Goal: Task Accomplishment & Management: Manage account settings

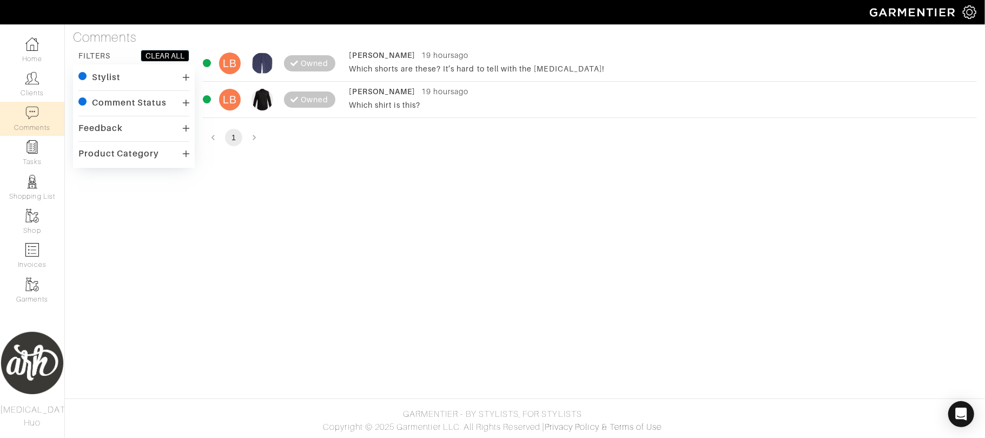
click at [484, 56] on div "Luke Branyan 19 hours ago" at bounding box center [659, 55] width 620 height 11
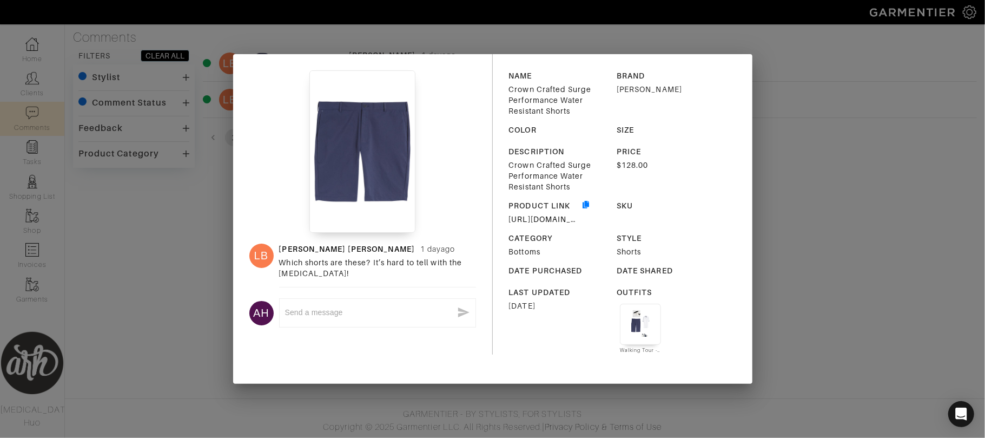
click at [147, 286] on div "LB Luke Branyan 1 day ago Which shorts are these? It’s hard to tell with the co…" at bounding box center [492, 219] width 985 height 438
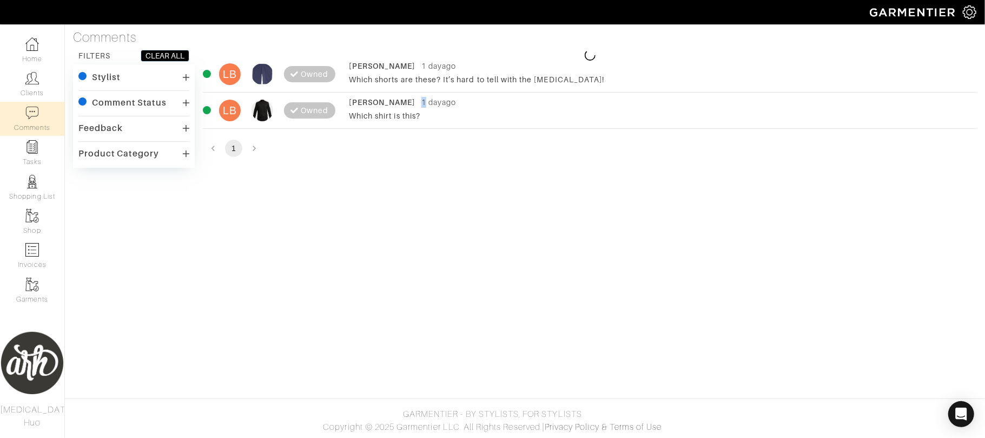
click at [422, 98] on div "1 day ago" at bounding box center [439, 102] width 35 height 11
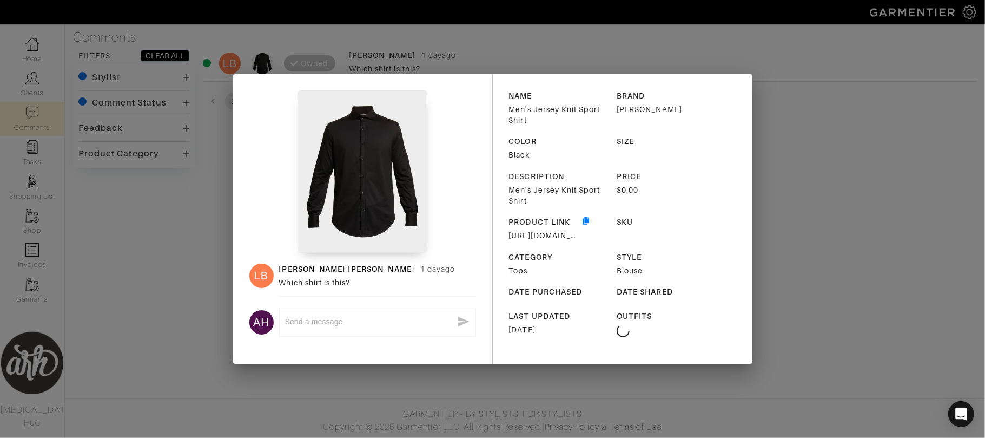
drag, startPoint x: 177, startPoint y: 220, endPoint x: 174, endPoint y: 215, distance: 5.8
click at [174, 215] on div "LB Luke Branyan 1 day ago Which shirt is this? AH x NAME Men's Jersey Knit Spor…" at bounding box center [492, 219] width 985 height 438
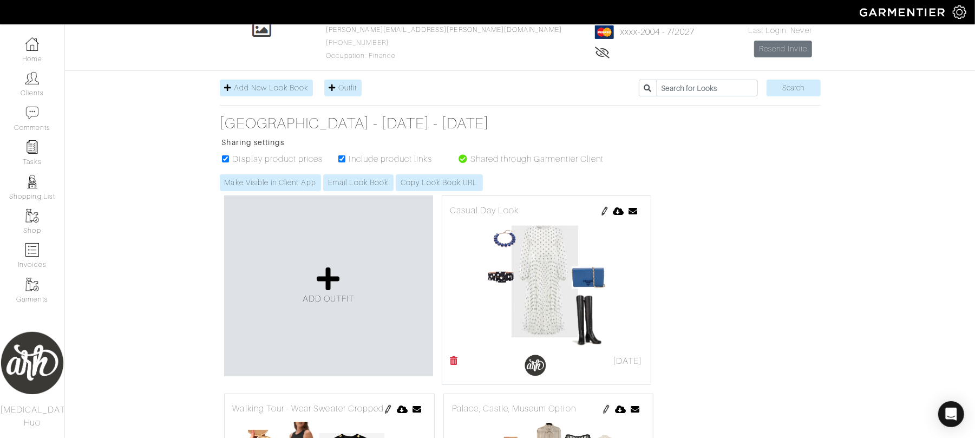
scroll to position [96, 0]
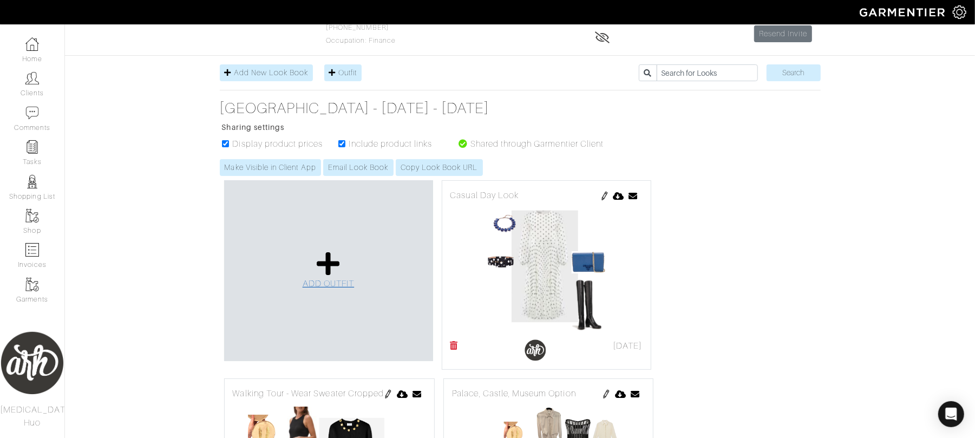
click at [315, 284] on span "ADD OUTFIT" at bounding box center [328, 284] width 52 height 10
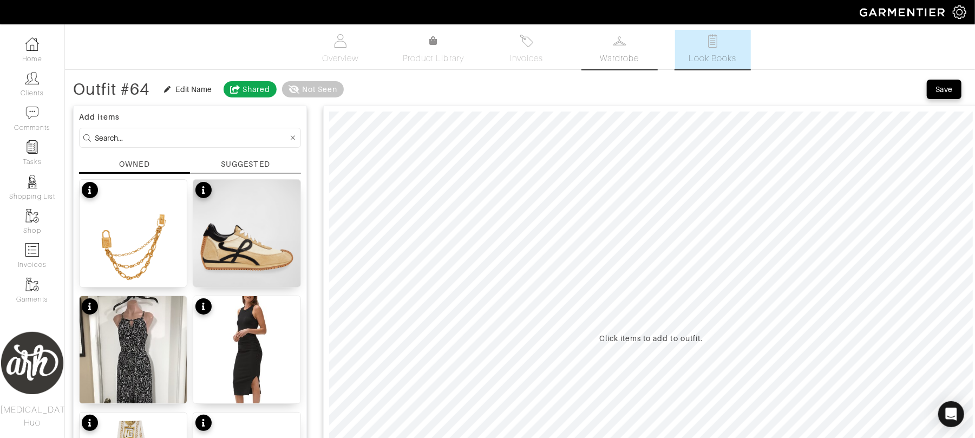
click at [622, 55] on span "Wardrobe" at bounding box center [619, 58] width 39 height 13
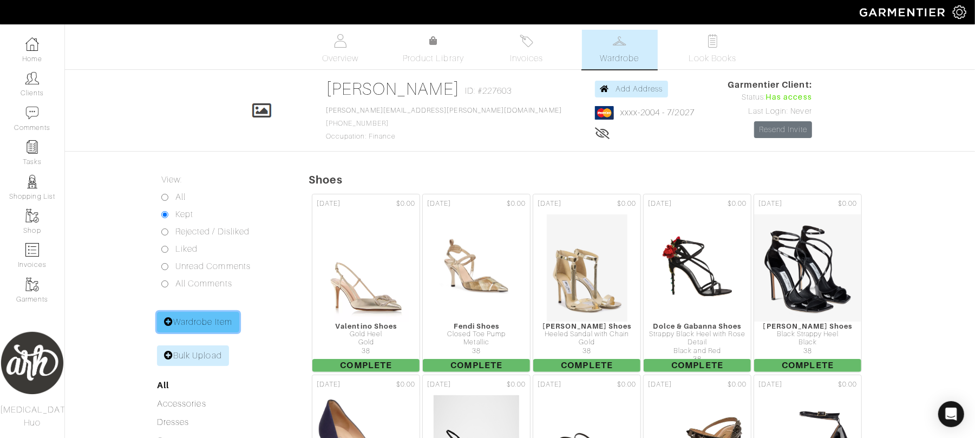
click at [216, 323] on link "Wardrobe Item" at bounding box center [198, 322] width 82 height 21
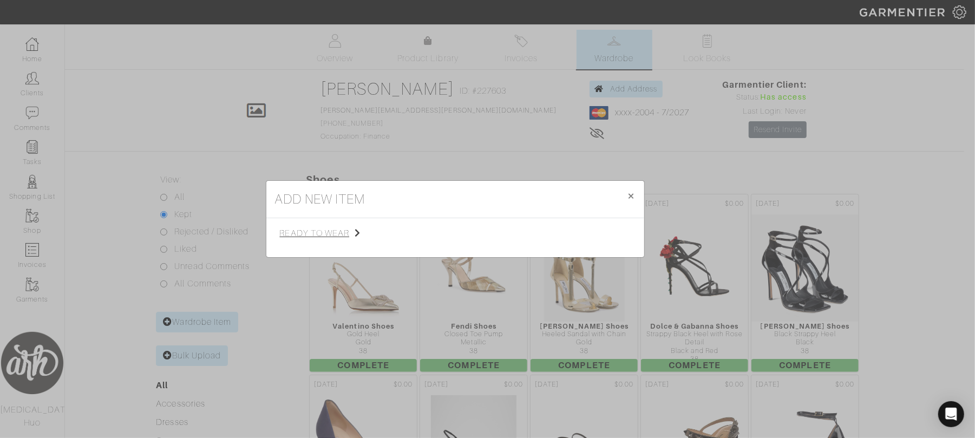
click at [314, 236] on span "ready to wear" at bounding box center [334, 233] width 109 height 13
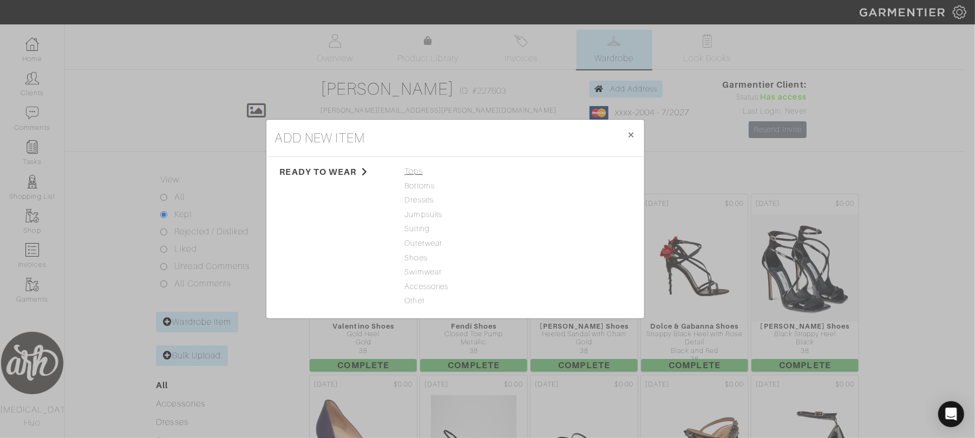
click at [412, 171] on span "Tops" at bounding box center [455, 172] width 101 height 12
click at [531, 215] on link "Blouse" at bounding box center [534, 214] width 24 height 9
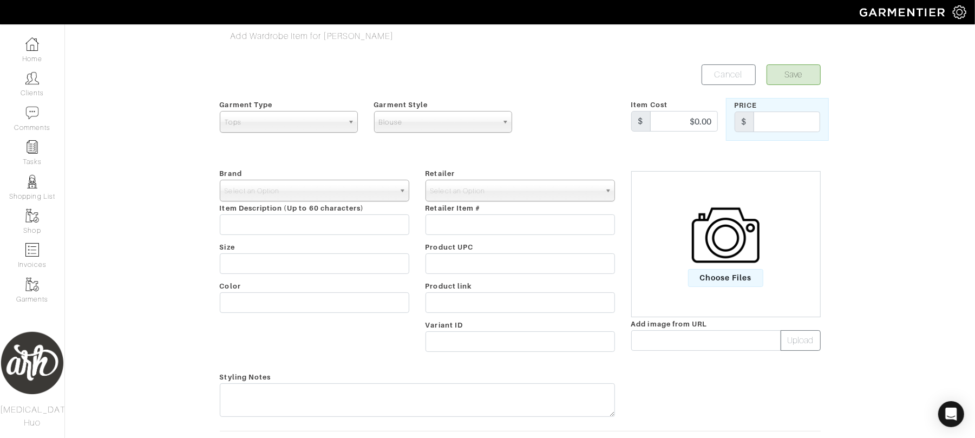
click at [732, 288] on div "Choose Files" at bounding box center [725, 244] width 188 height 88
click at [732, 282] on span "Choose Files" at bounding box center [725, 278] width 75 height 18
click at [0, 0] on input "Choose Files" at bounding box center [0, 0] width 0 height 0
click at [292, 198] on span "Select an Option" at bounding box center [310, 191] width 170 height 22
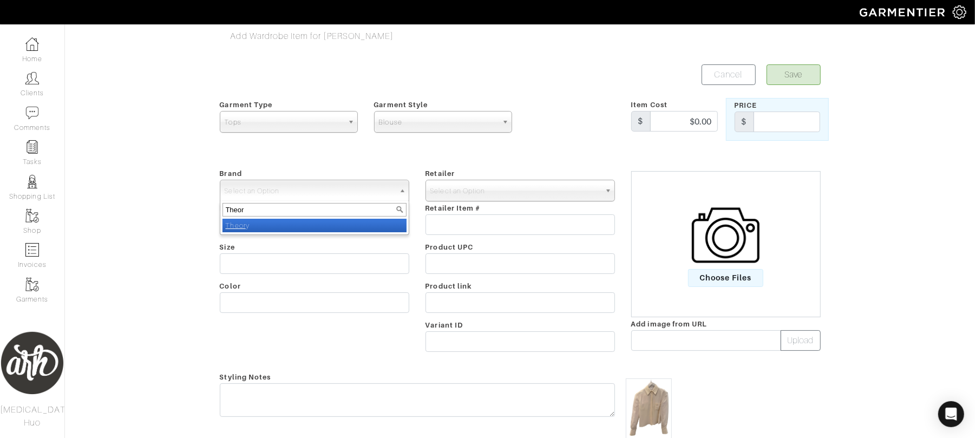
type input "Theor"
click at [299, 228] on li "Theor y" at bounding box center [314, 226] width 184 height 14
select select "Theory"
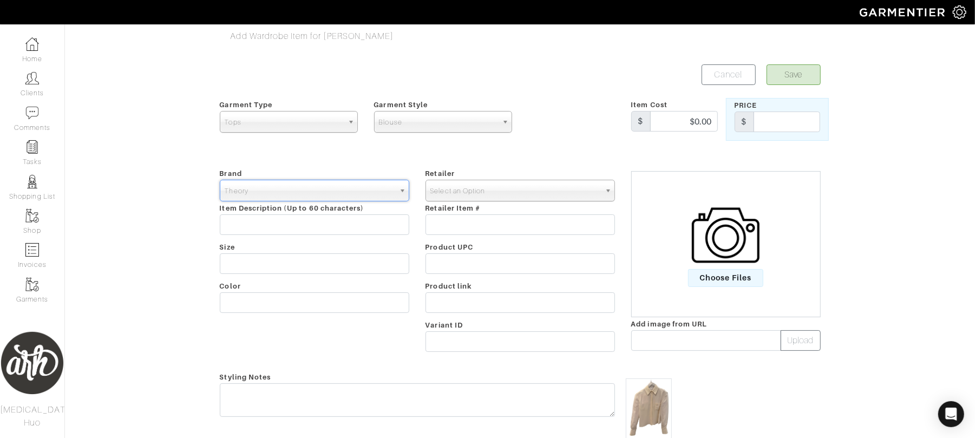
click at [477, 197] on span "Select an Option" at bounding box center [515, 191] width 170 height 22
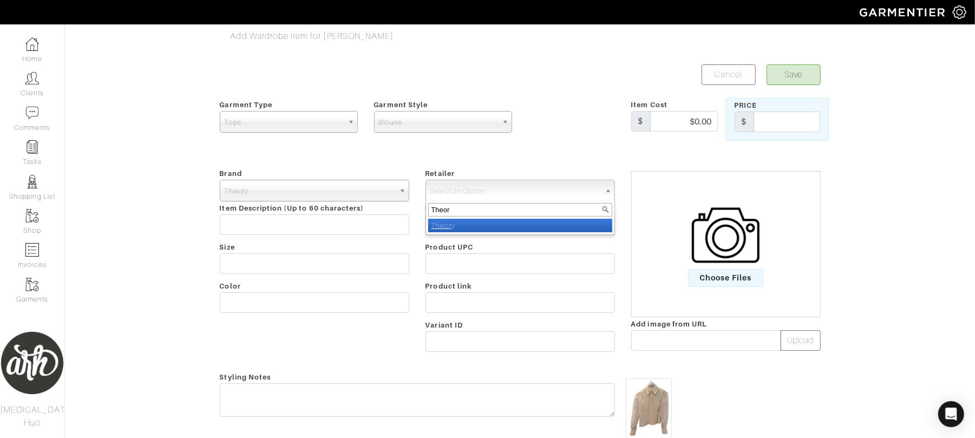
type input "Theor"
drag, startPoint x: 479, startPoint y: 231, endPoint x: 450, endPoint y: 223, distance: 29.5
click at [478, 231] on li "Theor y" at bounding box center [520, 226] width 184 height 14
click at [450, 223] on input "text" at bounding box center [519, 224] width 189 height 21
select select "13"
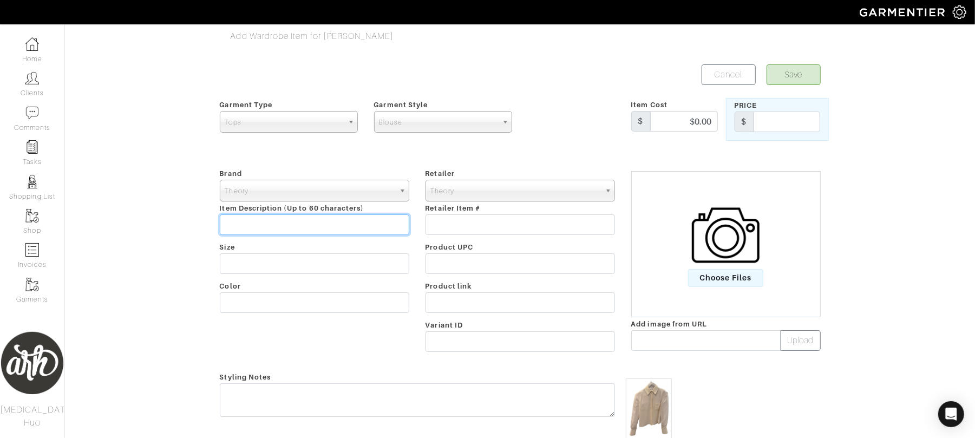
click at [382, 221] on input "text" at bounding box center [314, 224] width 189 height 21
type input "Cropped, Button Down Blouse"
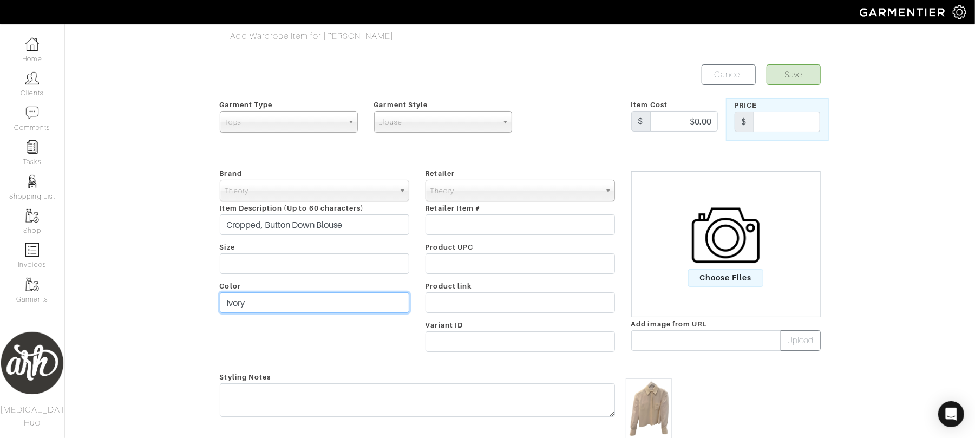
type input "Ivory"
click at [803, 78] on button "Save" at bounding box center [793, 74] width 54 height 21
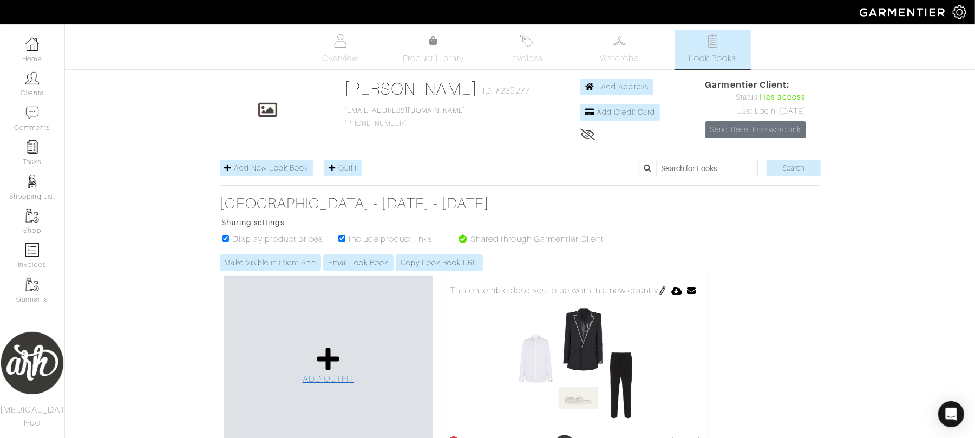
click at [327, 378] on span "ADD OUTFIT" at bounding box center [328, 379] width 52 height 10
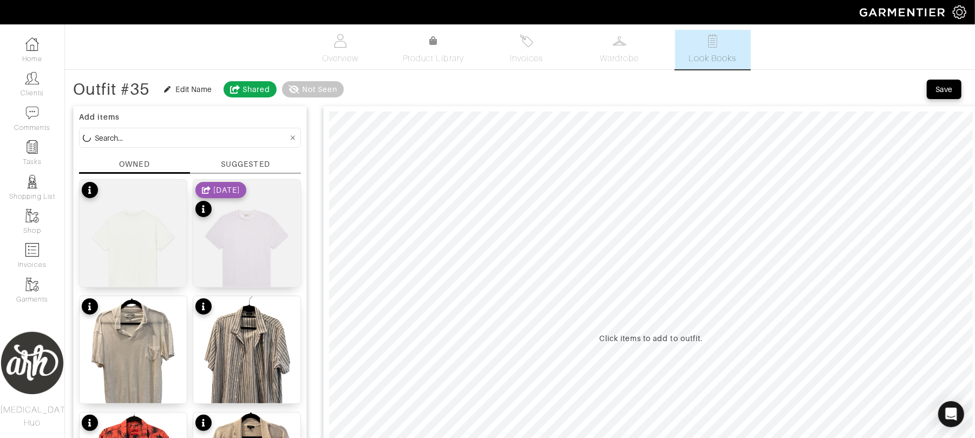
click at [156, 137] on input at bounding box center [191, 138] width 193 height 14
click at [206, 139] on input at bounding box center [191, 138] width 193 height 14
type input "blazer"
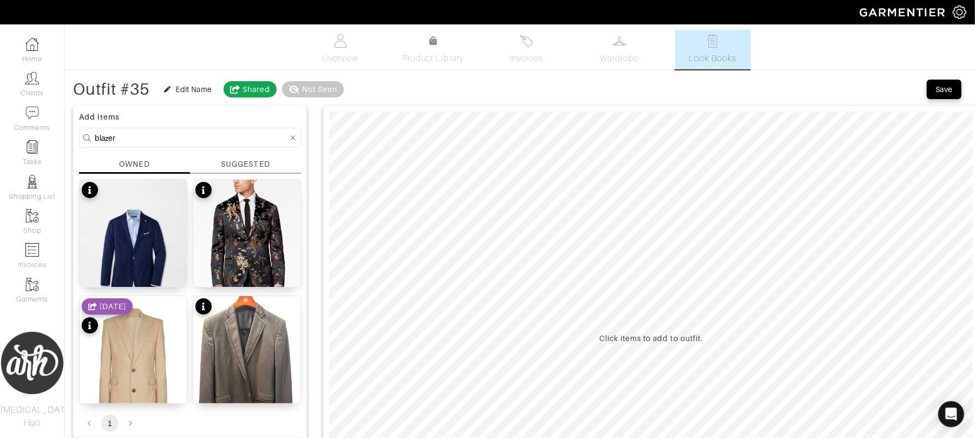
click at [715, 50] on link "Look Books" at bounding box center [713, 50] width 76 height 40
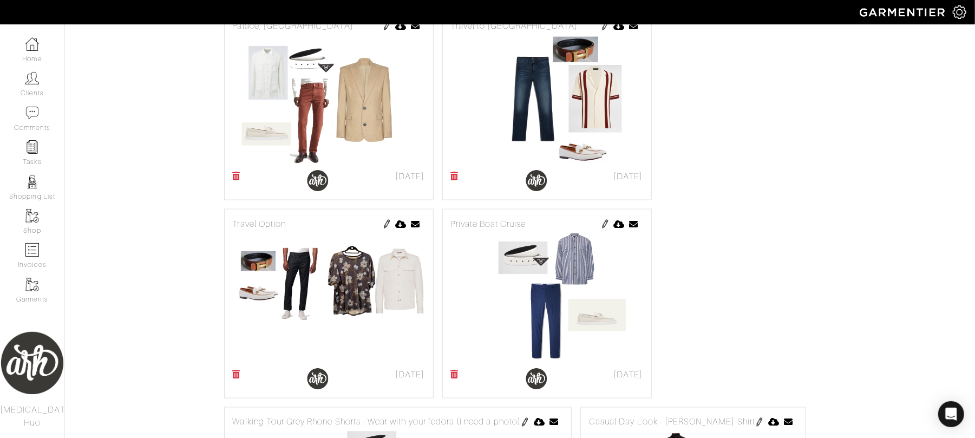
scroll to position [1058, 0]
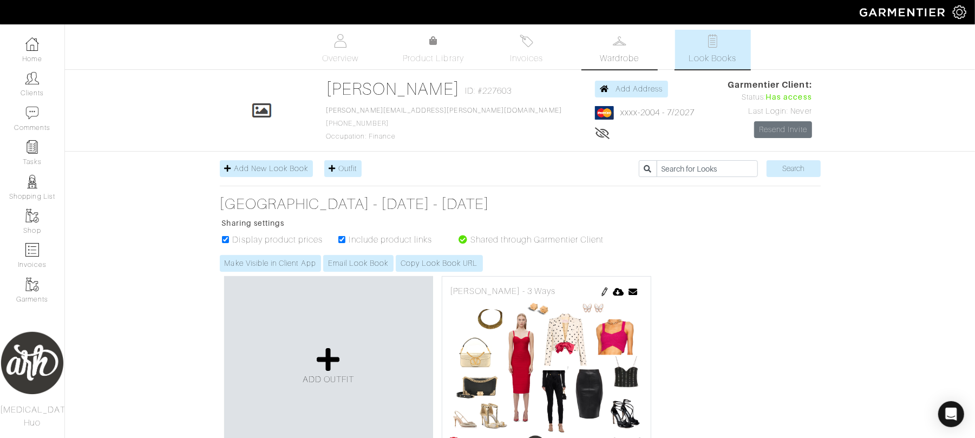
click at [631, 54] on span "Wardrobe" at bounding box center [619, 58] width 39 height 13
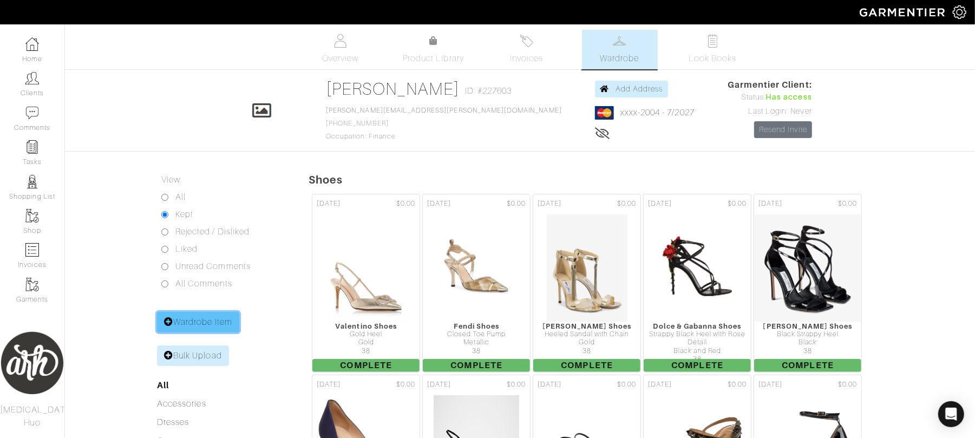
click at [211, 323] on link "Wardrobe Item" at bounding box center [198, 322] width 82 height 21
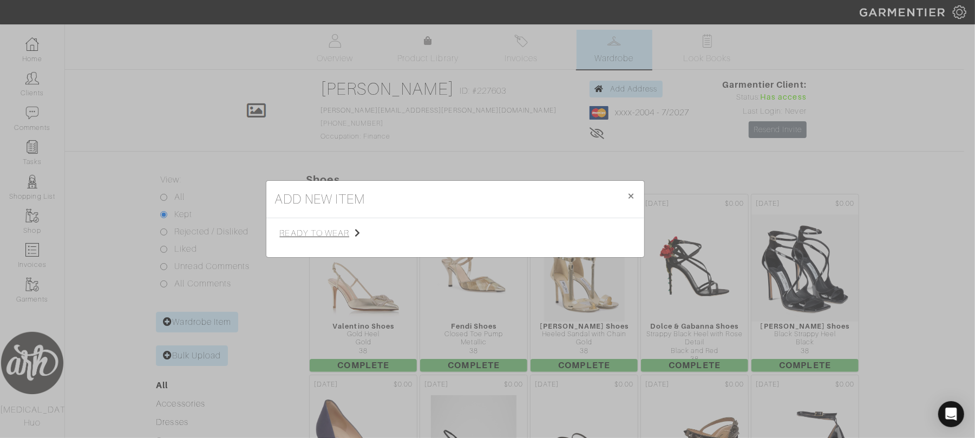
click at [348, 229] on span "ready to wear" at bounding box center [334, 233] width 109 height 13
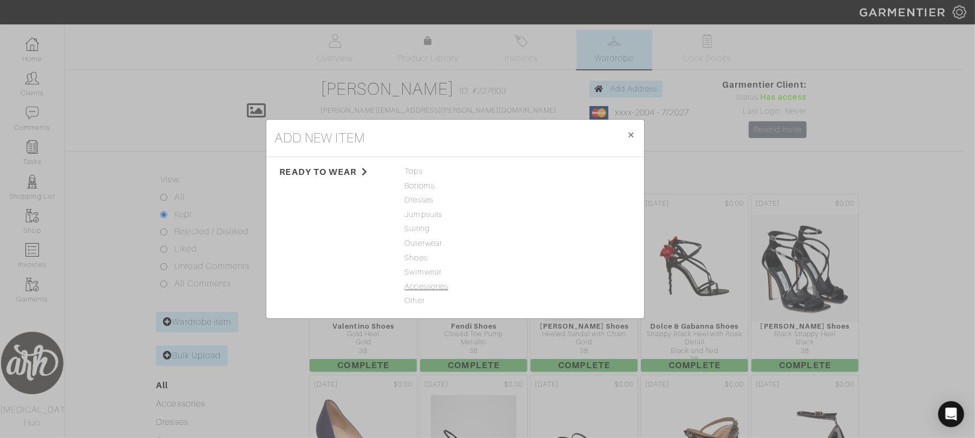
click at [424, 288] on span "Accessories" at bounding box center [455, 287] width 101 height 12
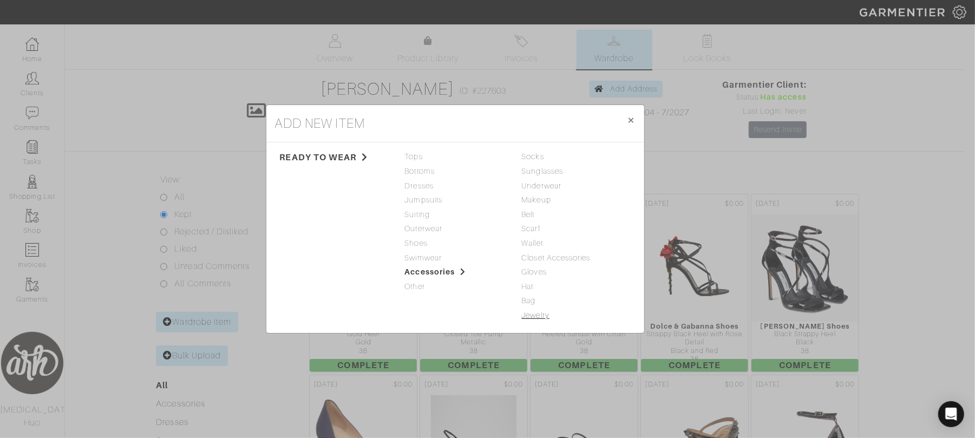
click at [535, 316] on link "Jewelry" at bounding box center [536, 315] width 28 height 9
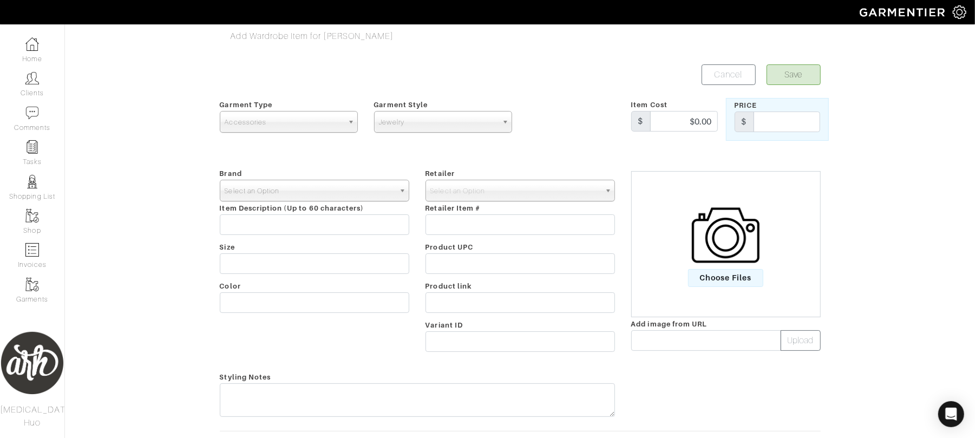
click at [373, 188] on span "Select an Option" at bounding box center [310, 191] width 170 height 22
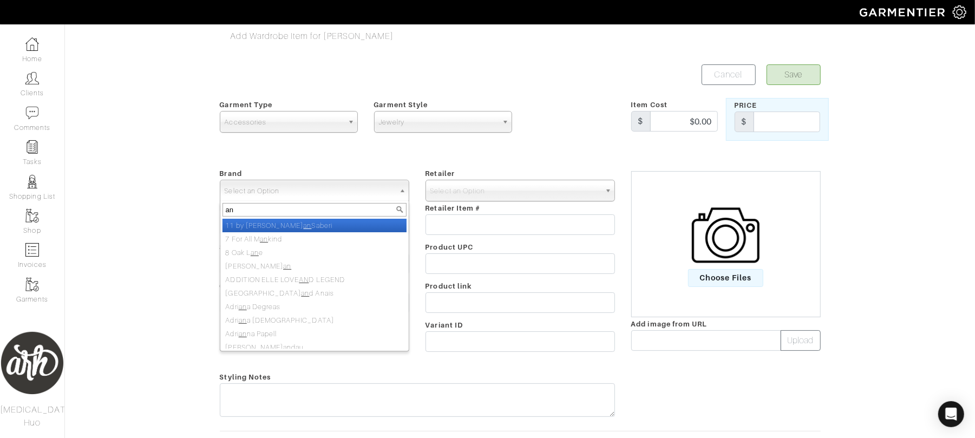
type input "a"
type input "f"
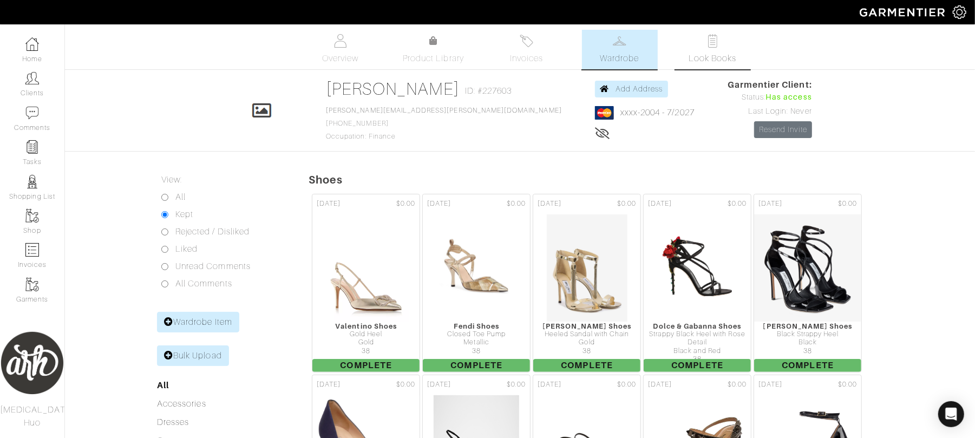
click at [732, 62] on span "Look Books" at bounding box center [712, 58] width 48 height 13
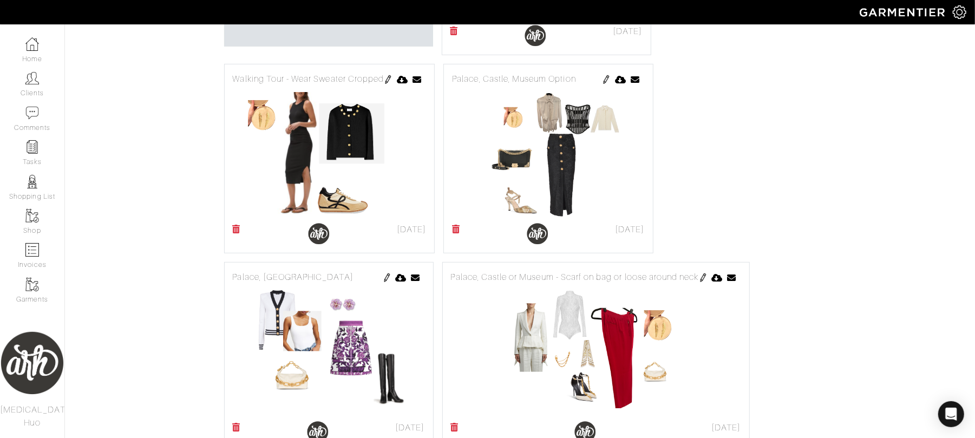
scroll to position [399, 0]
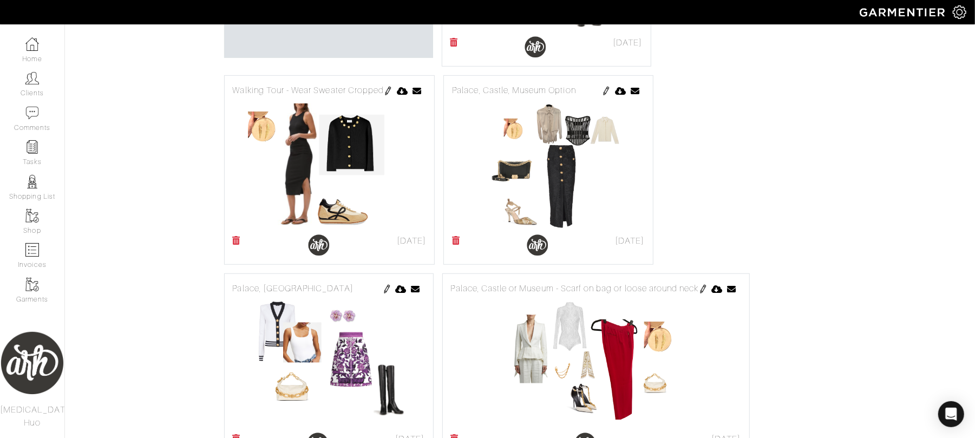
click at [606, 89] on img at bounding box center [606, 91] width 9 height 9
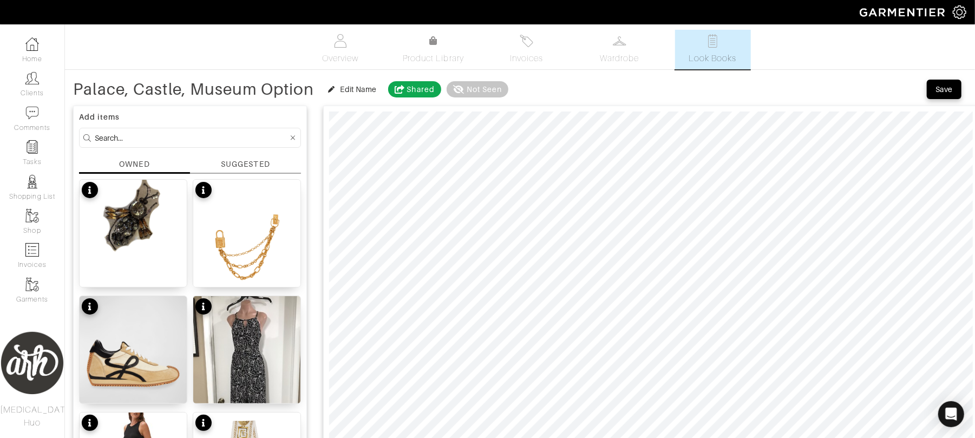
click at [189, 133] on input at bounding box center [191, 138] width 193 height 14
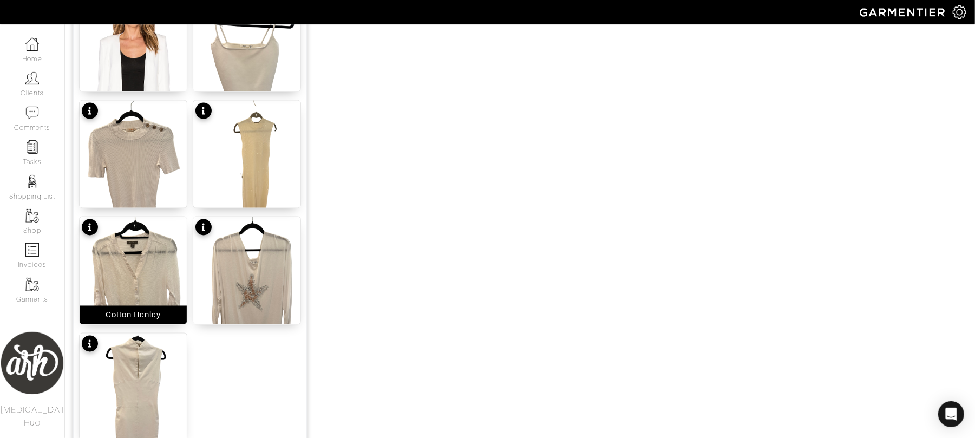
scroll to position [1332, 0]
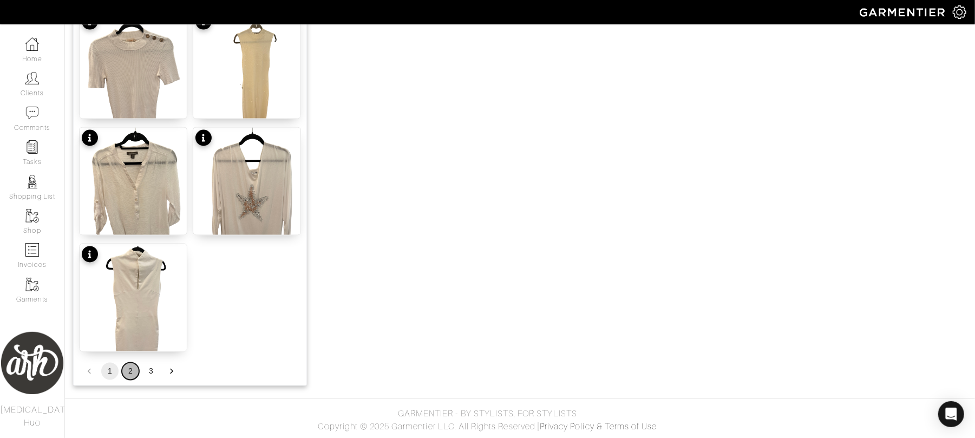
click at [130, 370] on button "2" at bounding box center [130, 371] width 17 height 17
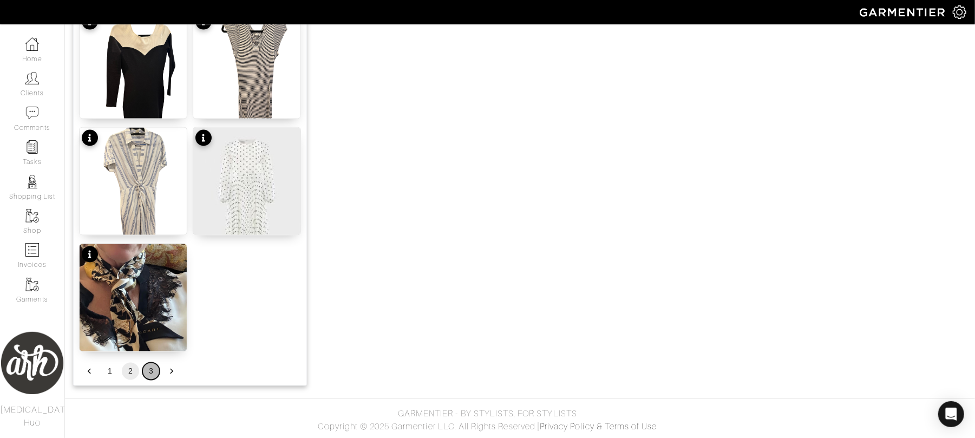
click at [150, 369] on button "3" at bounding box center [150, 371] width 17 height 17
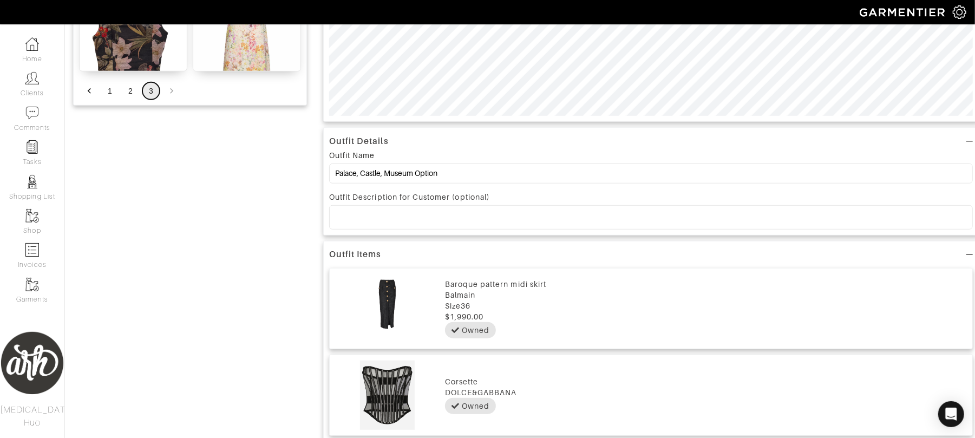
scroll to position [447, 0]
click at [111, 98] on button "1" at bounding box center [109, 92] width 17 height 17
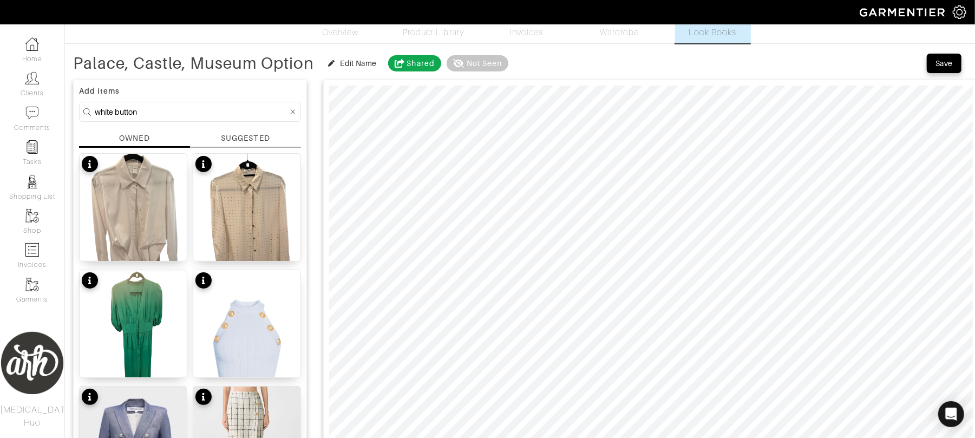
scroll to position [14, 0]
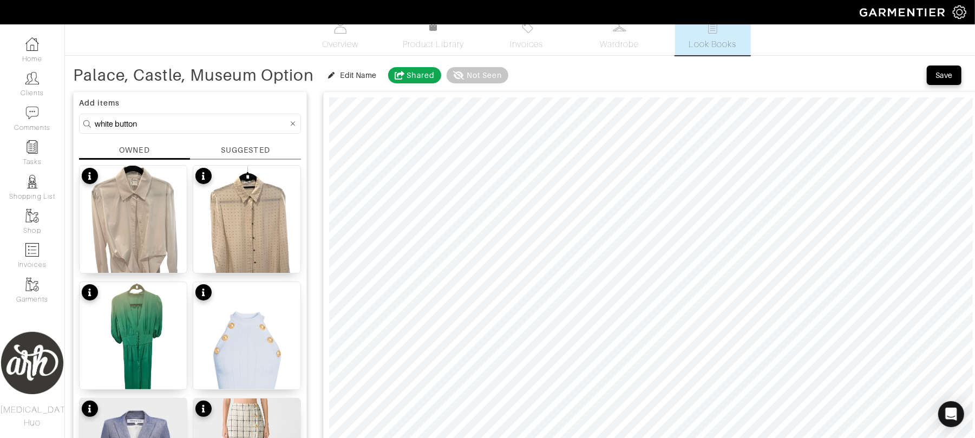
click at [180, 124] on input "white button" at bounding box center [191, 124] width 193 height 14
type input "w"
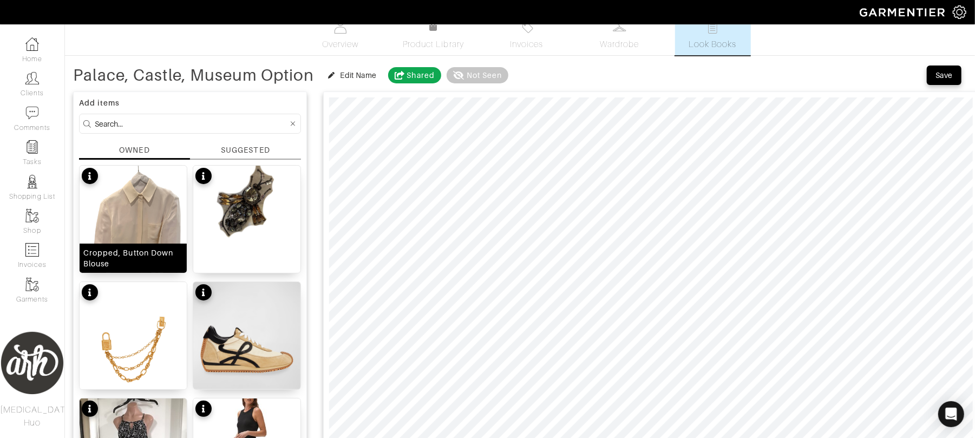
click at [136, 228] on img at bounding box center [133, 237] width 107 height 143
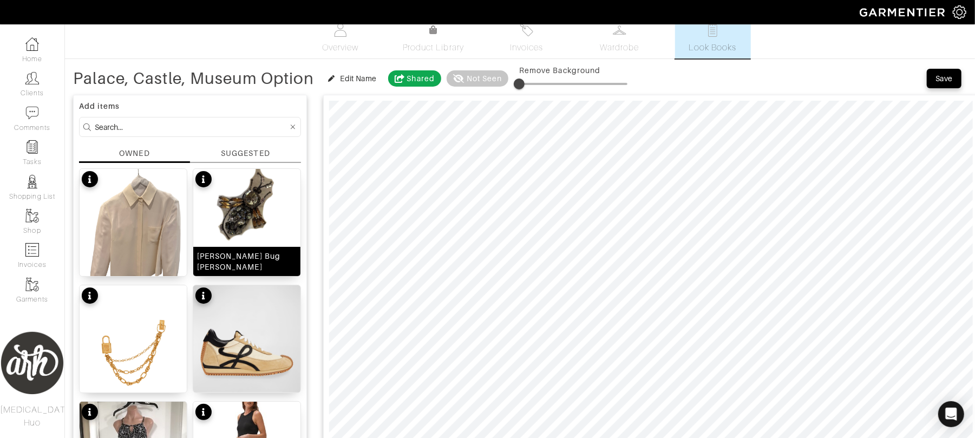
scroll to position [0, 0]
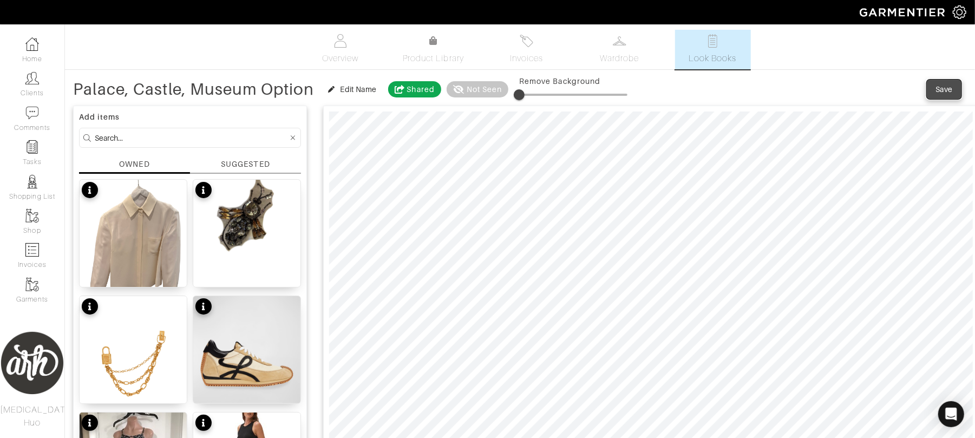
click at [938, 89] on div "Save" at bounding box center [943, 89] width 17 height 11
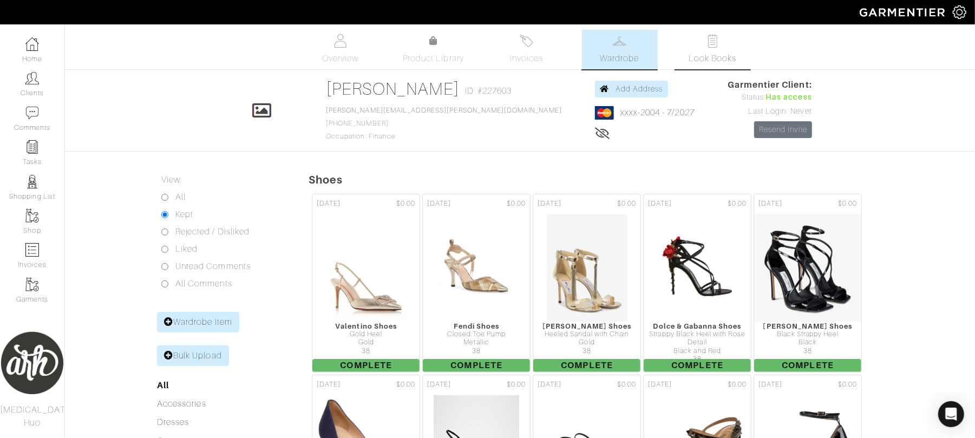
click at [734, 62] on span "Look Books" at bounding box center [712, 58] width 48 height 13
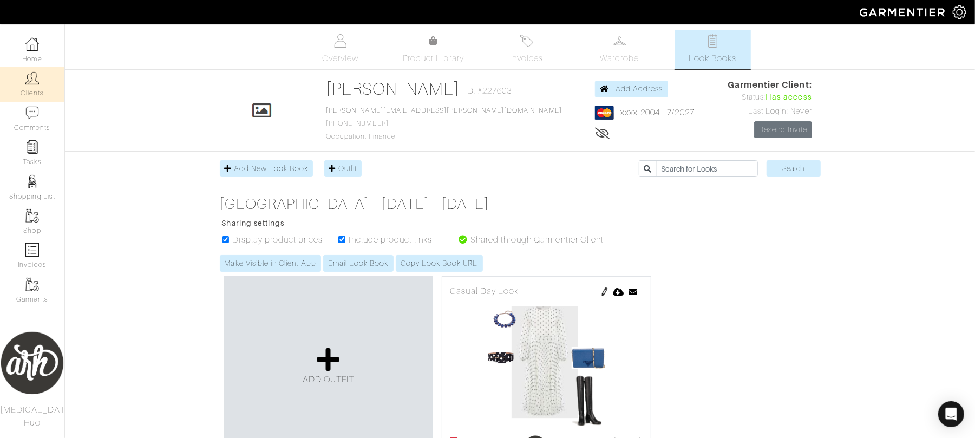
click at [33, 78] on img at bounding box center [32, 78] width 14 height 14
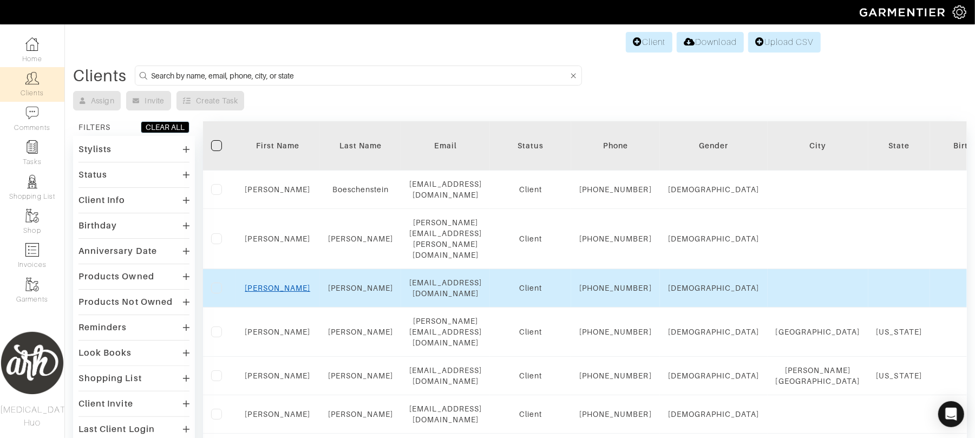
click at [273, 292] on link "Luke" at bounding box center [277, 288] width 65 height 9
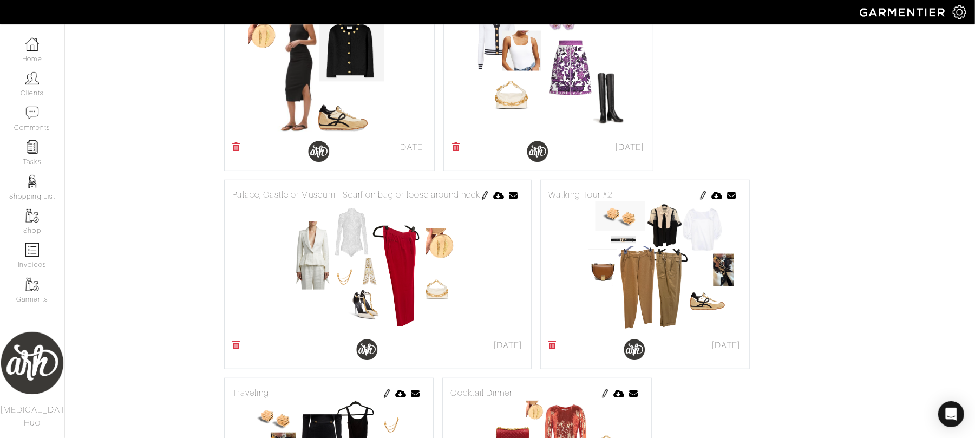
scroll to position [500, 0]
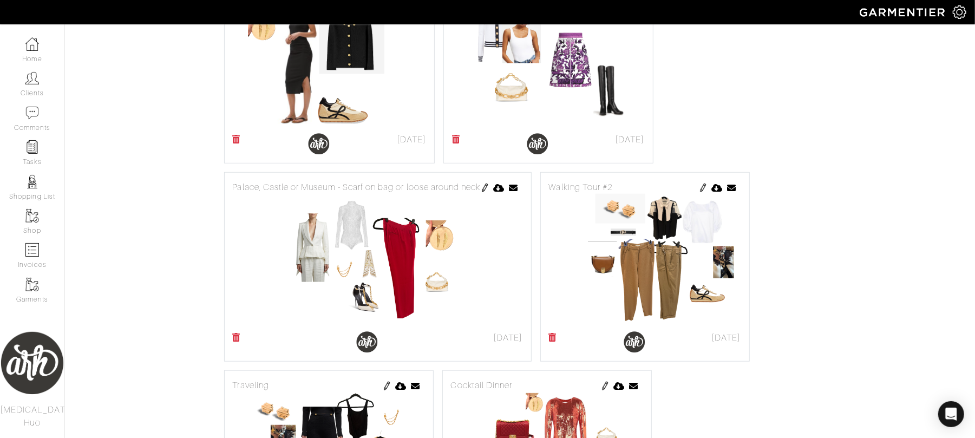
click at [485, 189] on img at bounding box center [485, 187] width 9 height 9
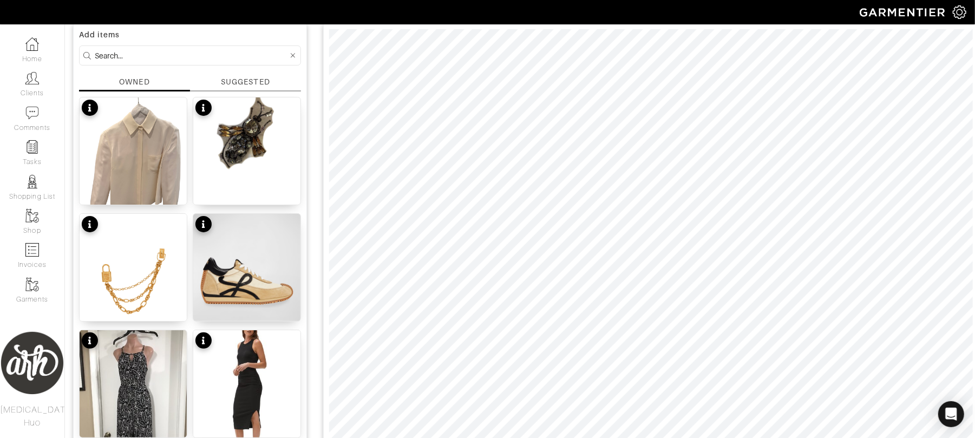
scroll to position [87, 0]
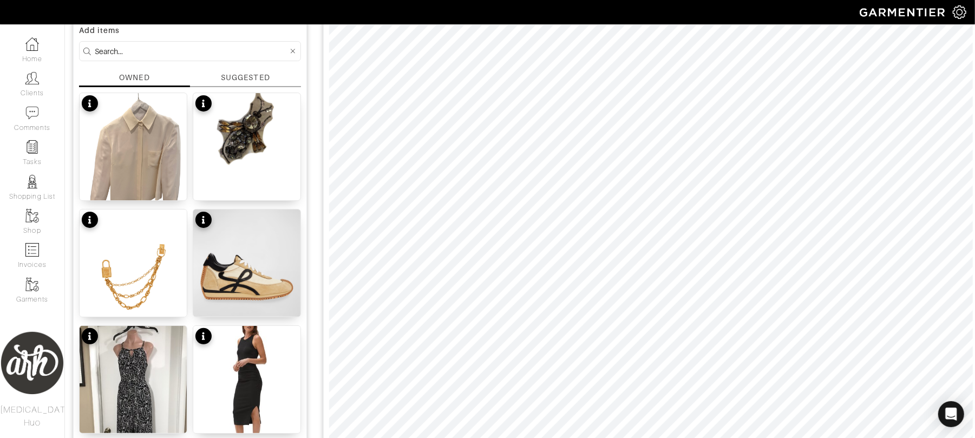
click at [146, 53] on input at bounding box center [191, 51] width 193 height 14
click at [286, 117] on img at bounding box center [246, 135] width 107 height 84
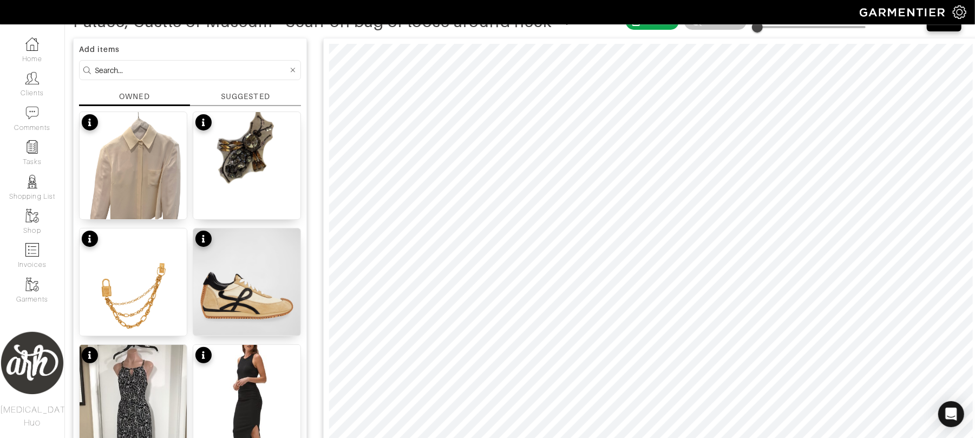
scroll to position [19, 0]
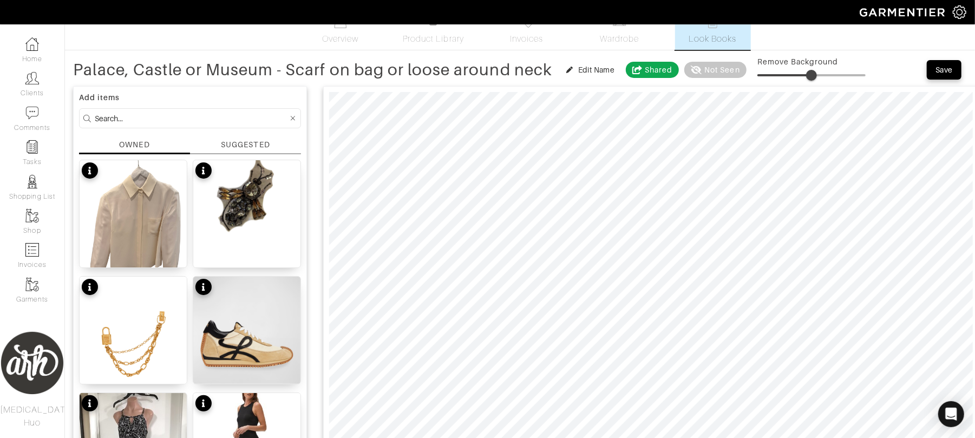
type input "53"
drag, startPoint x: 755, startPoint y: 77, endPoint x: 816, endPoint y: 84, distance: 61.1
click at [816, 81] on span at bounding box center [814, 75] width 11 height 11
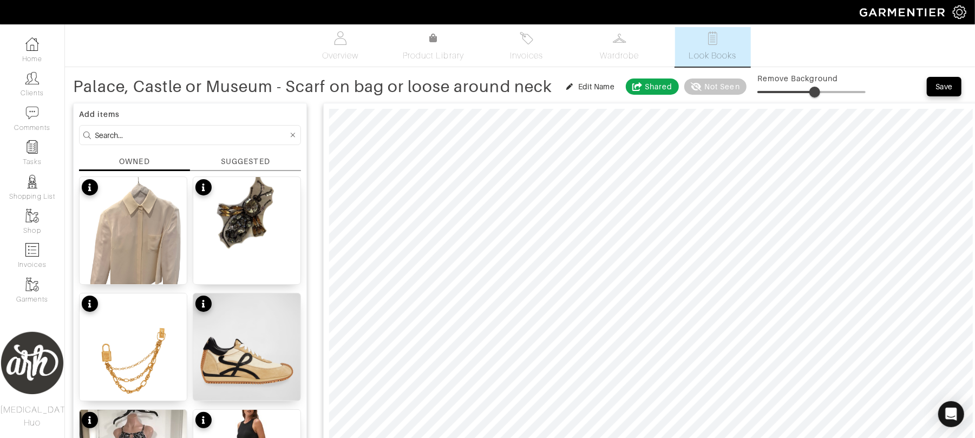
scroll to position [0, 0]
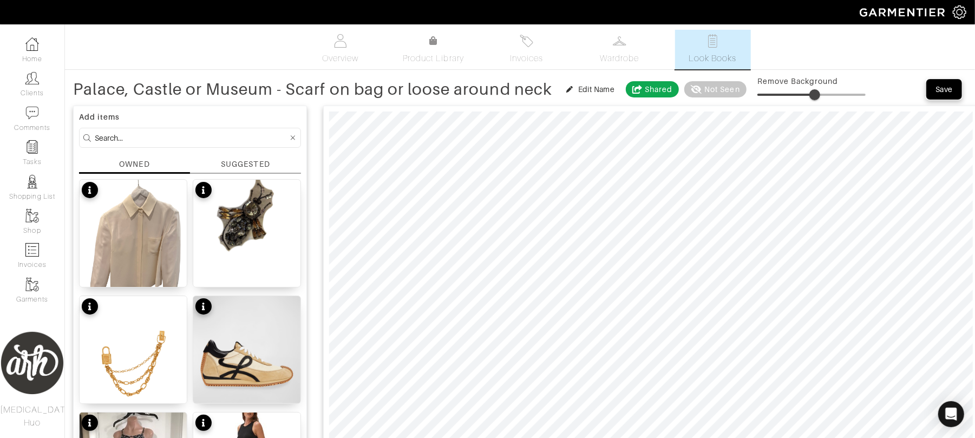
click at [950, 94] on div "Save" at bounding box center [943, 89] width 17 height 11
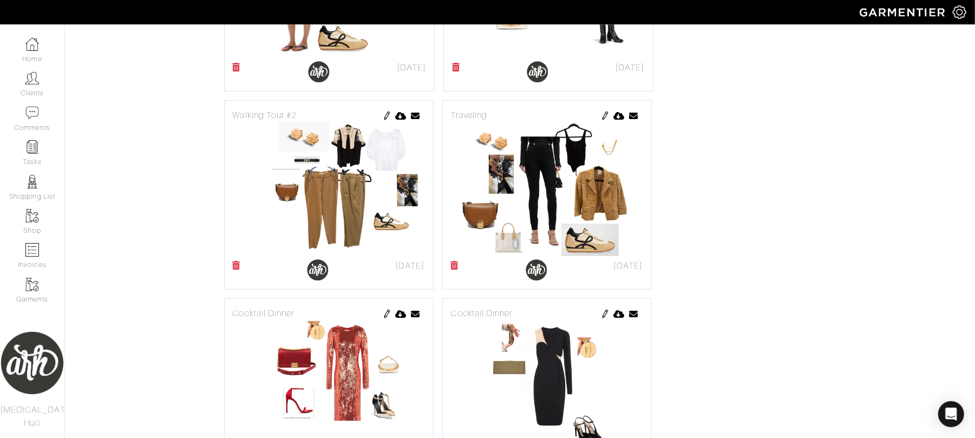
scroll to position [591, 0]
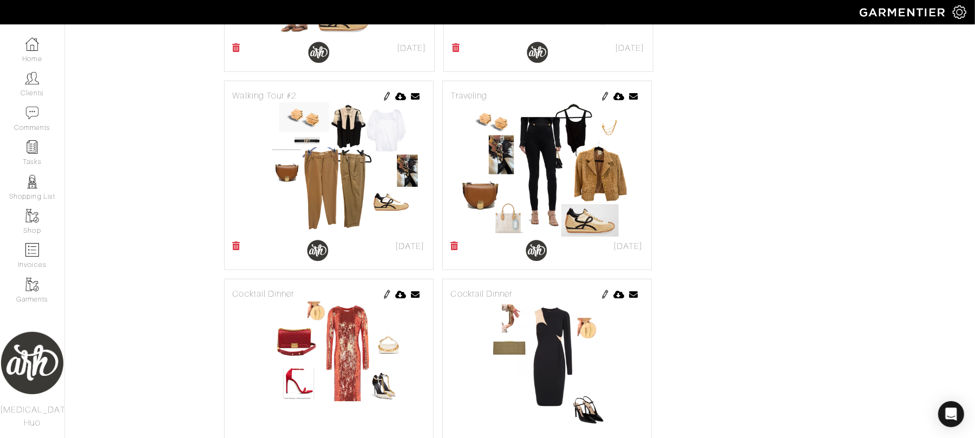
click at [384, 298] on img at bounding box center [387, 294] width 9 height 9
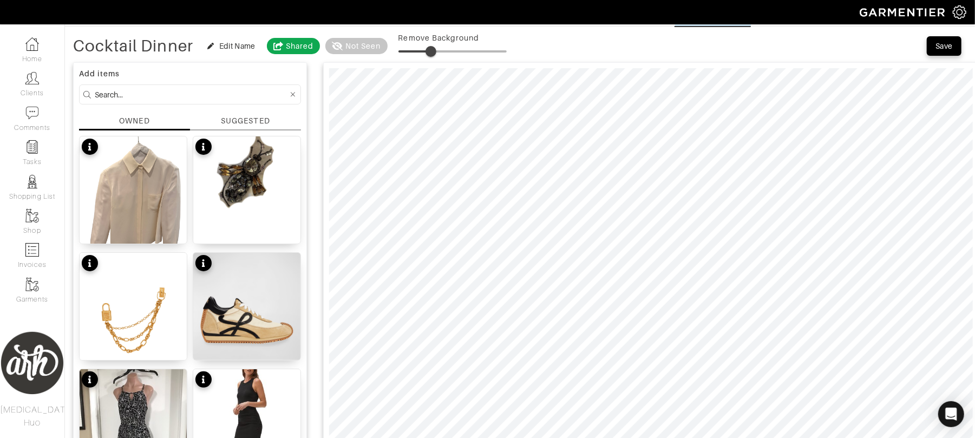
scroll to position [29, 0]
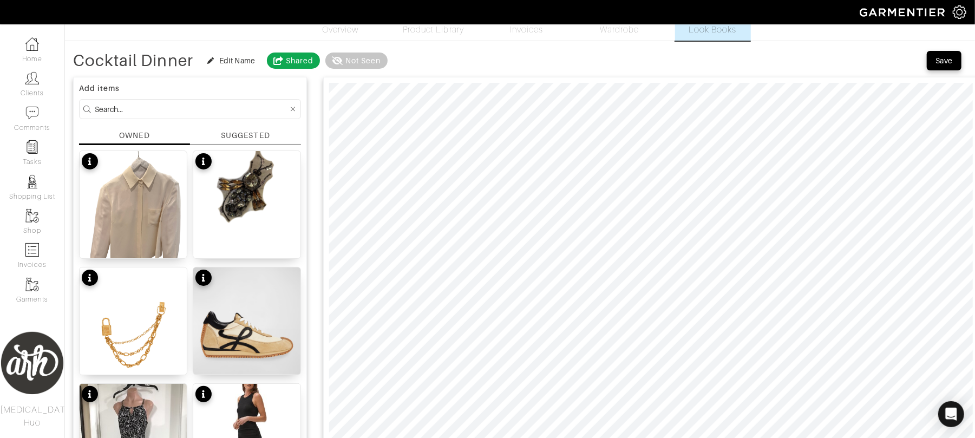
click at [174, 107] on input at bounding box center [191, 109] width 193 height 14
type input "red"
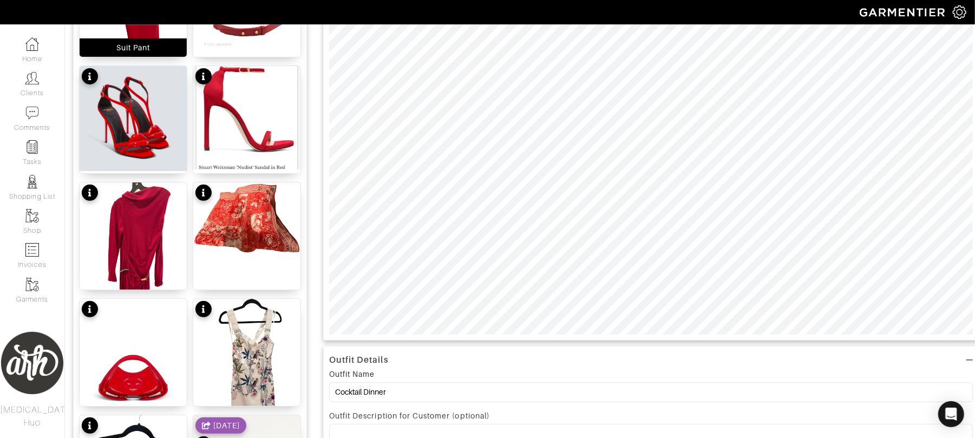
scroll to position [236, 0]
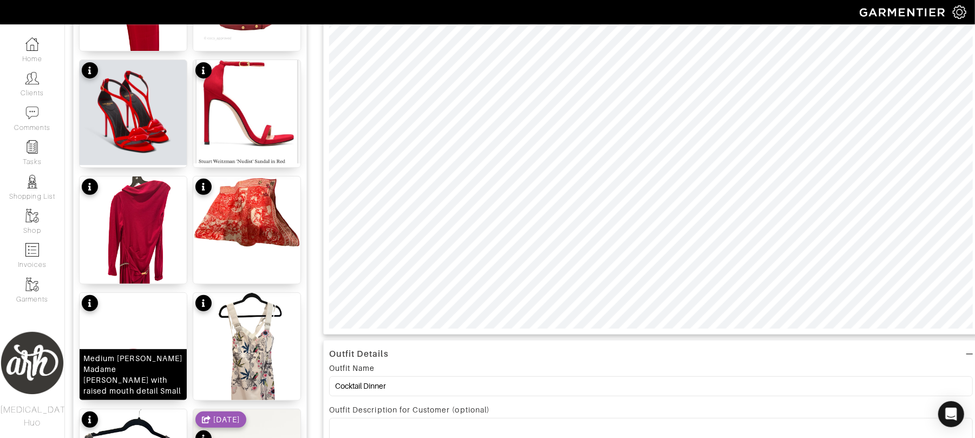
click at [123, 373] on div "Medium [PERSON_NAME] Madame bag with raised mouth detail Small" at bounding box center [133, 374] width 100 height 43
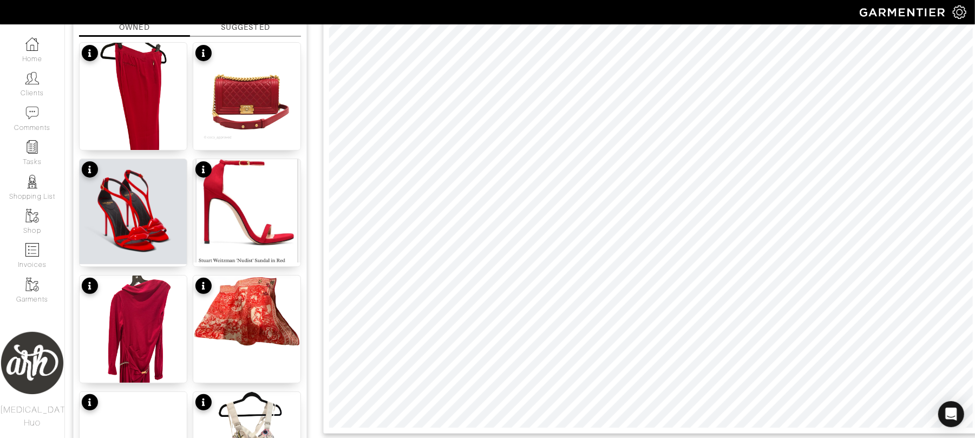
scroll to position [0, 0]
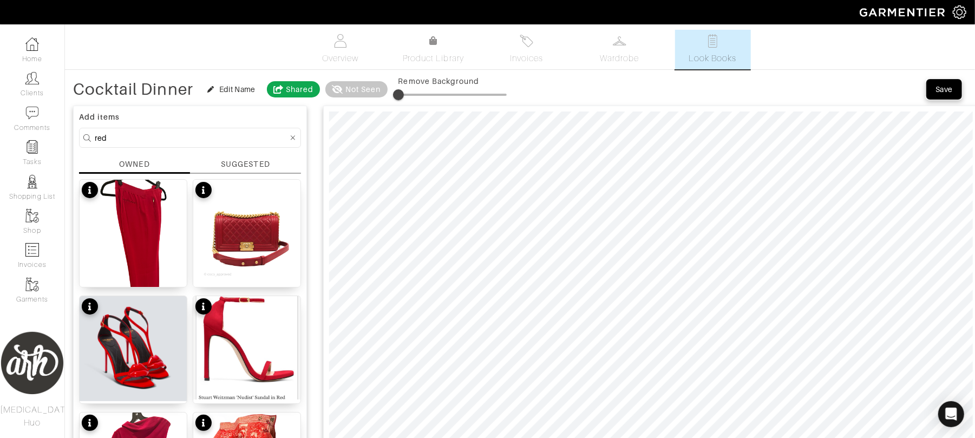
click at [932, 82] on button "Save" at bounding box center [943, 89] width 35 height 19
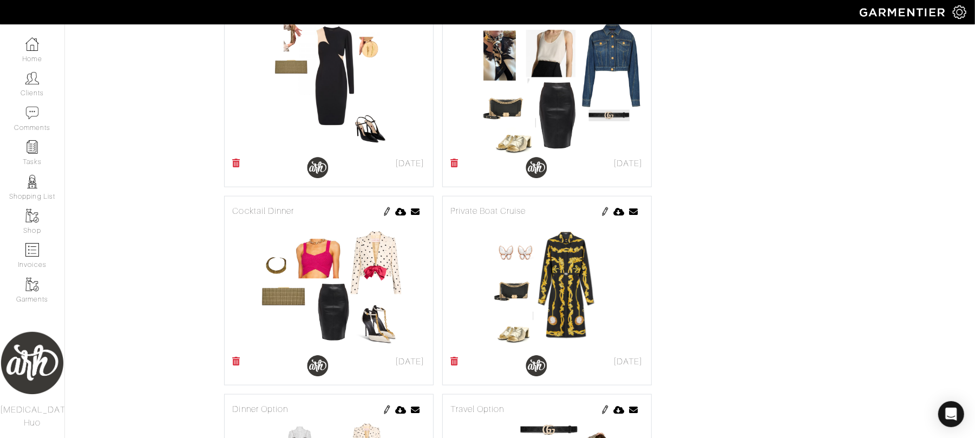
scroll to position [875, 0]
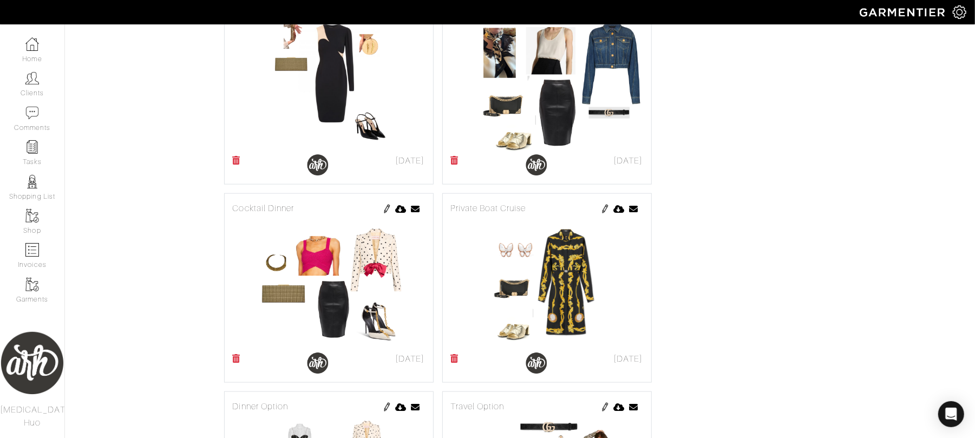
click at [383, 211] on img at bounding box center [387, 209] width 9 height 9
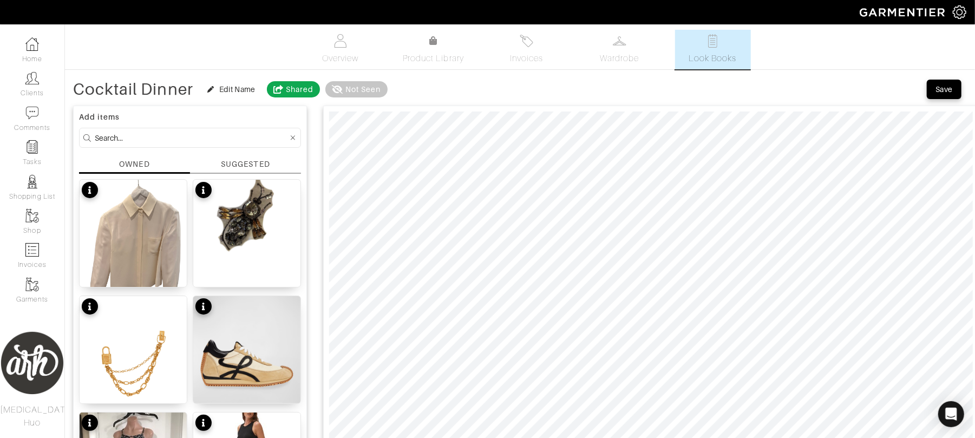
click at [124, 137] on input at bounding box center [191, 138] width 193 height 14
type input "black"
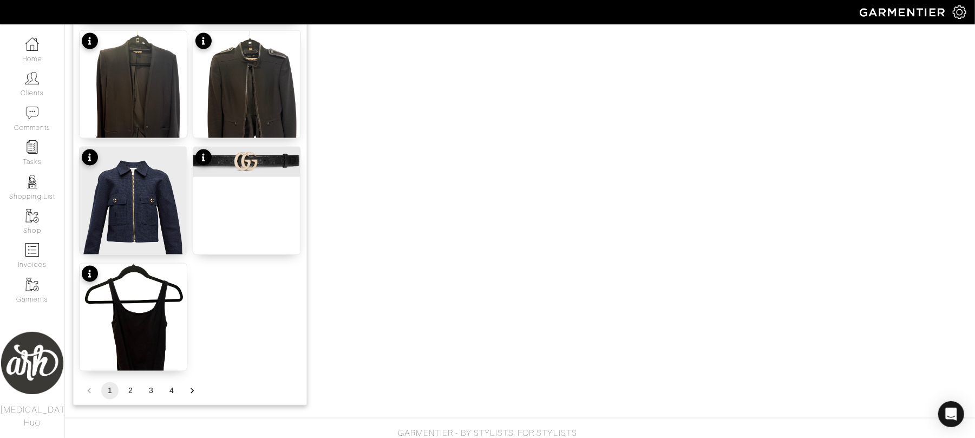
scroll to position [1332, 0]
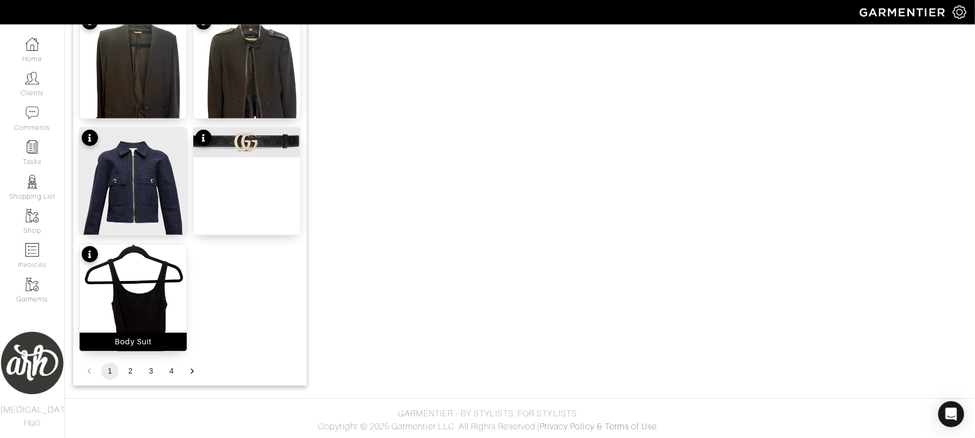
click at [152, 303] on img at bounding box center [133, 315] width 107 height 143
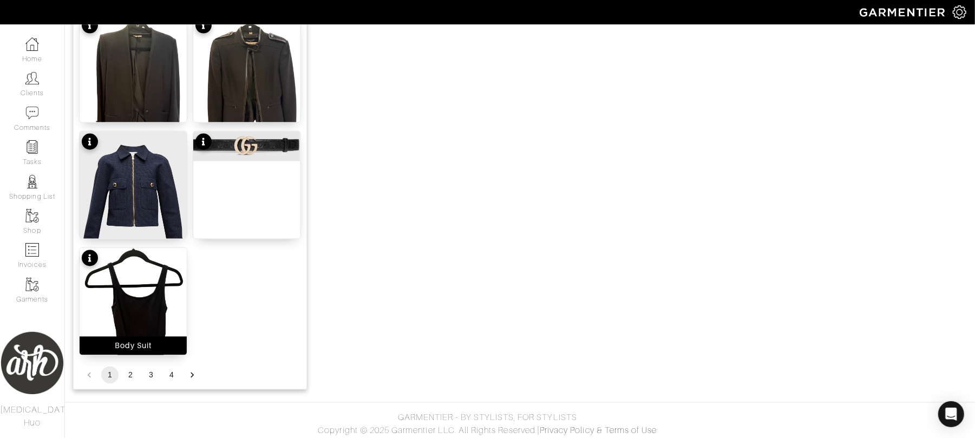
scroll to position [1327, 0]
click at [127, 378] on button "2" at bounding box center [130, 375] width 17 height 17
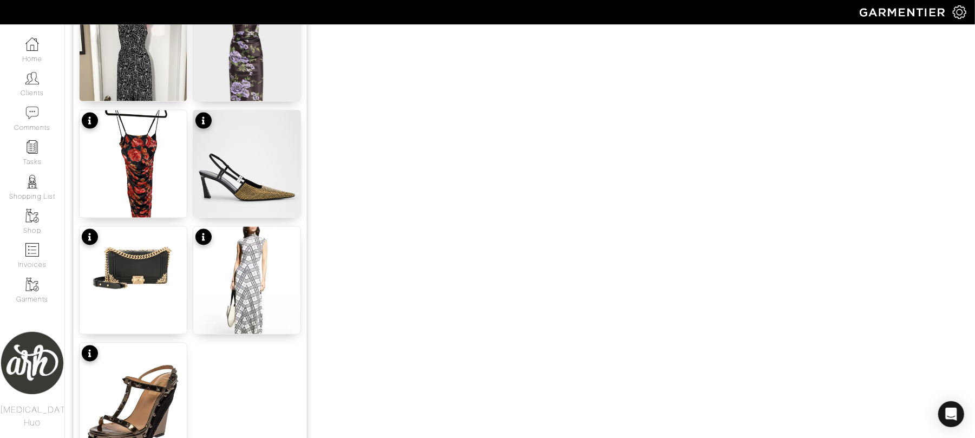
scroll to position [1332, 0]
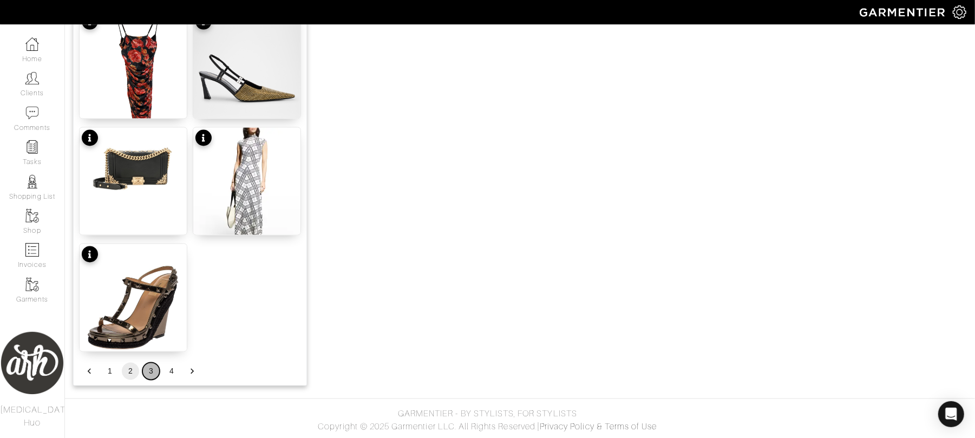
click at [150, 372] on button "3" at bounding box center [150, 371] width 17 height 17
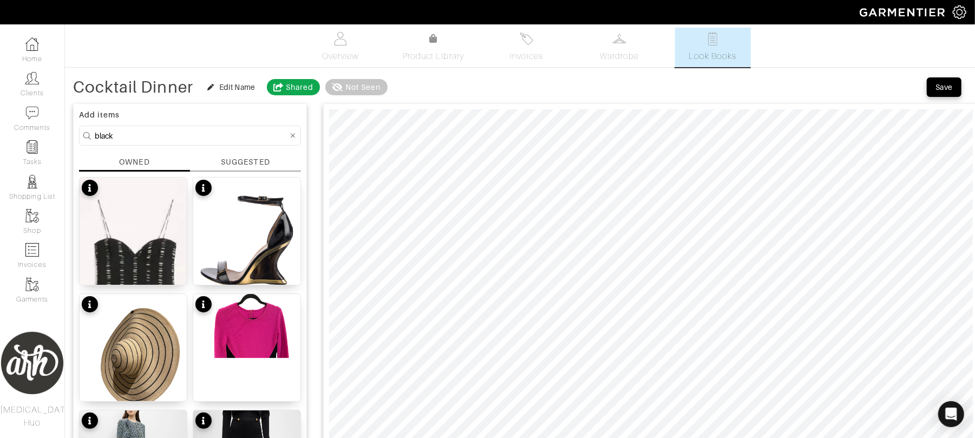
scroll to position [0, 0]
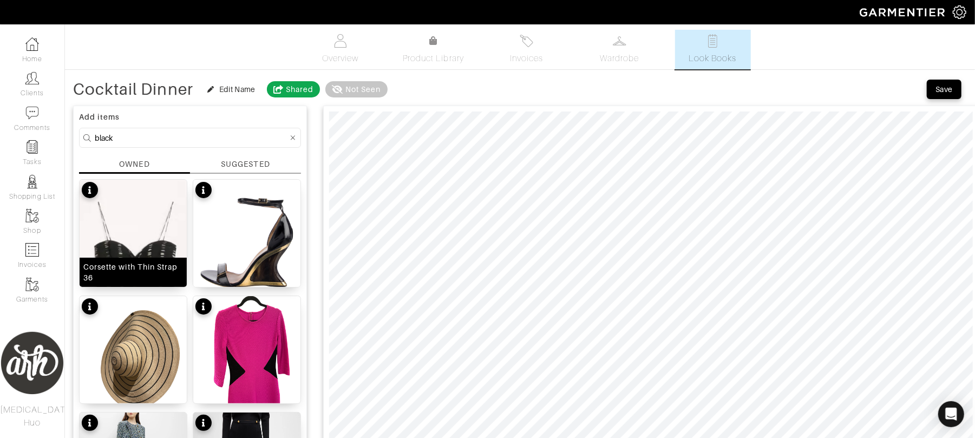
click at [154, 241] on img at bounding box center [133, 268] width 107 height 176
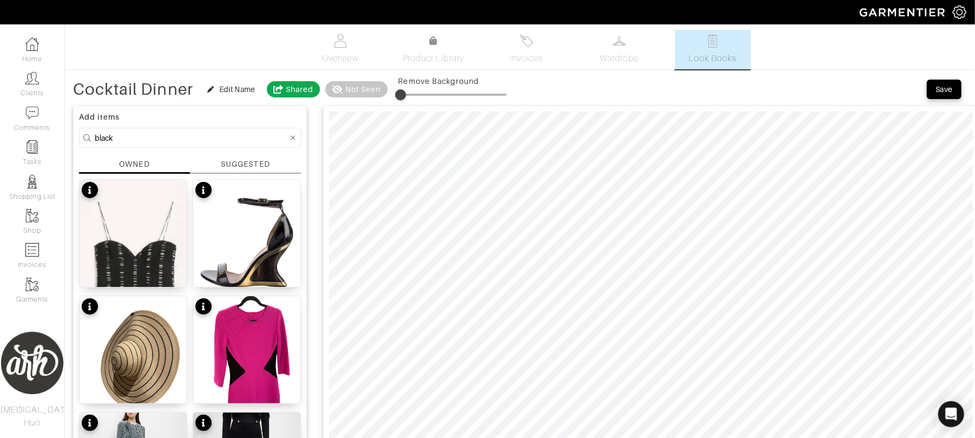
type input "8"
drag, startPoint x: 398, startPoint y: 95, endPoint x: 408, endPoint y: 96, distance: 9.8
click at [408, 96] on span at bounding box center [407, 94] width 11 height 11
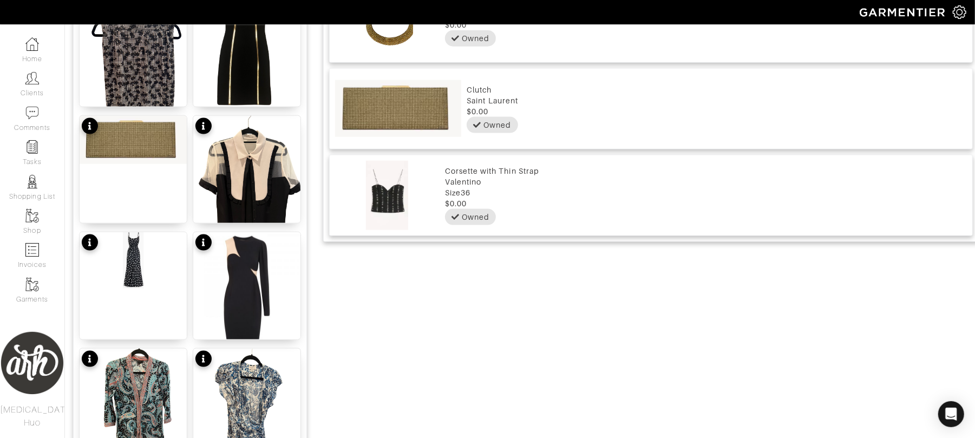
scroll to position [1332, 0]
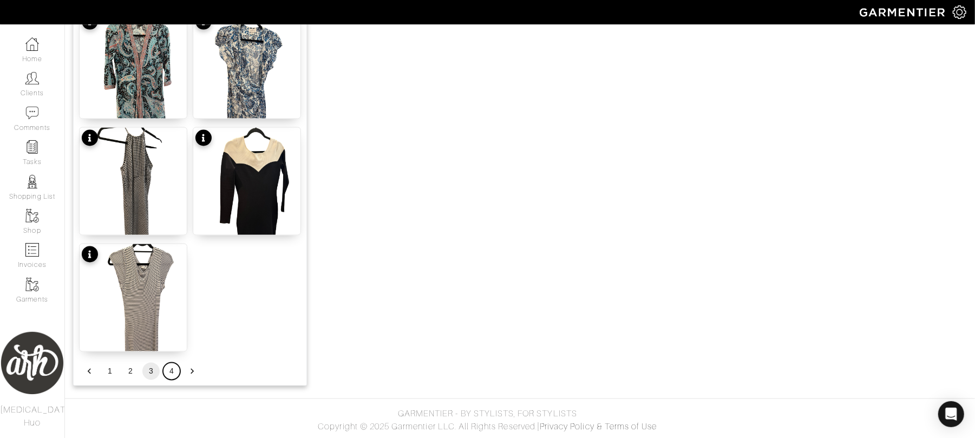
click at [169, 372] on button "4" at bounding box center [171, 371] width 17 height 17
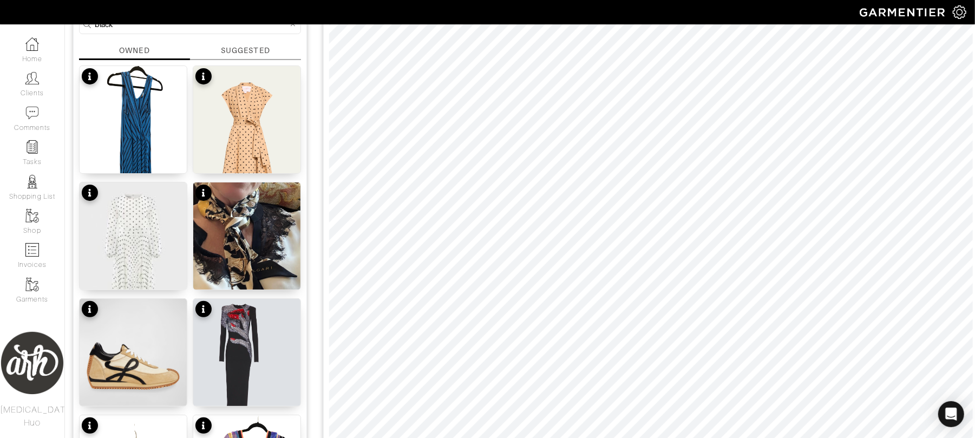
scroll to position [0, 0]
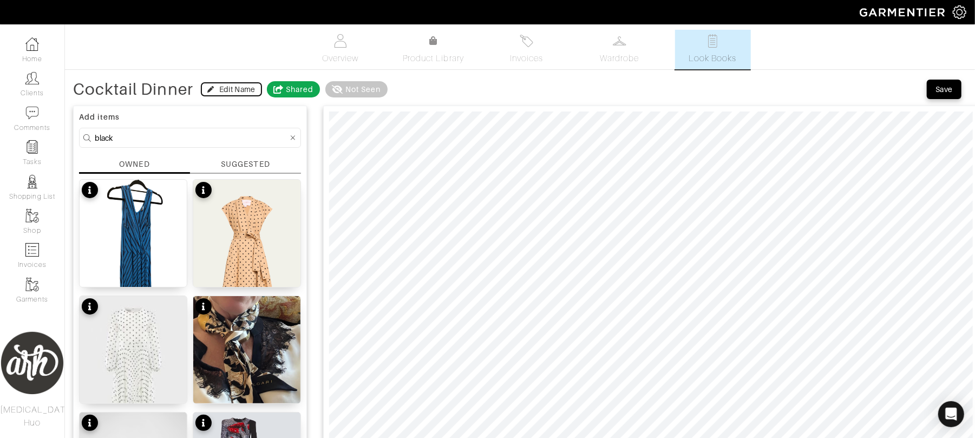
click at [233, 89] on div "Edit Name" at bounding box center [237, 89] width 36 height 11
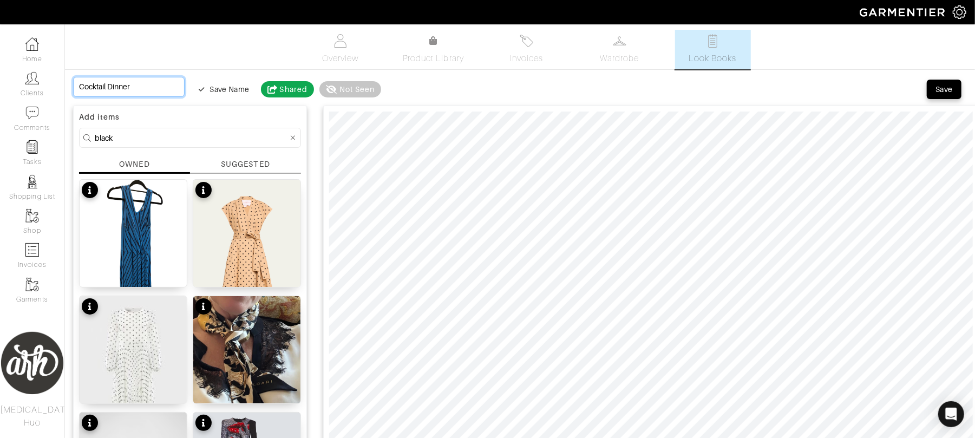
click at [164, 87] on input "Cocktail Dinner" at bounding box center [128, 87] width 111 height 20
type input "Cocktail Dinner"
type input "Cocktail Dinner w"
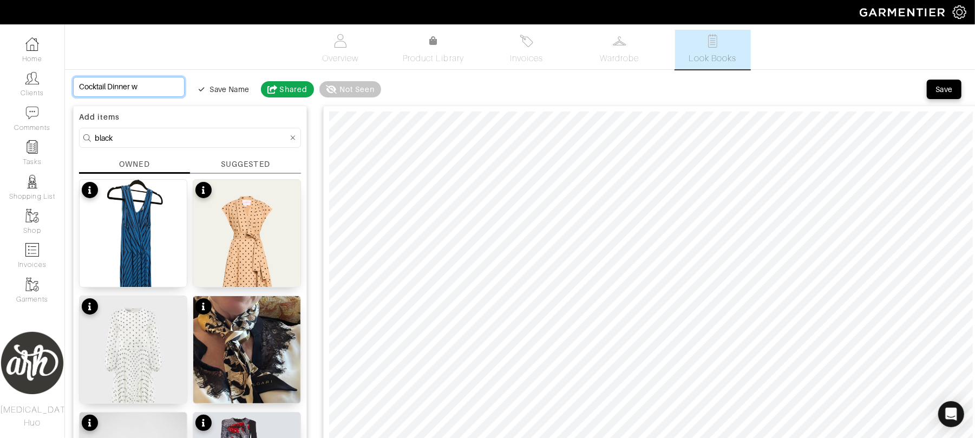
type input "Cocktail Dinner we"
type input "Cocktail Dinner wea"
type input "Cocktail Dinner wear"
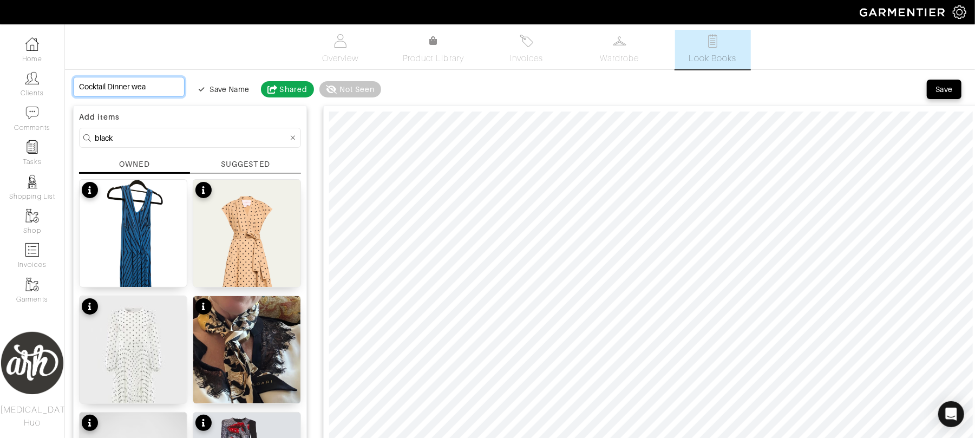
type input "Cocktail Dinner wear"
type input "Cocktail Dinner wear w"
type input "Cocktail Dinner wear wi"
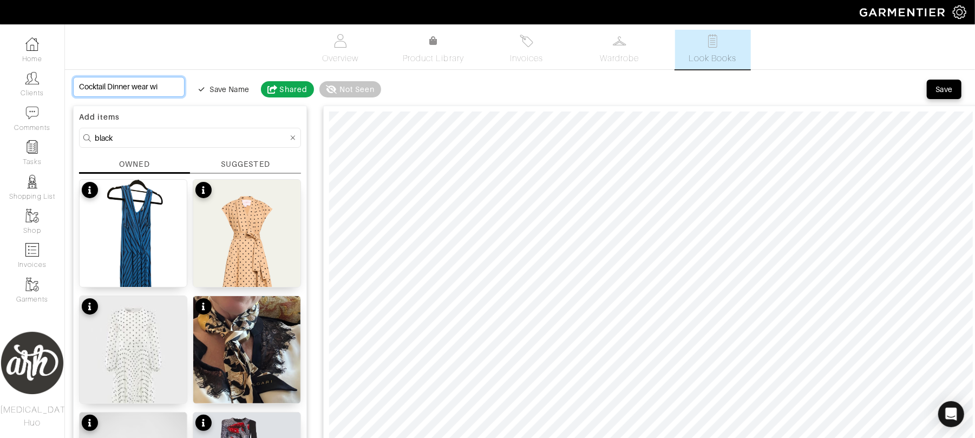
type input "Cocktail Dinner wear wit"
type input "Cocktail Dinner wear with"
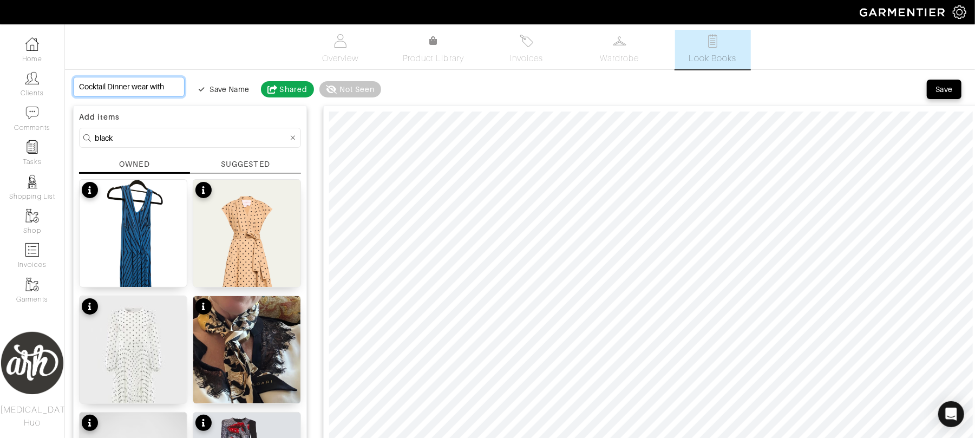
type input "Cocktail Dinner wear with"
type input "Cocktail Dinner wear with b"
type input "Cocktail Dinner wear with bl"
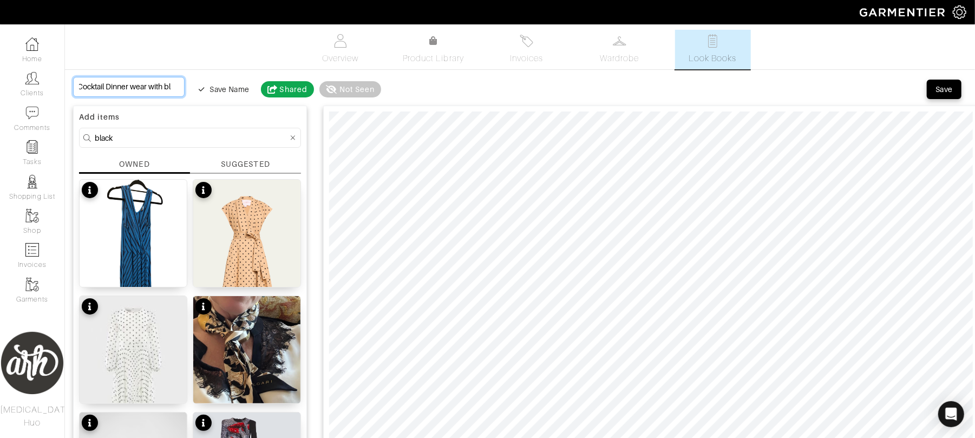
type input "Cocktail Dinner wear with bla"
type input "Cocktail Dinner wear with blac"
type input "Cocktail Dinner wear with black"
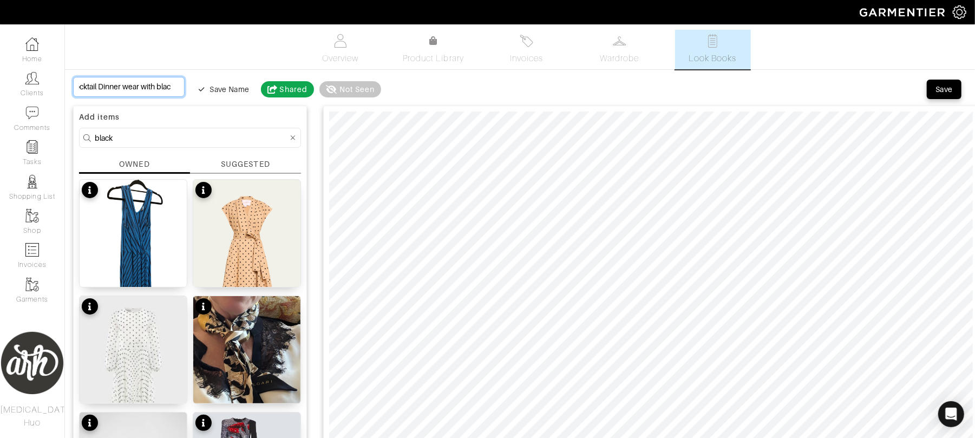
type input "Cocktail Dinner wear with black"
type input "Cocktail Dinner wear with black,"
type input "Cocktail Dinner wear with black"
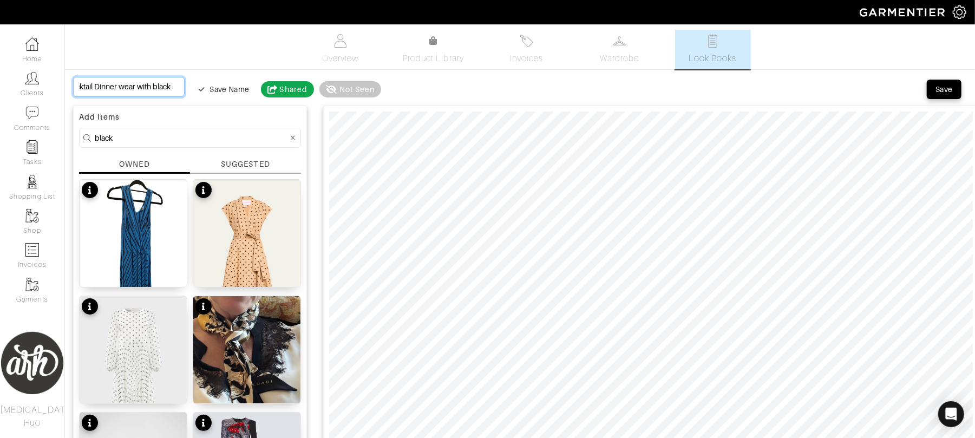
type input "Cocktail Dinner wear with black"
type input "Cocktail Dinner wear with black u"
type input "Cocktail Dinner wear with black un"
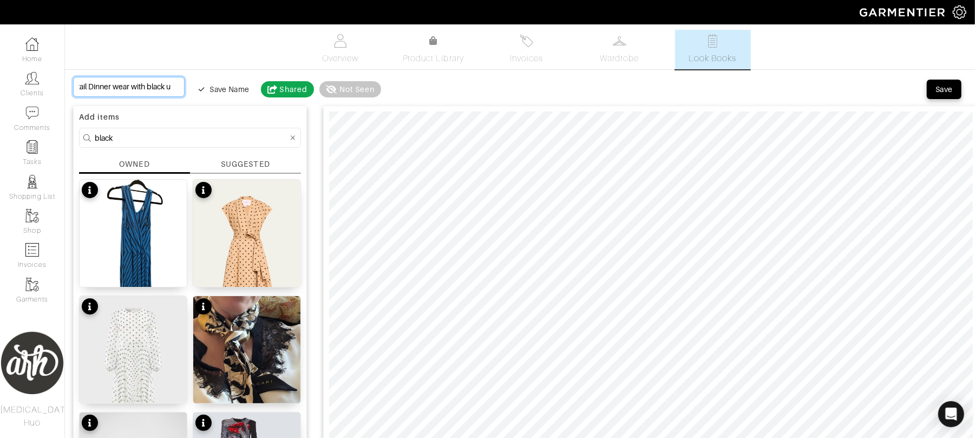
type input "Cocktail Dinner wear with black un"
type input "Cocktail Dinner wear with black und"
type input "Cocktail Dinner wear with black unde"
type input "Cocktail Dinner wear with black under"
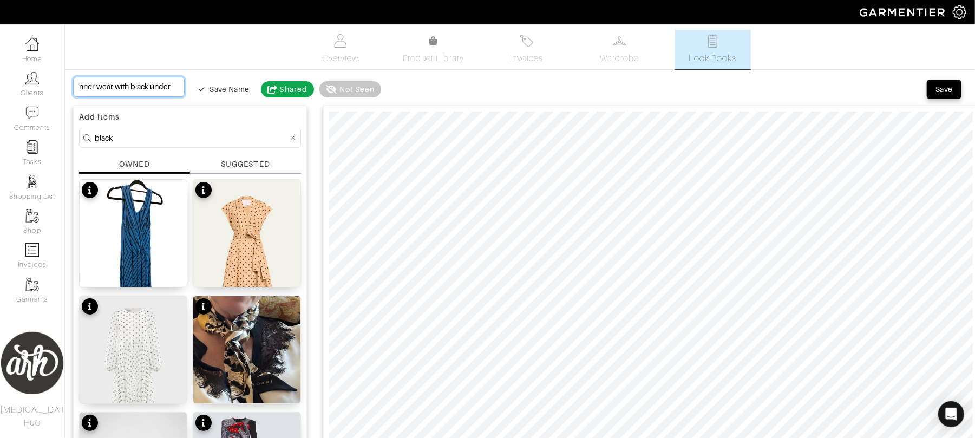
type input "Cocktail Dinner wear with black unders"
type input "Cocktail Dinner wear with black undersh"
type input "Cocktail Dinner wear with black undershi"
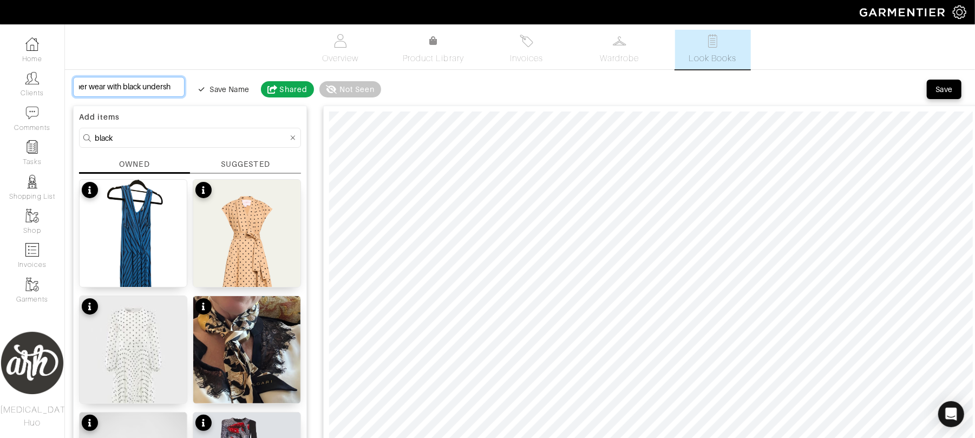
type input "Cocktail Dinner wear with black undershi"
type input "Cocktail Dinner wear with black undershir"
type input "Cocktail Dinner wear with black undershirt"
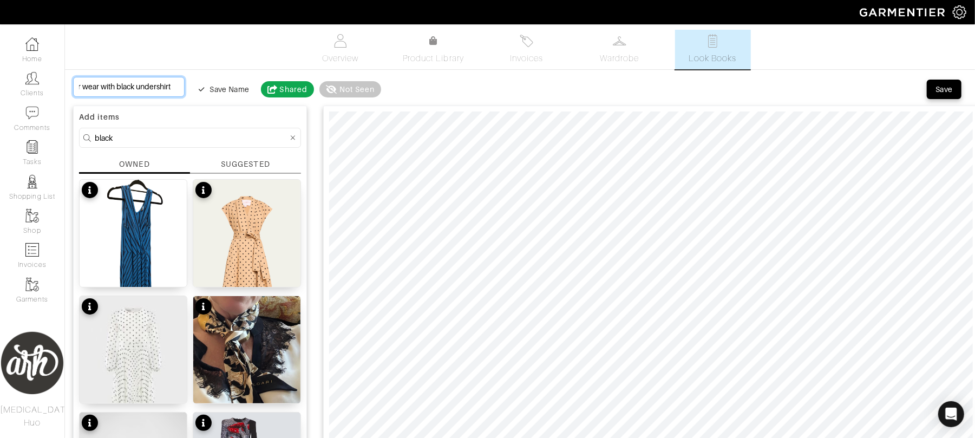
type input "Cocktail Dinner wear with black undershirt"
click at [933, 89] on span "Save" at bounding box center [943, 89] width 23 height 11
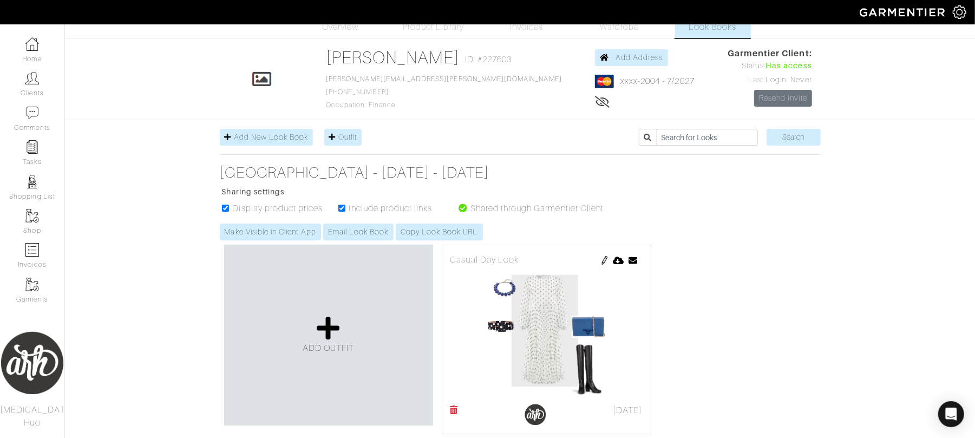
scroll to position [38, 0]
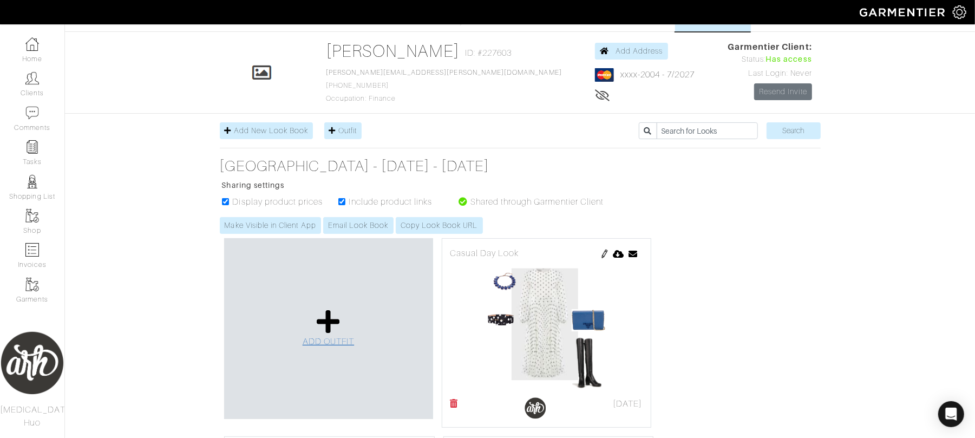
click at [329, 327] on icon at bounding box center [328, 321] width 23 height 26
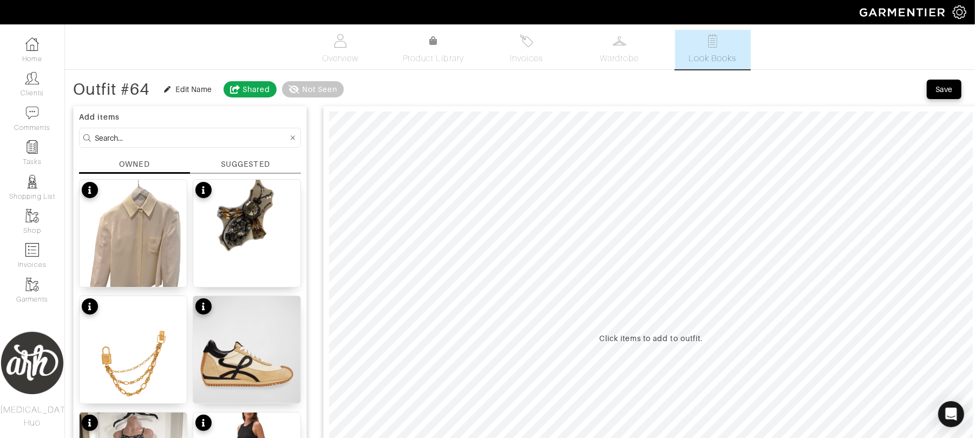
click at [224, 134] on input at bounding box center [191, 138] width 193 height 14
type input "red"
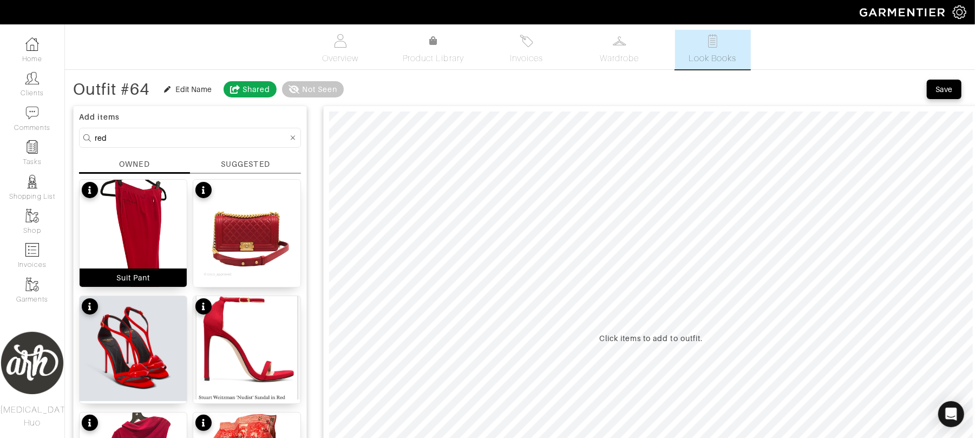
click at [148, 253] on img at bounding box center [133, 251] width 107 height 143
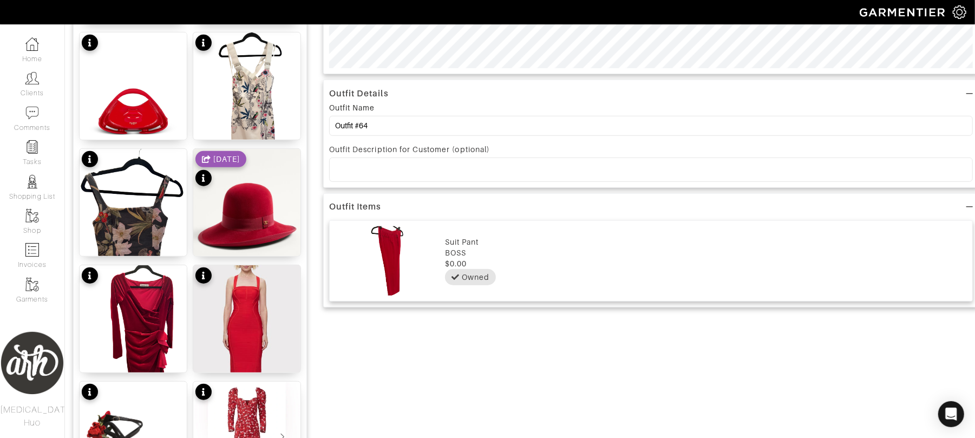
scroll to position [505, 0]
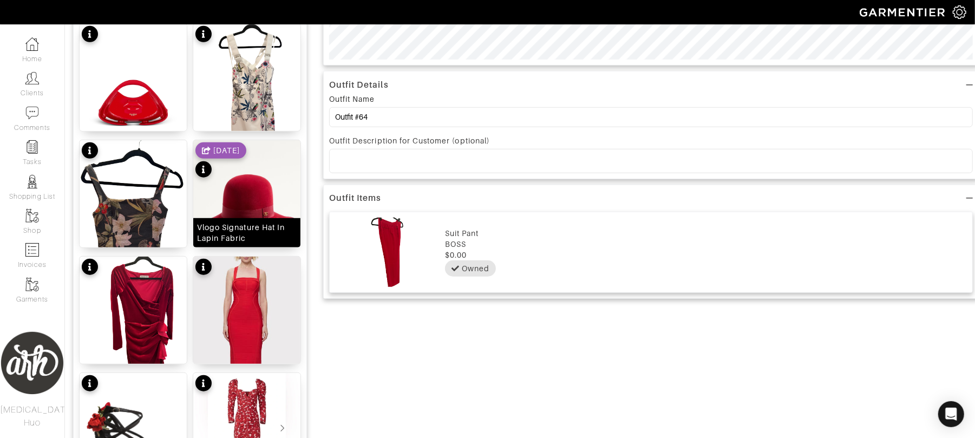
click at [265, 213] on img at bounding box center [246, 208] width 107 height 136
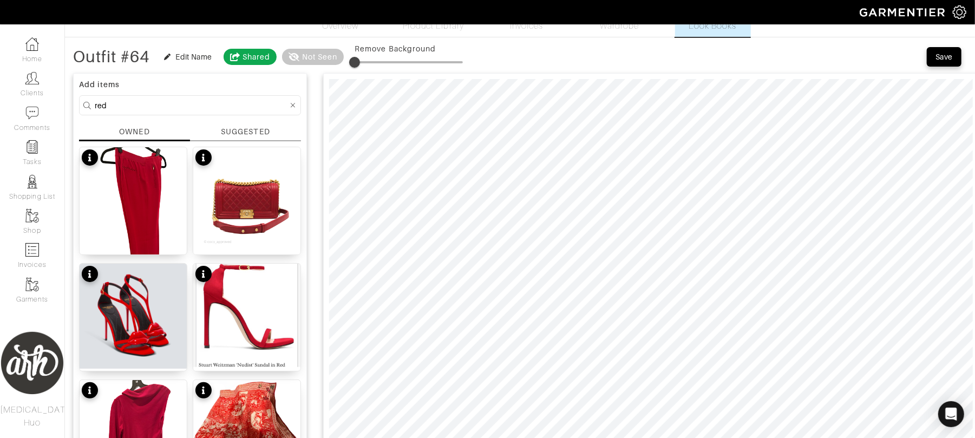
scroll to position [9, 0]
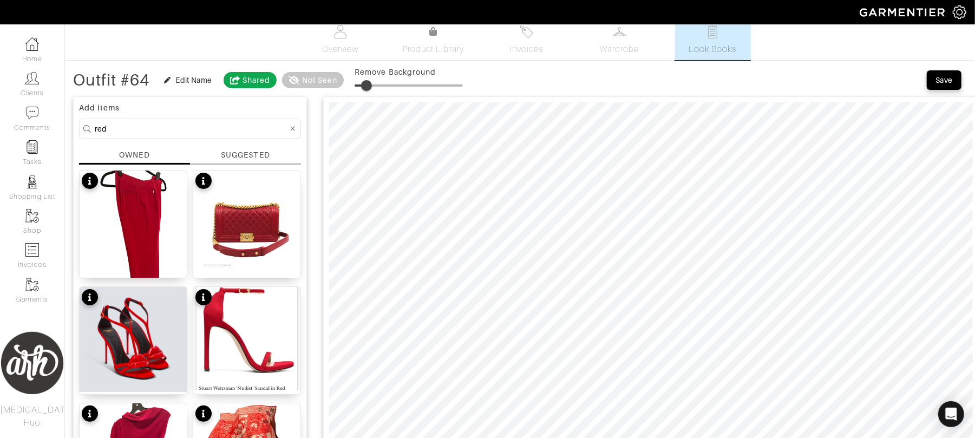
type input "13"
drag, startPoint x: 356, startPoint y: 85, endPoint x: 371, endPoint y: 85, distance: 14.6
click at [371, 85] on span at bounding box center [368, 85] width 11 height 11
click at [122, 122] on input "red" at bounding box center [191, 129] width 193 height 14
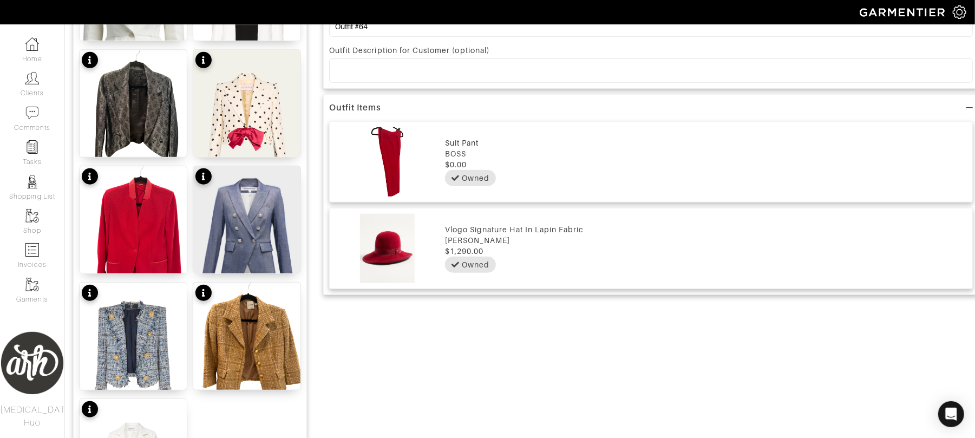
scroll to position [577, 0]
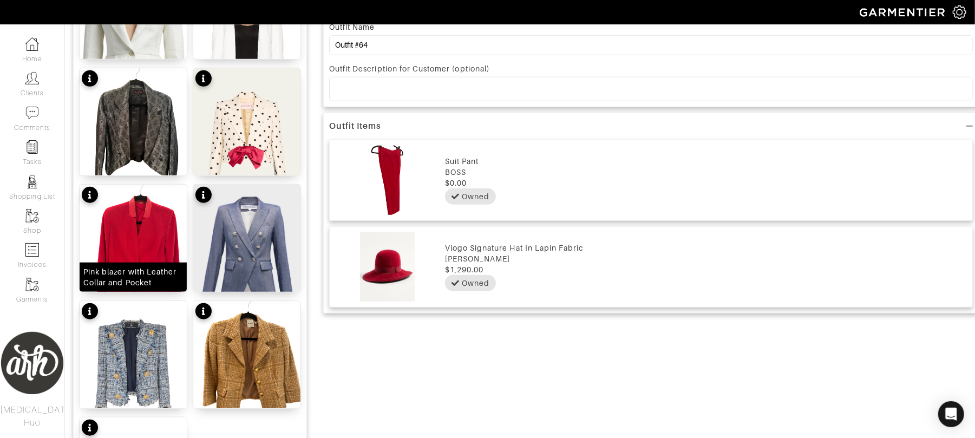
click at [158, 245] on img at bounding box center [133, 256] width 107 height 143
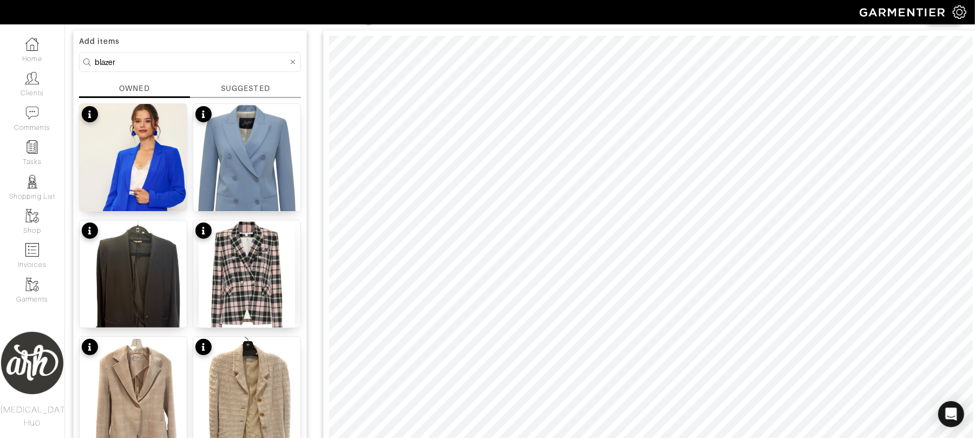
scroll to position [52, 0]
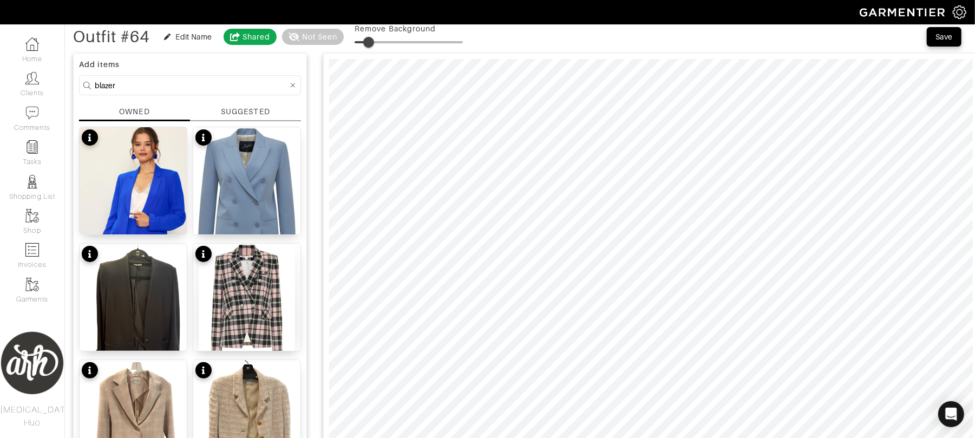
click at [248, 87] on input "blazer" at bounding box center [191, 85] width 193 height 14
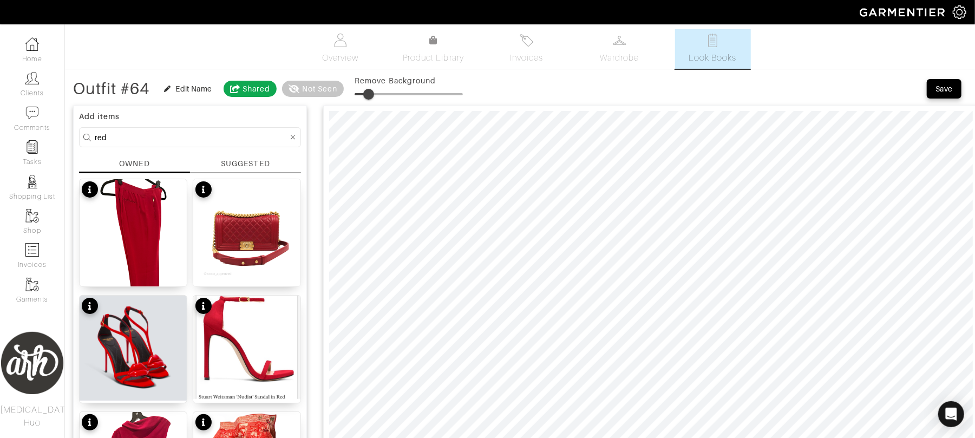
scroll to position [0, 0]
click at [230, 137] on input "red" at bounding box center [191, 138] width 193 height 14
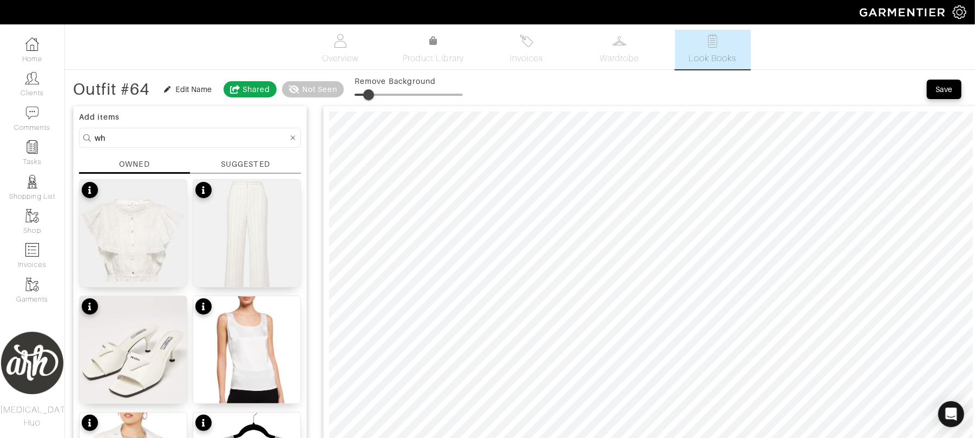
type input "w"
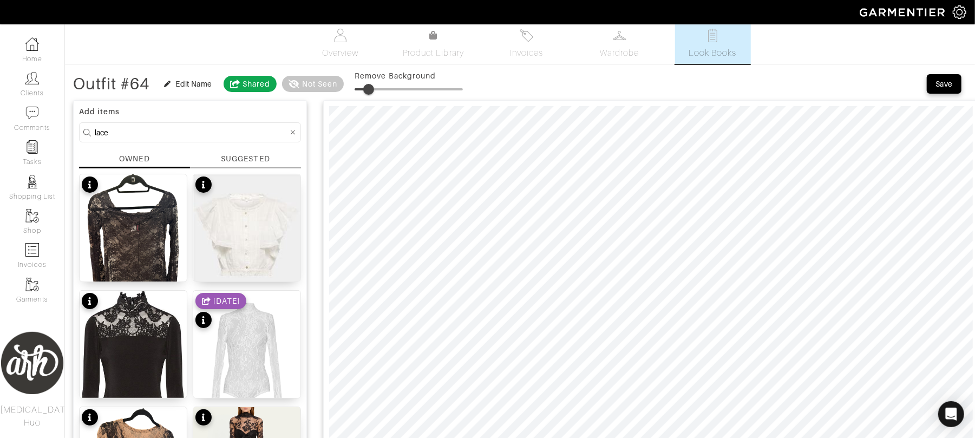
scroll to position [5, 0]
drag, startPoint x: 167, startPoint y: 130, endPoint x: 67, endPoint y: 127, distance: 100.2
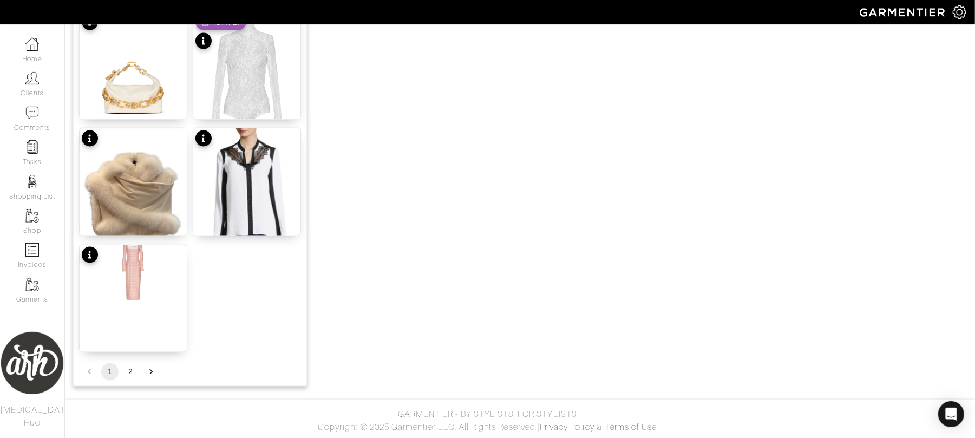
scroll to position [1332, 0]
click at [128, 372] on button "2" at bounding box center [130, 371] width 17 height 17
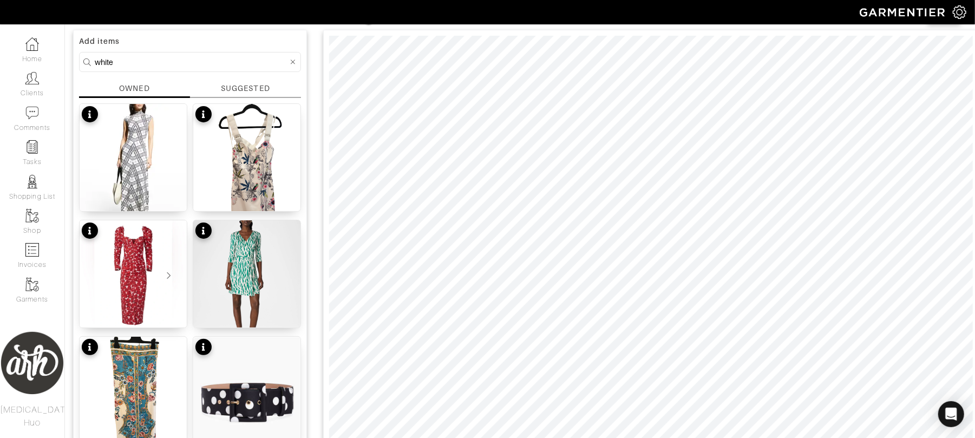
scroll to position [77, 0]
click at [208, 61] on input "white" at bounding box center [191, 61] width 193 height 14
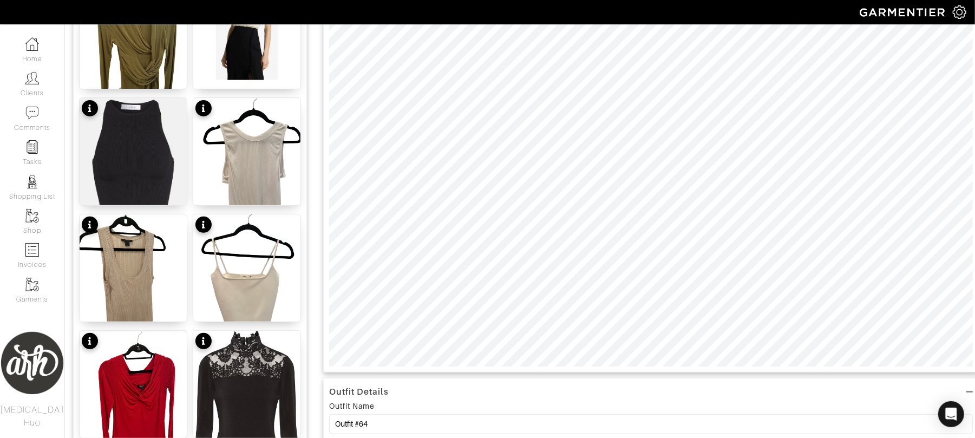
scroll to position [198, 0]
click at [149, 282] on img at bounding box center [133, 286] width 107 height 143
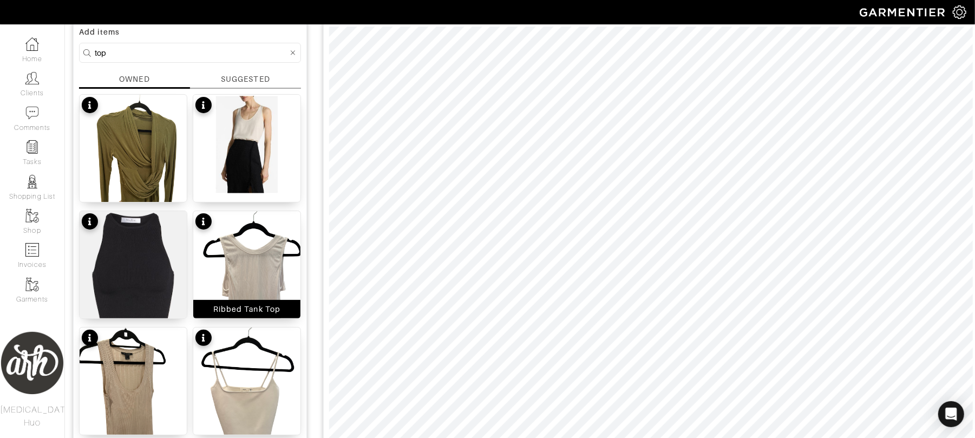
scroll to position [0, 0]
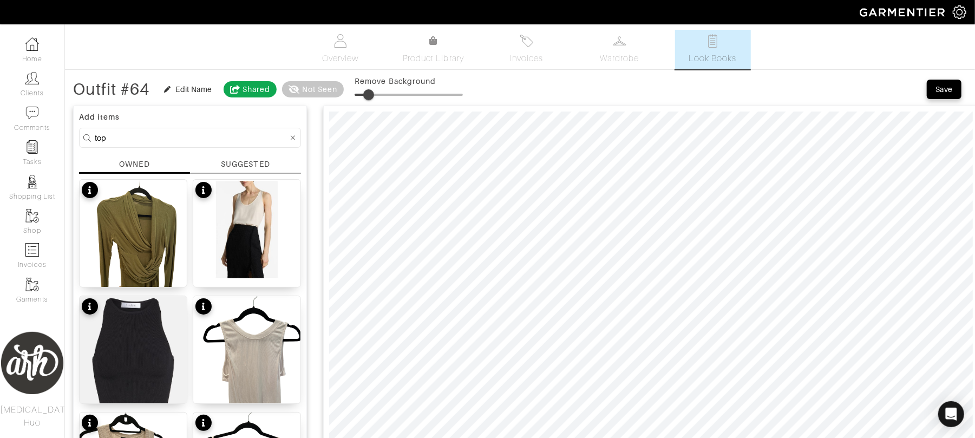
click at [200, 134] on input "top" at bounding box center [191, 138] width 193 height 14
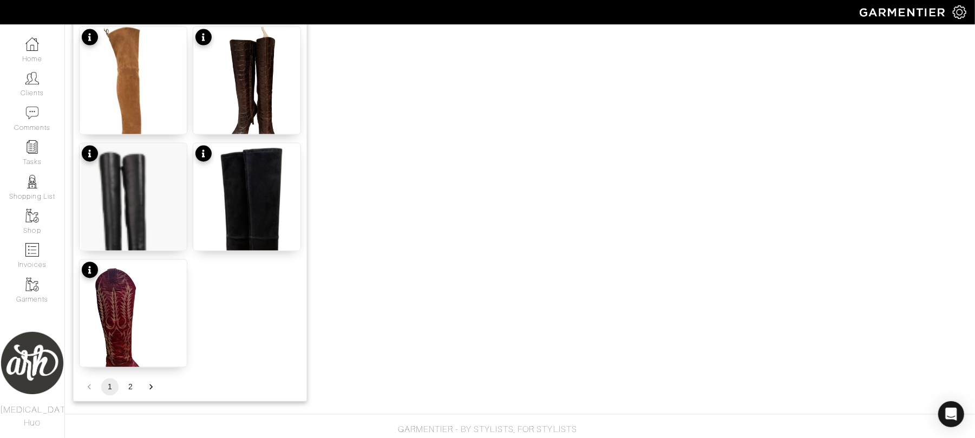
scroll to position [1332, 0]
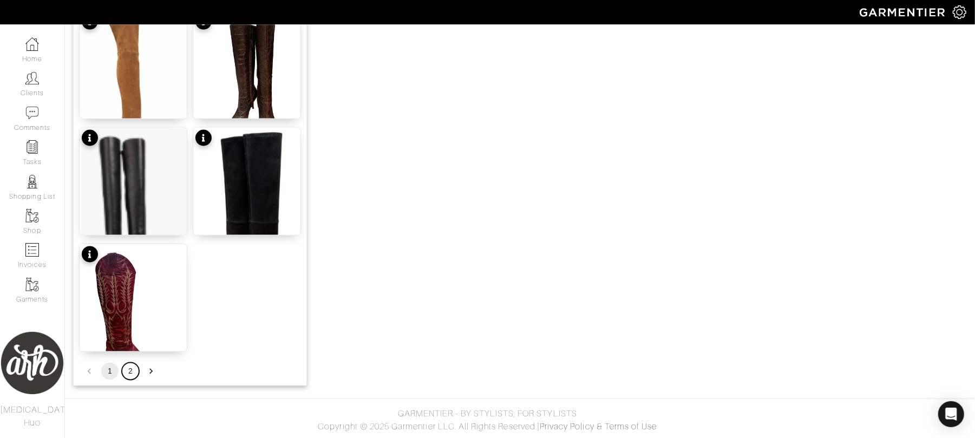
click at [130, 371] on button "2" at bounding box center [130, 371] width 17 height 17
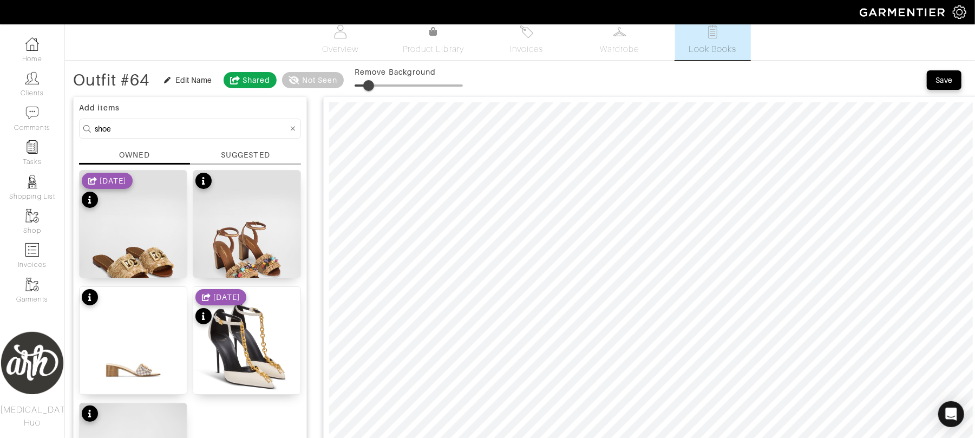
scroll to position [0, 0]
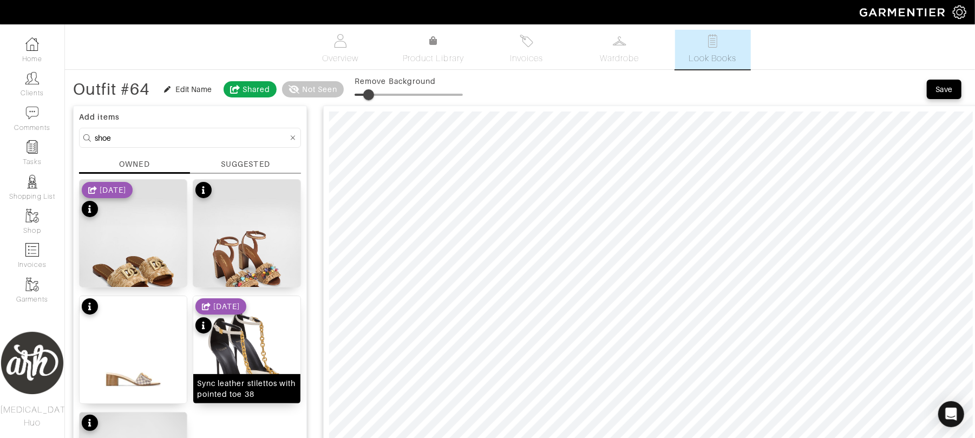
click at [228, 345] on img at bounding box center [246, 368] width 107 height 145
click at [154, 143] on input "shoe" at bounding box center [191, 138] width 193 height 14
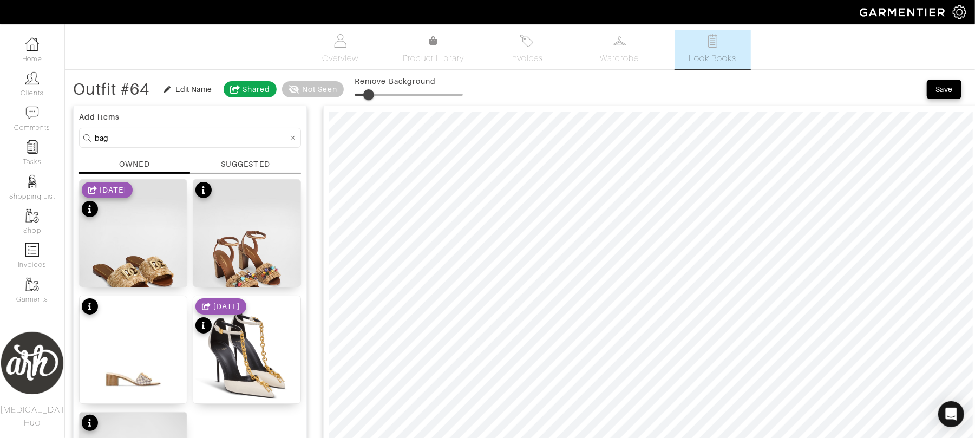
type input "bag"
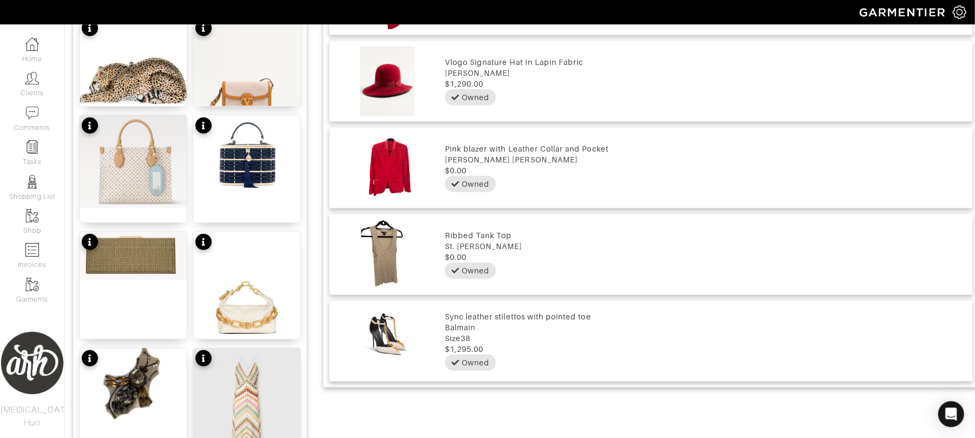
scroll to position [761, 0]
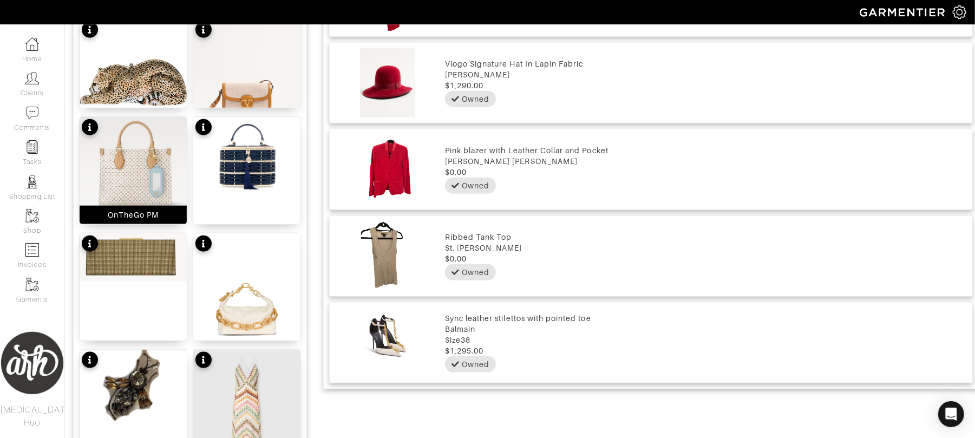
click at [148, 176] on img at bounding box center [133, 163] width 107 height 93
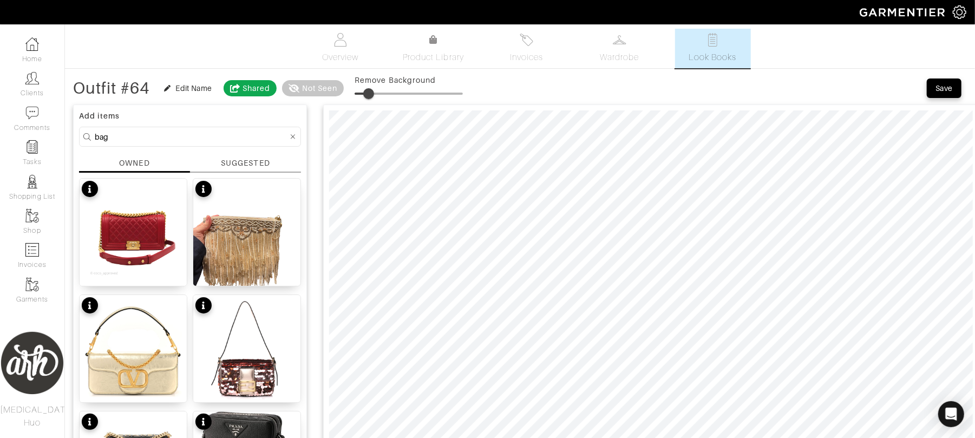
scroll to position [0, 0]
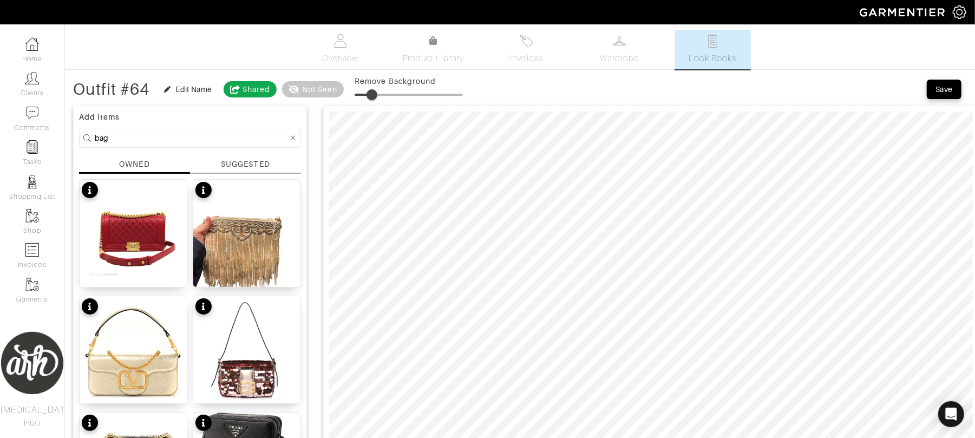
type input "17"
drag, startPoint x: 369, startPoint y: 93, endPoint x: 374, endPoint y: 94, distance: 5.4
click at [374, 94] on span at bounding box center [371, 94] width 11 height 11
click at [141, 139] on input "bag" at bounding box center [191, 138] width 193 height 14
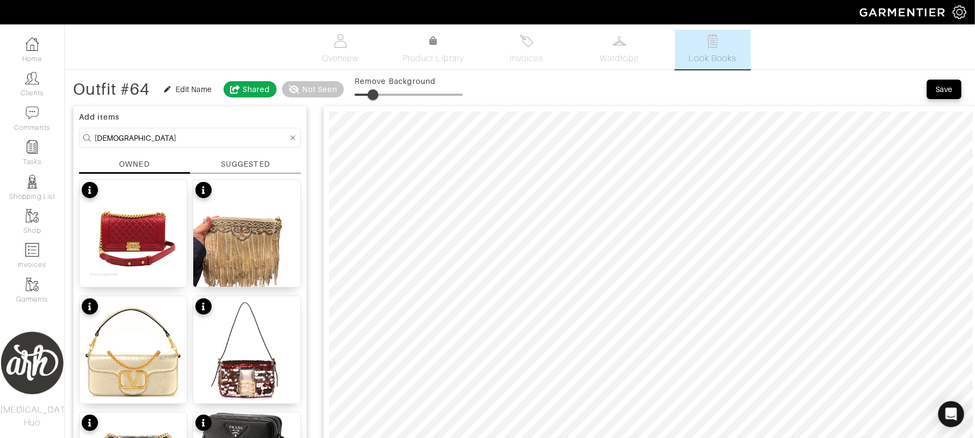
type input "jewelry"
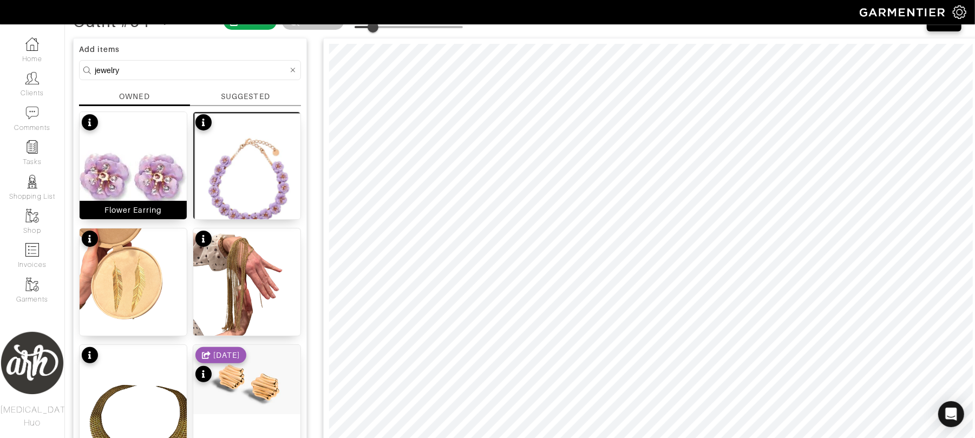
scroll to position [63, 0]
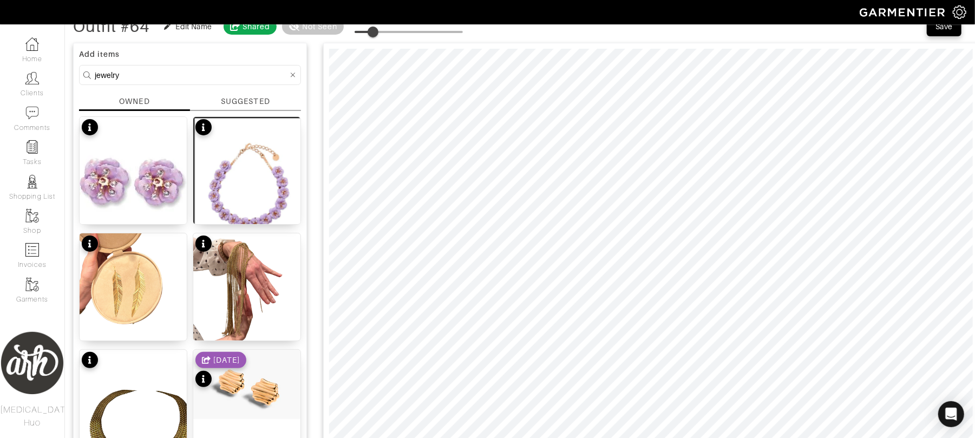
click at [143, 404] on img at bounding box center [133, 421] width 107 height 143
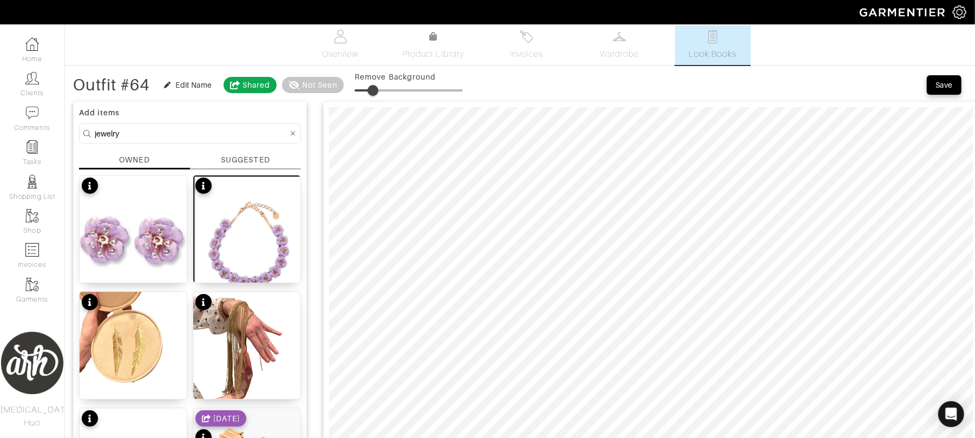
scroll to position [0, 0]
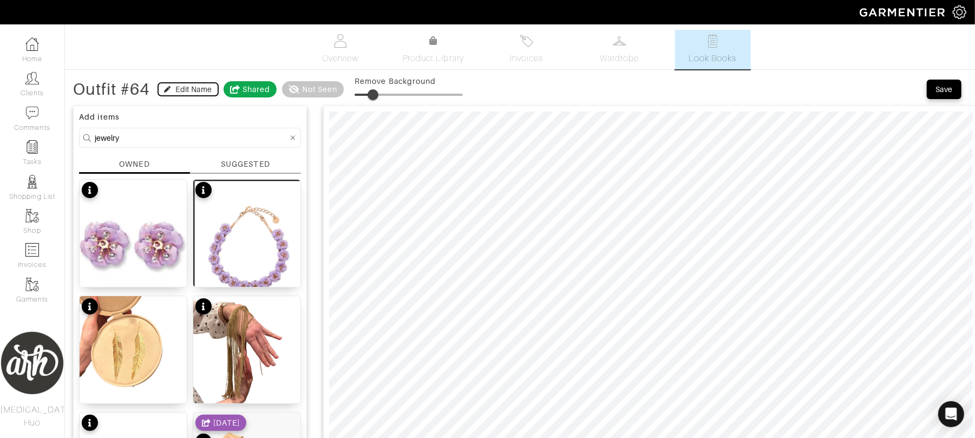
click at [198, 89] on div "Edit Name" at bounding box center [194, 89] width 36 height 11
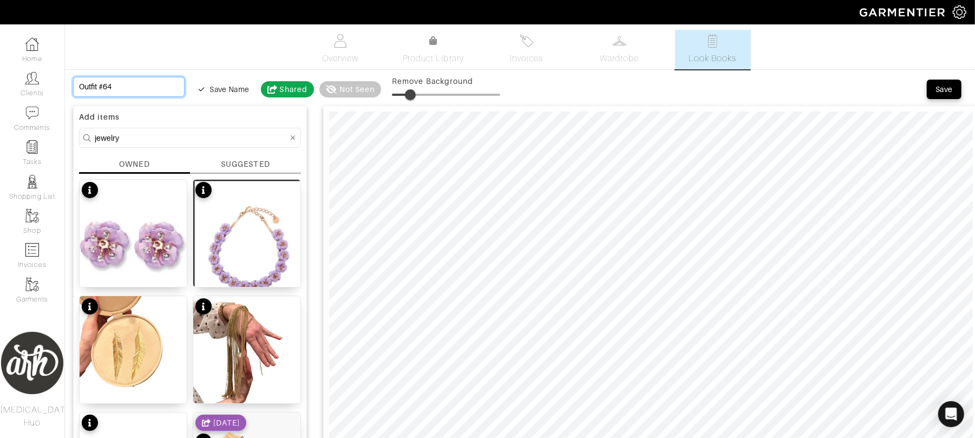
click at [148, 87] on input "Outfit #64" at bounding box center [128, 87] width 111 height 20
type input "D"
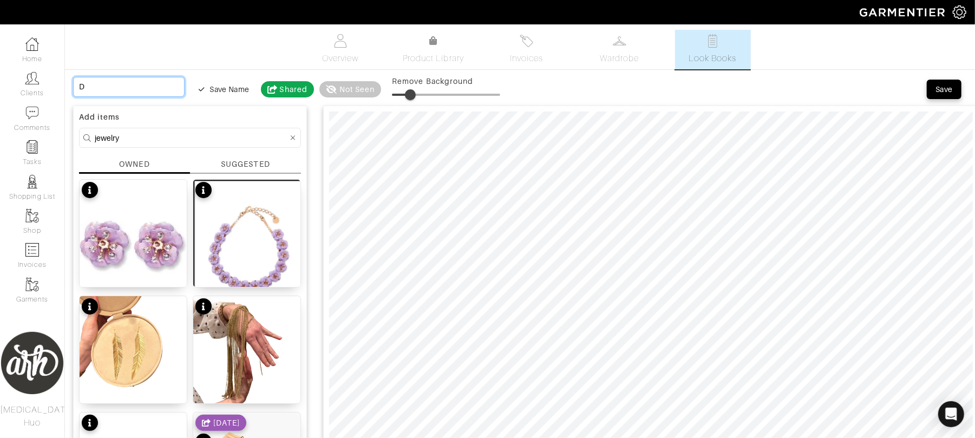
type input "Da"
type input "Day"
type input "Day t"
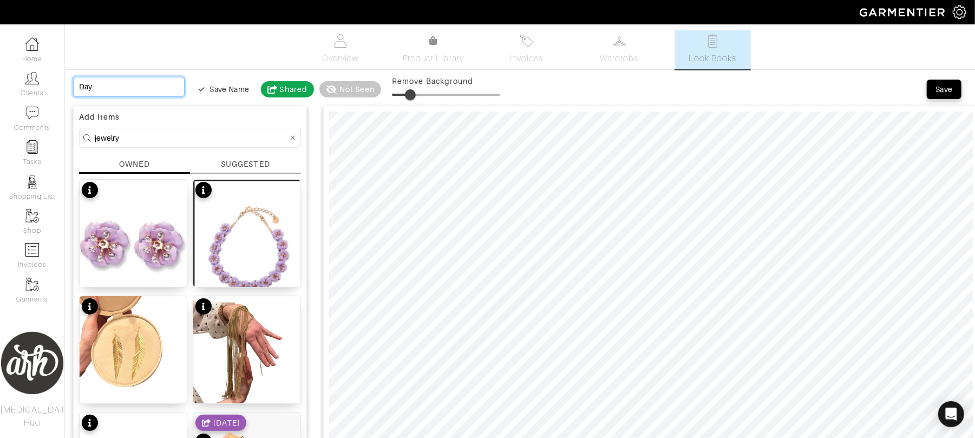
type input "Day t"
type input "Day to"
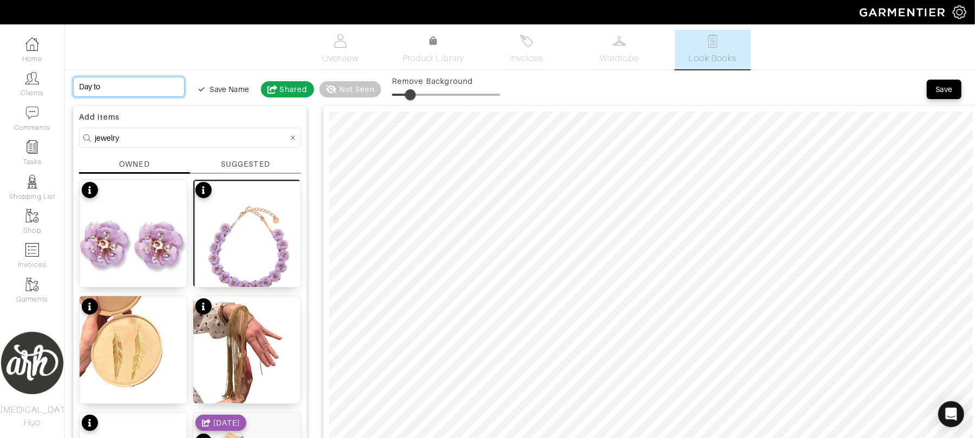
type input "Day to N"
type input "Day to Ni"
type input "Day to Nig"
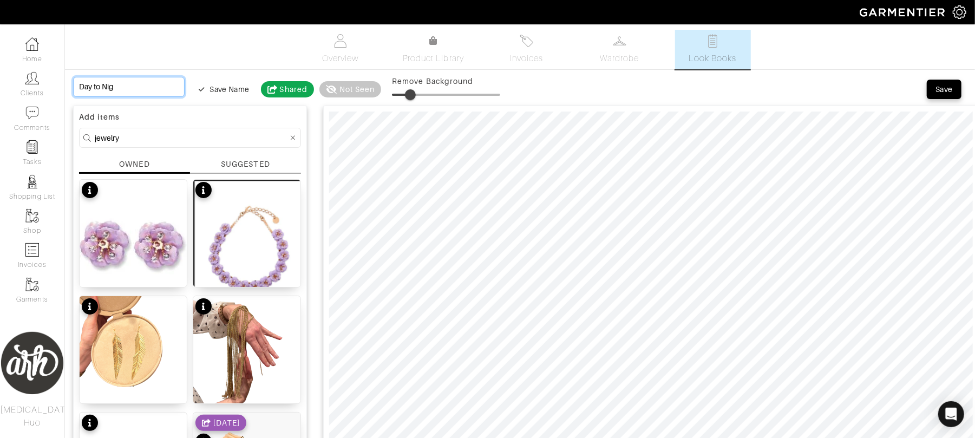
type input "Day to Nigh"
type input "Day to Night"
type input "Day to Night L"
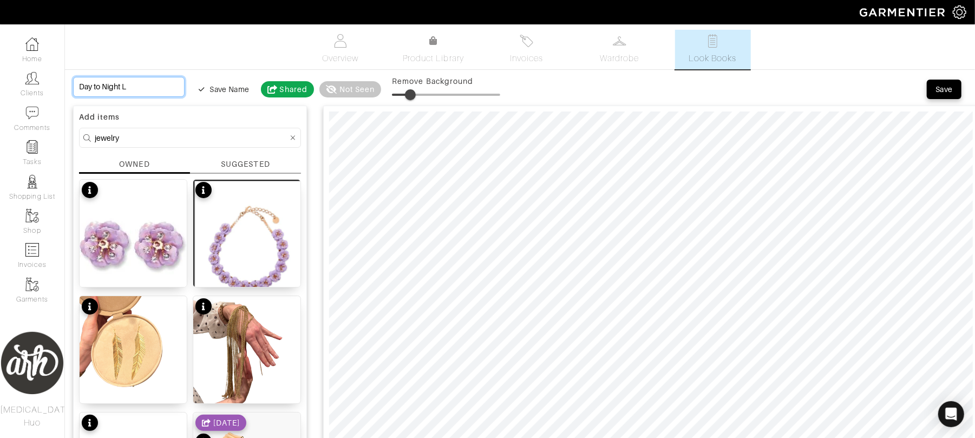
type input "Day to Night Lo"
type input "Day to Night Loo"
type input "Day to Night Look"
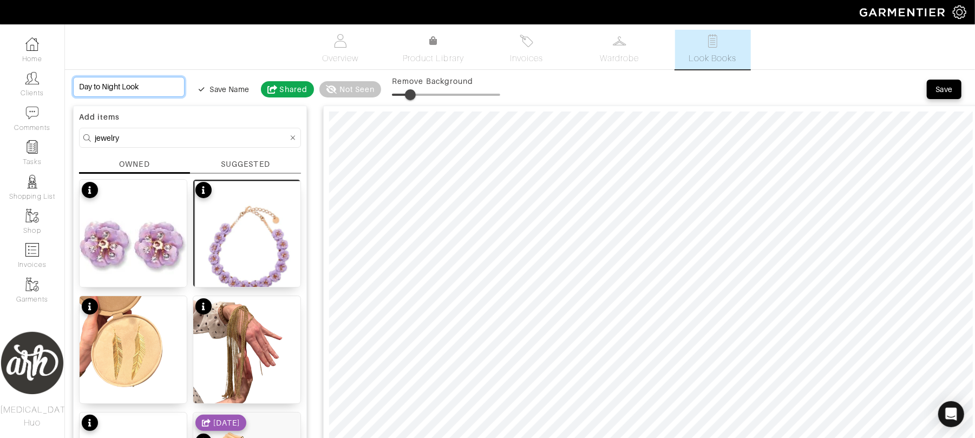
type input "Day to Night Look"
click at [942, 91] on div "Save" at bounding box center [943, 89] width 17 height 11
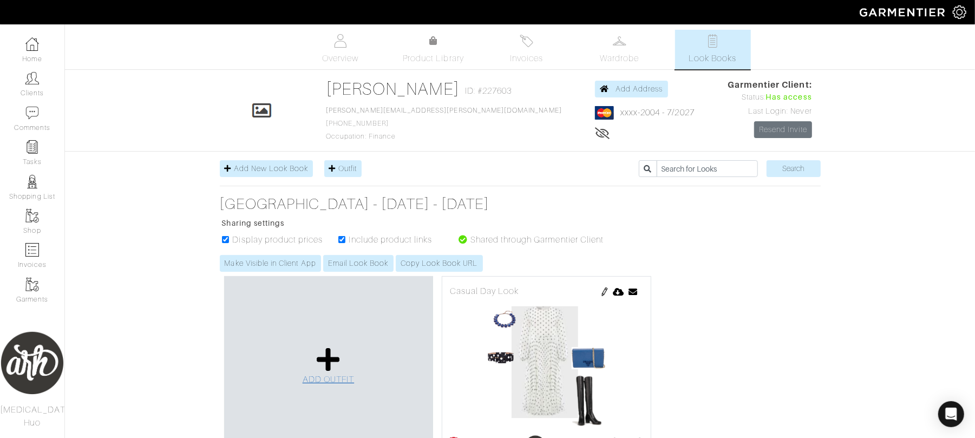
click at [343, 379] on span "ADD OUTFIT" at bounding box center [328, 379] width 52 height 10
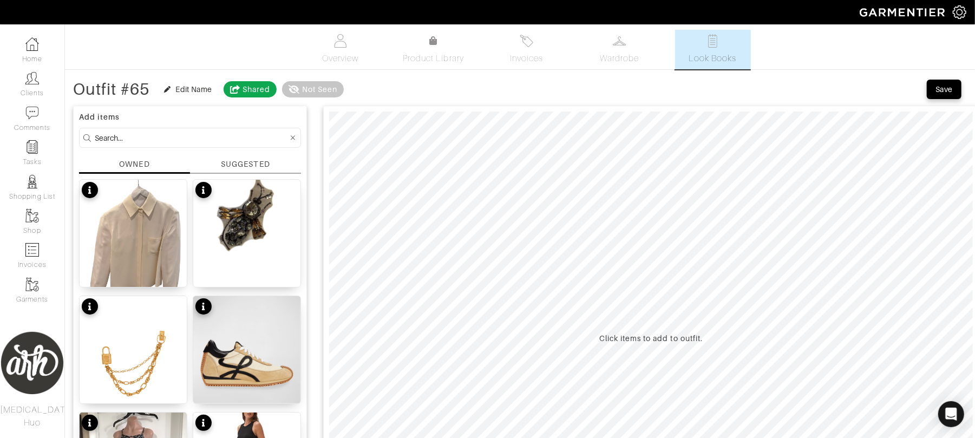
click at [163, 141] on input at bounding box center [191, 138] width 193 height 14
type input "hat"
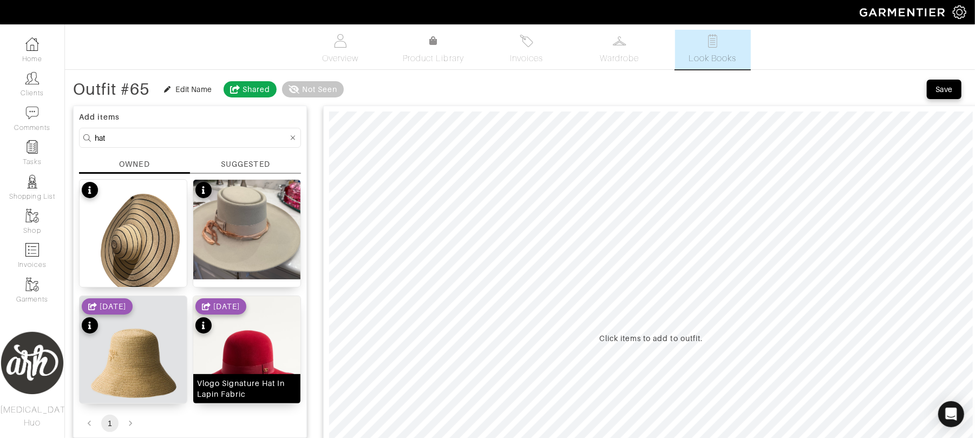
click at [241, 355] on img at bounding box center [246, 364] width 107 height 136
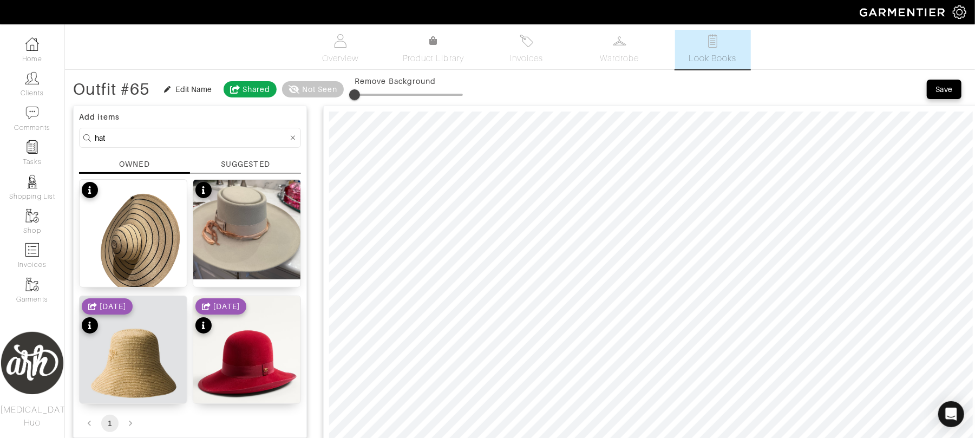
click at [360, 96] on span at bounding box center [354, 94] width 11 height 11
type input "16"
drag, startPoint x: 366, startPoint y: 96, endPoint x: 373, endPoint y: 97, distance: 7.7
click at [373, 97] on span at bounding box center [371, 94] width 11 height 11
click at [214, 141] on input "hat" at bounding box center [191, 138] width 193 height 14
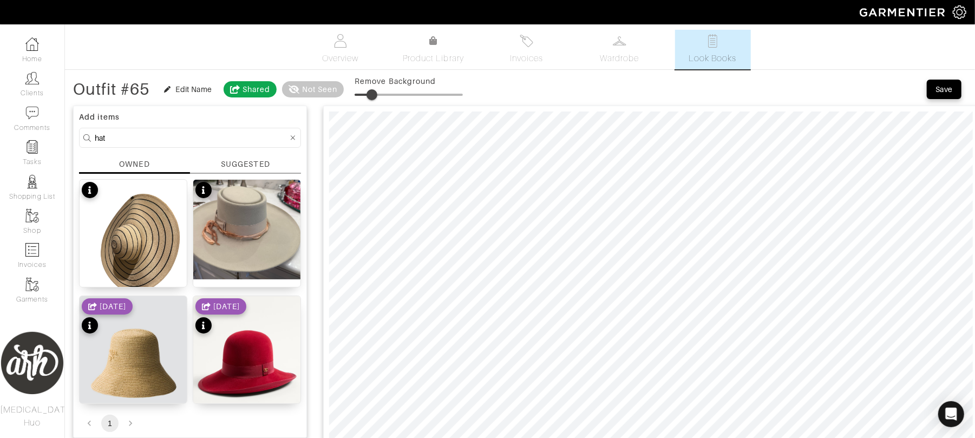
click at [214, 141] on input "hat" at bounding box center [191, 138] width 193 height 14
type input "dress"
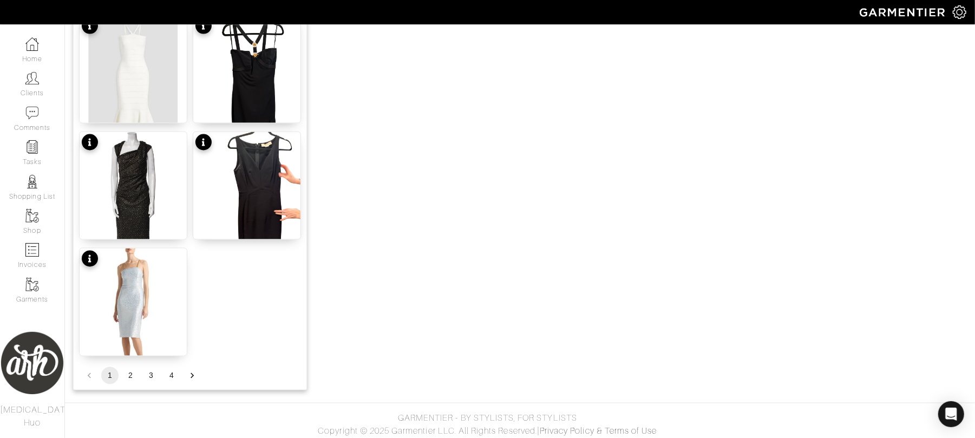
scroll to position [1332, 0]
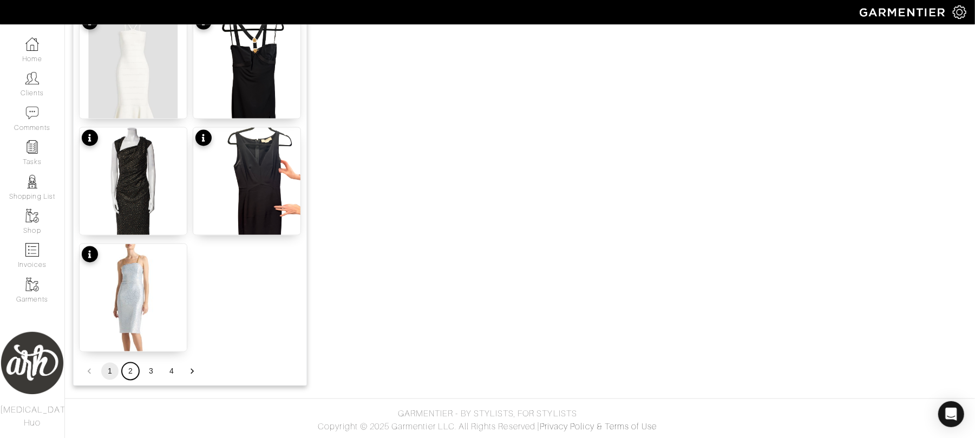
click at [132, 373] on button "2" at bounding box center [130, 371] width 17 height 17
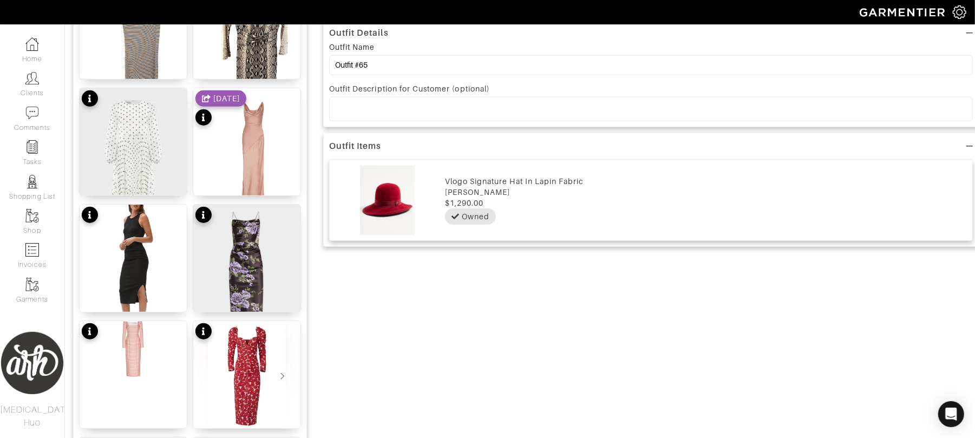
scroll to position [553, 0]
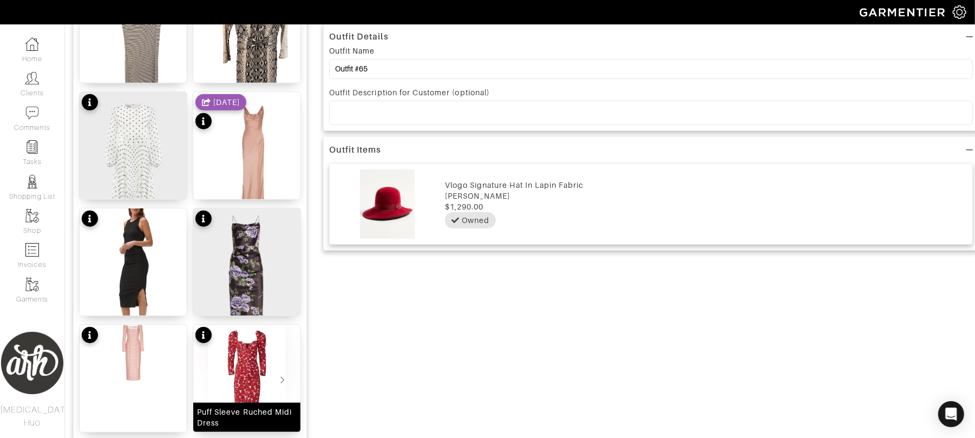
click at [246, 379] on img at bounding box center [246, 378] width 107 height 107
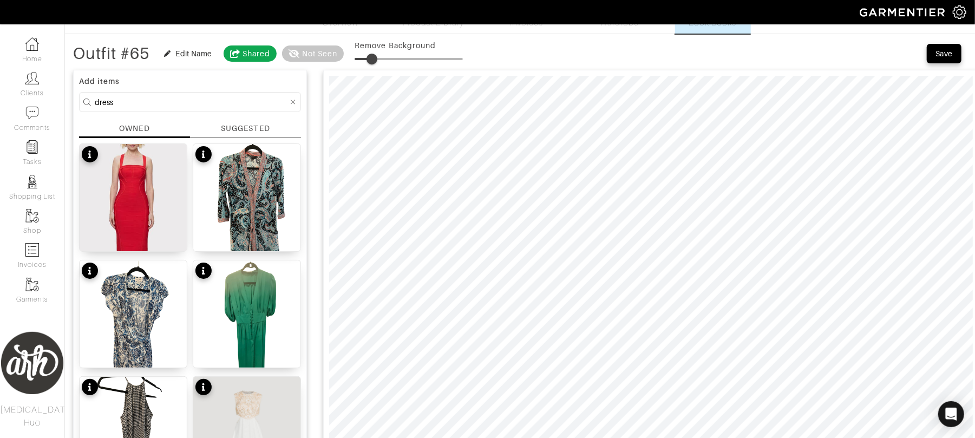
scroll to position [0, 0]
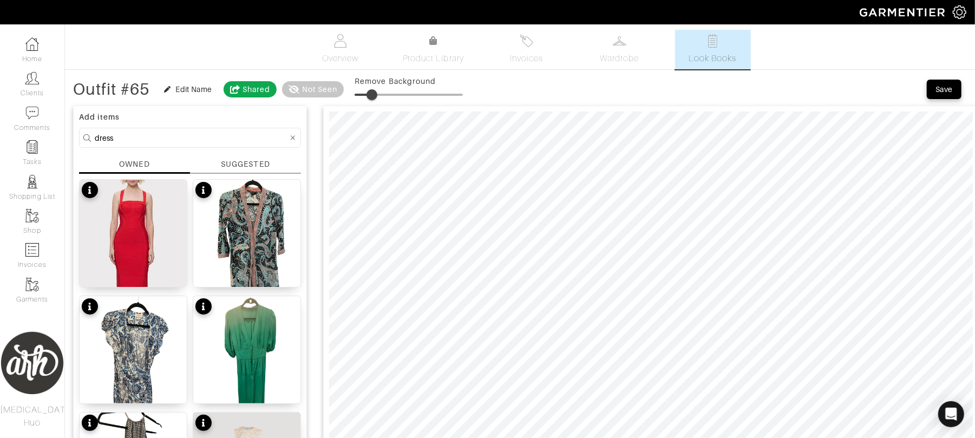
type input "67"
type input "0"
drag, startPoint x: 427, startPoint y: 94, endPoint x: 355, endPoint y: 102, distance: 72.9
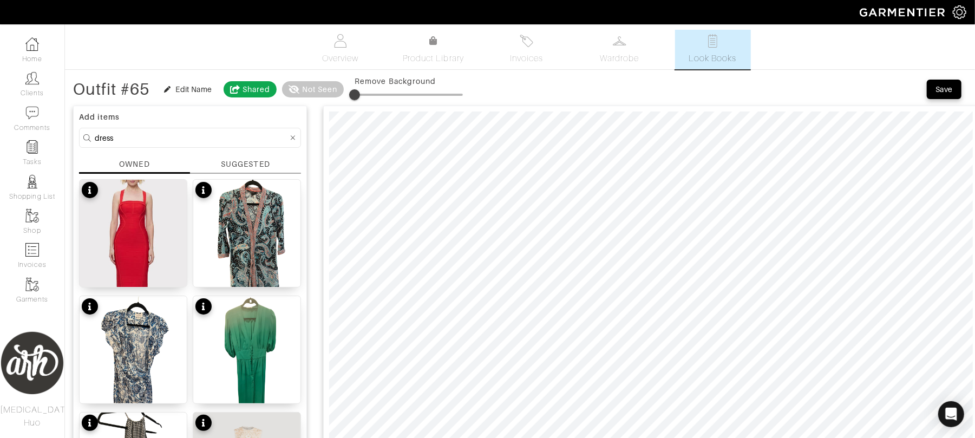
click at [355, 100] on span at bounding box center [354, 94] width 11 height 11
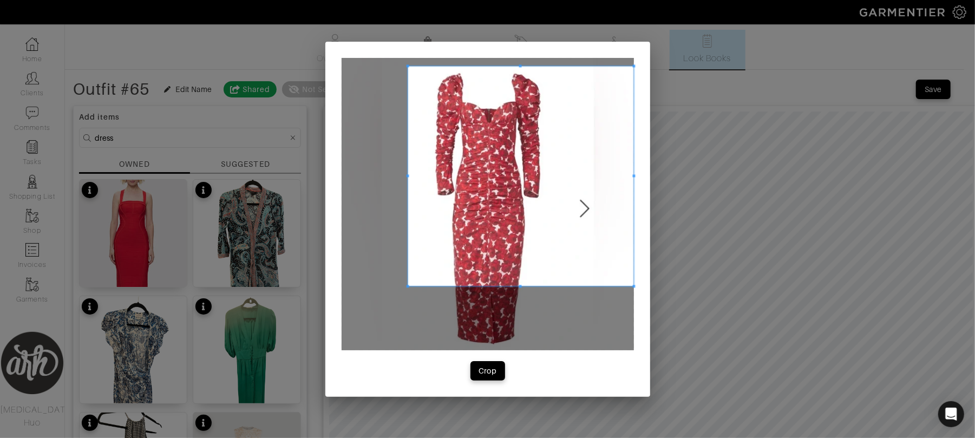
click at [409, 67] on span at bounding box center [407, 65] width 3 height 3
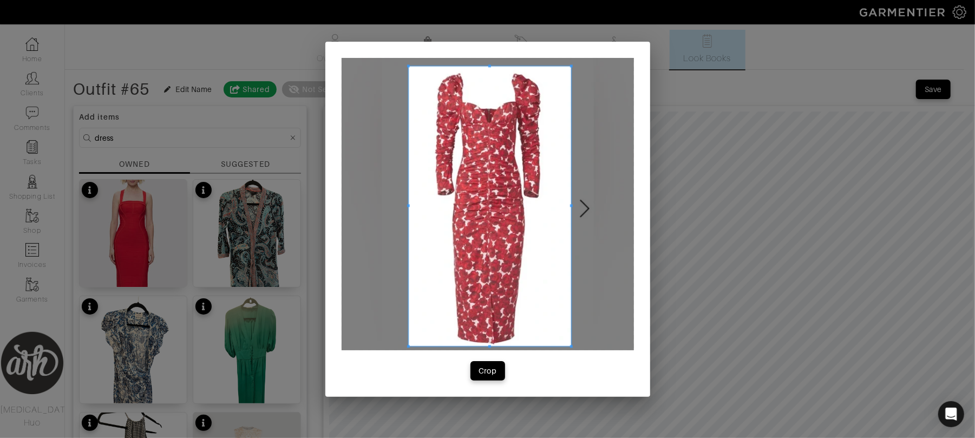
click at [570, 356] on div "Crop" at bounding box center [487, 219] width 325 height 355
click at [494, 371] on div "Crop" at bounding box center [487, 370] width 18 height 11
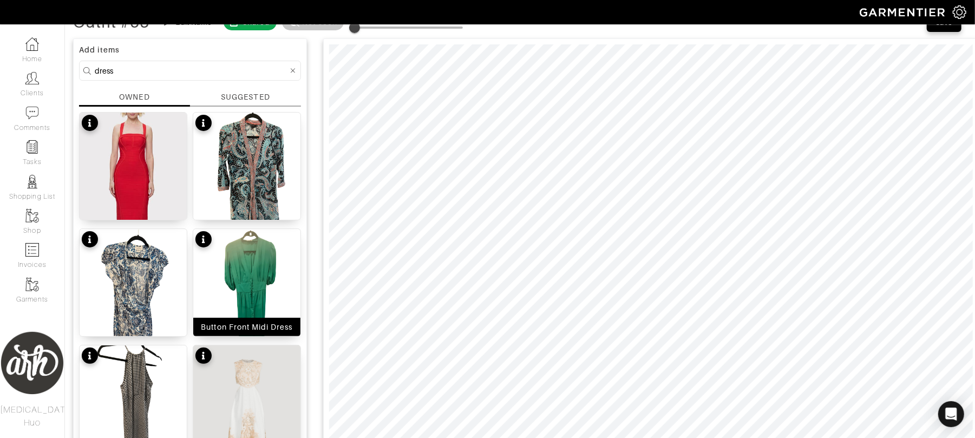
scroll to position [14, 0]
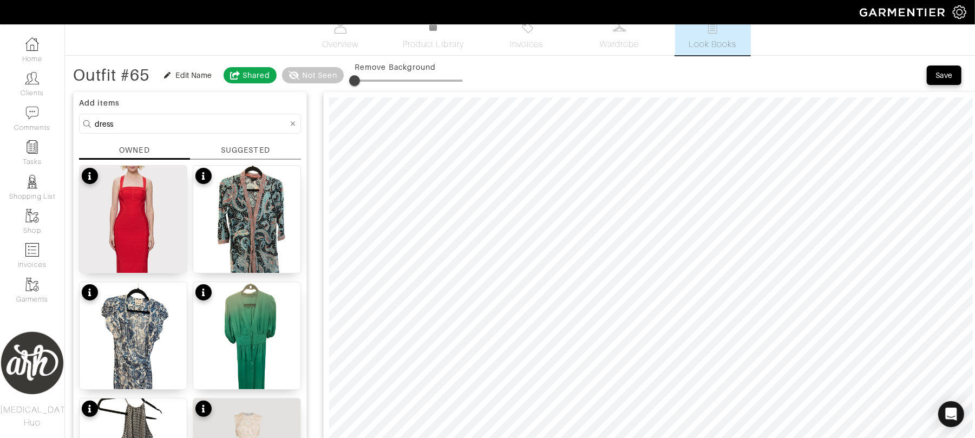
click at [182, 122] on input "dress" at bounding box center [191, 124] width 193 height 14
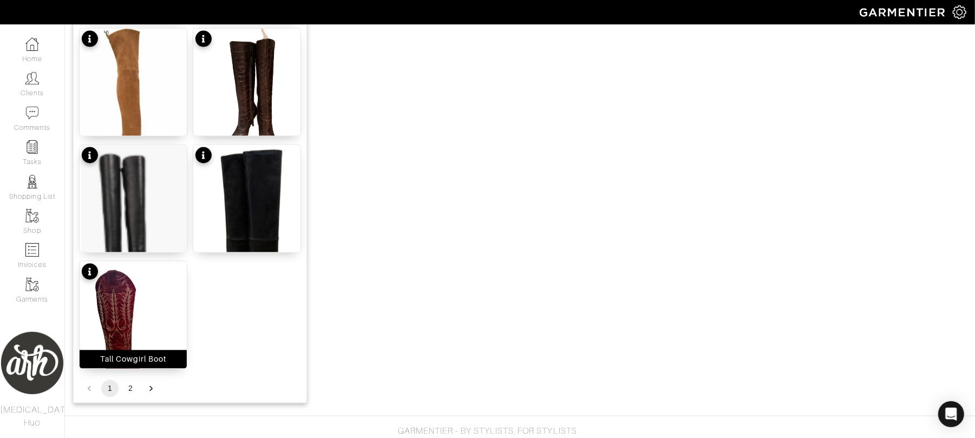
scroll to position [1313, 0]
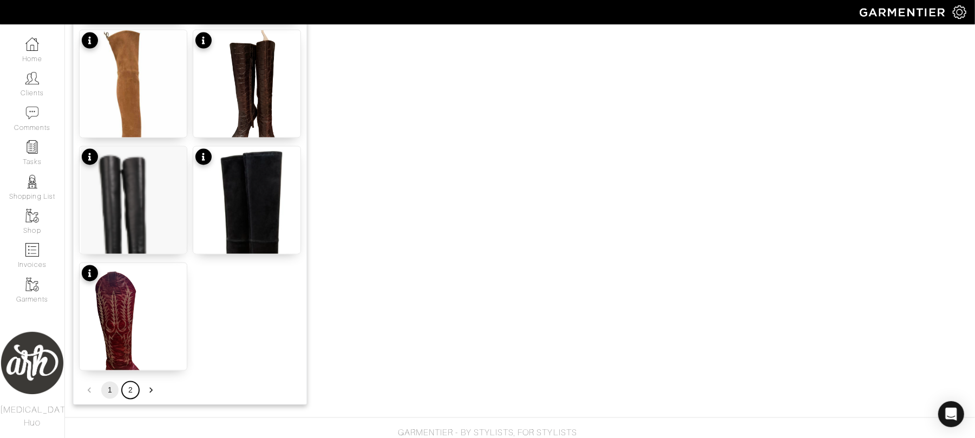
click at [133, 385] on button "2" at bounding box center [130, 389] width 17 height 17
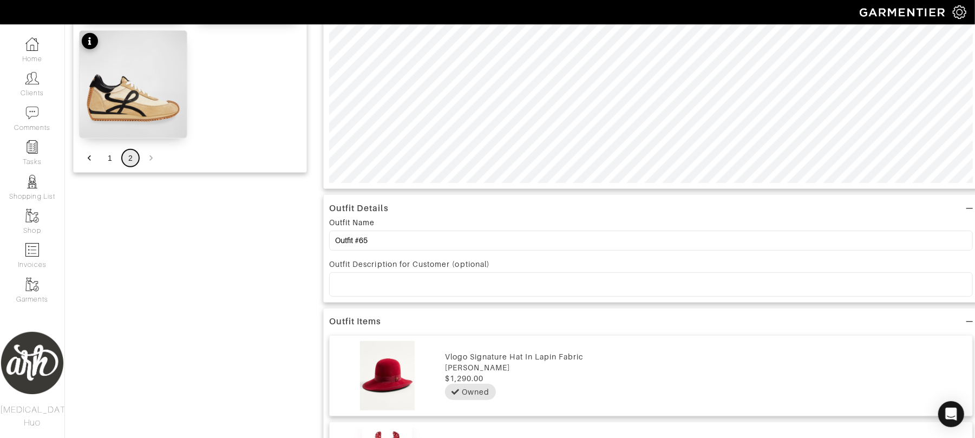
scroll to position [314, 0]
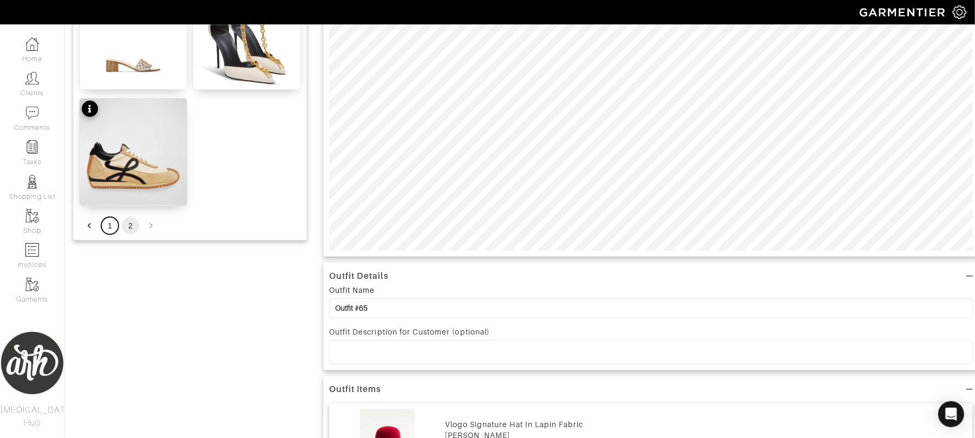
click at [113, 226] on button "1" at bounding box center [109, 225] width 17 height 17
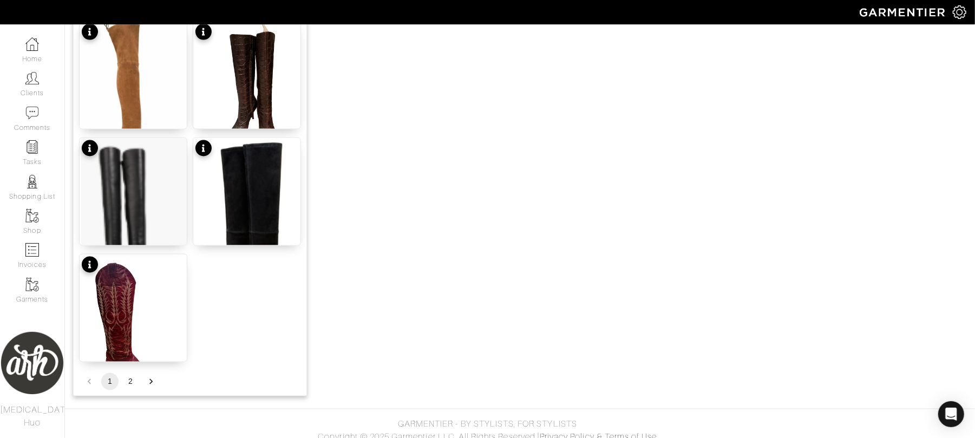
scroll to position [1332, 0]
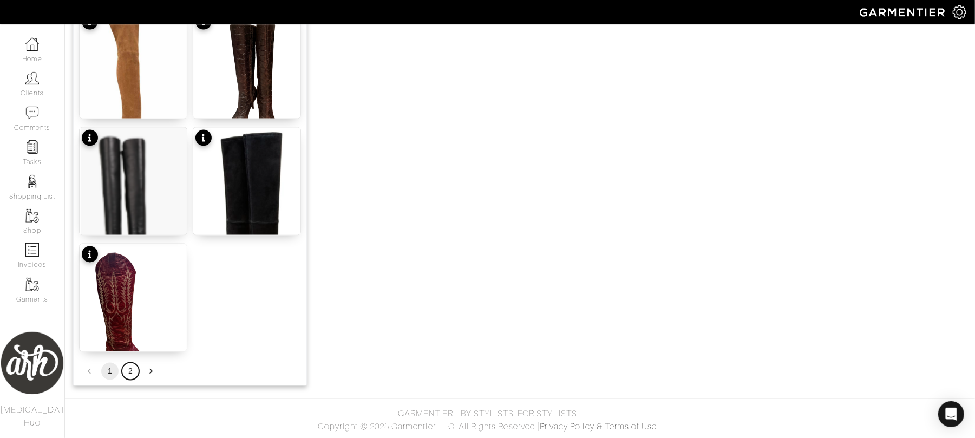
click at [130, 373] on button "2" at bounding box center [130, 371] width 17 height 17
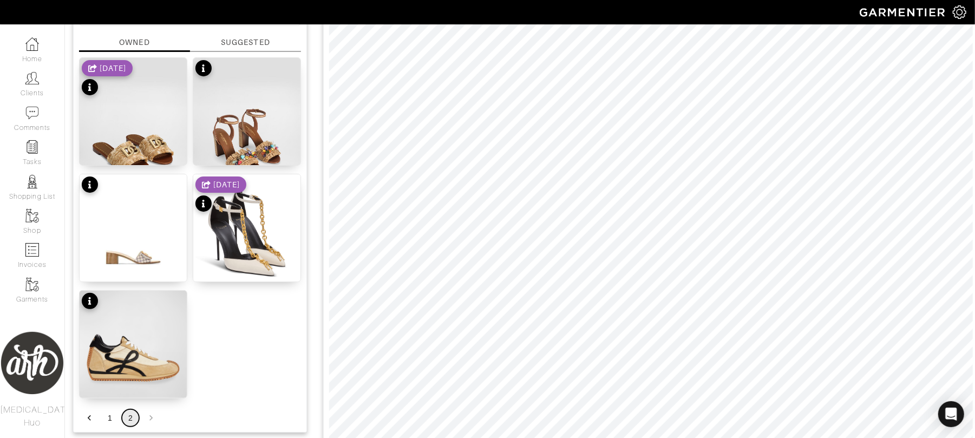
scroll to position [126, 0]
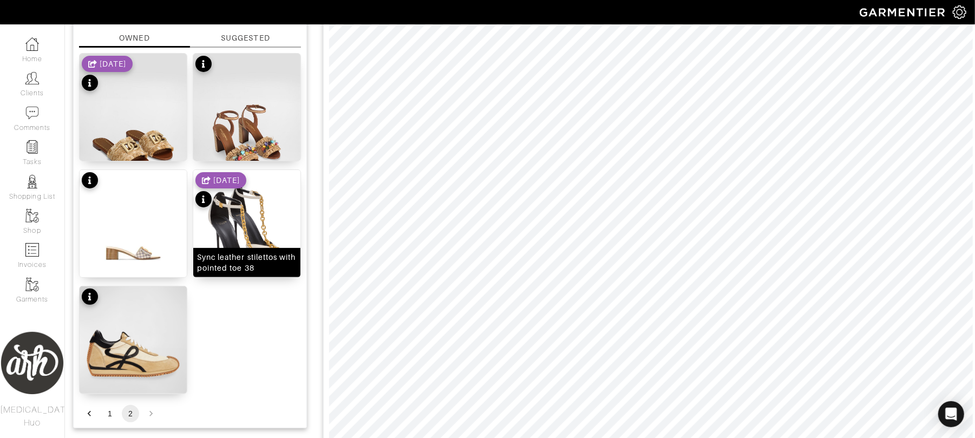
click at [249, 252] on div "Sync leather stilettos with pointed toe 38" at bounding box center [247, 263] width 100 height 22
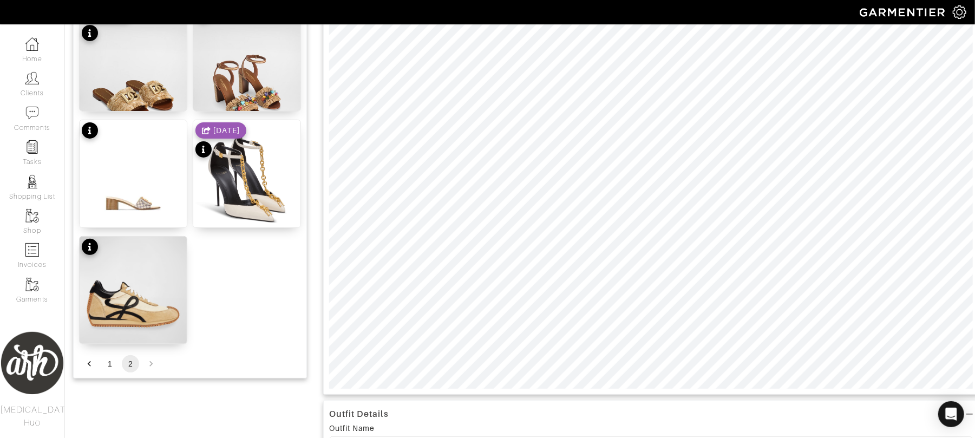
scroll to position [184, 0]
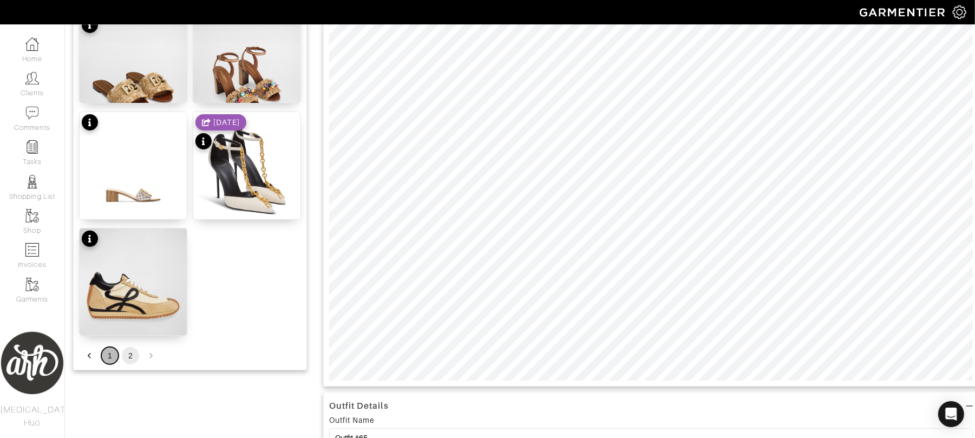
click at [110, 358] on button "1" at bounding box center [109, 355] width 17 height 17
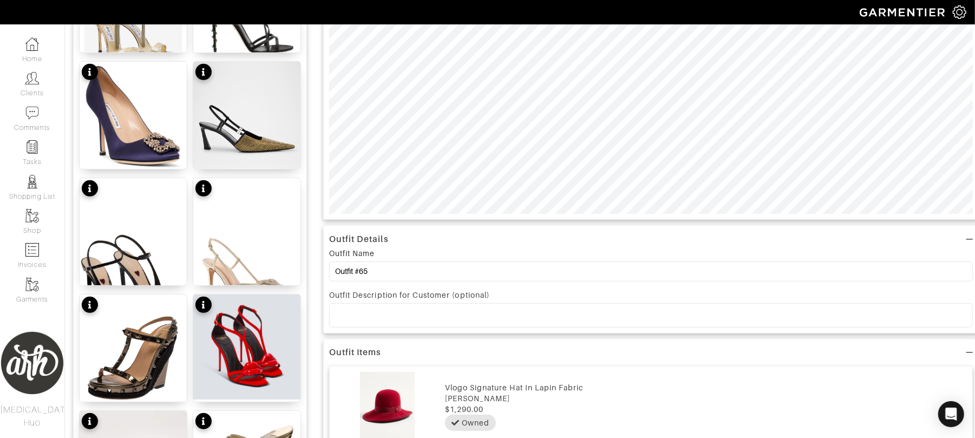
scroll to position [0, 0]
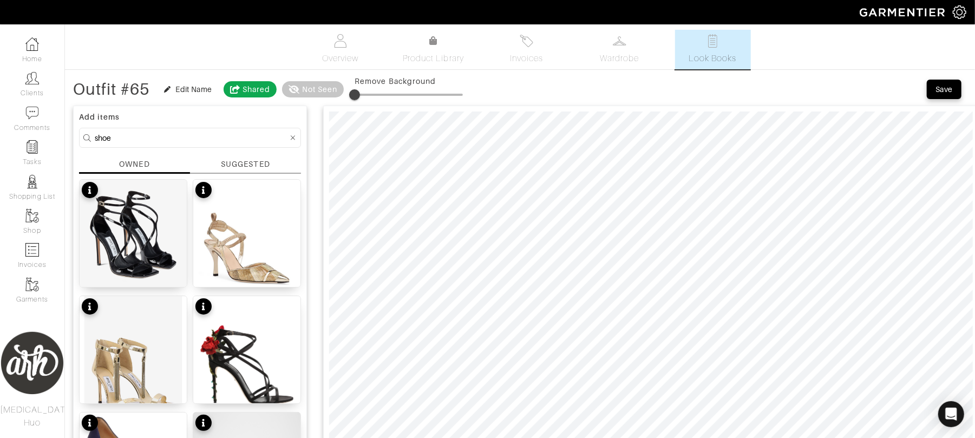
click at [193, 135] on input "shoe" at bounding box center [191, 138] width 193 height 14
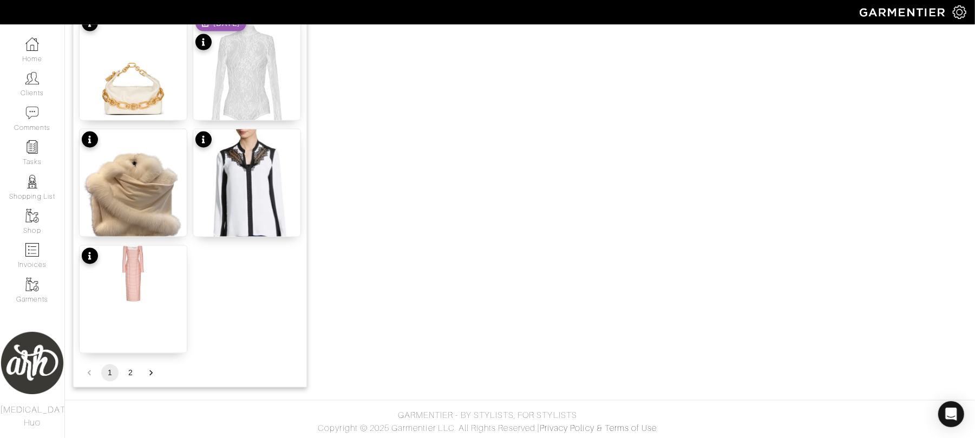
scroll to position [1332, 0]
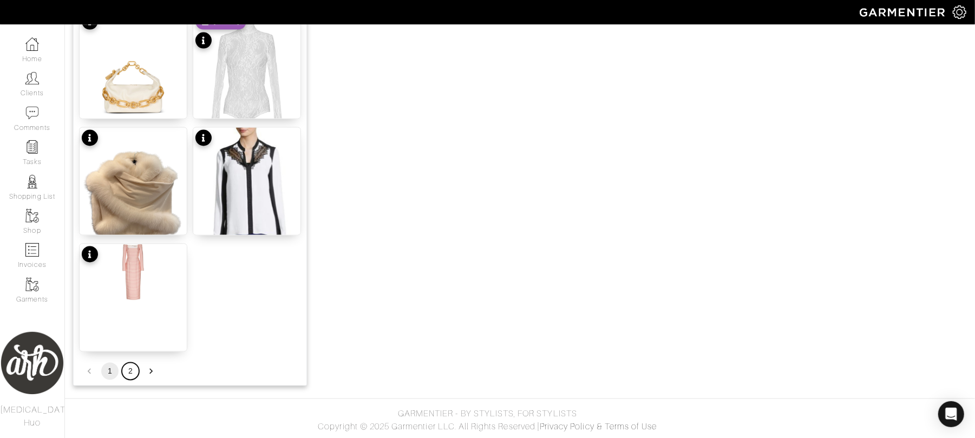
click at [129, 376] on button "2" at bounding box center [130, 371] width 17 height 17
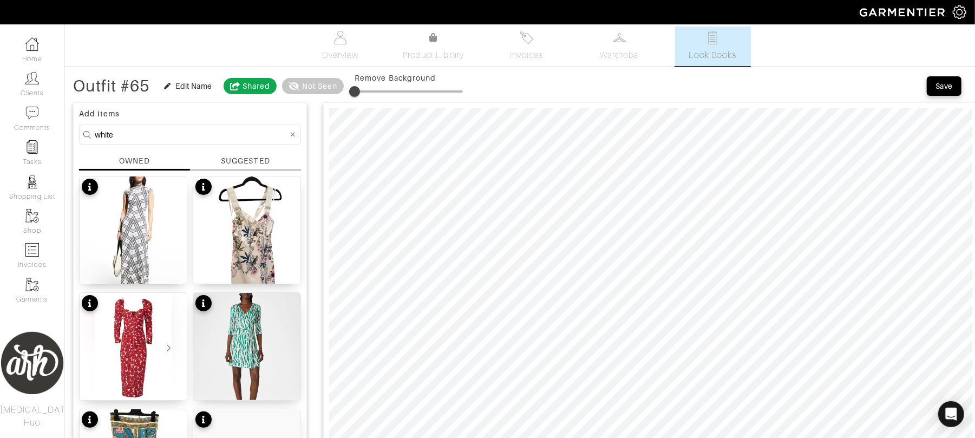
scroll to position [0, 0]
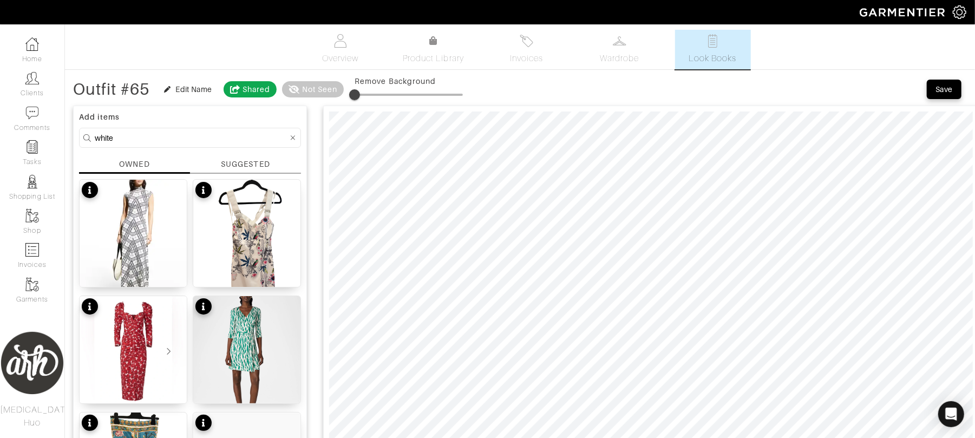
click at [216, 131] on input "white" at bounding box center [191, 138] width 193 height 14
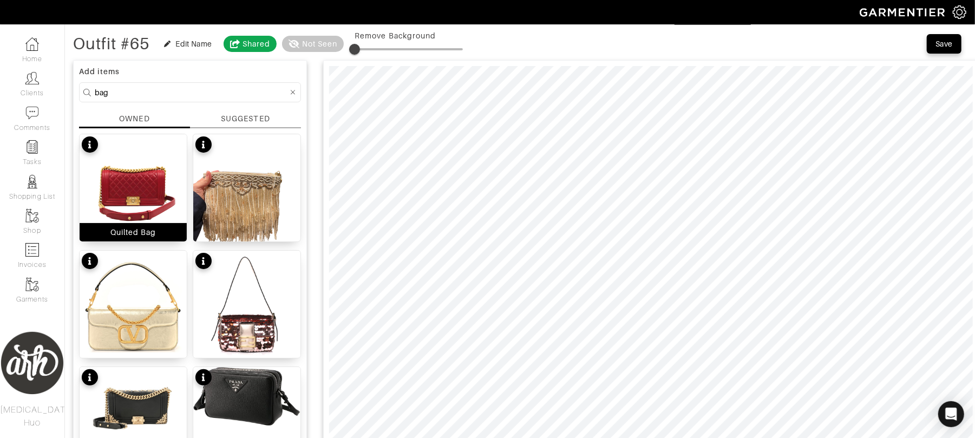
scroll to position [63, 0]
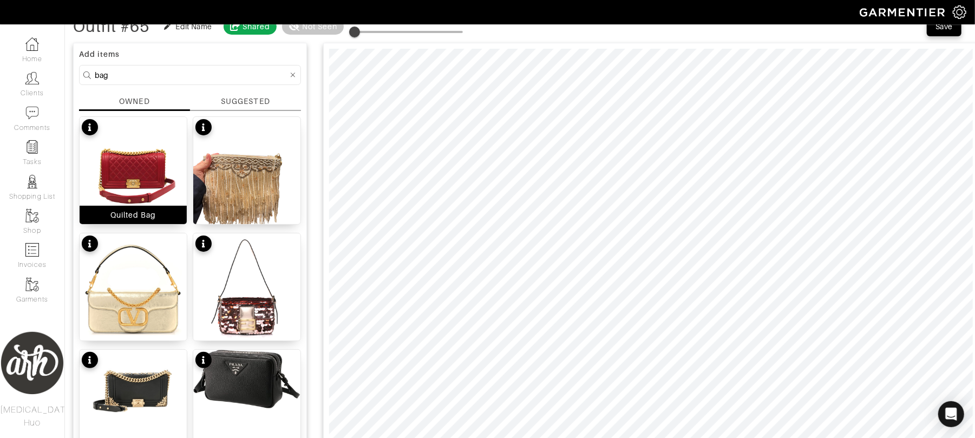
click at [153, 194] on img at bounding box center [133, 170] width 107 height 107
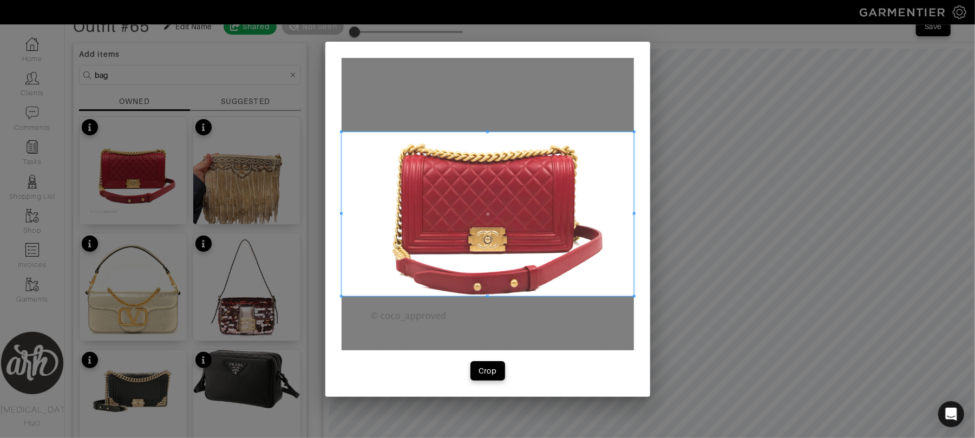
click at [466, 227] on span at bounding box center [487, 213] width 292 height 164
click at [486, 370] on div "Crop" at bounding box center [487, 370] width 18 height 11
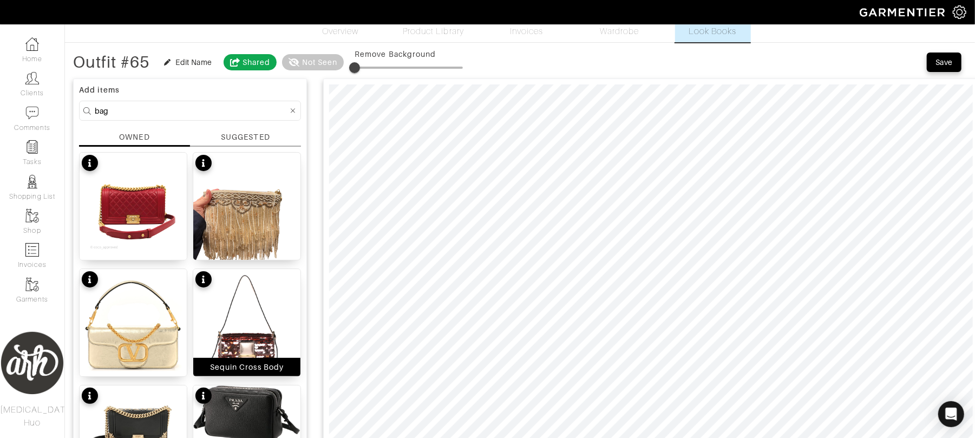
scroll to position [0, 0]
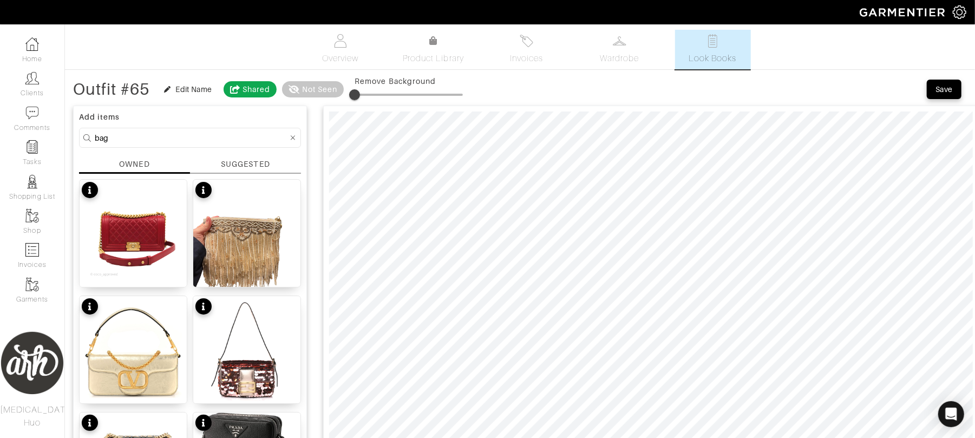
click at [234, 137] on input "bag" at bounding box center [191, 138] width 193 height 14
type input "scarf"
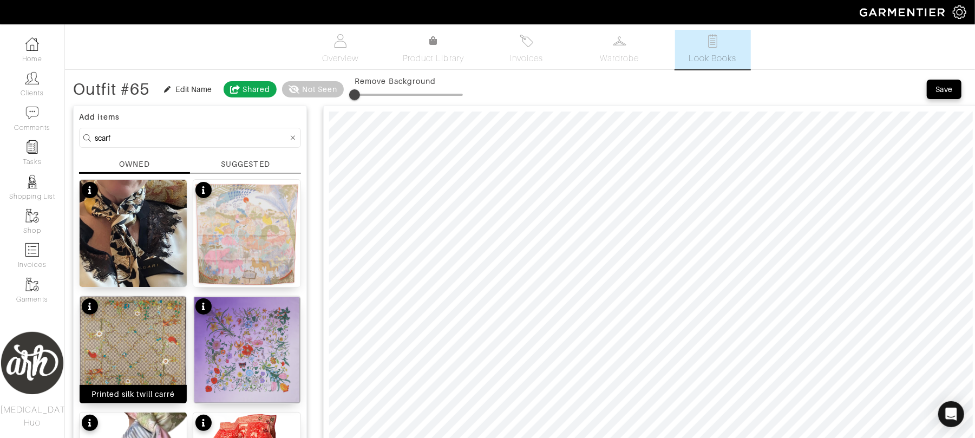
click at [159, 337] on img at bounding box center [133, 347] width 107 height 102
click at [944, 90] on div "Save" at bounding box center [943, 89] width 17 height 11
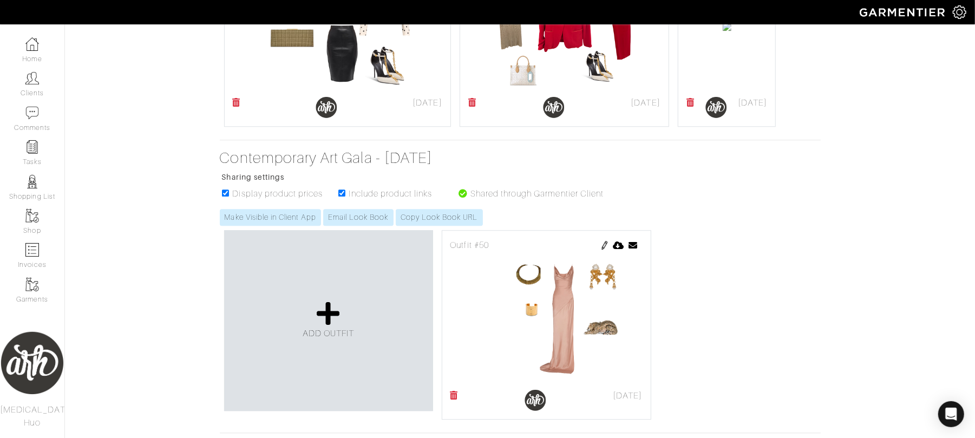
scroll to position [1914, 0]
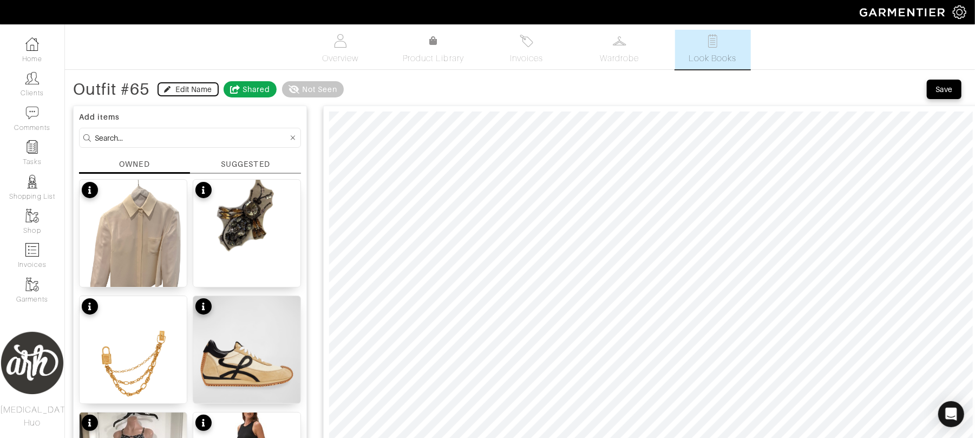
click at [187, 88] on div "Edit Name" at bounding box center [194, 89] width 36 height 11
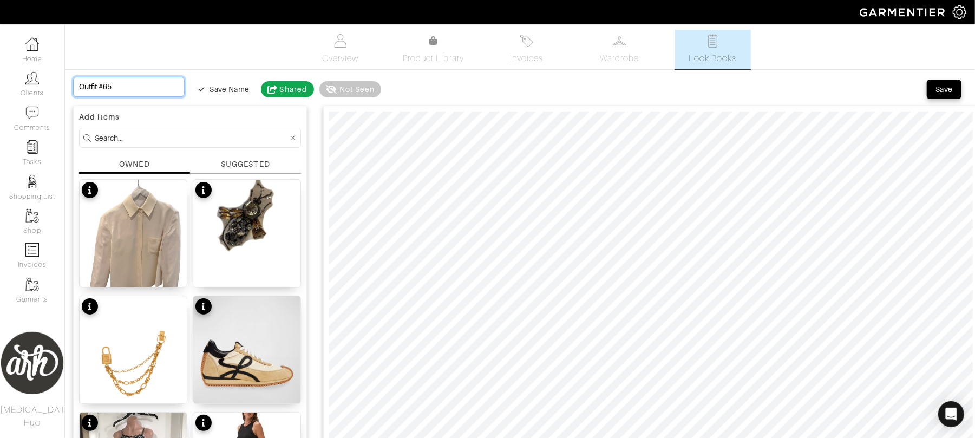
click at [144, 82] on input "Outfit #65" at bounding box center [128, 87] width 111 height 20
type input "D"
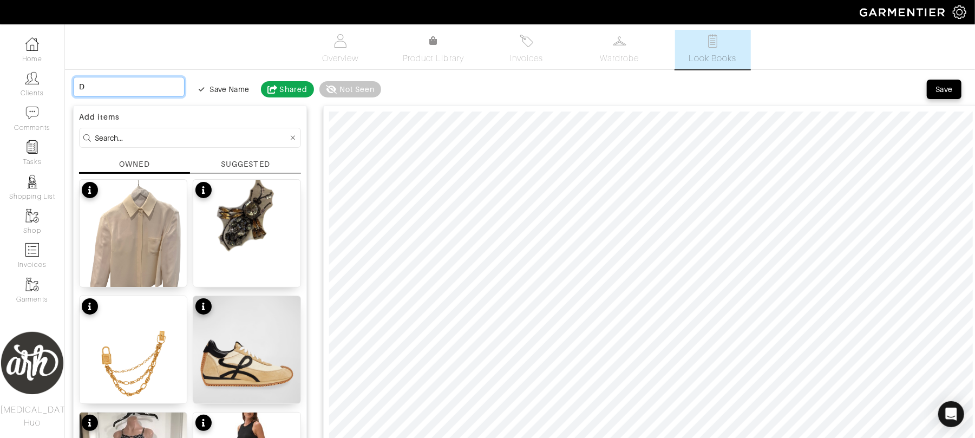
type input "Da"
type input "Day"
type input "Dayt"
type input "Dayti"
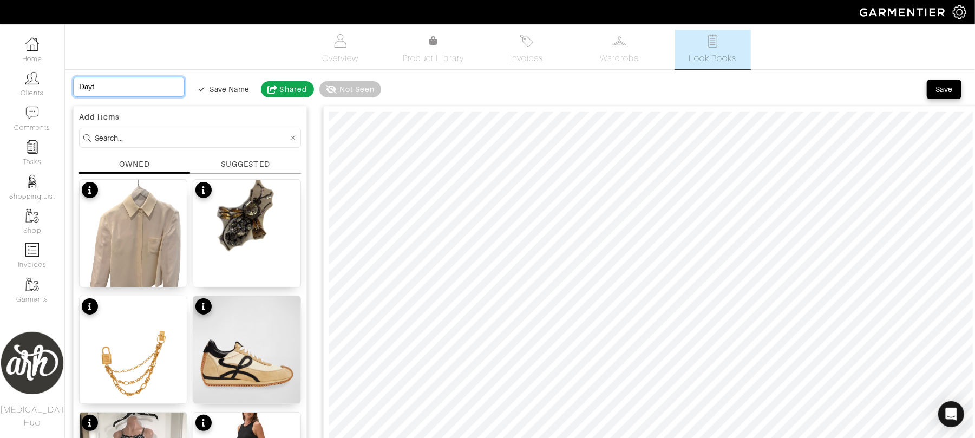
type input "Dayti"
type input "Daytim"
type input "Daytime"
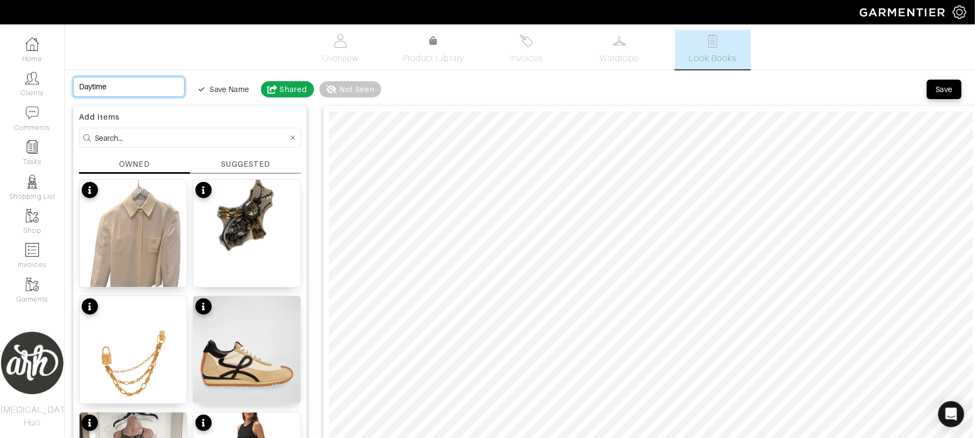
type input "Daytime"
type input "Daytime -"
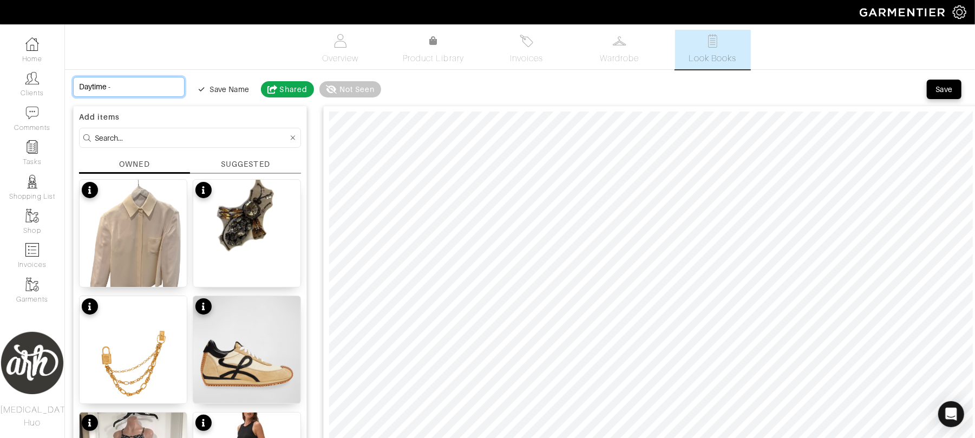
type input "Daytime -"
type input "Daytime - T"
type input "Daytime - To"
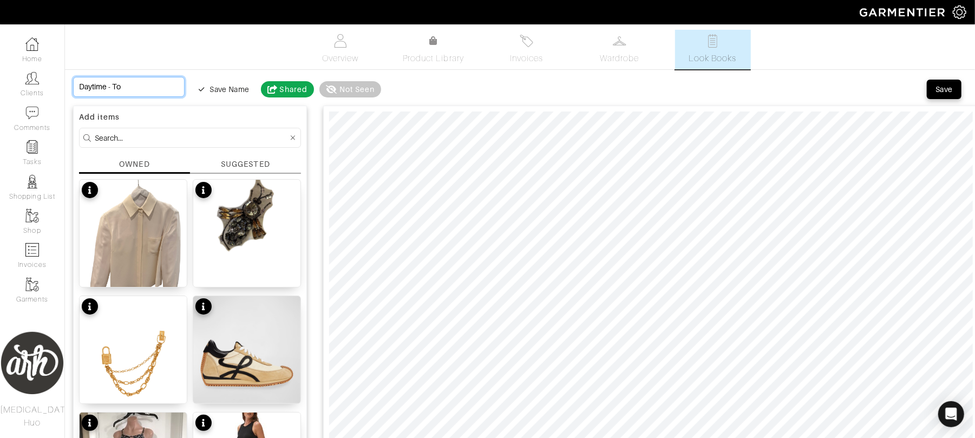
type input "Daytime - Tou"
type input "Daytime - Tour"
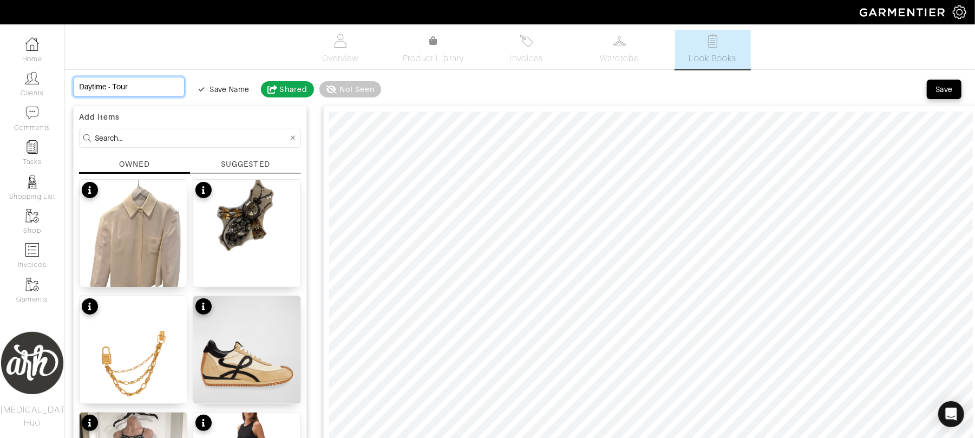
type input "Daytime - Tour"
type input "Daytime - Tour o"
type input "Daytime - Tour"
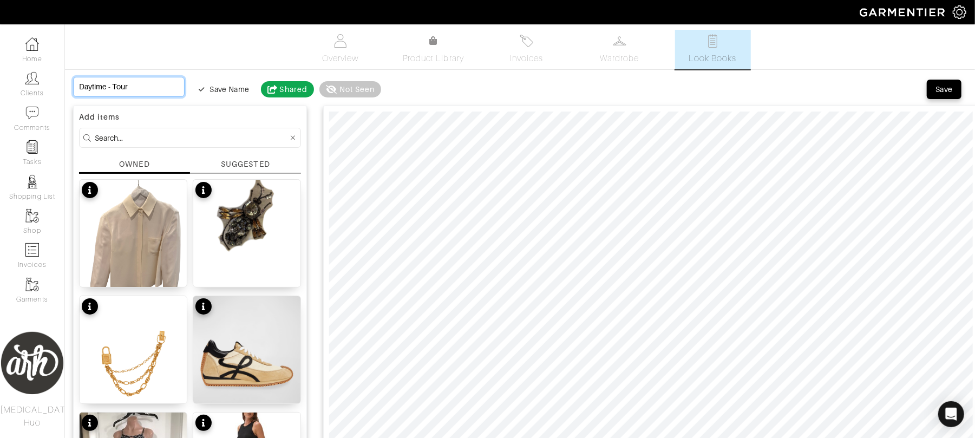
type input "Daytime - Tour"
type input "Daytime - Tours"
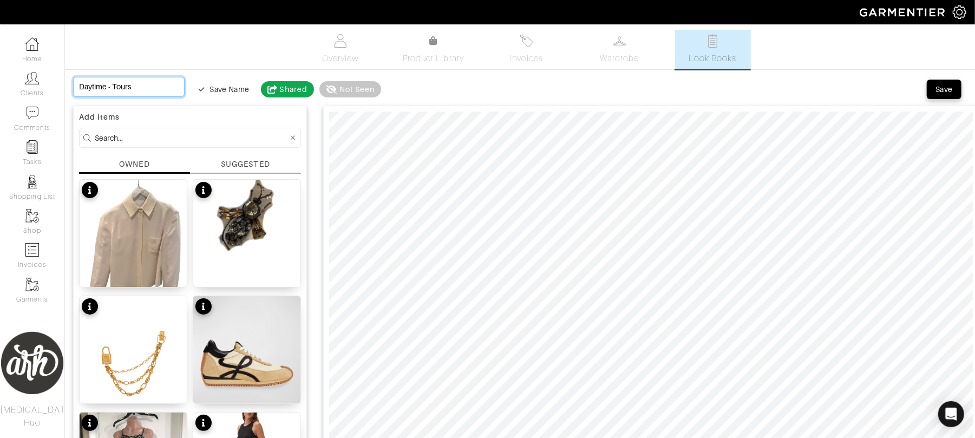
type input "Daytime - Tours"
type input "Daytime - Tours o"
type input "Daytime - Tours or"
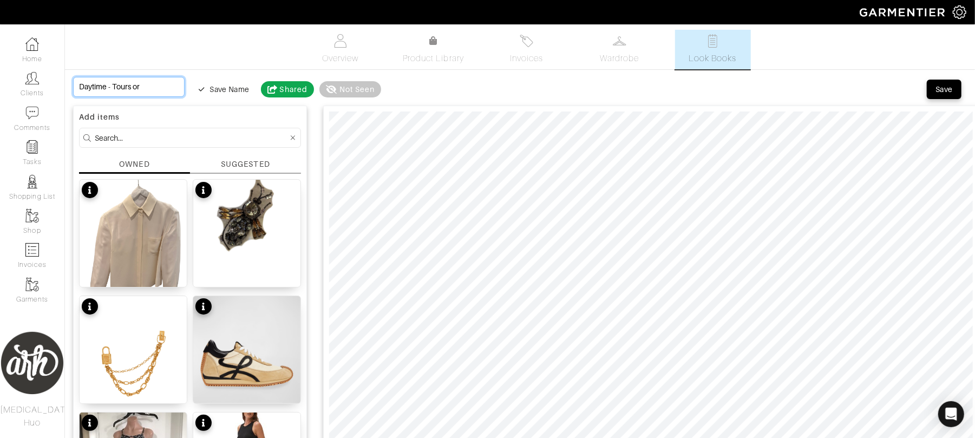
type input "Daytime - Tours or"
type input "Daytime - Tours or S"
type input "Daytime - Tours or Sh"
type input "Daytime - Tours or Sho"
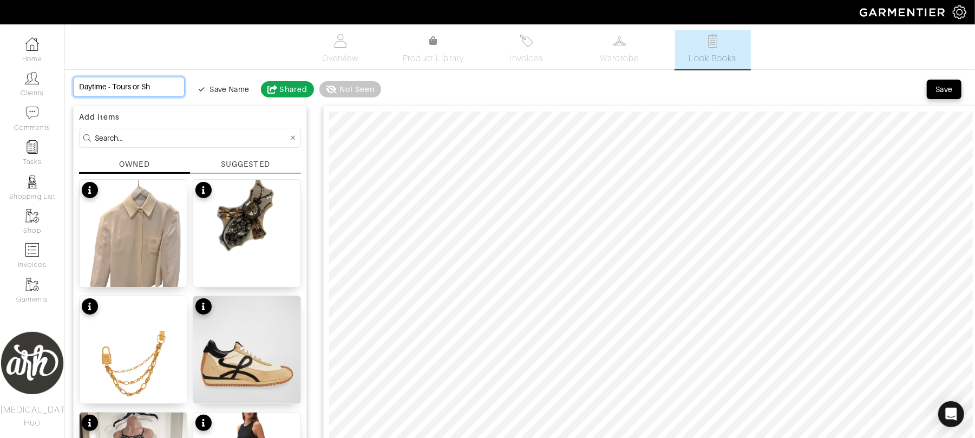
type input "Daytime - Tours or Sho"
type input "Daytime - Tours or Shop"
type input "Daytime - Tours or Shopp"
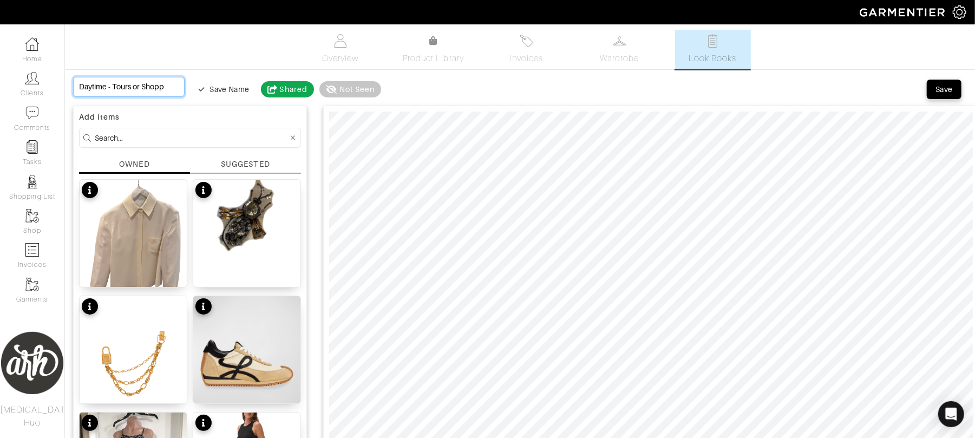
type input "Daytime - Tours or Shoppi"
type input "Daytime - Tours or Shoppin"
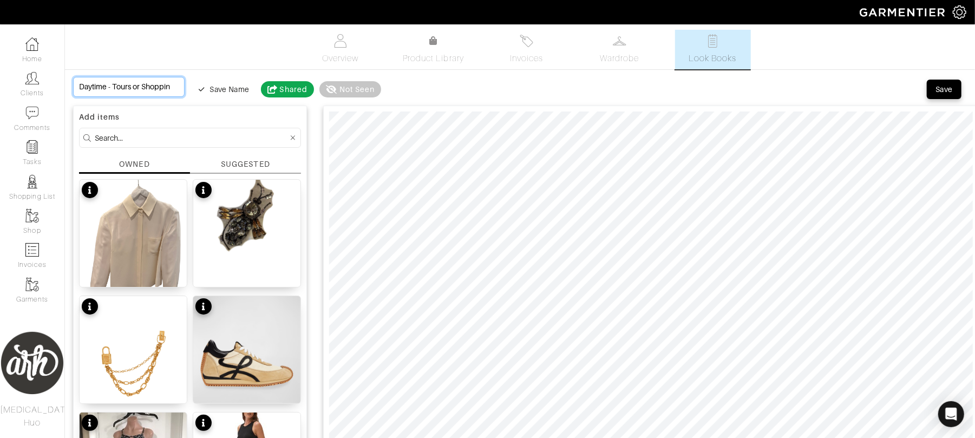
type input "Daytime - Tours or Shopping"
click at [948, 85] on div "Save" at bounding box center [943, 89] width 17 height 11
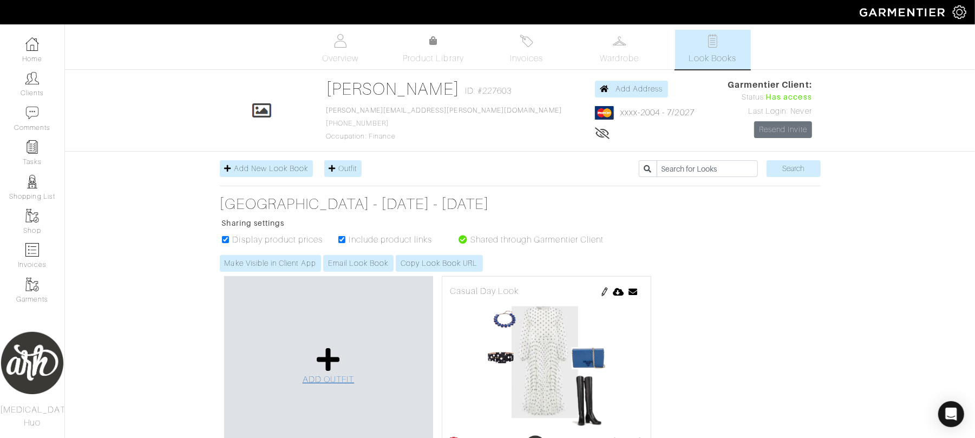
click at [317, 381] on span "ADD OUTFIT" at bounding box center [328, 379] width 52 height 10
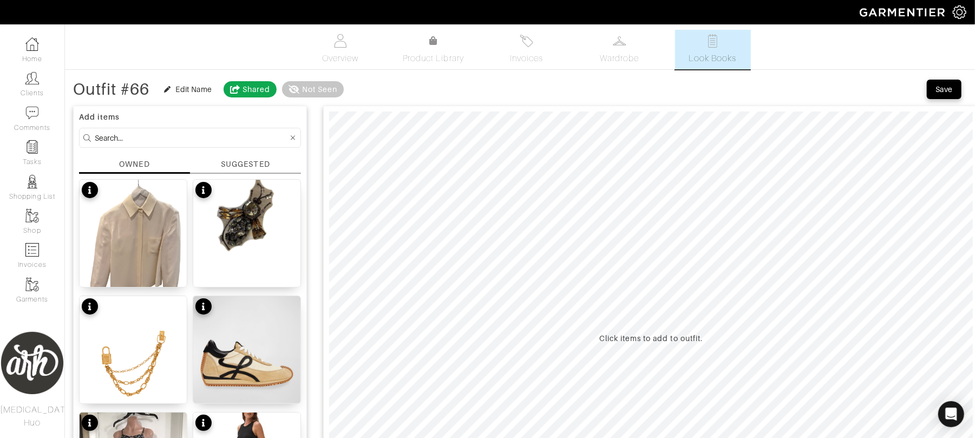
click at [229, 133] on input at bounding box center [191, 138] width 193 height 14
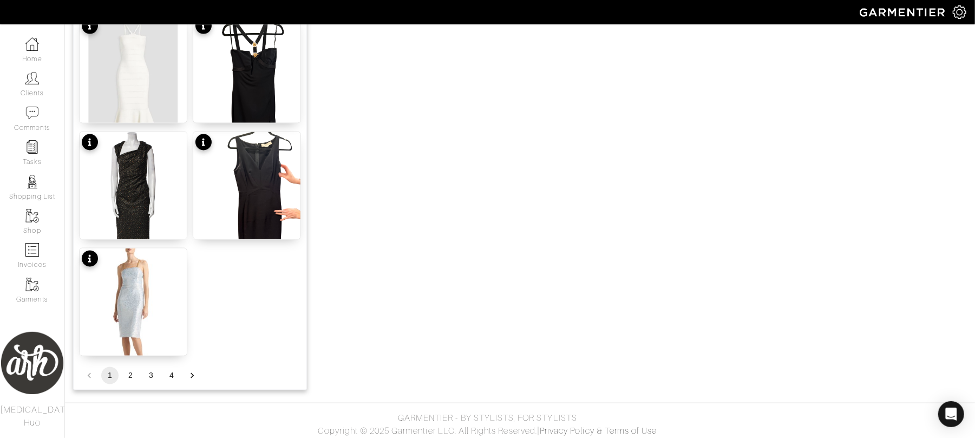
scroll to position [1332, 0]
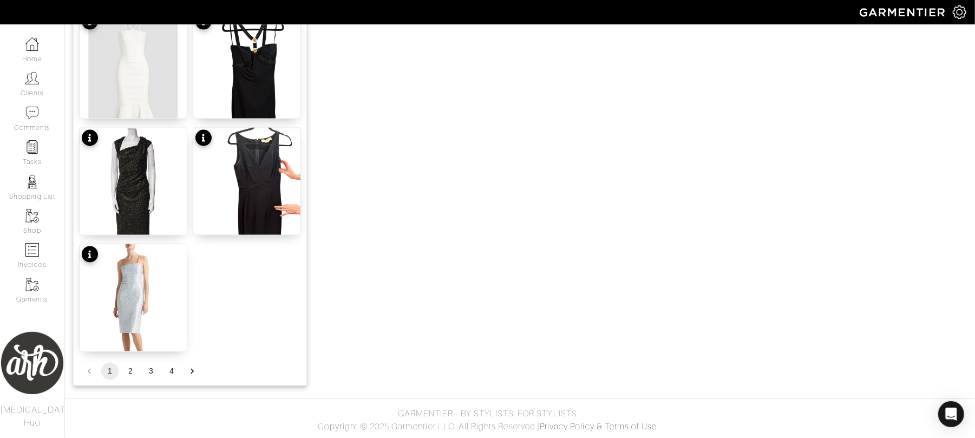
drag, startPoint x: 241, startPoint y: 252, endPoint x: 180, endPoint y: 351, distance: 116.8
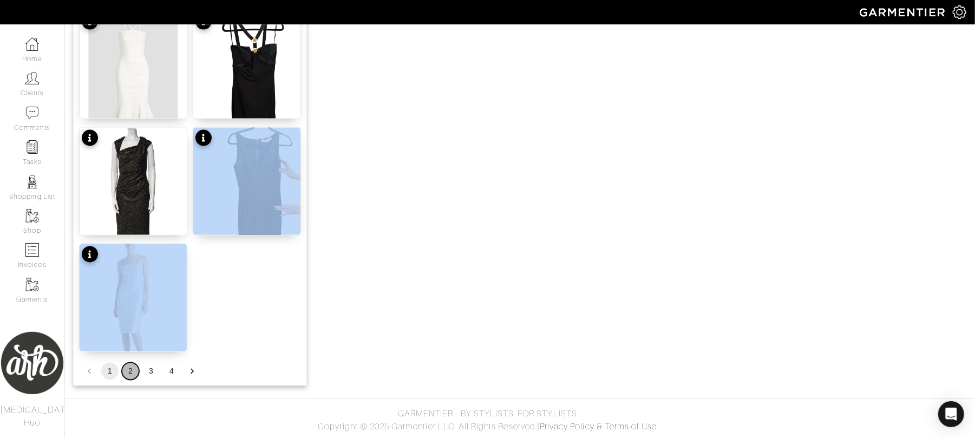
click at [130, 377] on button "2" at bounding box center [130, 371] width 17 height 17
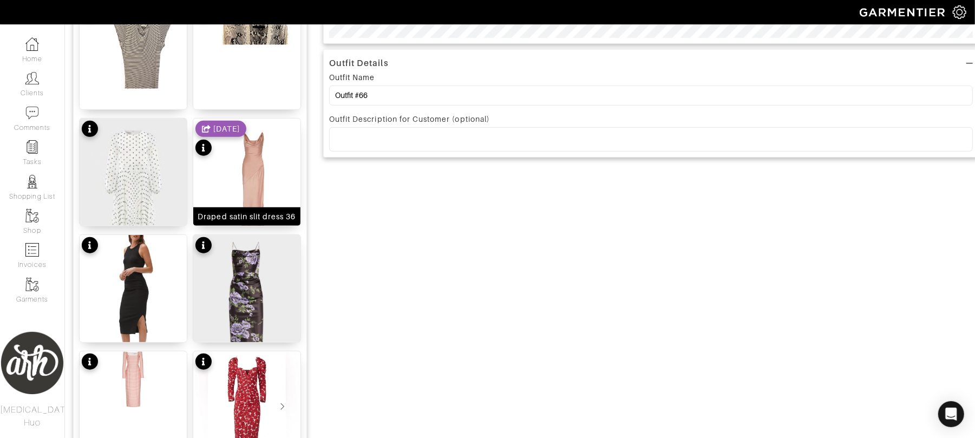
scroll to position [505, 0]
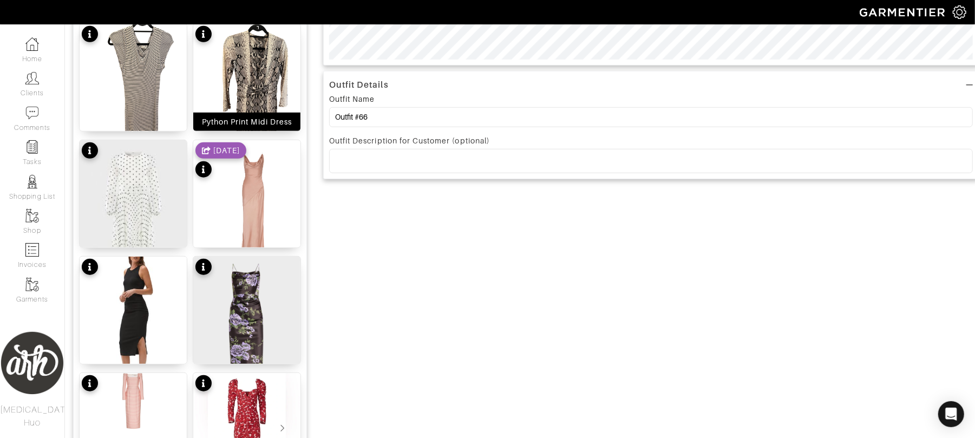
click at [245, 94] on img at bounding box center [246, 95] width 107 height 143
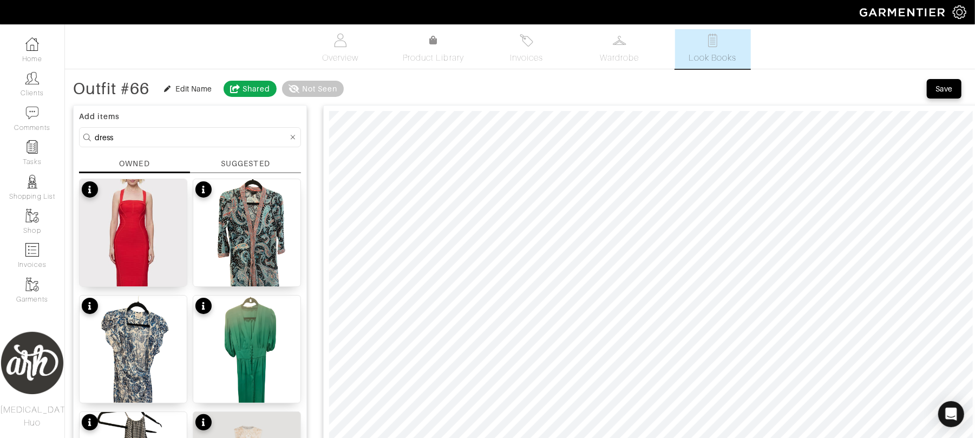
scroll to position [0, 0]
click at [248, 145] on form "dress" at bounding box center [190, 138] width 222 height 20
click at [248, 143] on input "dress" at bounding box center [191, 138] width 193 height 14
click at [161, 136] on input "dress" at bounding box center [191, 138] width 193 height 14
type input "d"
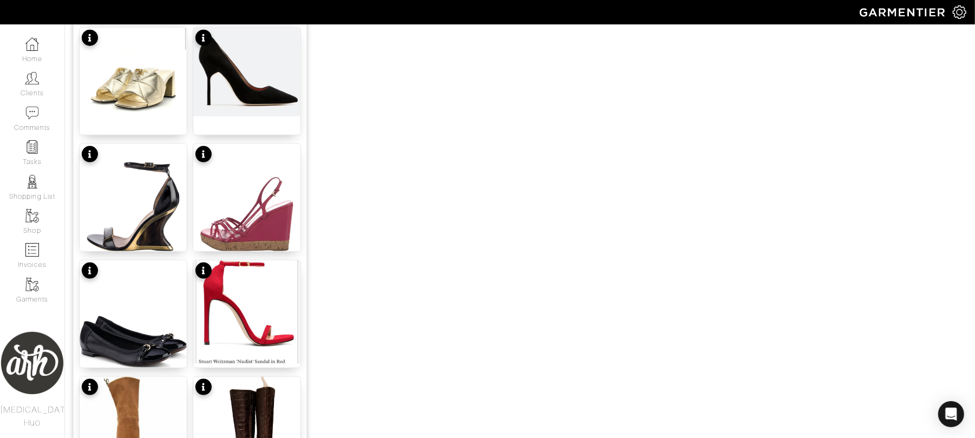
scroll to position [1332, 0]
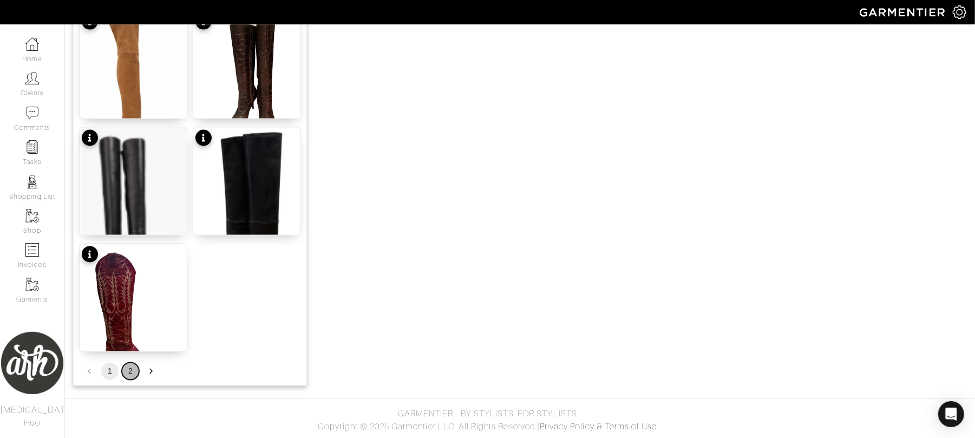
click at [135, 373] on button "2" at bounding box center [130, 371] width 17 height 17
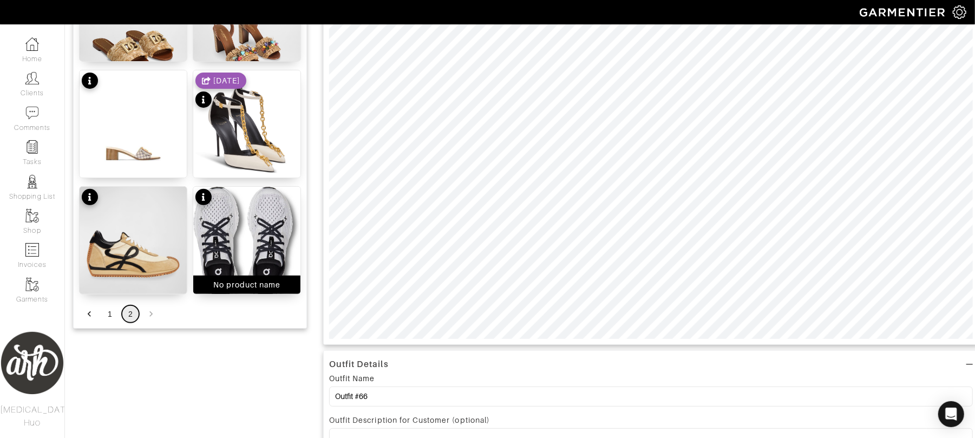
scroll to position [223, 0]
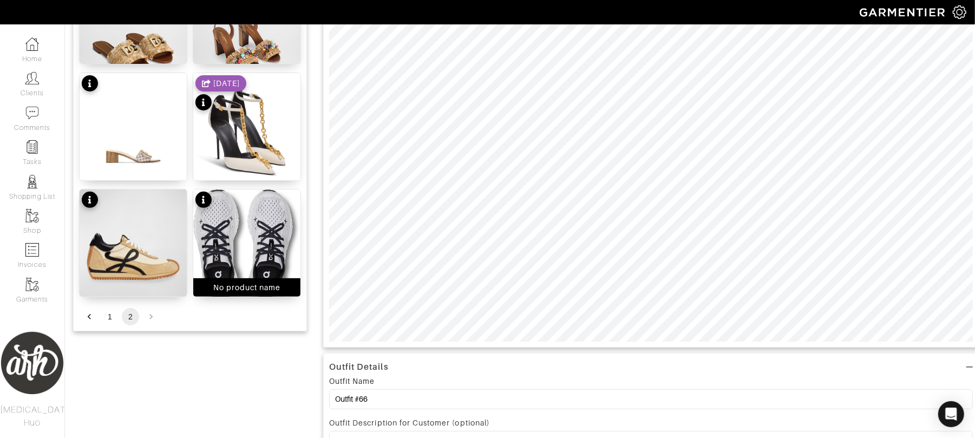
click at [246, 224] on img at bounding box center [246, 247] width 107 height 116
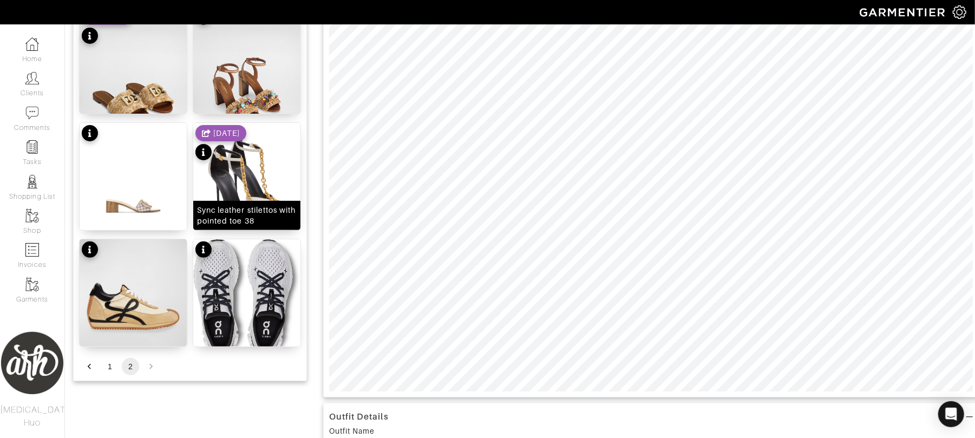
scroll to position [187, 0]
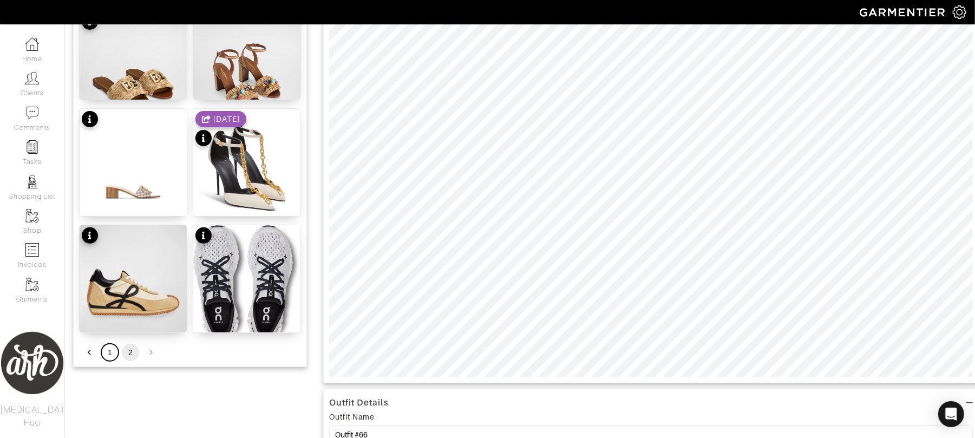
click at [109, 353] on button "1" at bounding box center [109, 352] width 17 height 17
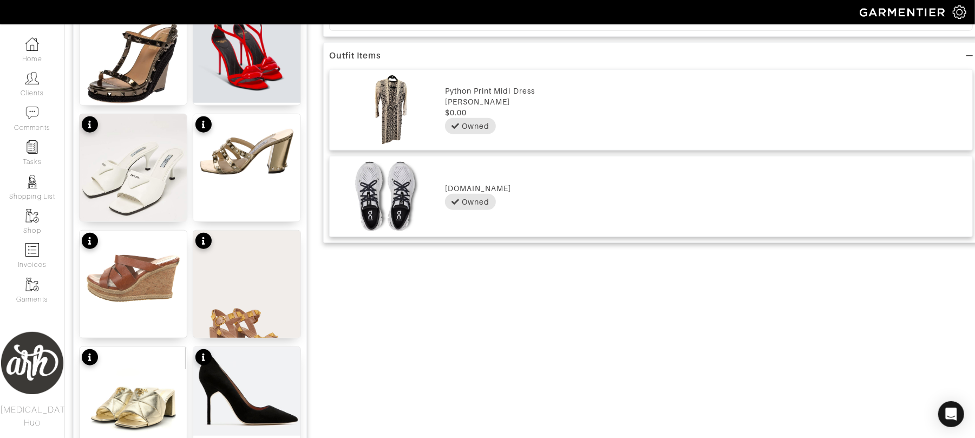
scroll to position [645, 0]
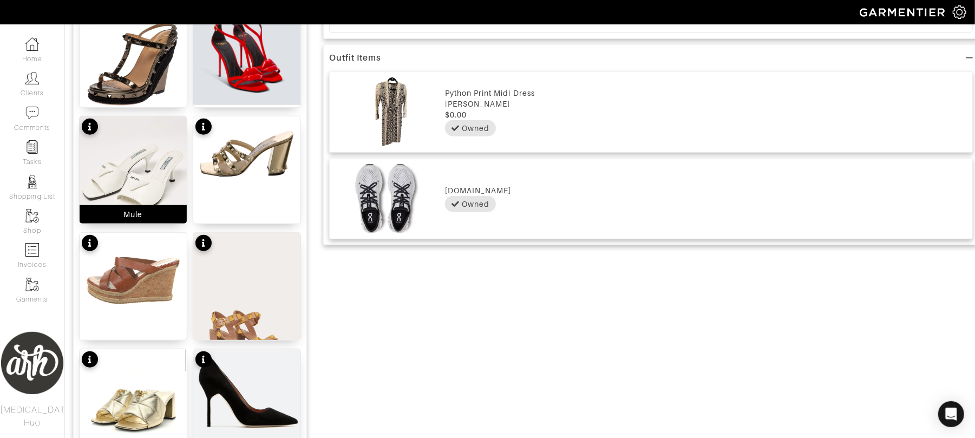
click at [141, 196] on img at bounding box center [133, 169] width 107 height 107
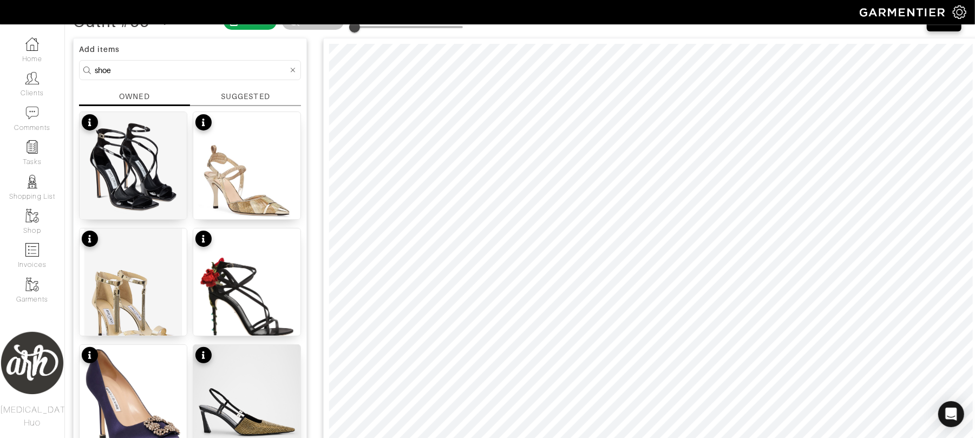
scroll to position [53, 0]
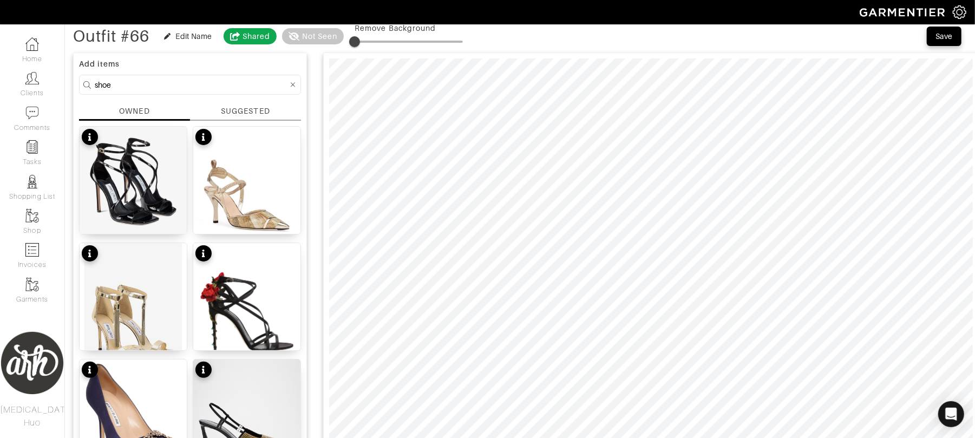
click at [226, 82] on input "shoe" at bounding box center [191, 85] width 193 height 14
type input "bag"
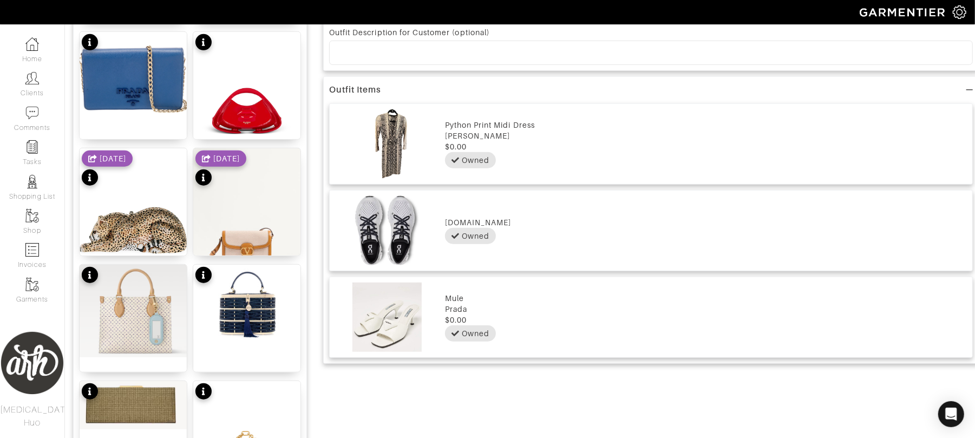
scroll to position [616, 0]
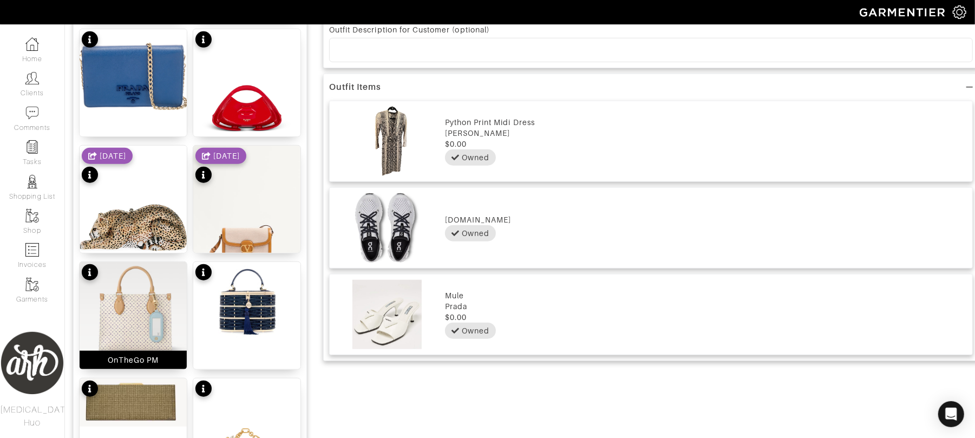
click at [139, 330] on img at bounding box center [133, 308] width 107 height 93
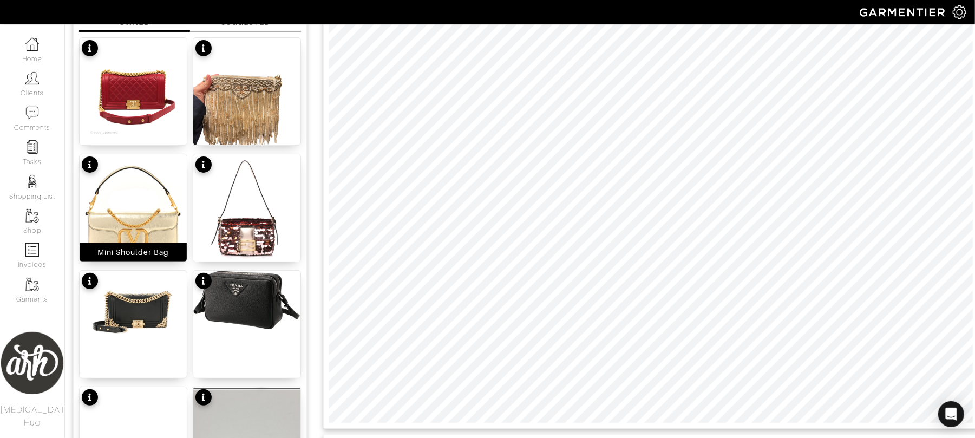
scroll to position [107, 0]
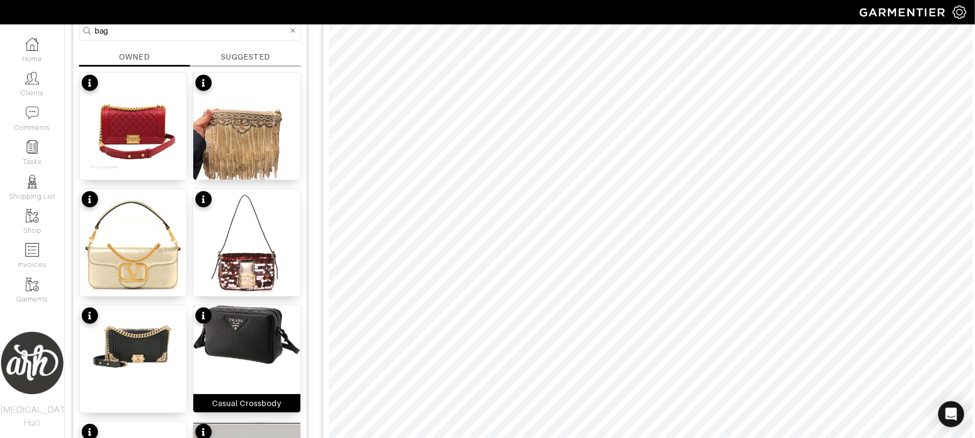
click at [228, 356] on img at bounding box center [246, 334] width 107 height 59
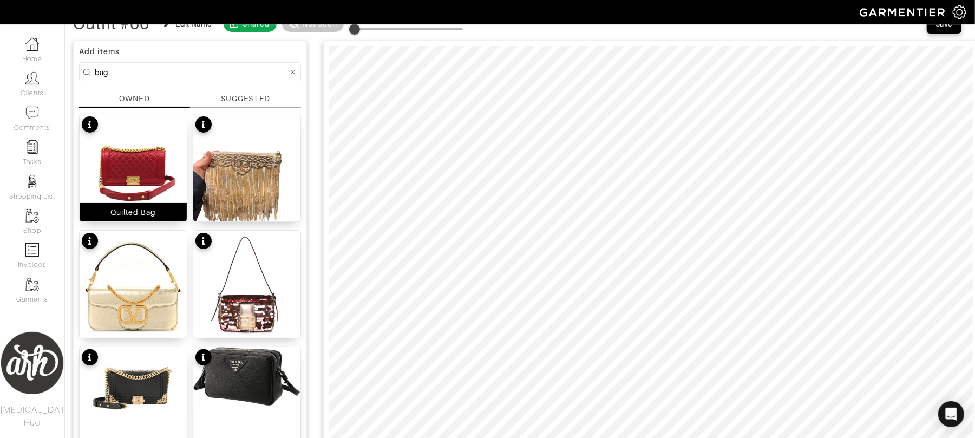
scroll to position [0, 0]
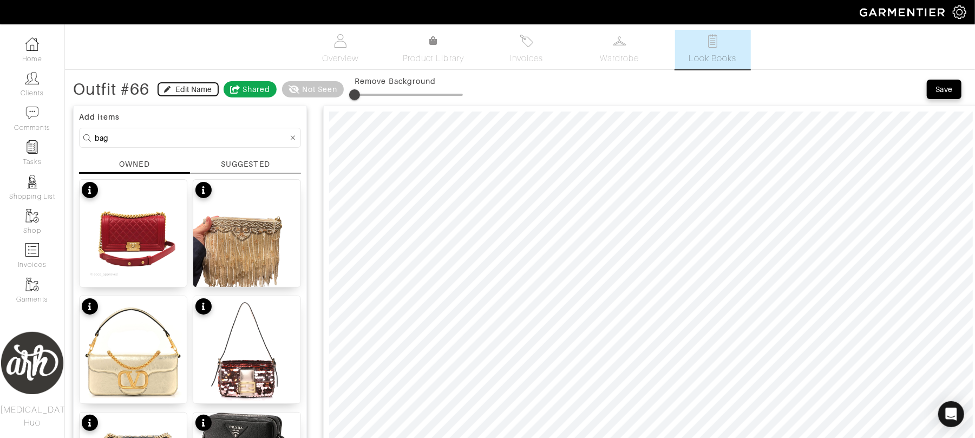
click at [182, 87] on div "Edit Name" at bounding box center [194, 89] width 36 height 11
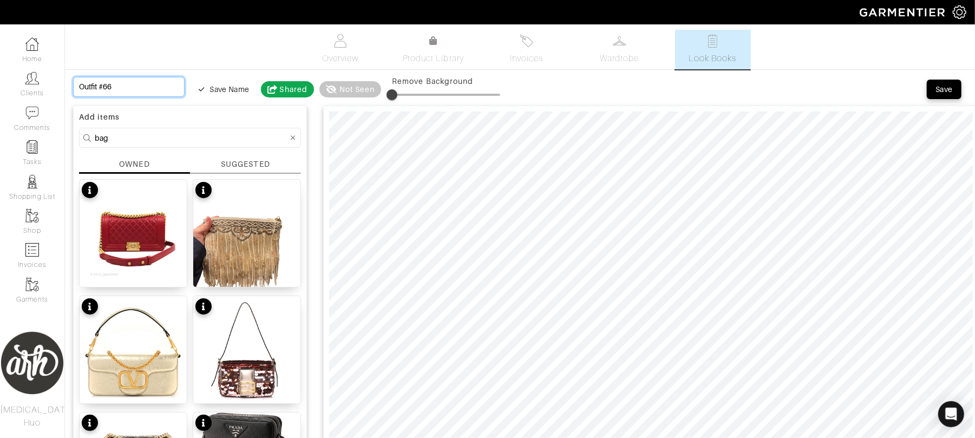
click at [129, 94] on input "Outfit #66" at bounding box center [128, 87] width 111 height 20
type input "D"
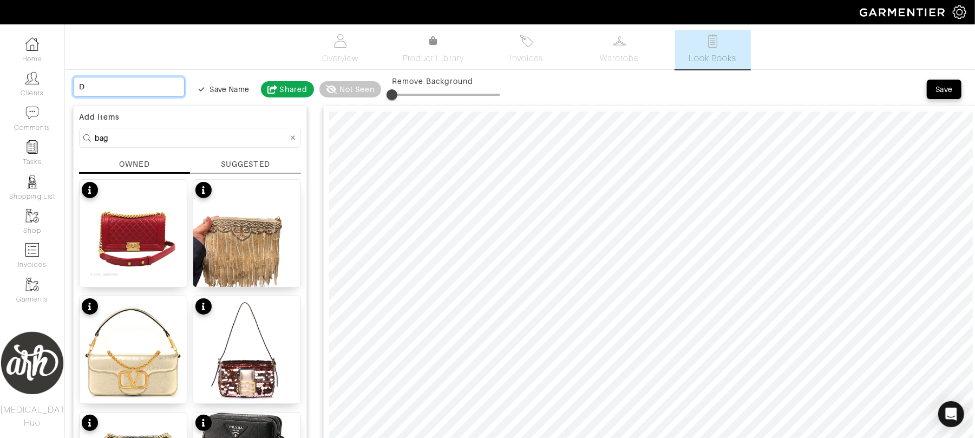
type input "Da"
type input "Day"
type input "Dayt"
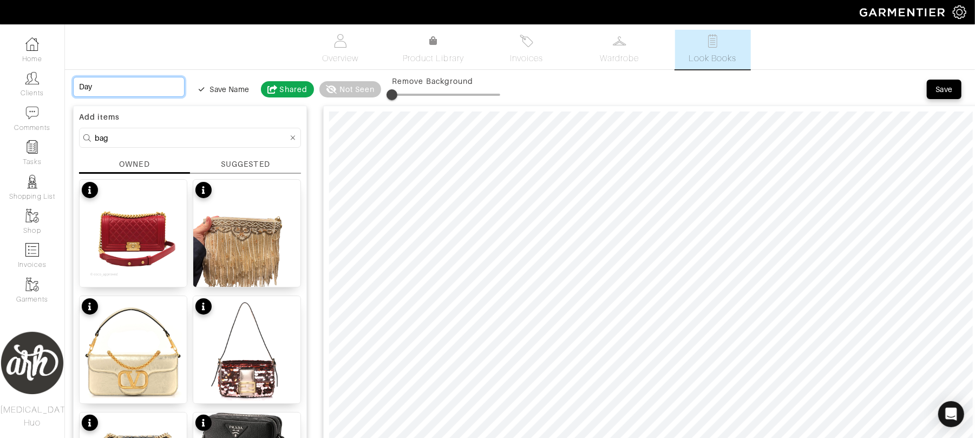
type input "Dayt"
type input "Dayti"
type input "Daytim"
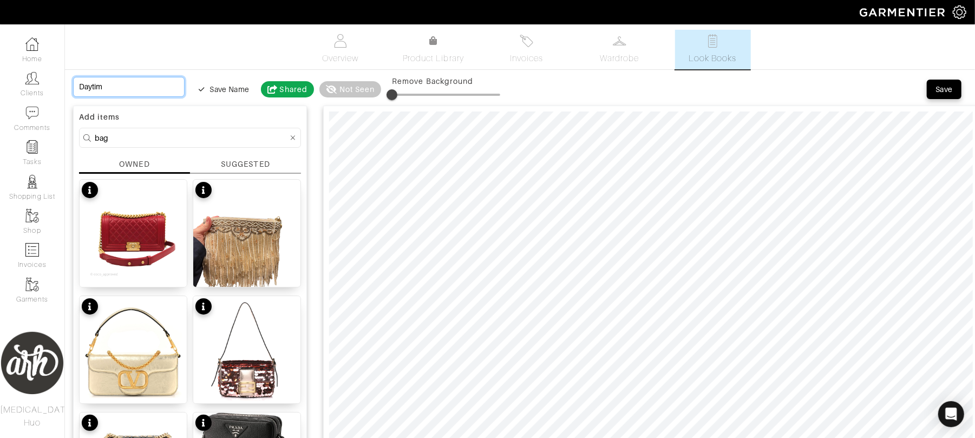
type input "Daytime"
type input "Daytime C"
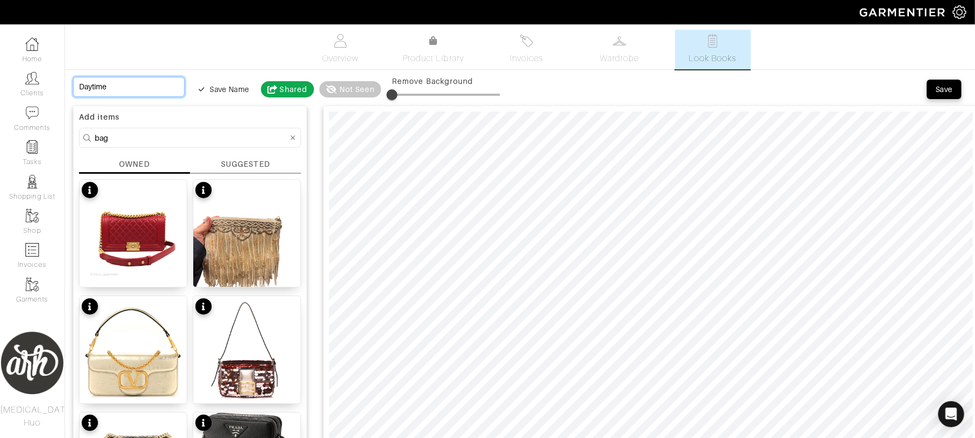
type input "Daytime C"
type input "Daytime Ca"
type input "Daytime Cas"
type input "Daytime Casu"
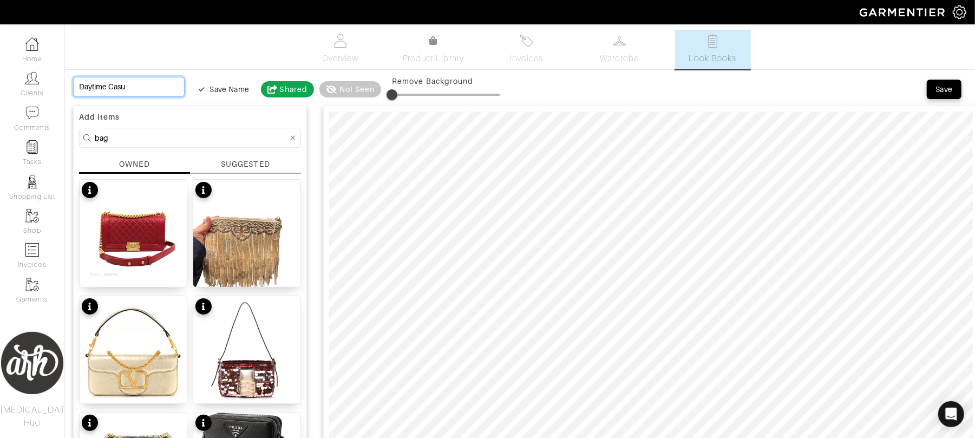
type input "Daytime Casua"
type input "Daytime Casual"
click at [946, 90] on div "Save" at bounding box center [943, 89] width 17 height 11
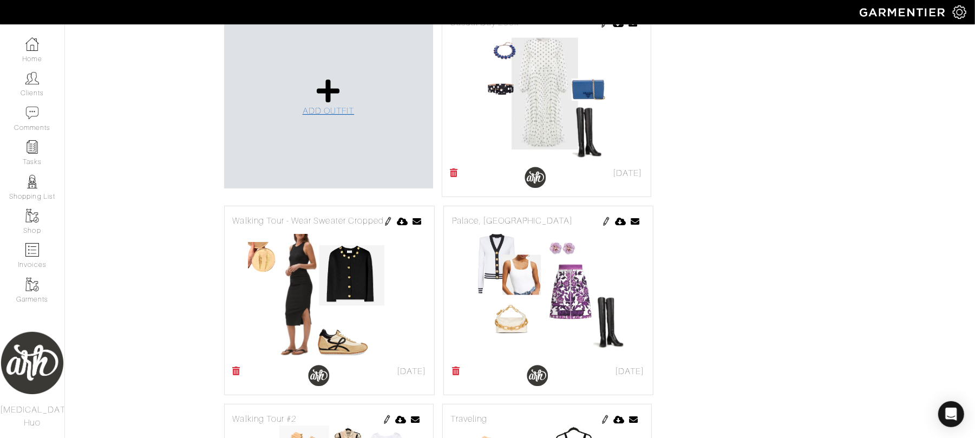
scroll to position [216, 0]
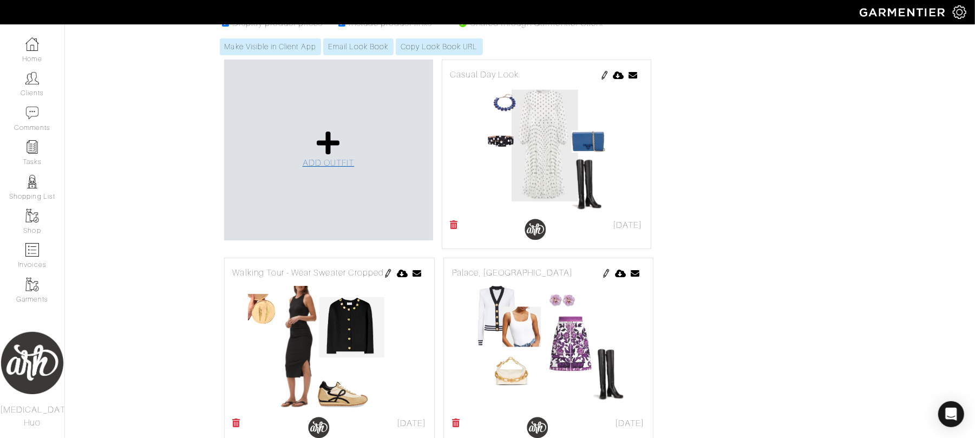
click at [330, 156] on link "ADD OUTFIT" at bounding box center [328, 150] width 52 height 40
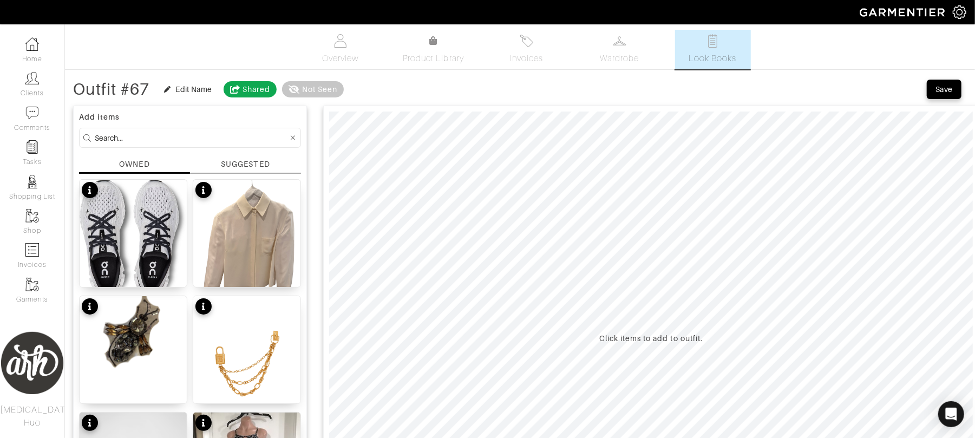
click at [186, 139] on input at bounding box center [191, 138] width 193 height 14
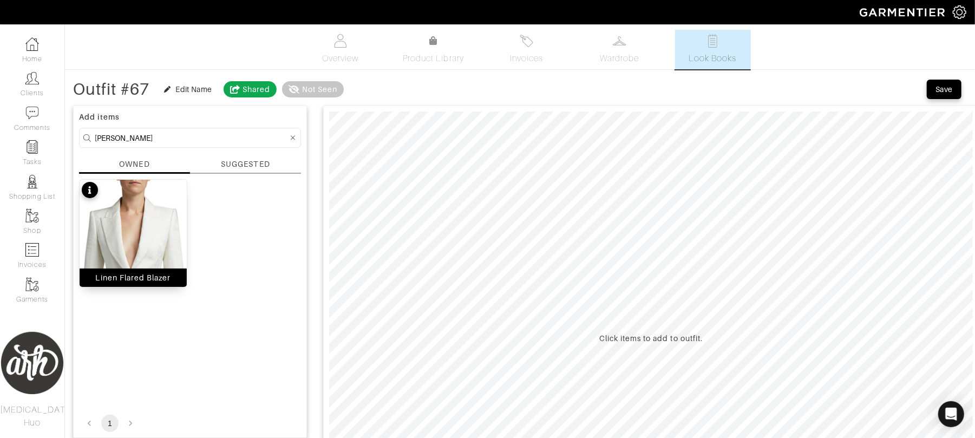
click at [174, 240] on img at bounding box center [133, 289] width 107 height 218
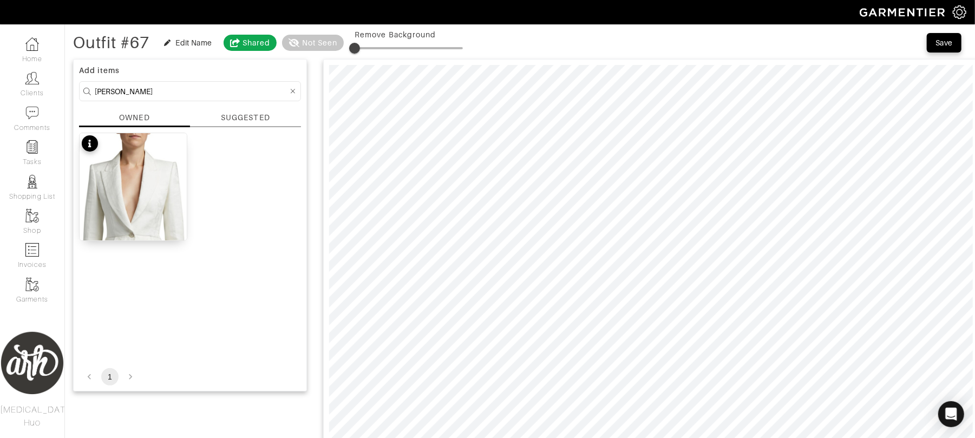
scroll to position [57, 0]
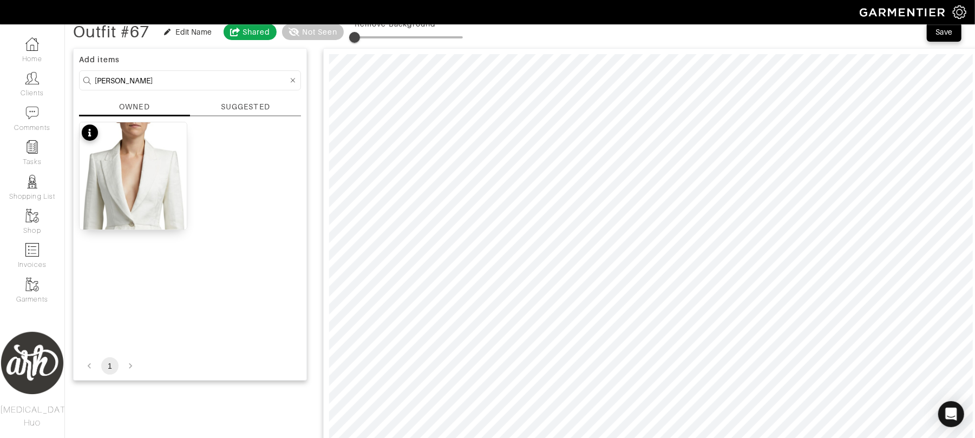
click at [260, 89] on form "[PERSON_NAME]" at bounding box center [190, 80] width 222 height 20
click at [262, 79] on input "[PERSON_NAME]" at bounding box center [191, 81] width 193 height 14
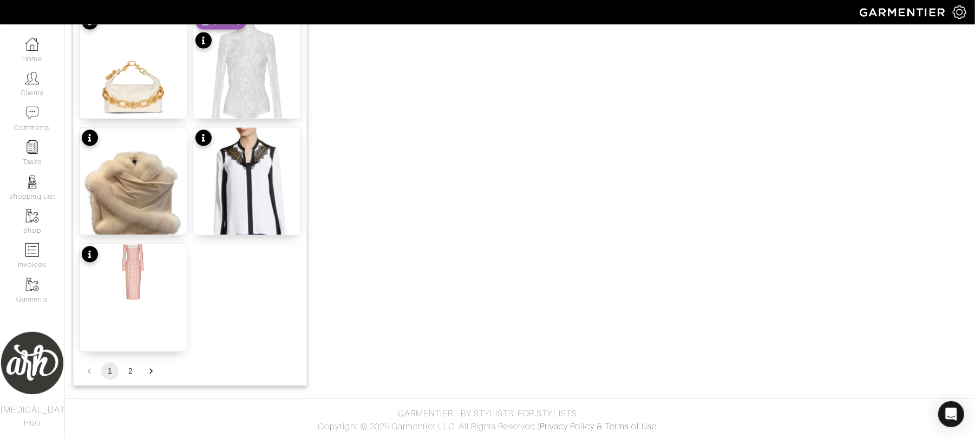
scroll to position [1332, 0]
click at [130, 373] on button "2" at bounding box center [130, 371] width 17 height 17
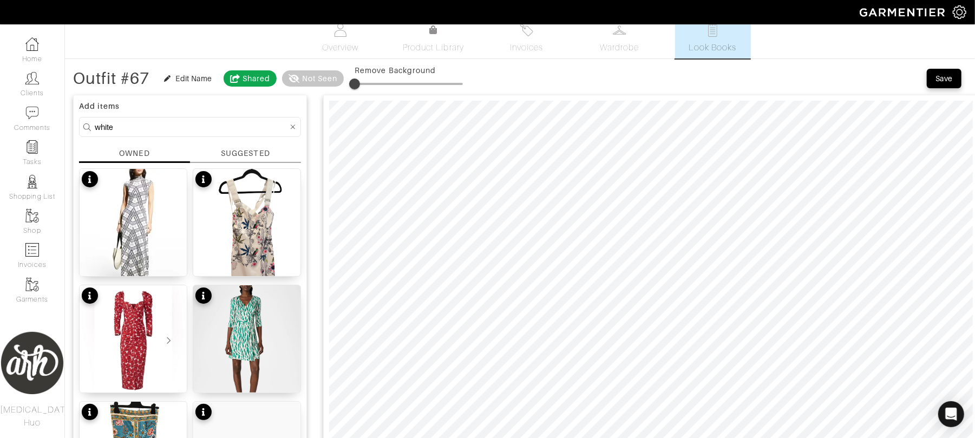
scroll to position [0, 0]
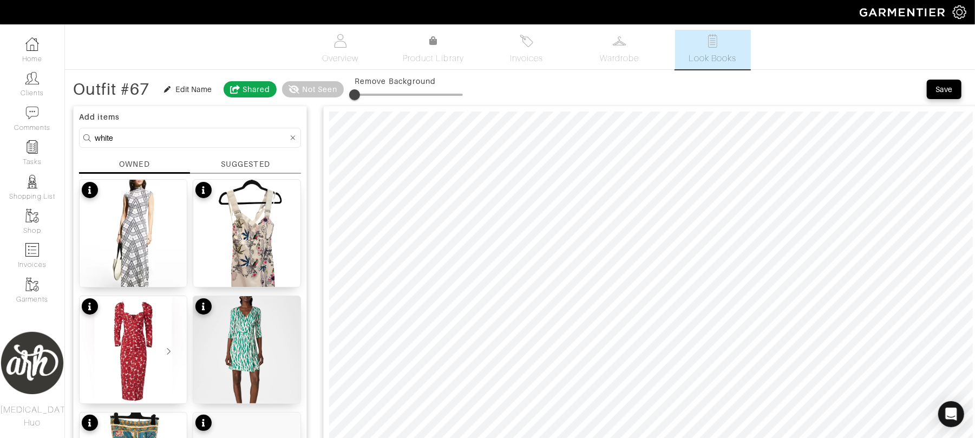
click at [189, 140] on input "white" at bounding box center [191, 138] width 193 height 14
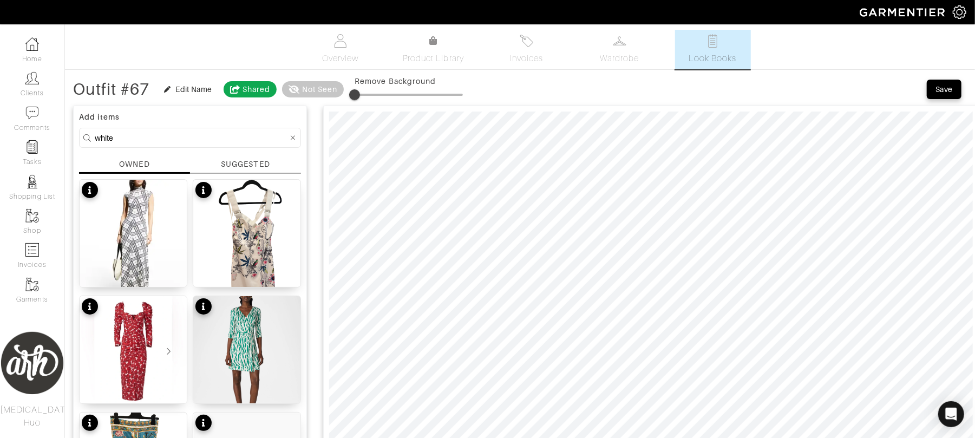
click at [189, 140] on input "white" at bounding box center [191, 138] width 193 height 14
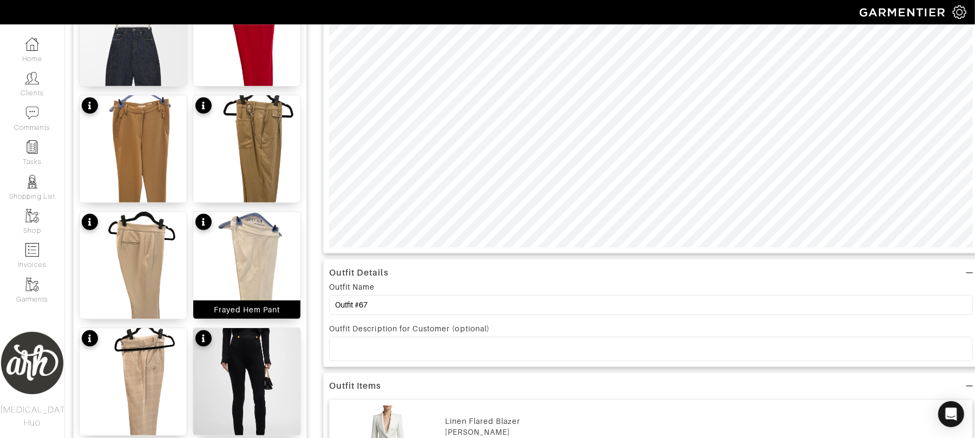
click at [249, 273] on img at bounding box center [246, 283] width 107 height 143
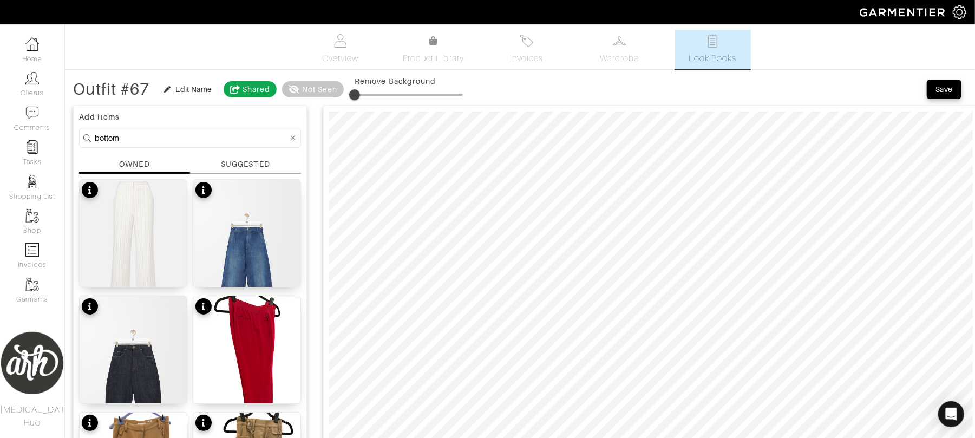
click at [176, 136] on input "bottom" at bounding box center [191, 138] width 193 height 14
type input "belt"
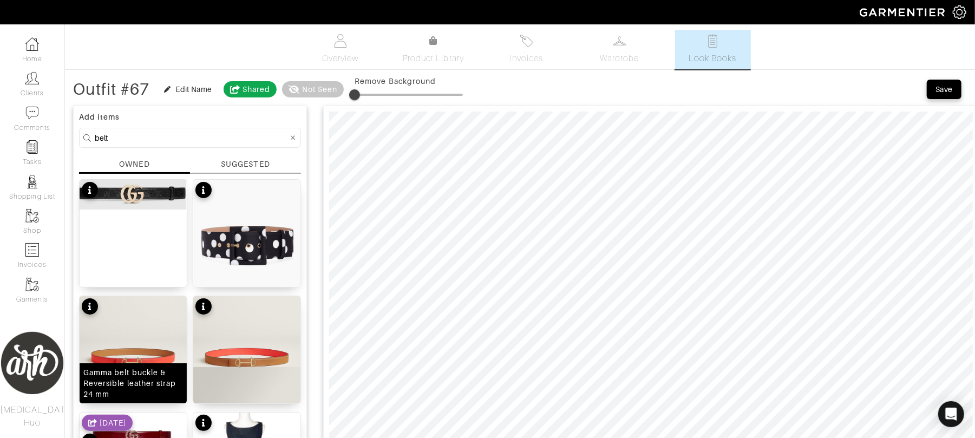
click at [143, 350] on img at bounding box center [133, 349] width 107 height 107
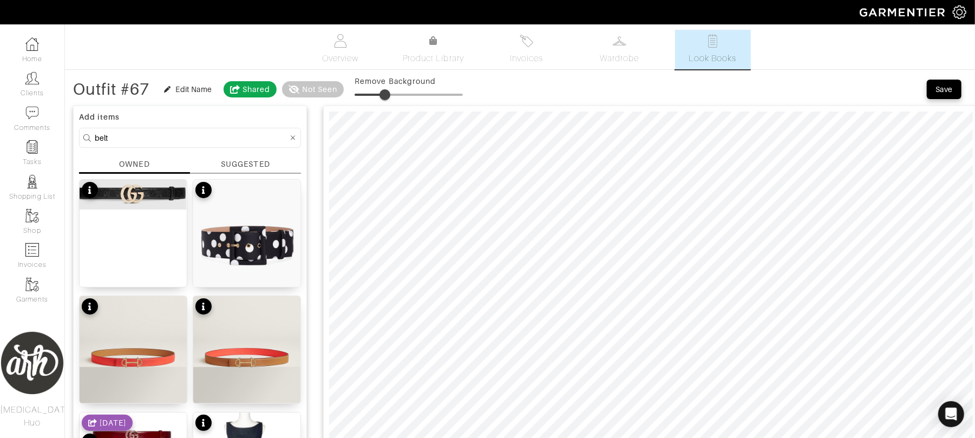
type input "27"
drag, startPoint x: 355, startPoint y: 96, endPoint x: 386, endPoint y: 105, distance: 32.0
click at [168, 130] on form "belt" at bounding box center [190, 138] width 222 height 20
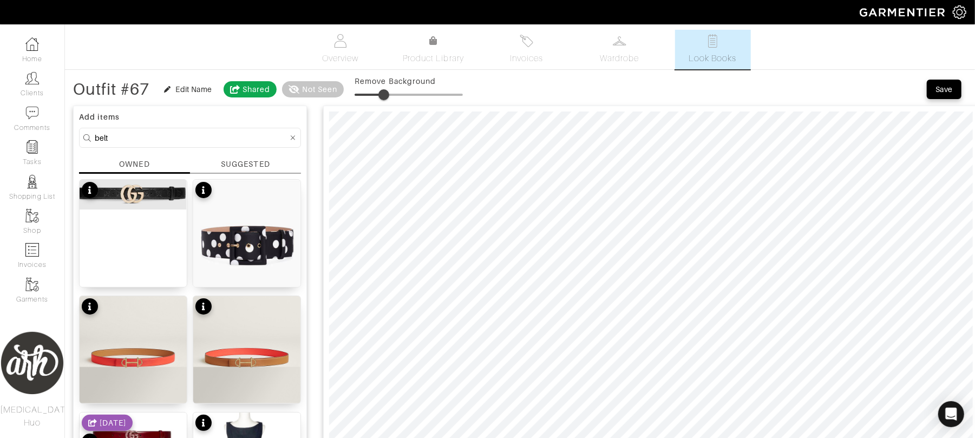
click at [168, 139] on input "belt" at bounding box center [191, 138] width 193 height 14
type input "shoe"
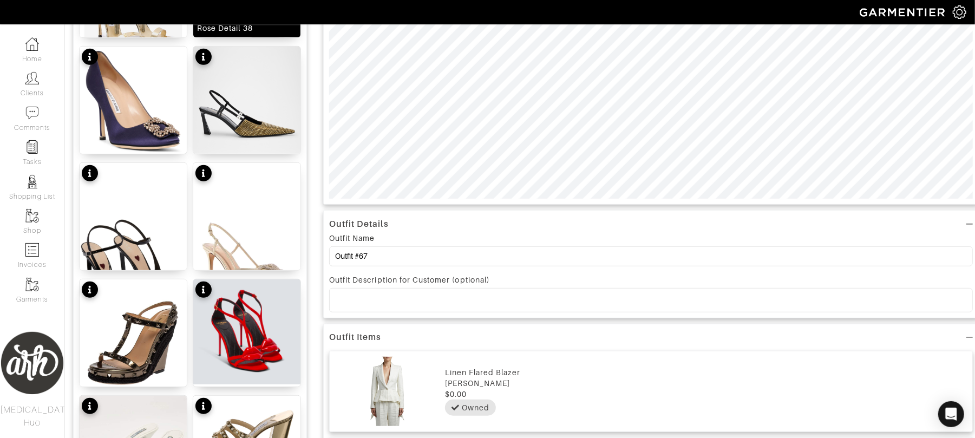
click at [236, 304] on img at bounding box center [246, 331] width 107 height 105
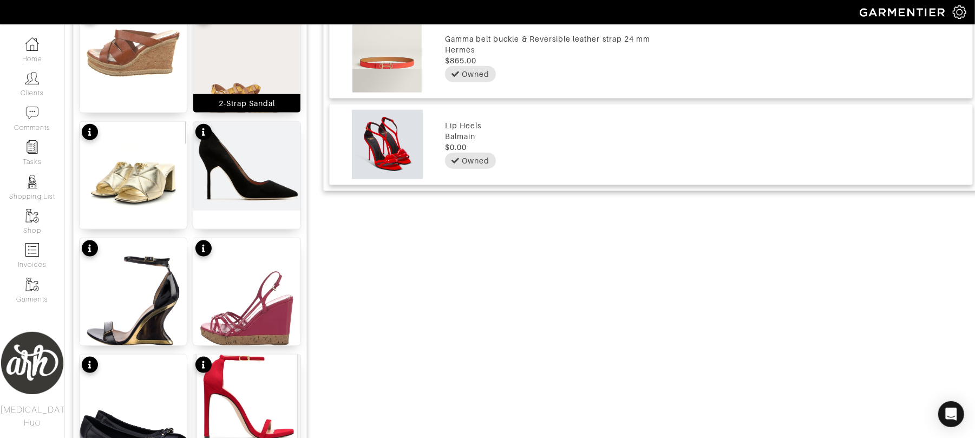
scroll to position [875, 0]
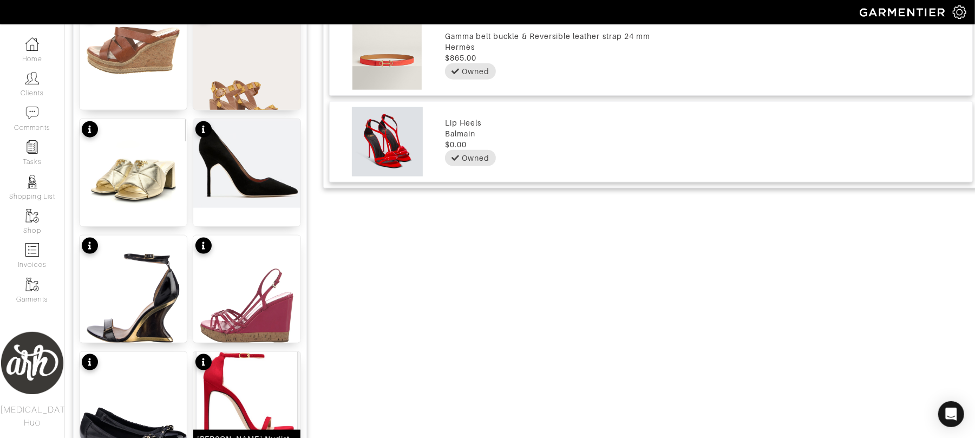
click at [251, 373] on img at bounding box center [246, 405] width 107 height 107
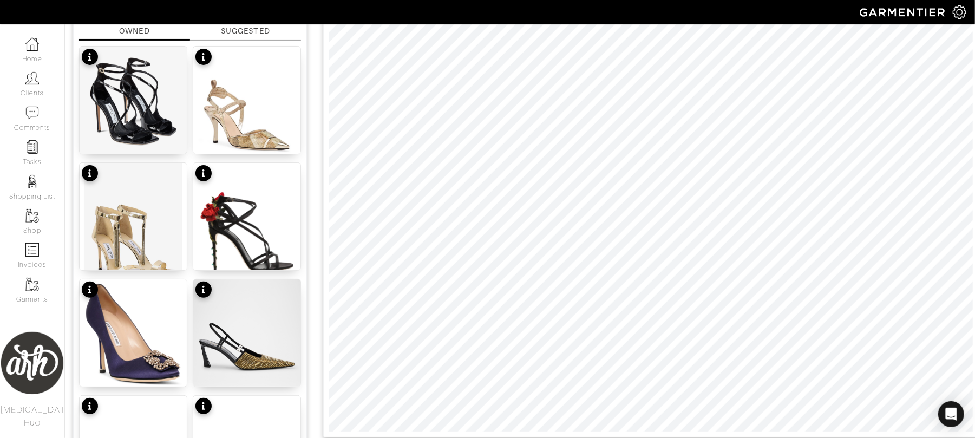
scroll to position [0, 0]
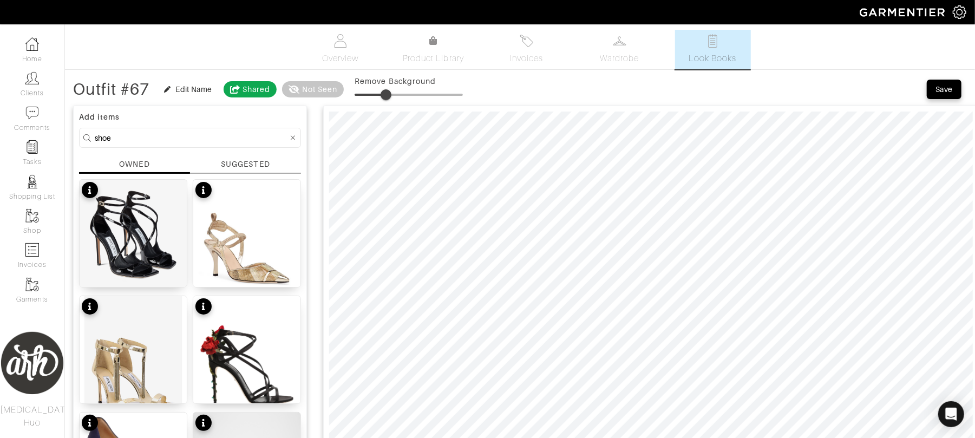
click at [388, 92] on span at bounding box center [385, 94] width 11 height 11
type input "0"
drag, startPoint x: 388, startPoint y: 92, endPoint x: 236, endPoint y: 102, distance: 151.9
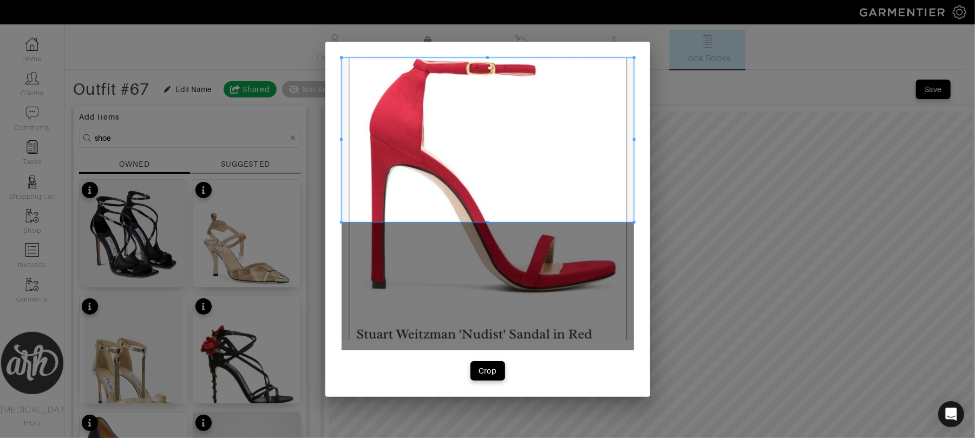
click at [462, 107] on span at bounding box center [487, 140] width 292 height 164
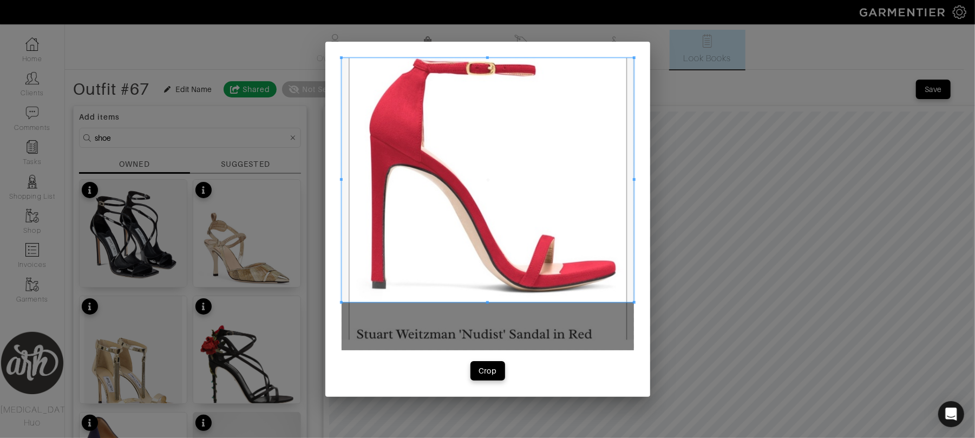
click at [501, 302] on div at bounding box center [487, 180] width 292 height 245
click at [492, 362] on button "Crop" at bounding box center [487, 370] width 35 height 19
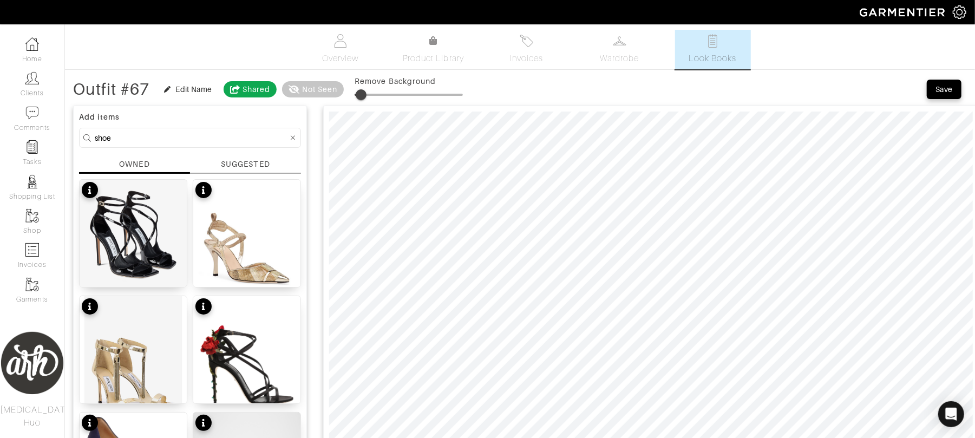
type input "9"
drag, startPoint x: 357, startPoint y: 97, endPoint x: 366, endPoint y: 96, distance: 8.7
click at [366, 96] on span at bounding box center [364, 94] width 11 height 11
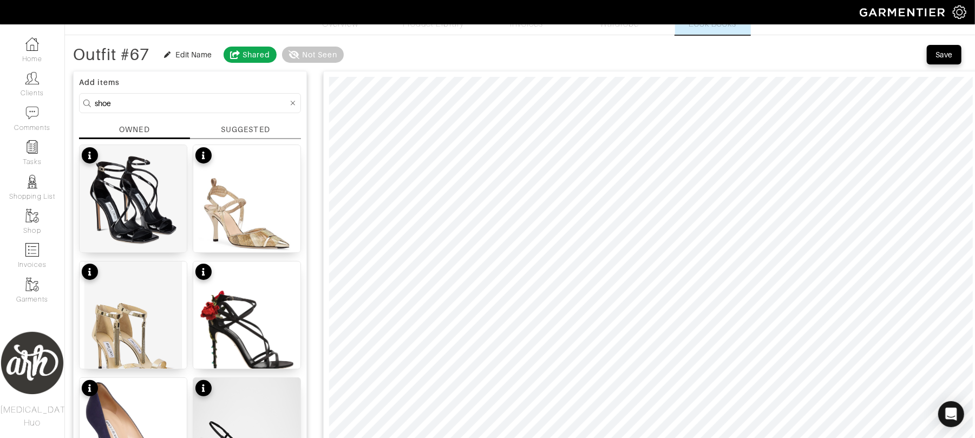
scroll to position [67, 0]
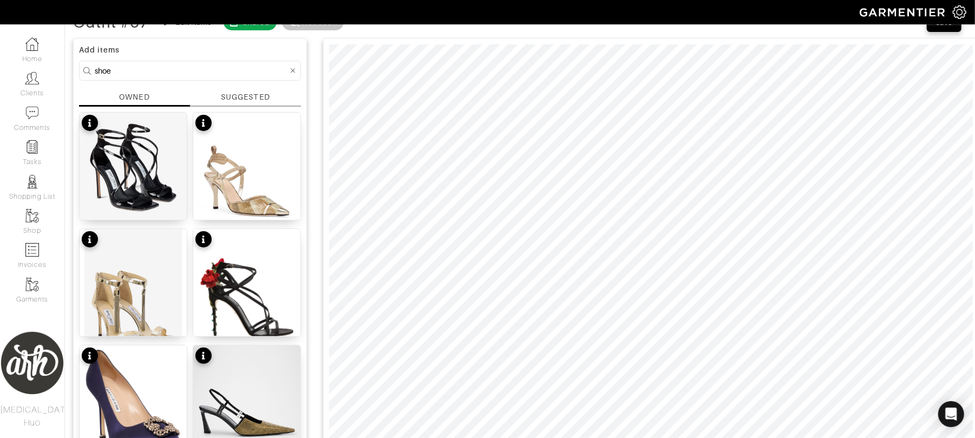
click at [193, 65] on input "shoe" at bounding box center [191, 71] width 193 height 14
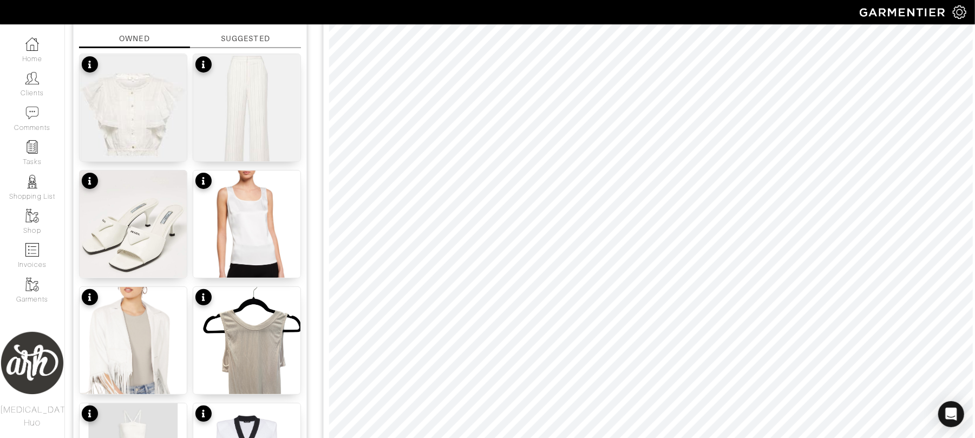
scroll to position [135, 0]
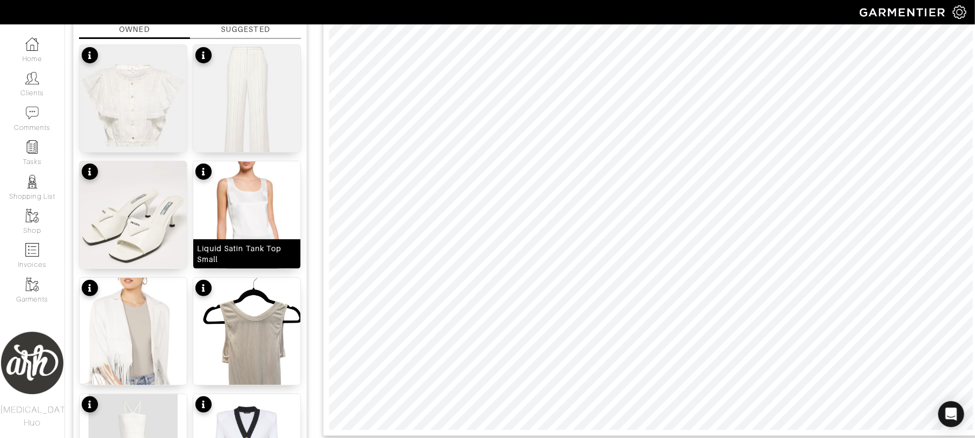
click at [267, 208] on img at bounding box center [246, 228] width 107 height 134
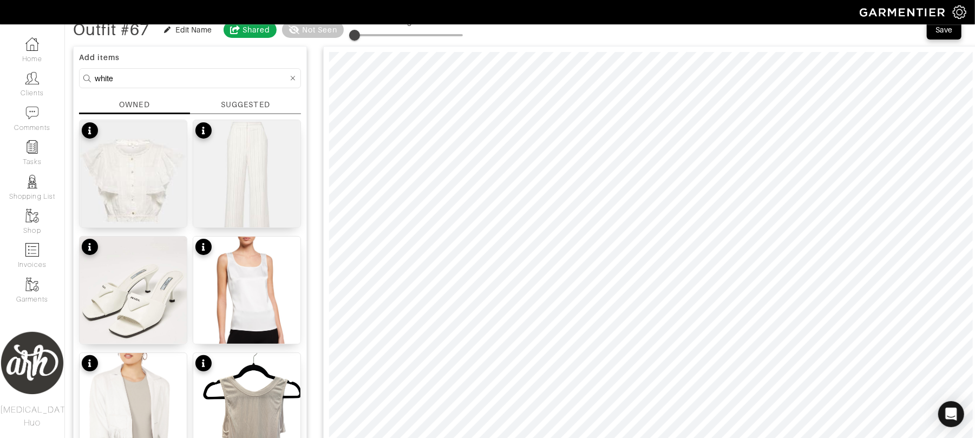
scroll to position [57, 0]
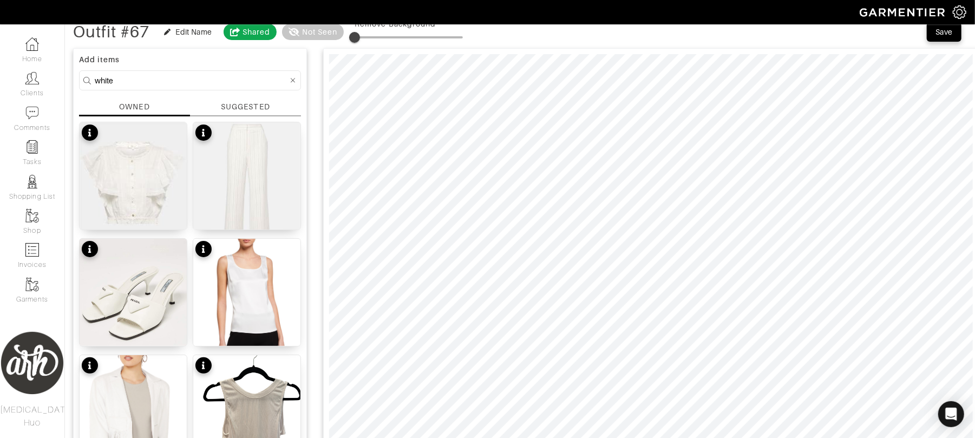
click at [227, 77] on input "white" at bounding box center [191, 81] width 193 height 14
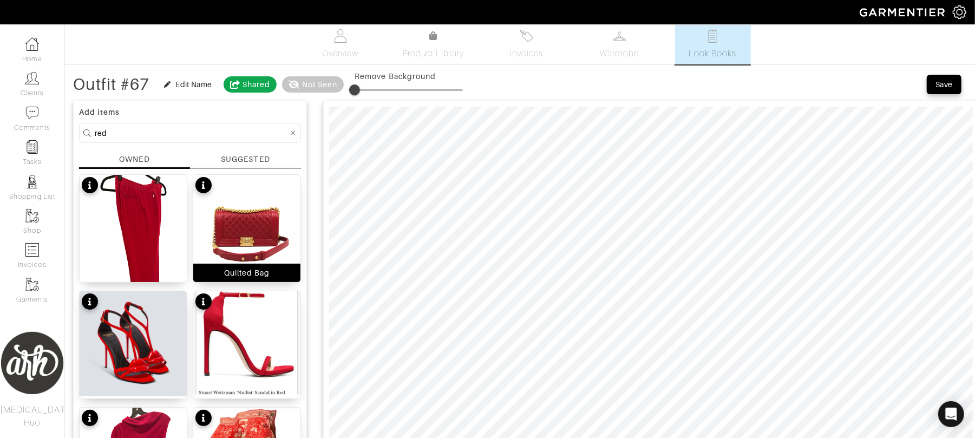
scroll to position [0, 0]
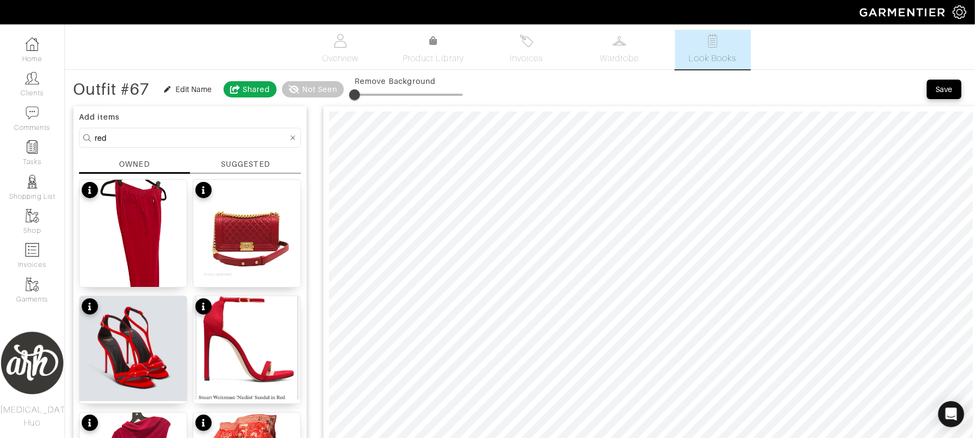
click at [198, 133] on input "red" at bounding box center [191, 138] width 193 height 14
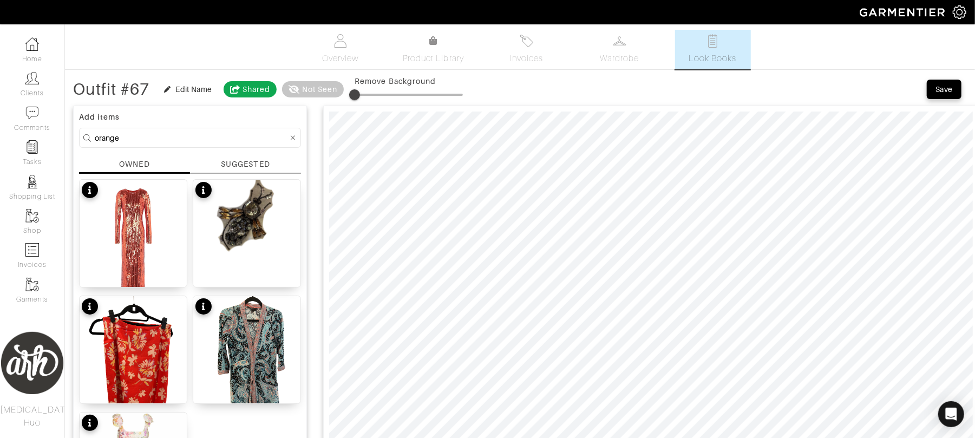
click at [164, 139] on input "orange" at bounding box center [191, 138] width 193 height 14
type input "o"
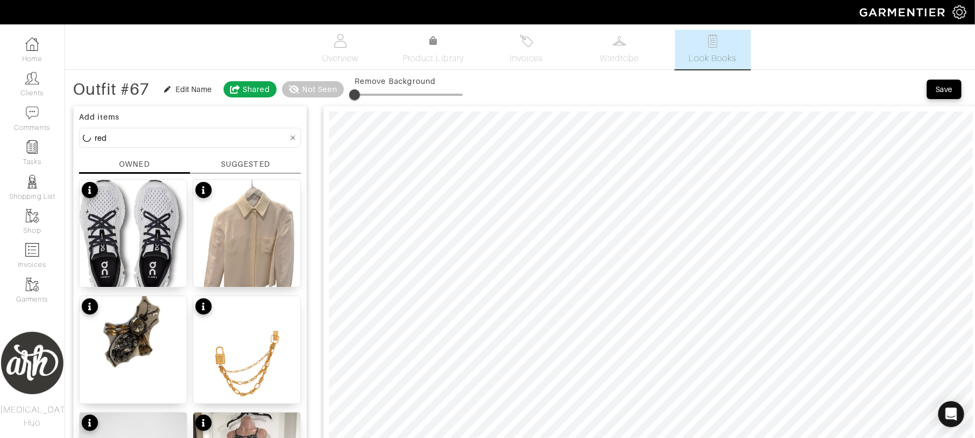
type input "red"
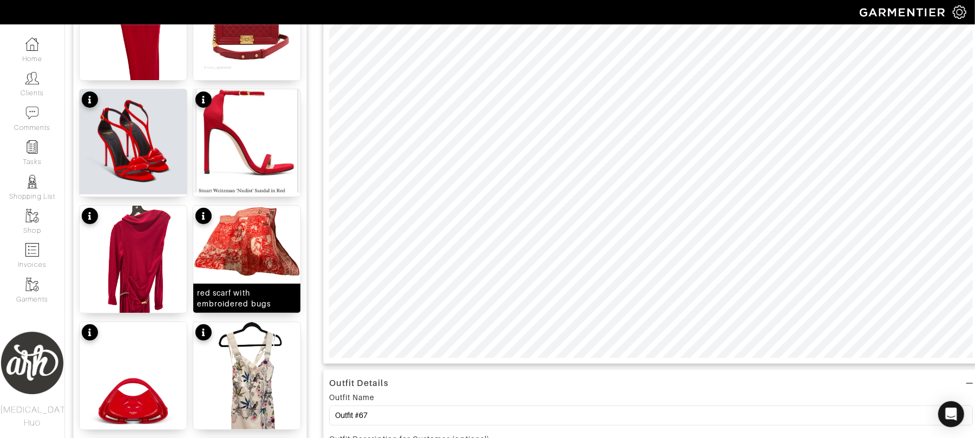
click at [248, 267] on img at bounding box center [246, 241] width 107 height 71
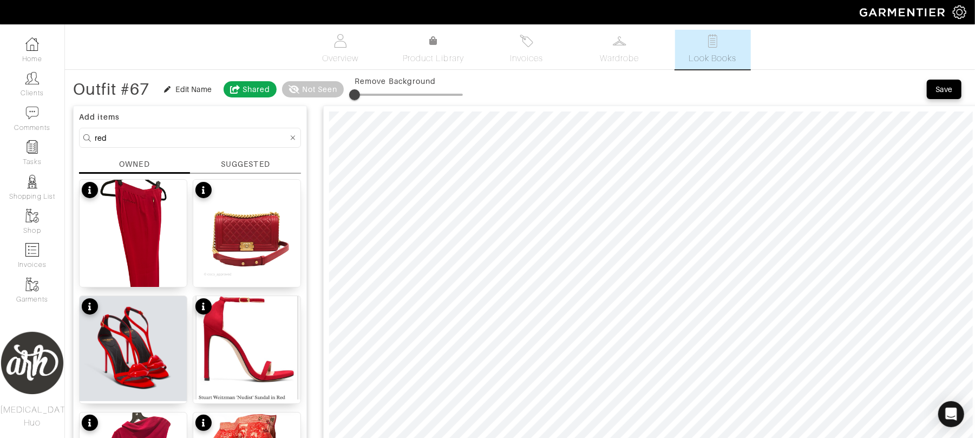
click at [957, 91] on button "Save" at bounding box center [943, 89] width 35 height 19
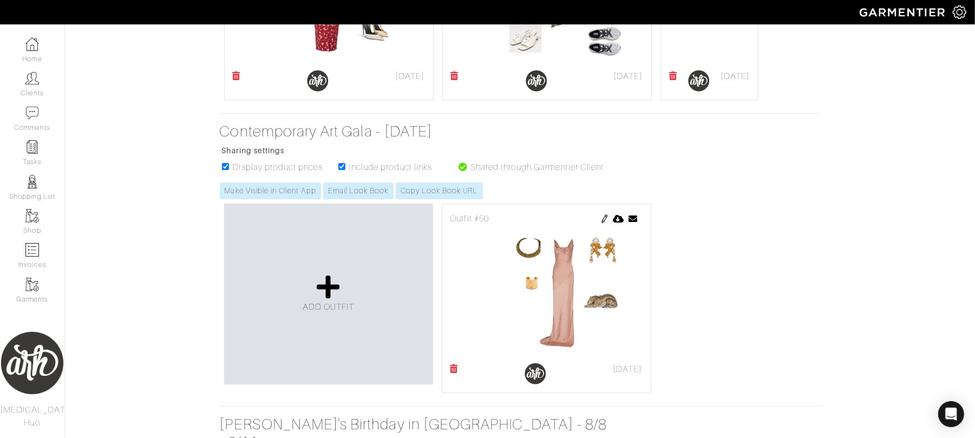
scroll to position [2150, 0]
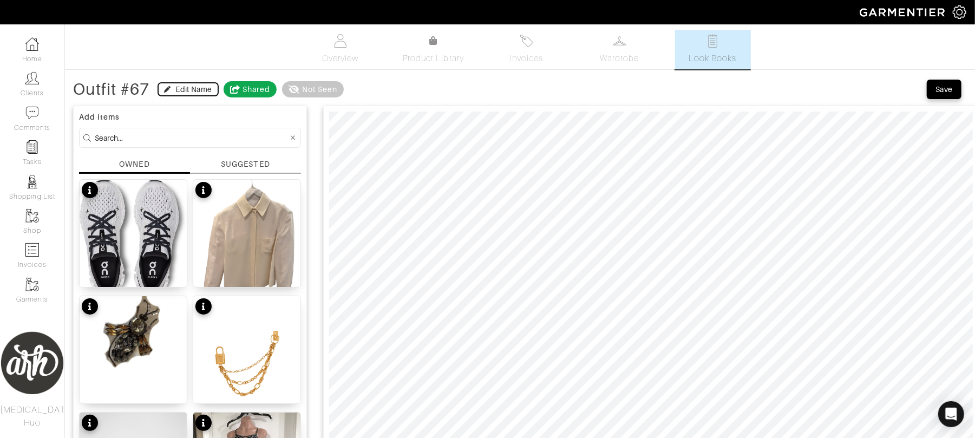
click at [184, 89] on div "Edit Name" at bounding box center [194, 89] width 36 height 11
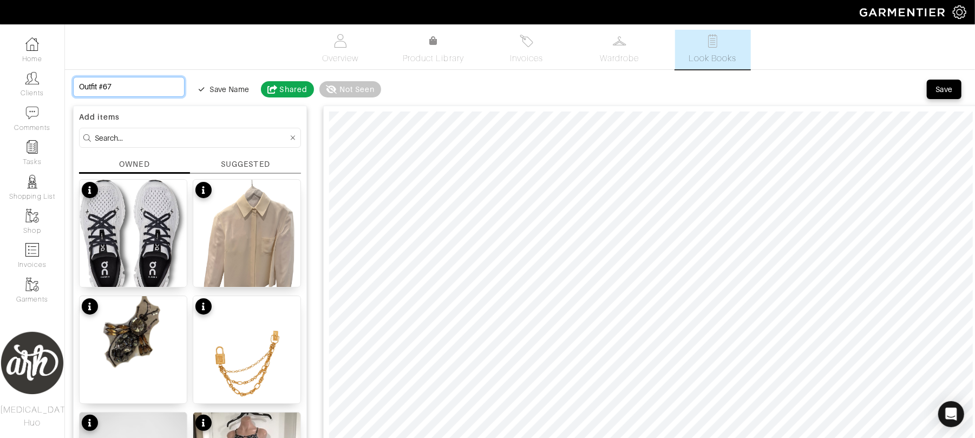
click at [141, 79] on input "Outfit #67" at bounding box center [128, 87] width 111 height 20
type input "D"
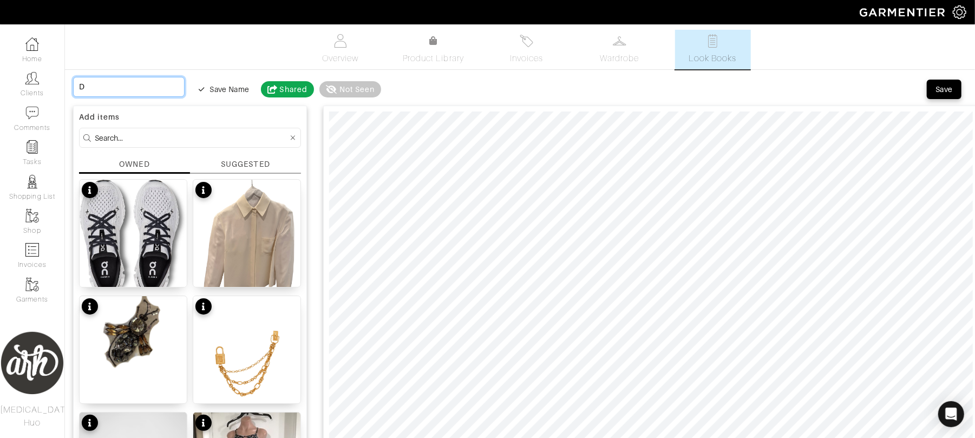
type input "Da"
type input "Day"
type input "Dayt"
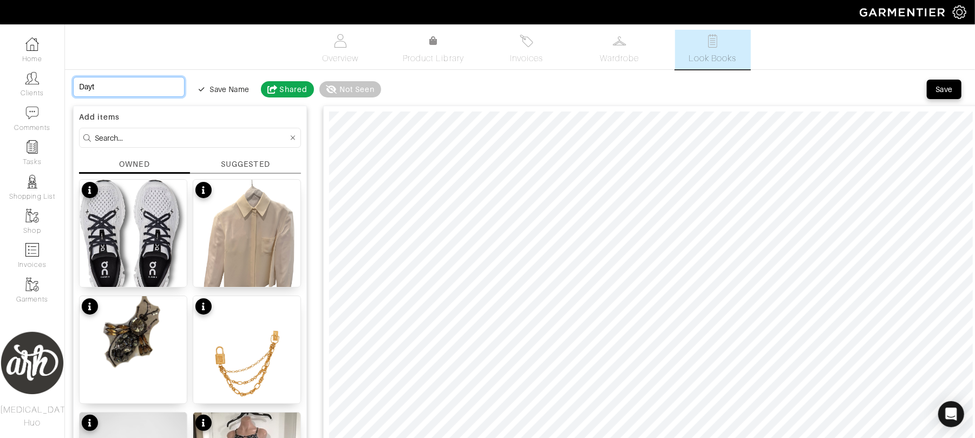
type input "Dayti"
type input "Daytim"
type input "Daytime"
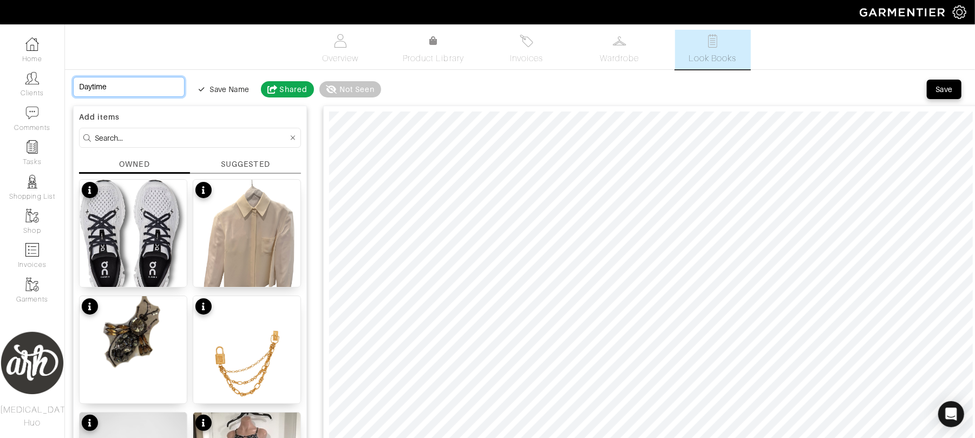
type input "Daytime"
type input "Daytime C"
type input "Daytime Ca"
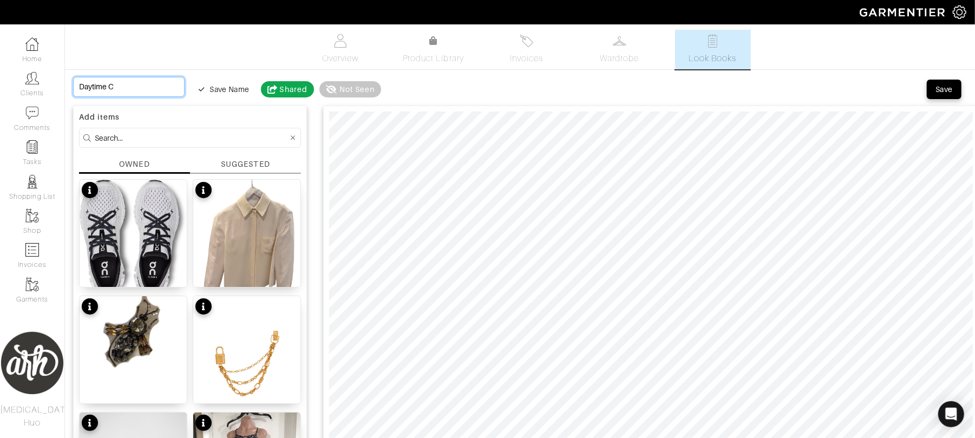
type input "Daytime Ca"
type input "Daytime Cas"
type input "Daytime Casu"
type input "Daytime Casua"
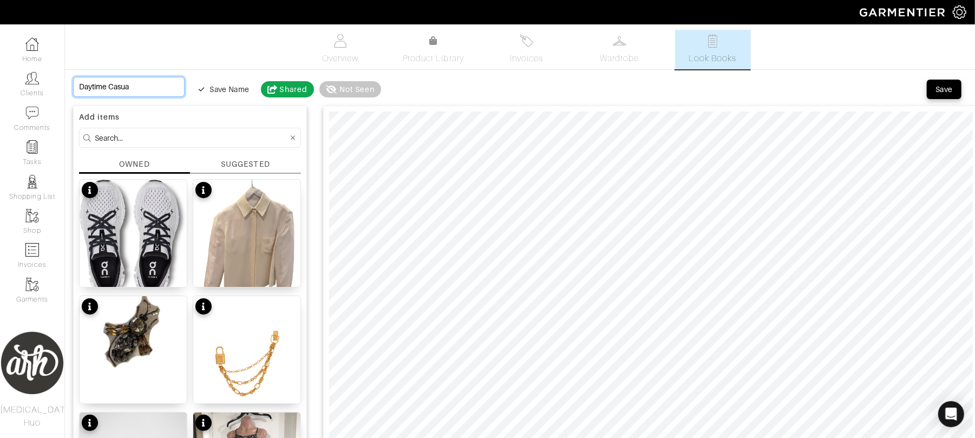
type input "Daytime Casual"
click at [942, 94] on div "Save" at bounding box center [943, 89] width 17 height 11
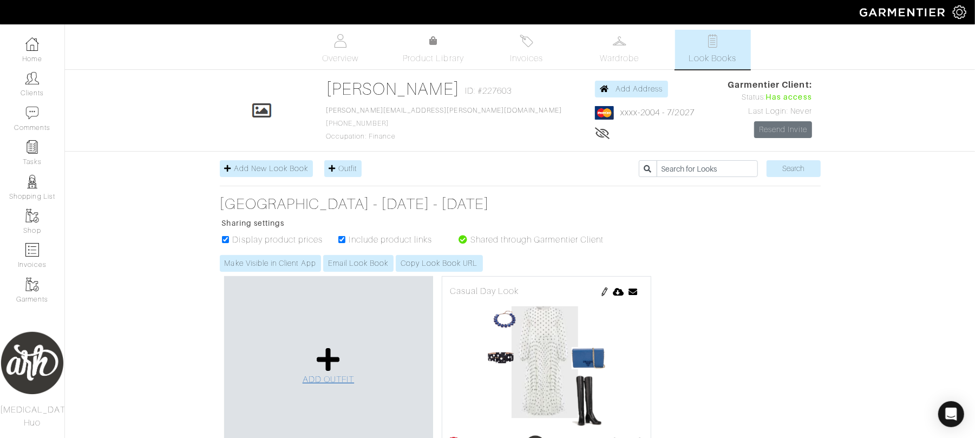
click at [328, 372] on icon at bounding box center [328, 359] width 23 height 26
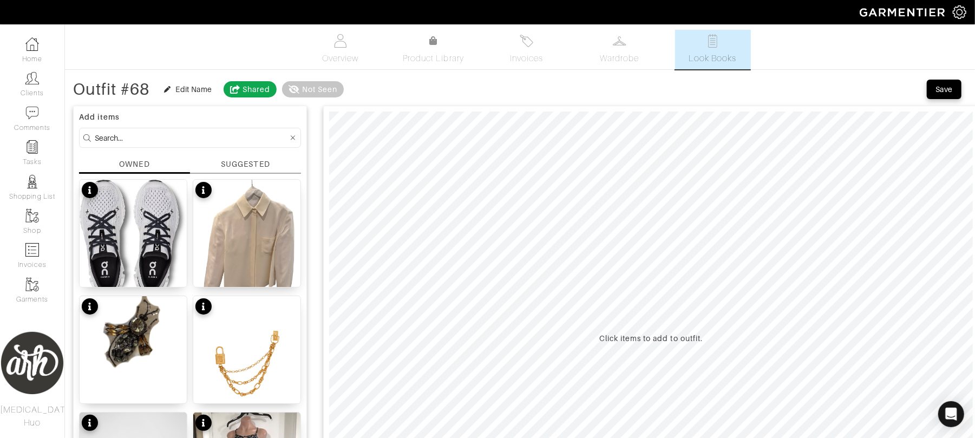
click at [206, 136] on input at bounding box center [191, 138] width 193 height 14
click at [293, 163] on div "SUGGESTED" at bounding box center [245, 166] width 111 height 15
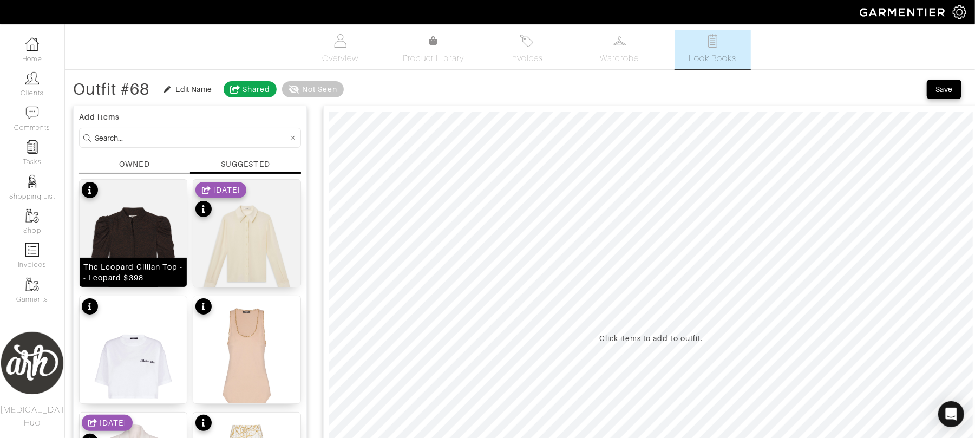
click at [150, 229] on img at bounding box center [133, 251] width 107 height 143
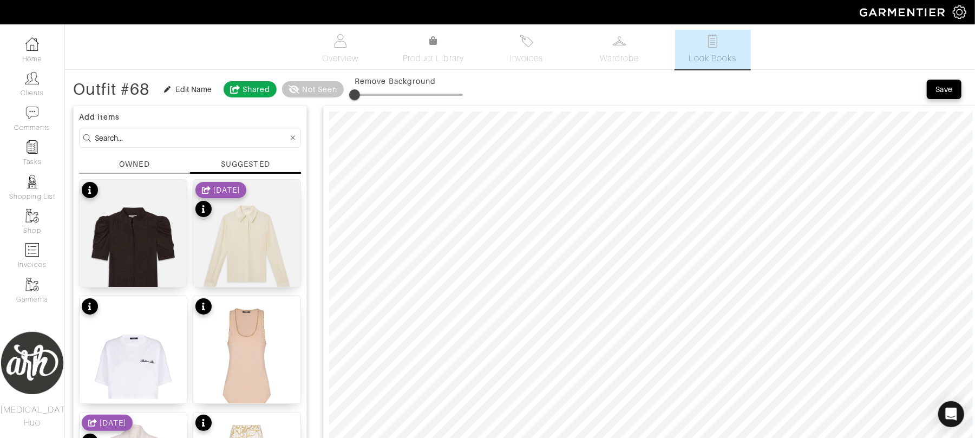
type input "0"
drag, startPoint x: 355, startPoint y: 94, endPoint x: 315, endPoint y: 104, distance: 41.3
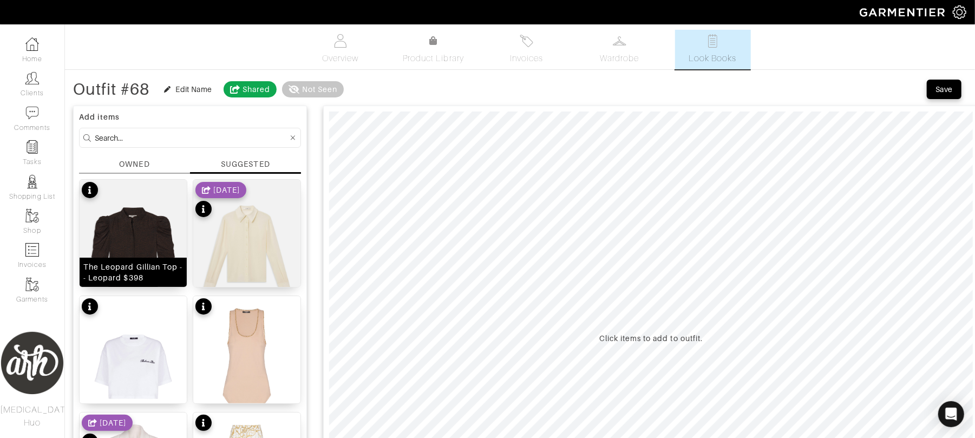
click at [143, 218] on img at bounding box center [133, 251] width 107 height 143
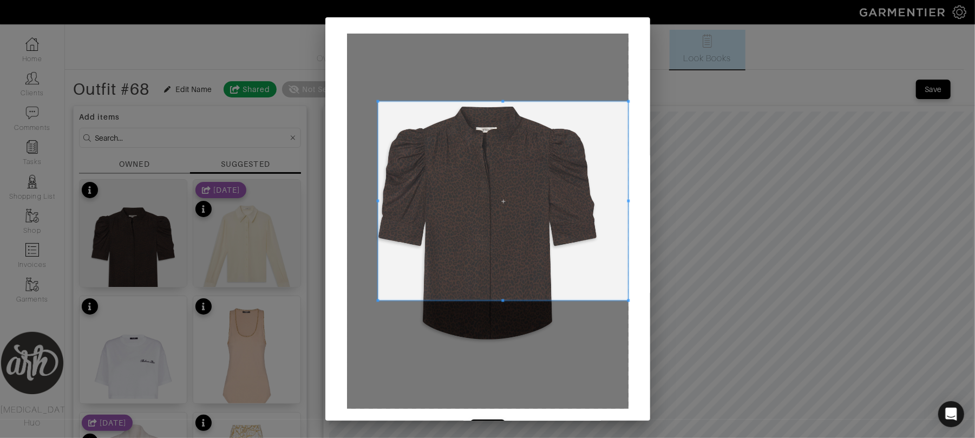
click at [376, 101] on span at bounding box center [377, 101] width 3 height 3
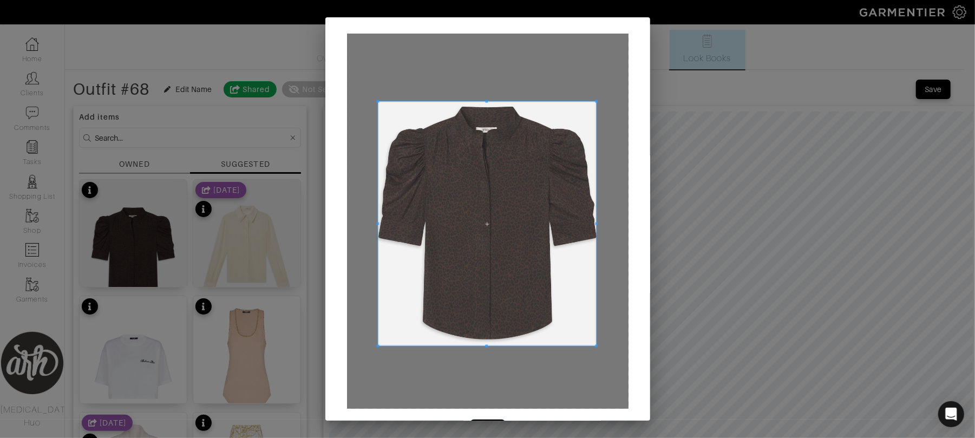
click at [595, 346] on span at bounding box center [596, 346] width 3 height 3
click at [602, 347] on div at bounding box center [487, 221] width 281 height 375
click at [598, 225] on span at bounding box center [599, 224] width 3 height 245
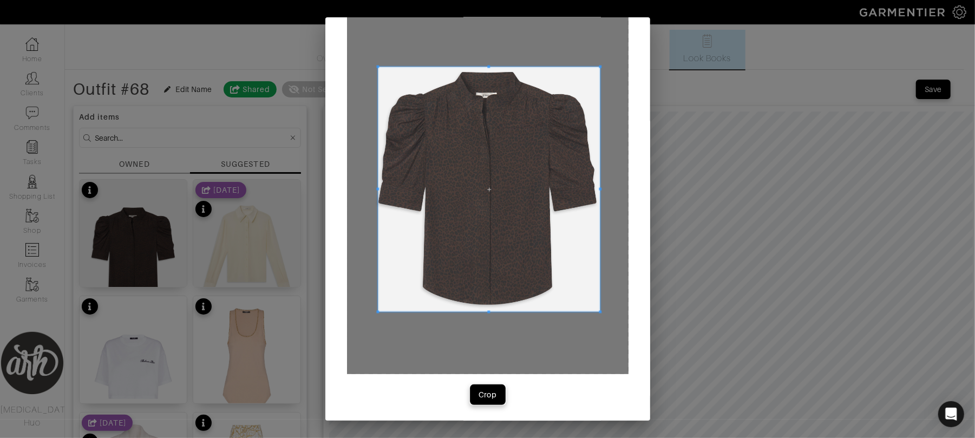
click at [487, 392] on div "Crop" at bounding box center [487, 394] width 18 height 11
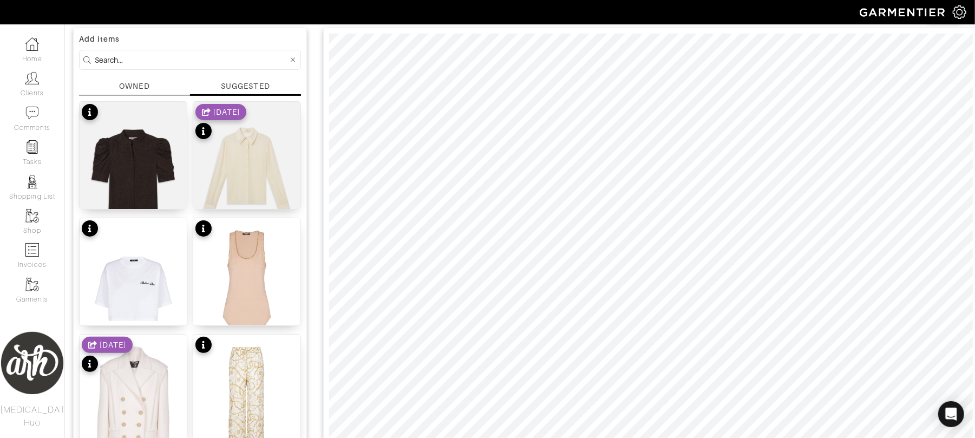
scroll to position [81, 0]
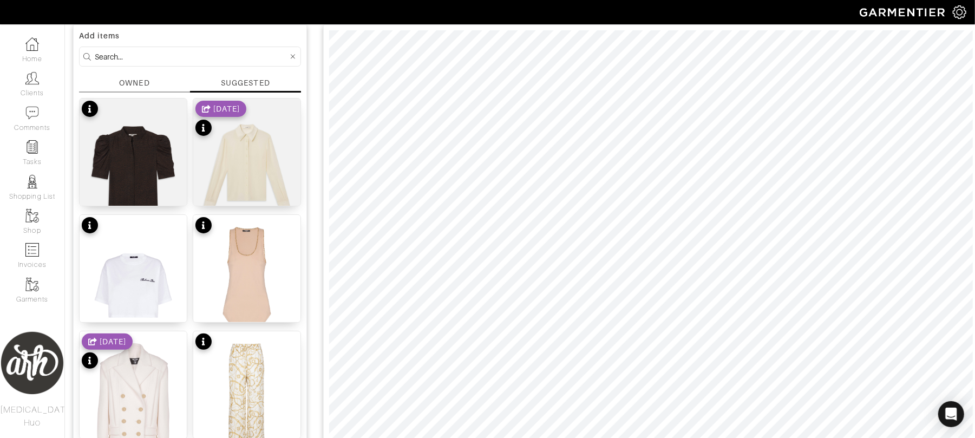
click at [157, 60] on input at bounding box center [191, 57] width 193 height 14
click at [141, 79] on div "OWNED" at bounding box center [134, 82] width 30 height 11
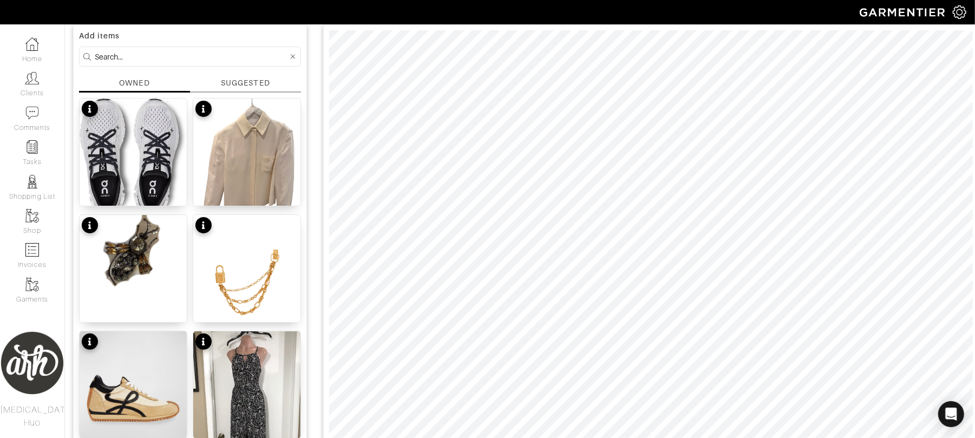
click at [163, 50] on input at bounding box center [191, 57] width 193 height 14
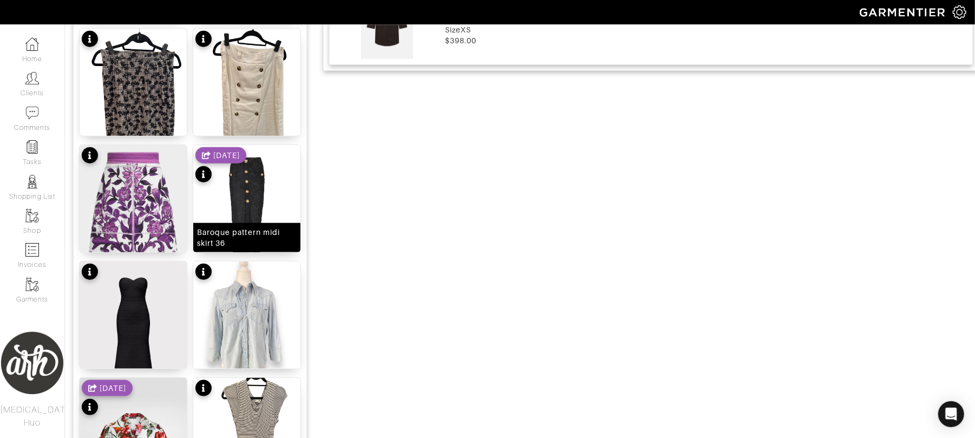
click at [252, 202] on img at bounding box center [246, 217] width 107 height 145
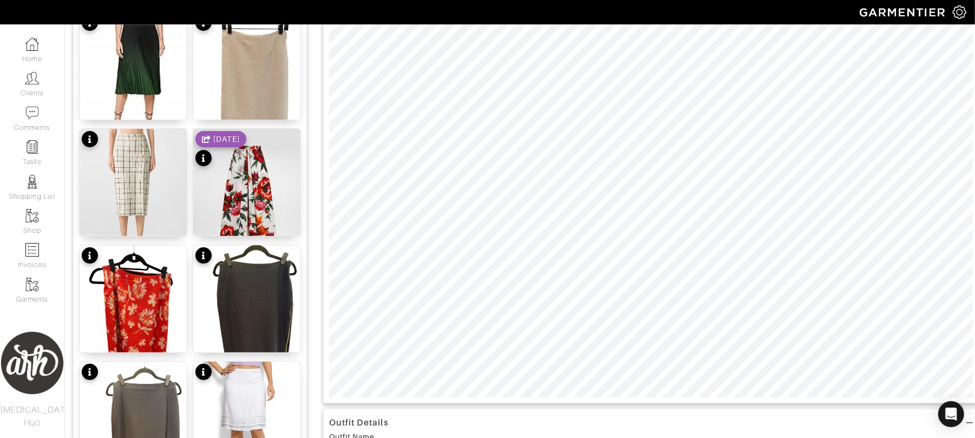
scroll to position [204, 0]
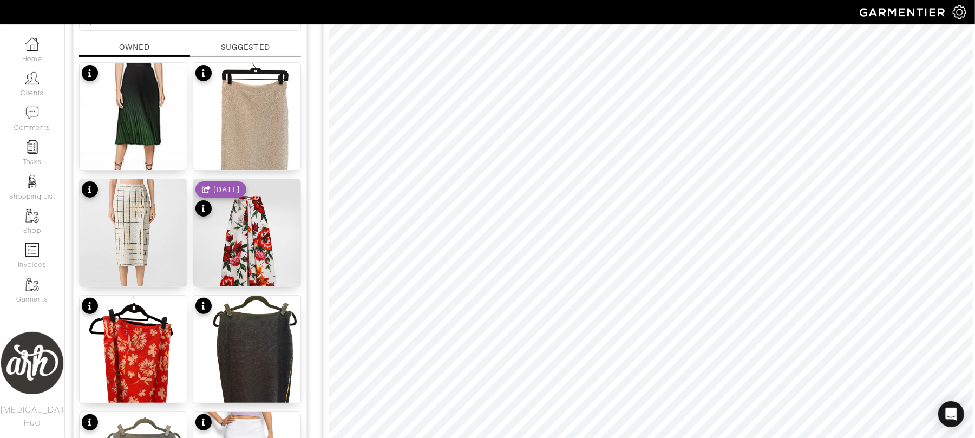
scroll to position [94, 0]
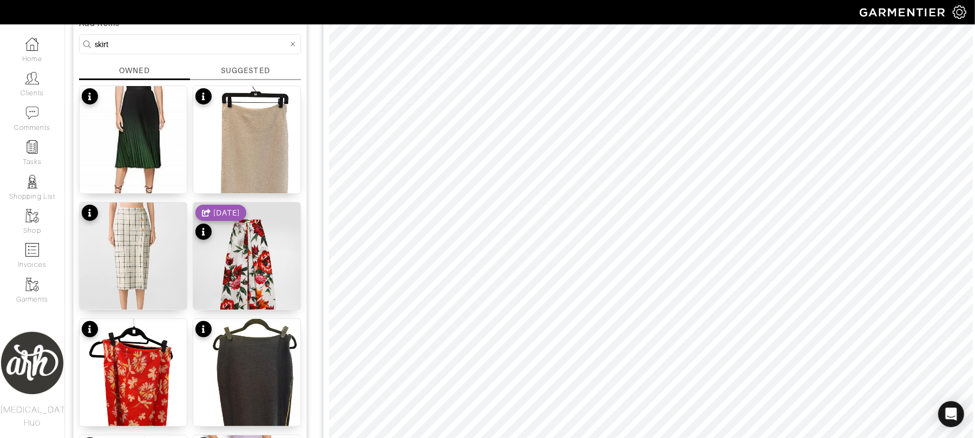
click at [173, 50] on input "skirt" at bounding box center [191, 44] width 193 height 14
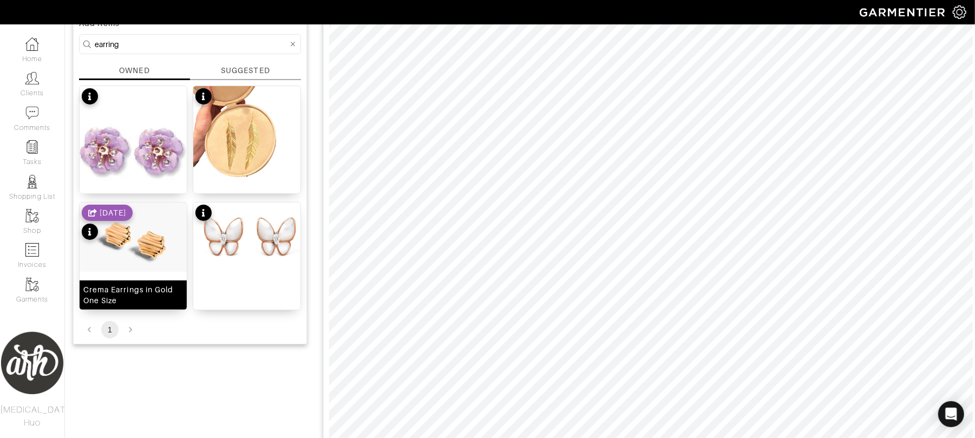
click at [129, 250] on img at bounding box center [133, 236] width 107 height 69
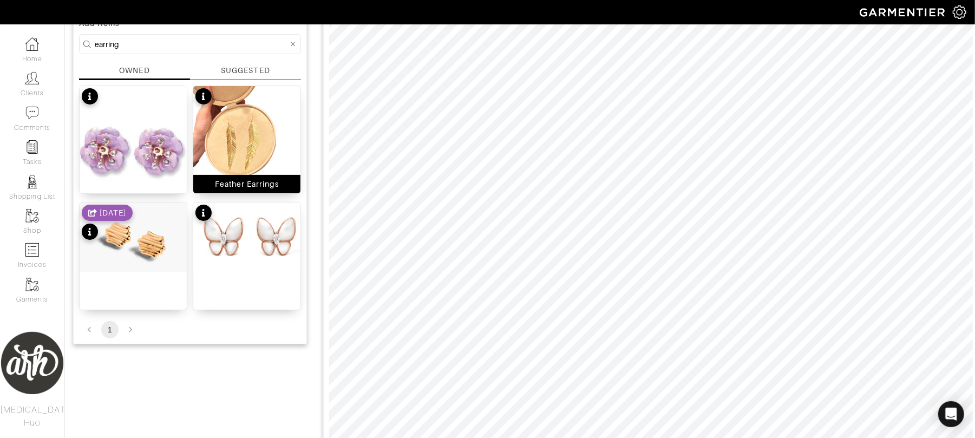
click at [242, 154] on img at bounding box center [246, 157] width 107 height 143
click at [193, 44] on input "earring" at bounding box center [191, 44] width 193 height 14
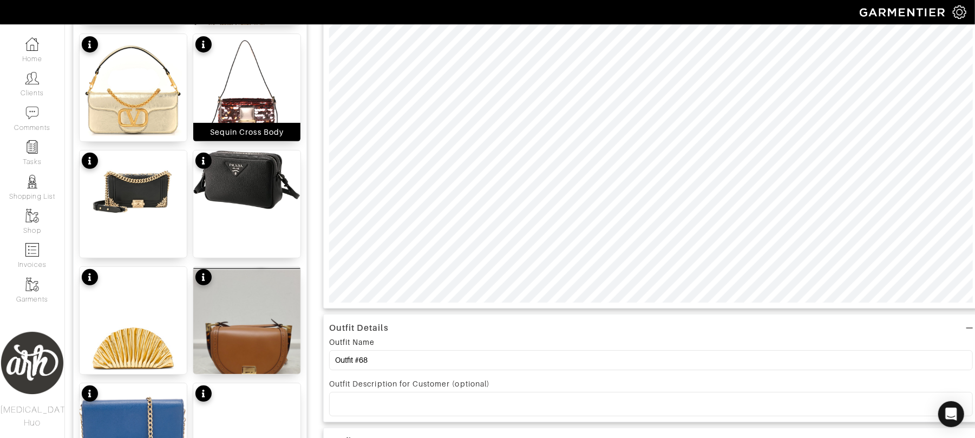
scroll to position [267, 0]
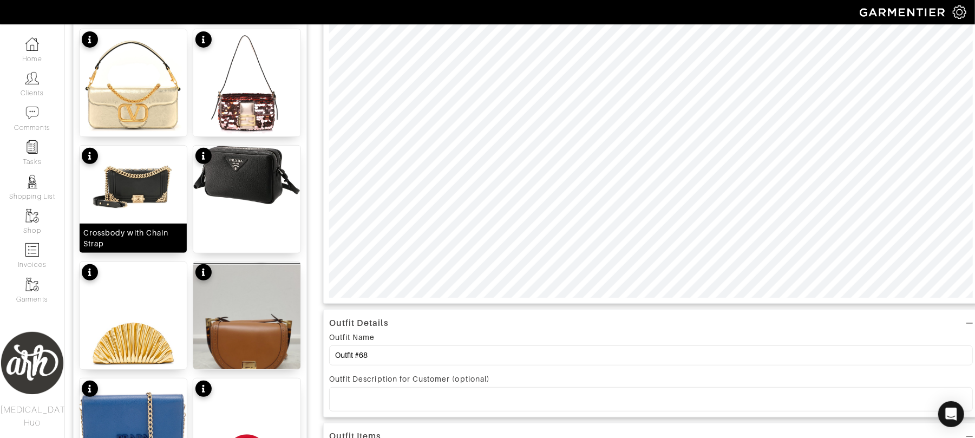
click at [135, 185] on img at bounding box center [133, 181] width 107 height 71
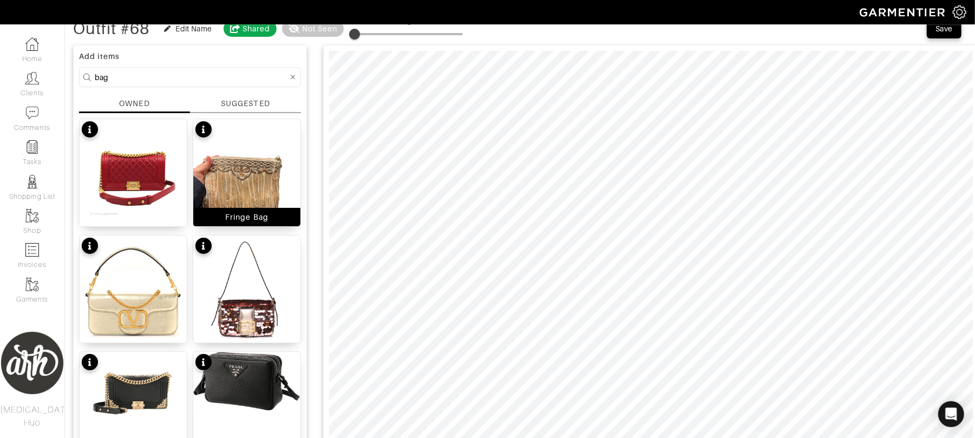
scroll to position [65, 0]
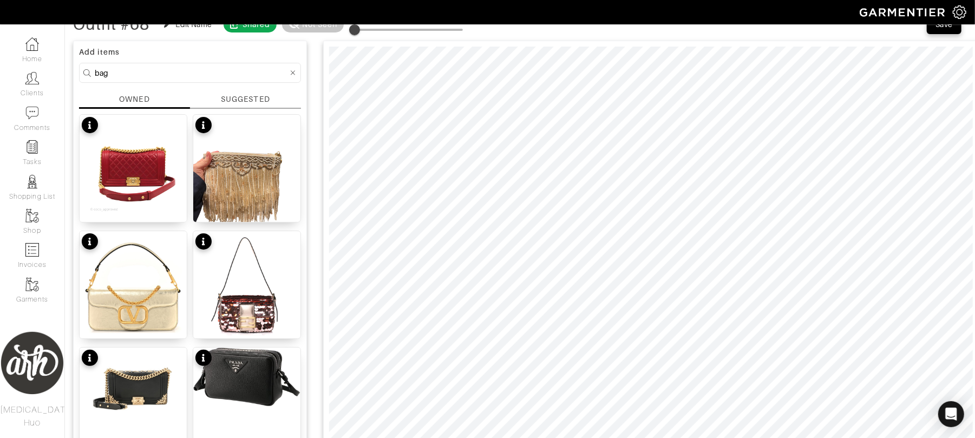
click at [244, 76] on input "bag" at bounding box center [191, 73] width 193 height 14
type input "shoe"
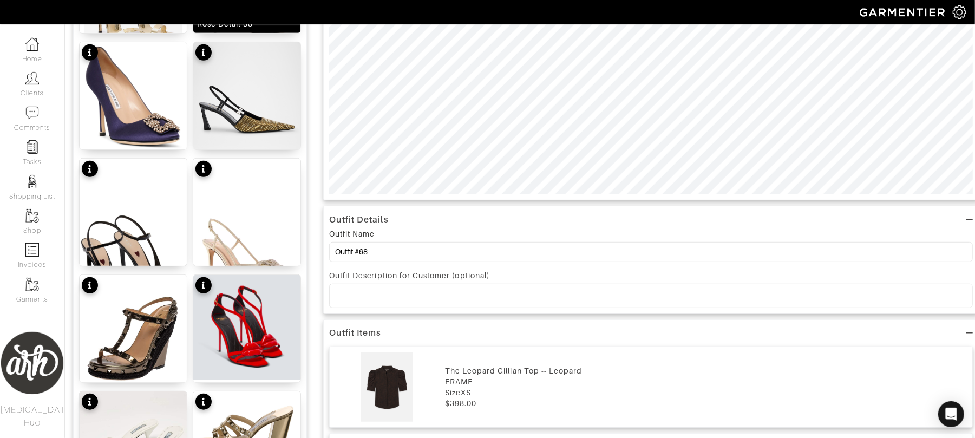
scroll to position [377, 0]
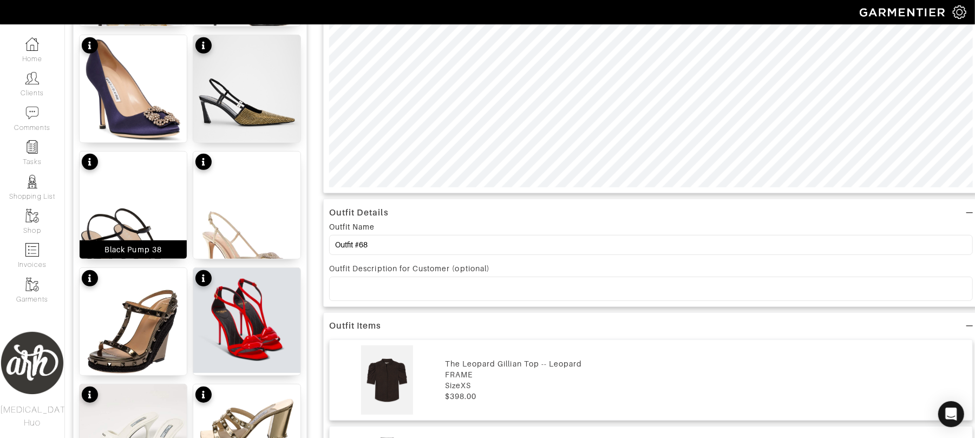
click at [140, 224] on img at bounding box center [133, 232] width 107 height 161
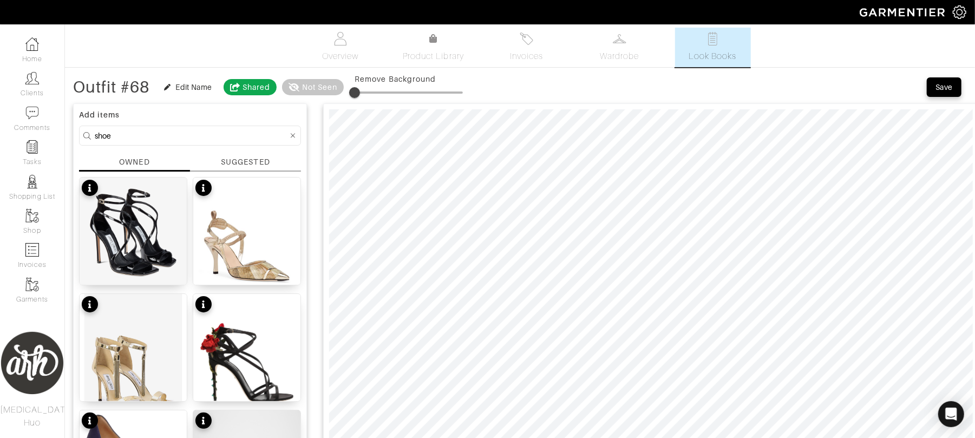
scroll to position [0, 0]
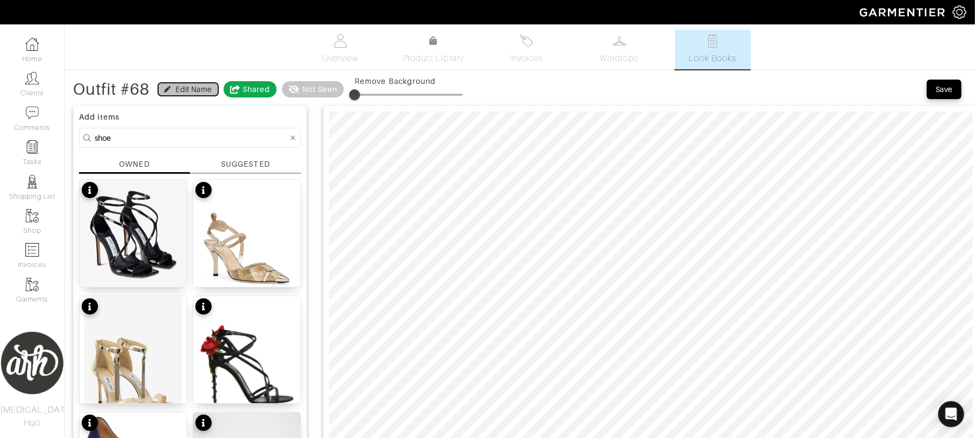
click at [191, 91] on div "Edit Name" at bounding box center [194, 89] width 36 height 11
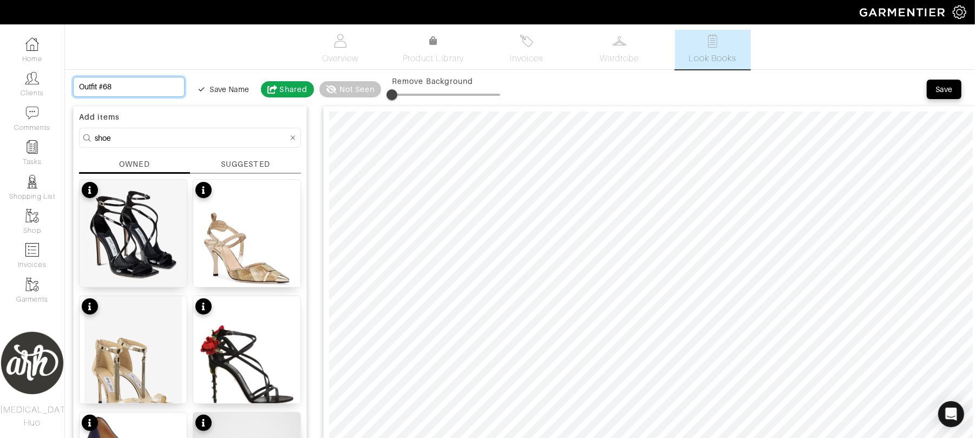
click at [164, 85] on input "Outfit #68" at bounding box center [128, 87] width 111 height 20
type input "C"
type input "Co"
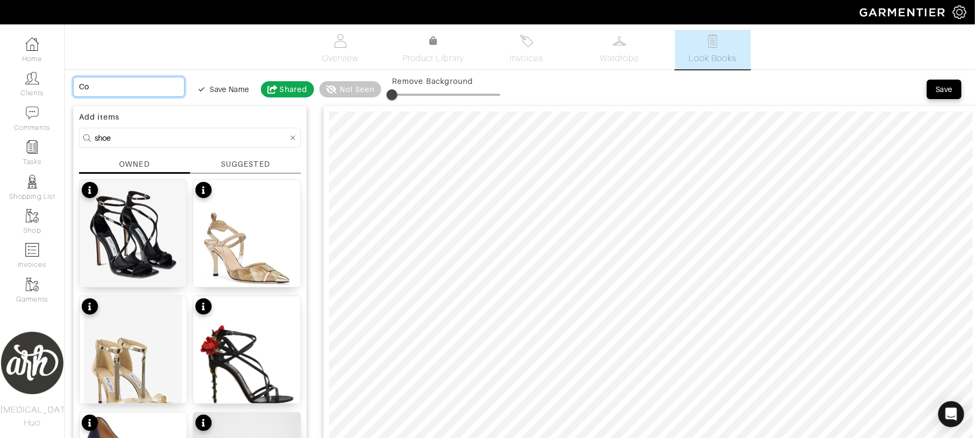
type input "Coc"
type input "Cock"
type input "Cockt"
type input "Cockta"
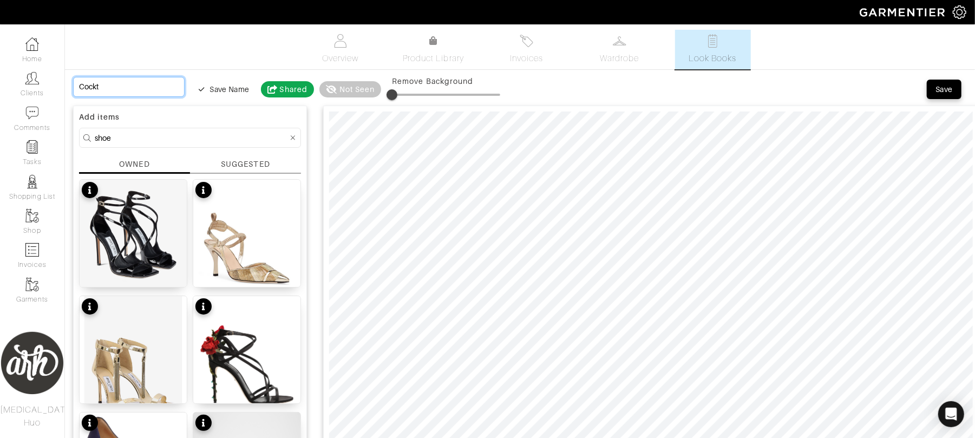
type input "Cockta"
type input "Cocktai"
type input "Cocktail"
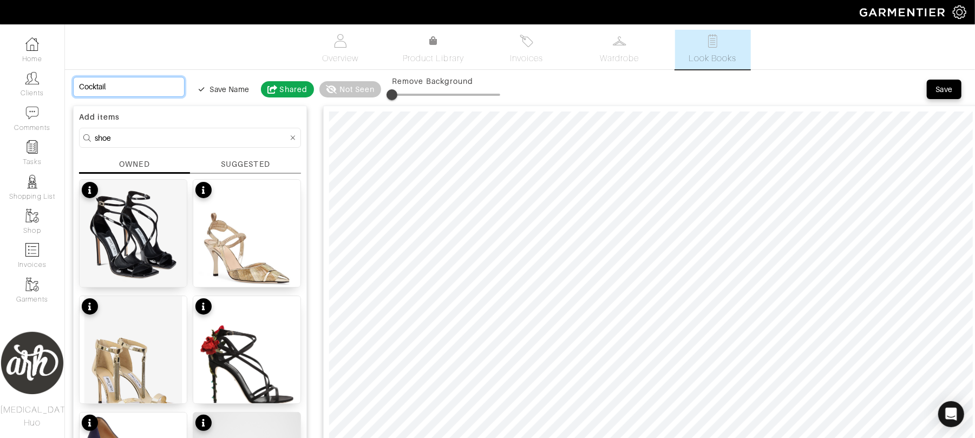
type input "Cocktaile"
type input "Cocktaile d"
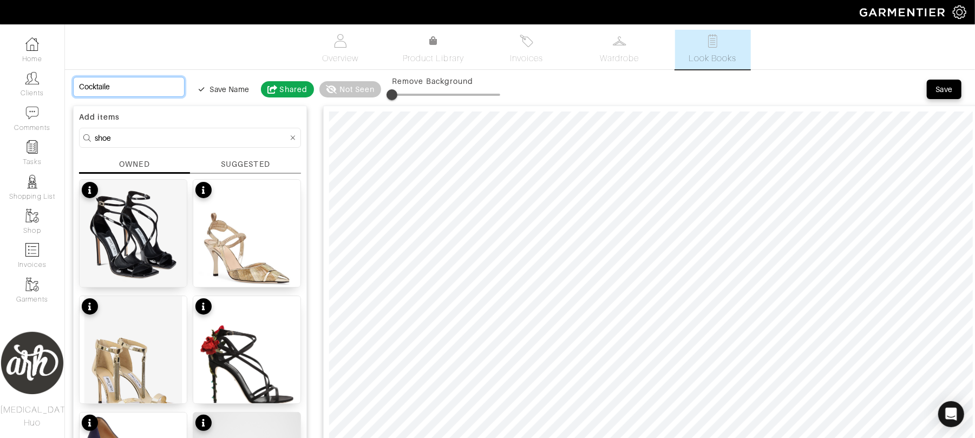
type input "Cocktaile d"
type input "Cocktaile di"
type input "Cocktaile d"
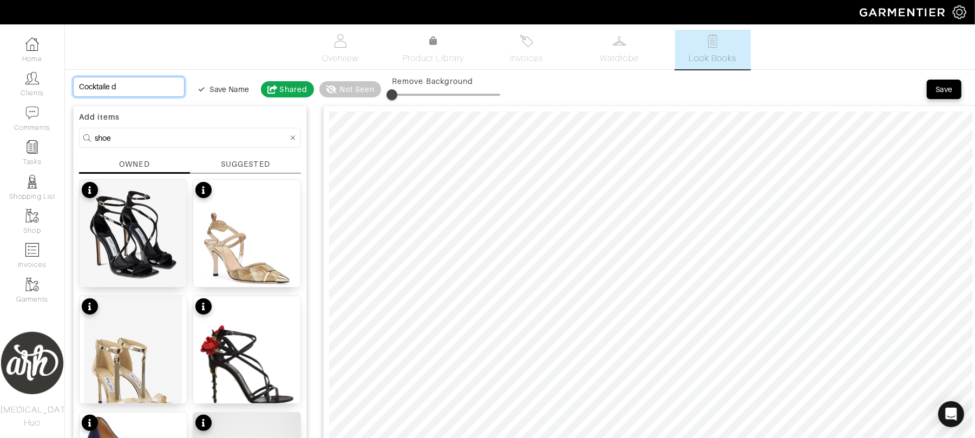
type input "Cocktaile"
type input "Cocktail"
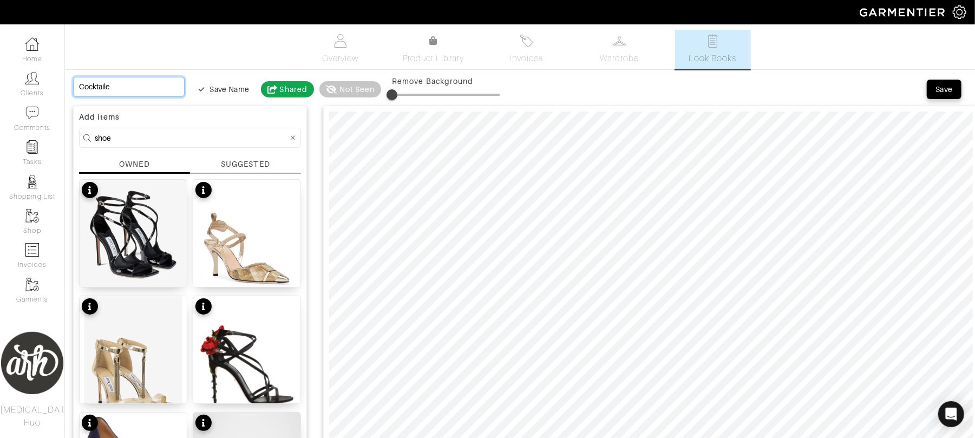
type input "Cocktail"
type input "Cocktail D"
type input "Cocktail Di"
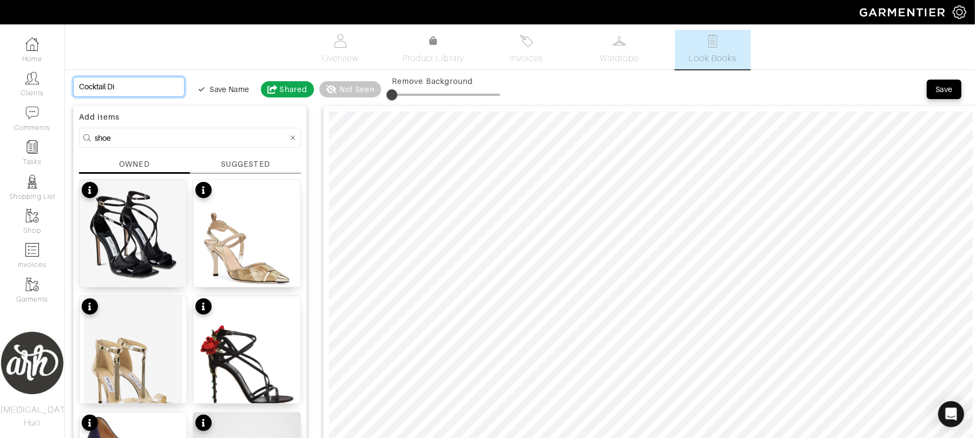
type input "Cocktail Din"
type input "Cocktail Dinn"
type input "Cocktail Dinne"
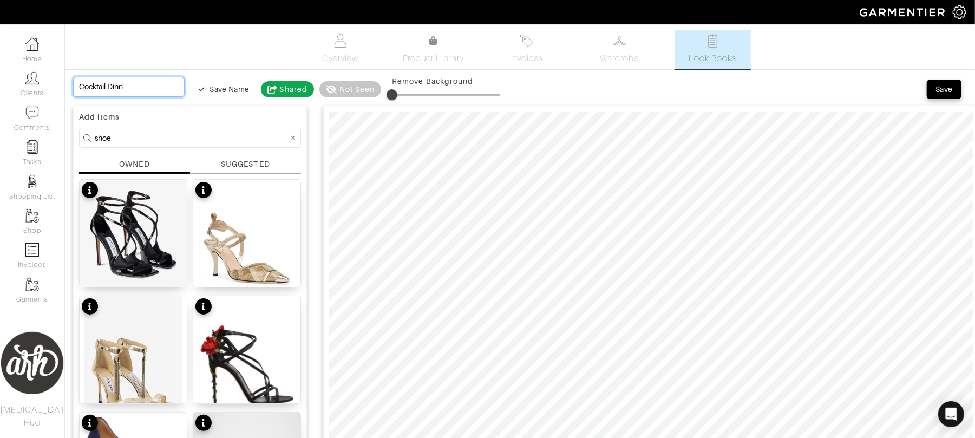
type input "Cocktail Dinne"
type input "Cocktail Dinner"
click at [249, 147] on form "shoe" at bounding box center [190, 138] width 222 height 20
click at [249, 141] on input "shoe" at bounding box center [191, 138] width 193 height 14
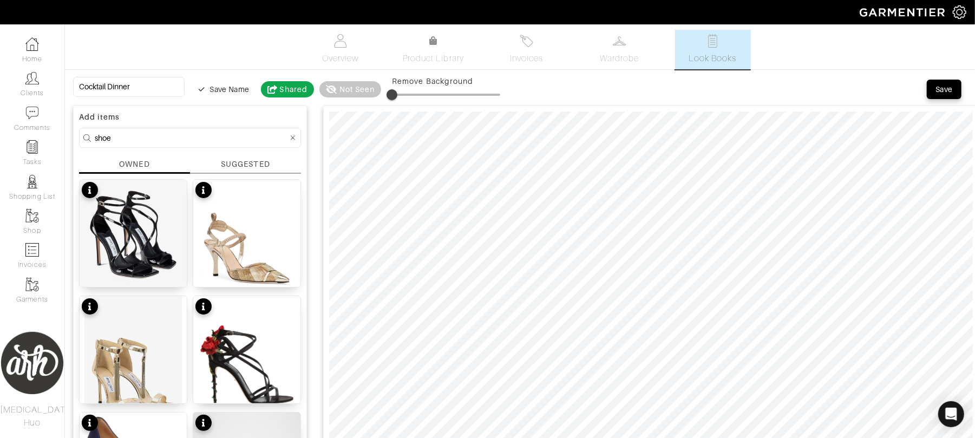
click at [249, 141] on input "shoe" at bounding box center [191, 138] width 193 height 14
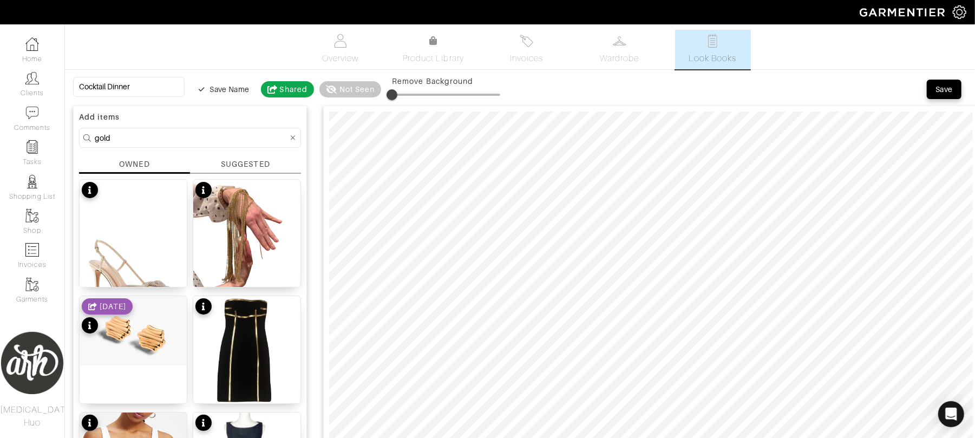
click at [198, 130] on form "gold" at bounding box center [190, 138] width 222 height 20
click at [198, 141] on input "gold" at bounding box center [191, 138] width 193 height 14
type input "scarf"
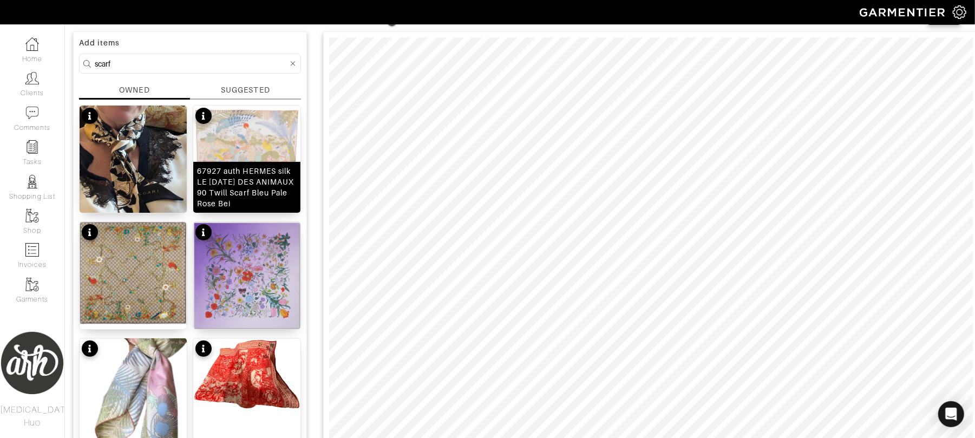
scroll to position [34, 0]
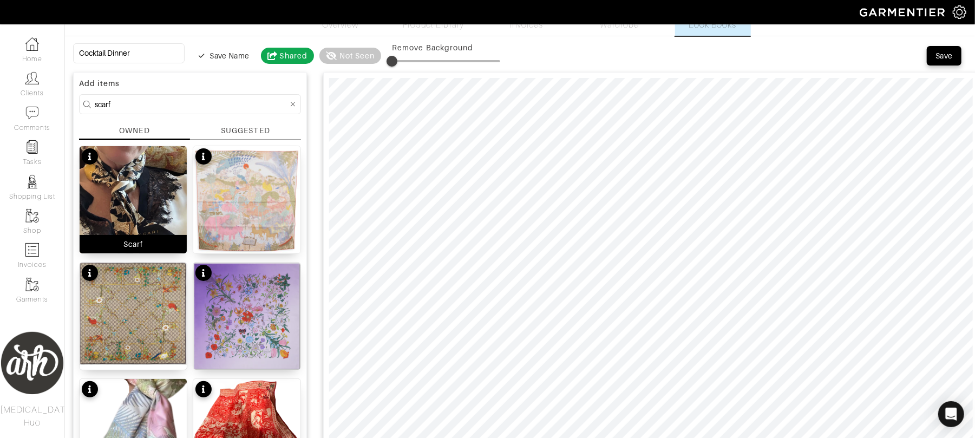
click at [150, 208] on img at bounding box center [133, 229] width 107 height 167
click at [937, 58] on div "Save" at bounding box center [943, 55] width 17 height 11
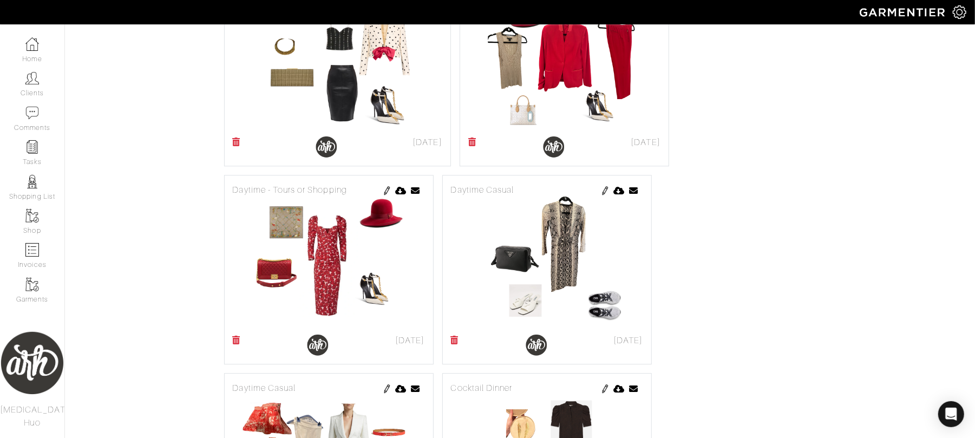
scroll to position [1895, 0]
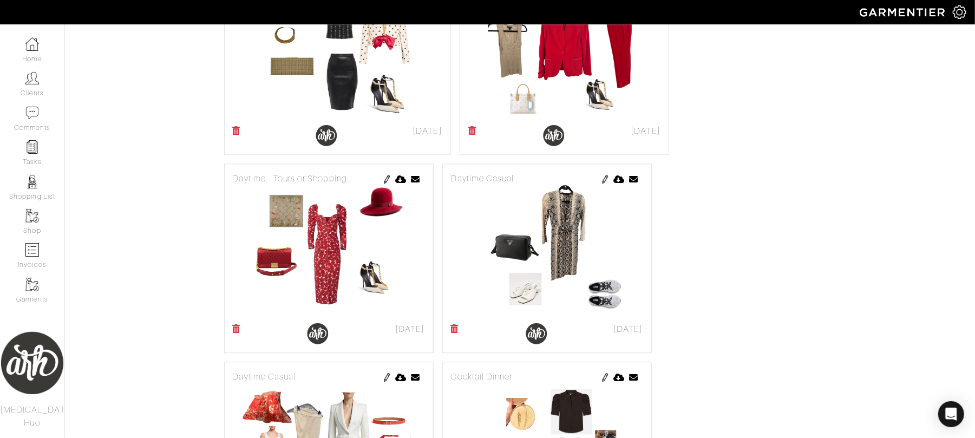
click at [604, 182] on img at bounding box center [605, 179] width 9 height 9
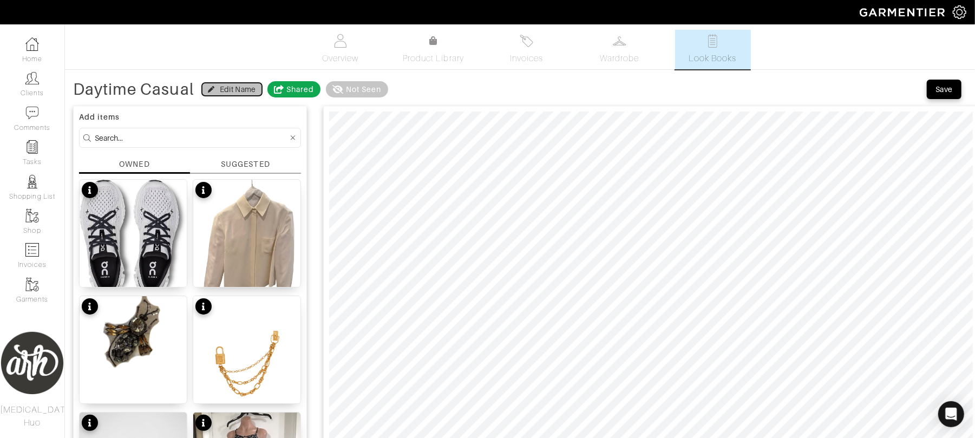
click at [221, 91] on div "Edit Name" at bounding box center [238, 89] width 36 height 11
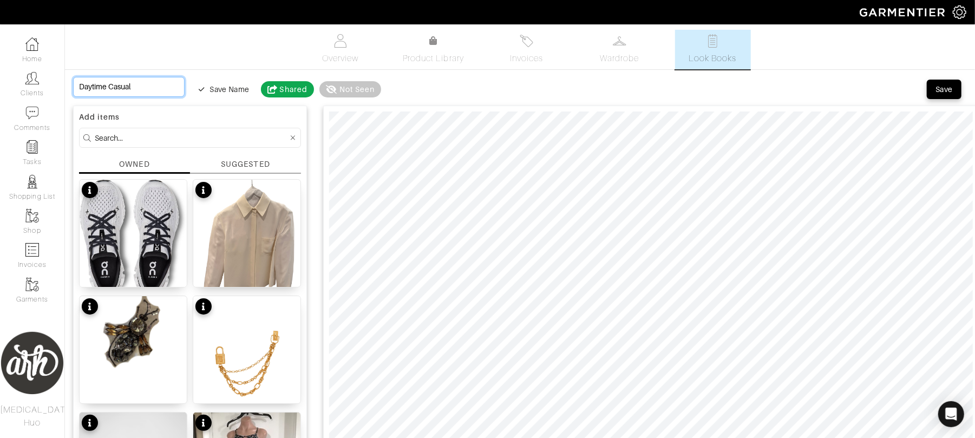
click at [132, 87] on input "Daytime Casual" at bounding box center [128, 87] width 111 height 20
type input "R"
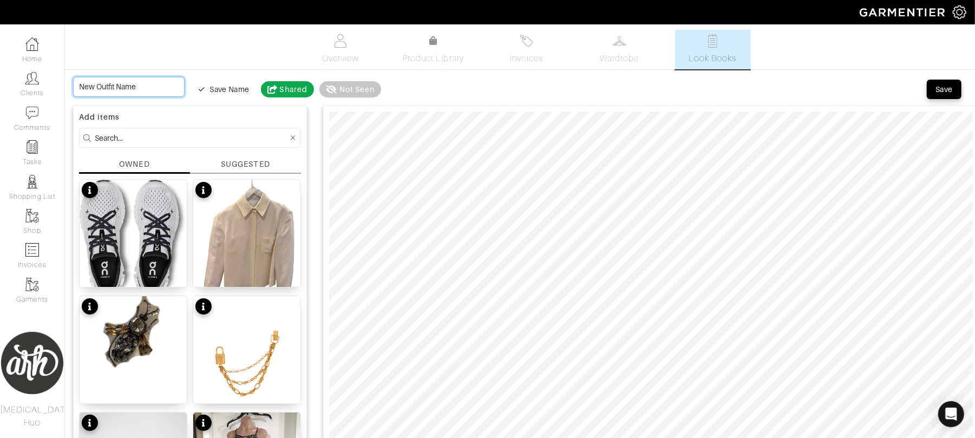
type input "T"
type input "Tr"
type input "Tra"
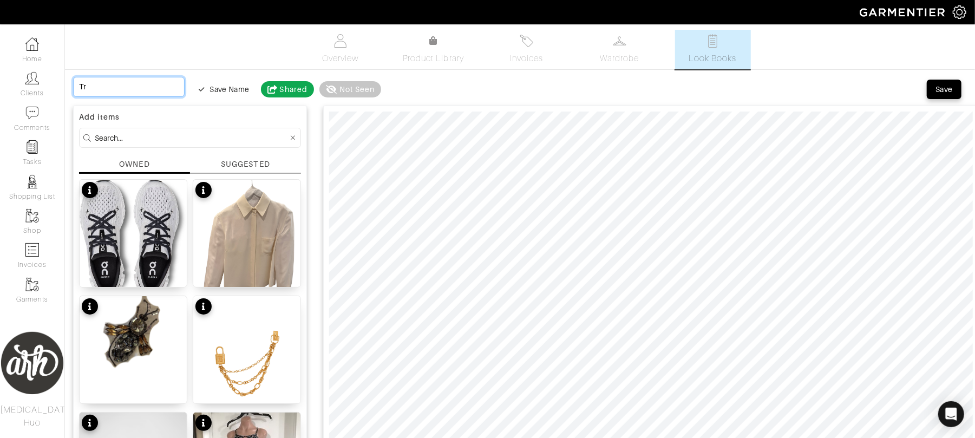
type input "Tra"
type input "Trav"
type input "Trave"
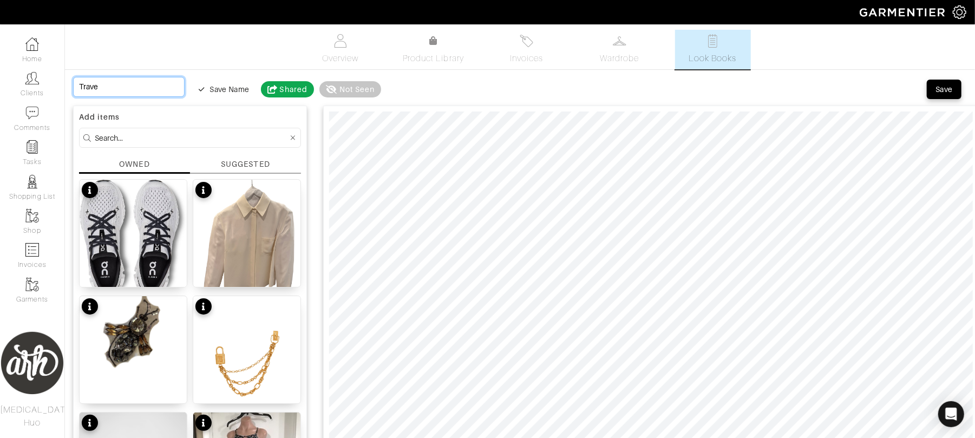
type input "Travel"
drag, startPoint x: 945, startPoint y: 96, endPoint x: 929, endPoint y: 96, distance: 15.7
click at [945, 95] on button "Save" at bounding box center [943, 89] width 35 height 19
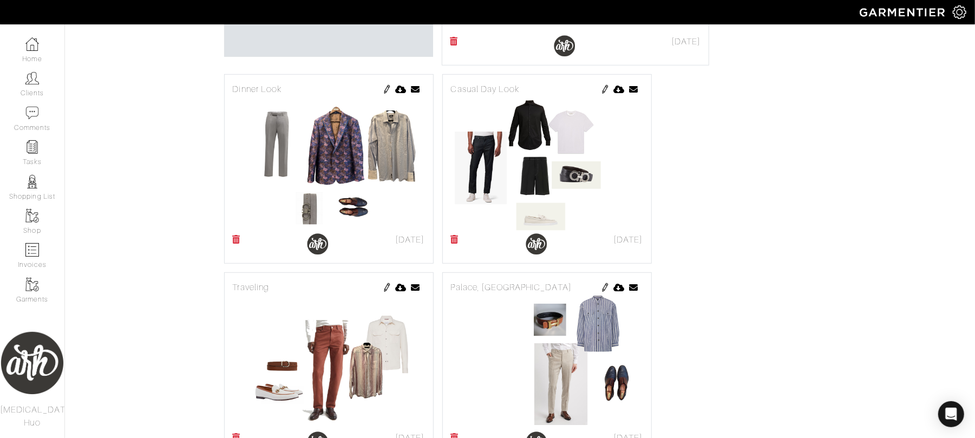
scroll to position [404, 0]
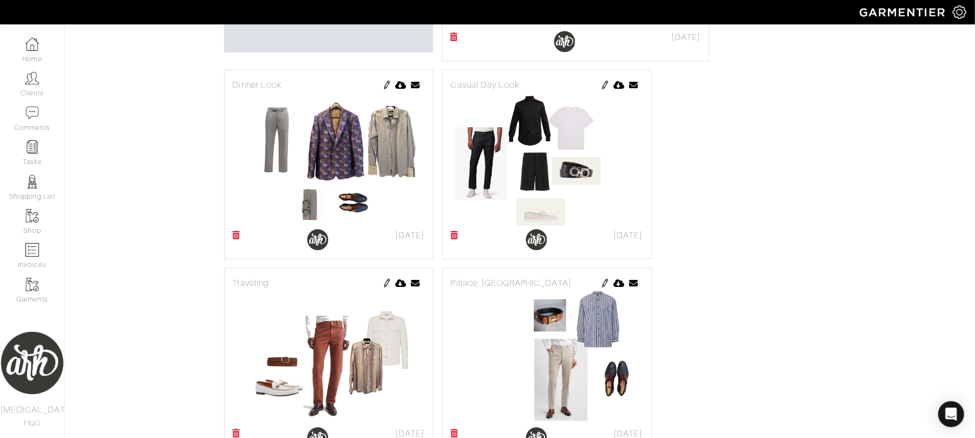
click at [604, 89] on img at bounding box center [605, 85] width 9 height 9
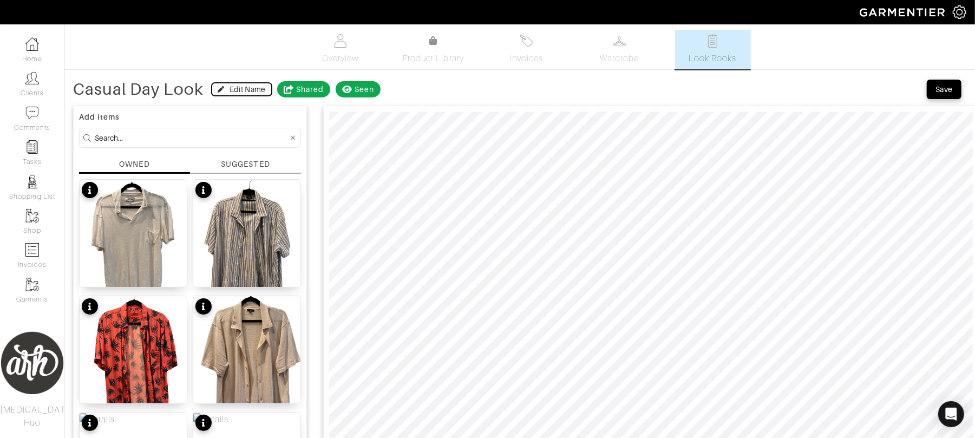
click at [240, 89] on div "Edit Name" at bounding box center [247, 89] width 36 height 11
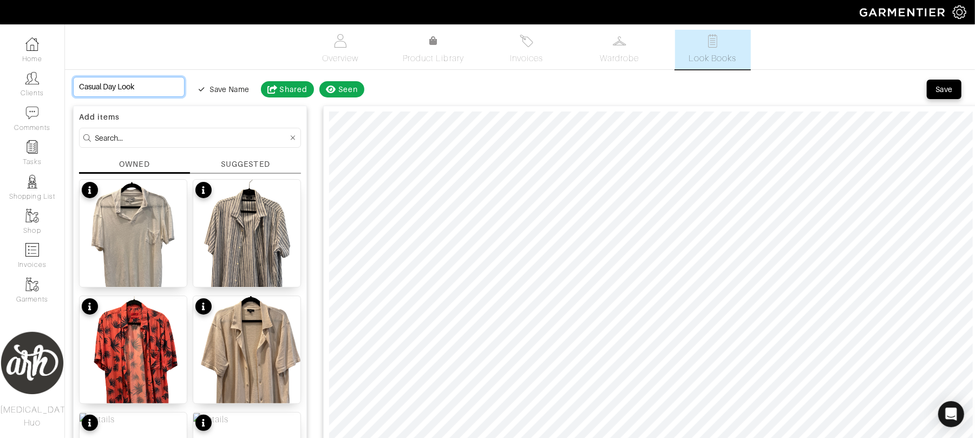
click at [142, 89] on input "Casual Day Look" at bounding box center [128, 87] width 111 height 20
type input "Casual Day Look"
type input "Casual Day Look -"
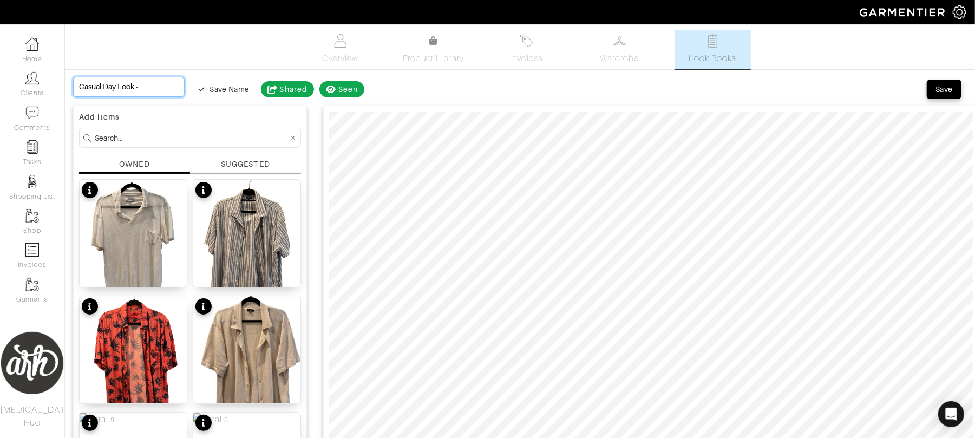
type input "Casual Day Look -"
type input "Casual Day Look - B"
type input "Casual Day Look - Br"
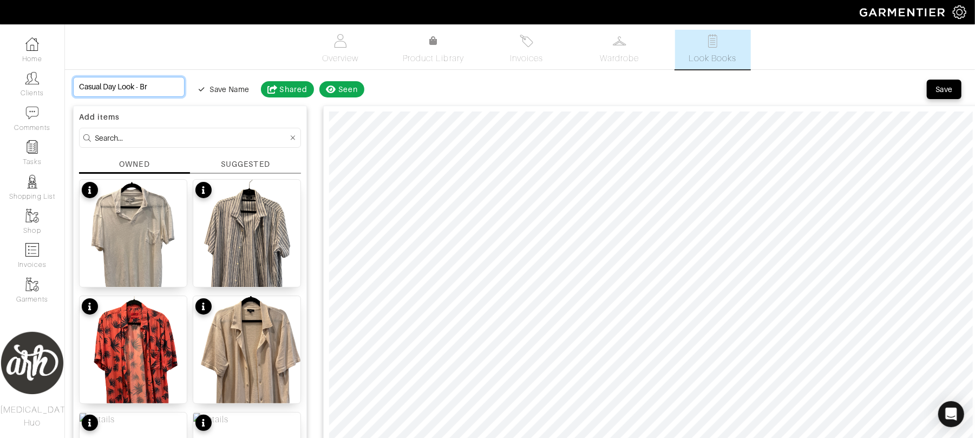
type input "Casual Day Look - Bru"
type input "Casual Day Look - Brun"
type input "Casual Day Look - Brune"
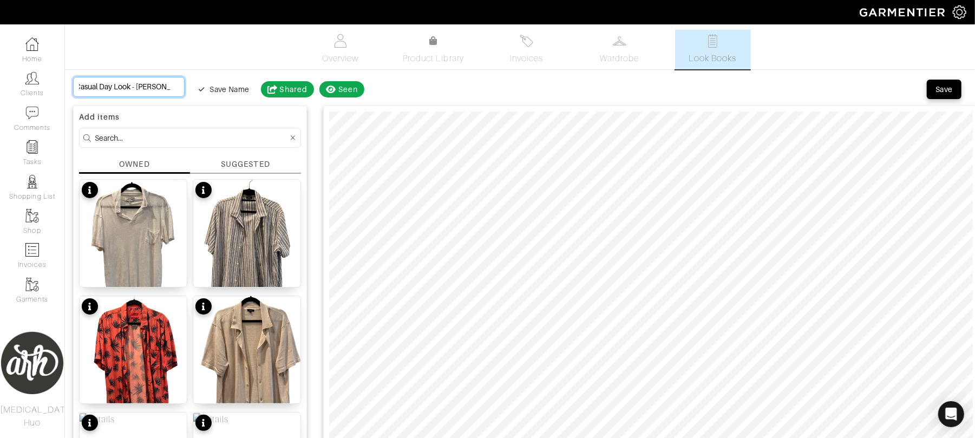
type input "Casual Day Look - Brunel"
type input "Casual Day Look - Brunell"
type input "Casual Day Look - Brunello"
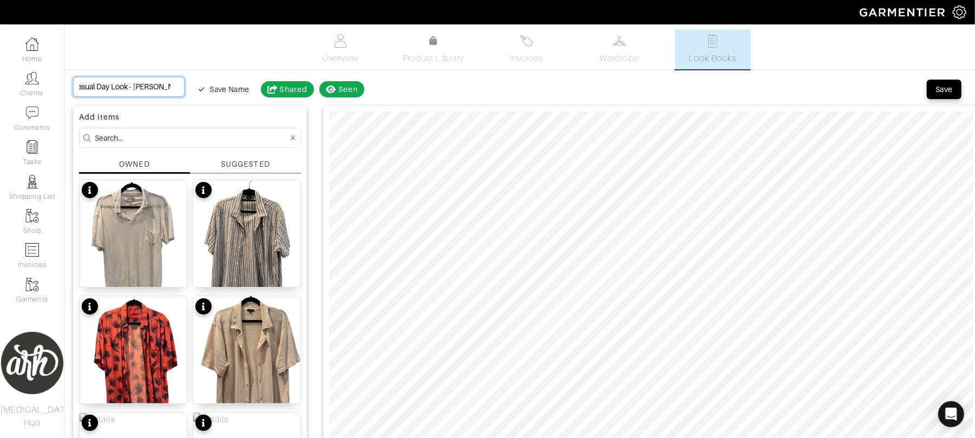
type input "Casual Day Look - Brunello"
type input "Casual Day Look - Brunello C"
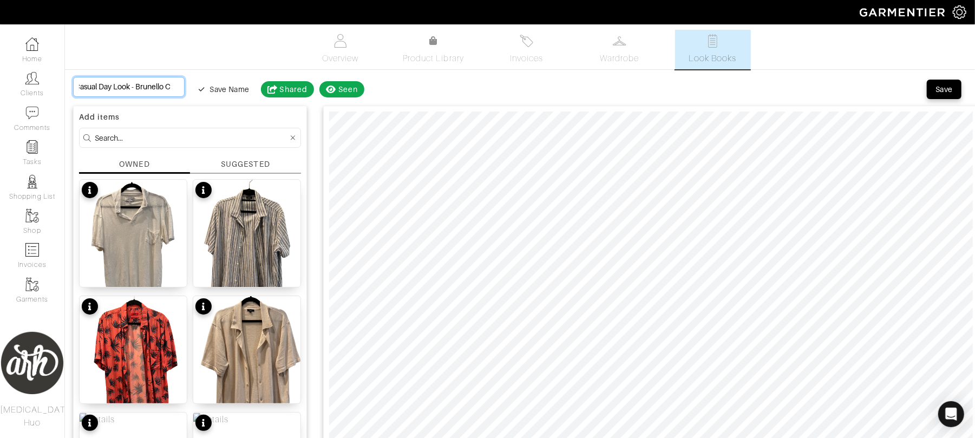
type input "Casual Day Look - Brunello Cu"
type input "Casual Day Look - Brunello Cuc"
type input "Casual Day Look - Brunello Cuci"
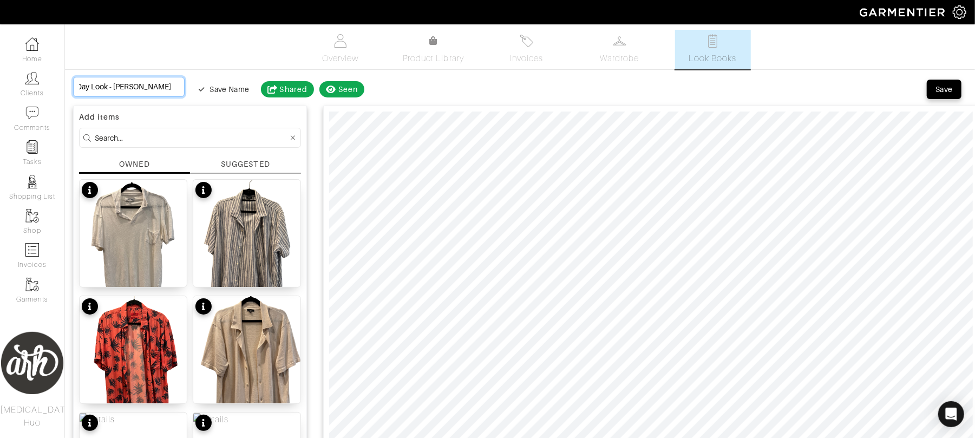
type input "Casual Day Look - Brunello Cuci"
type input "Casual Day Look - Brunello Cucin"
type input "Casual Day Look - Brunello Cucine"
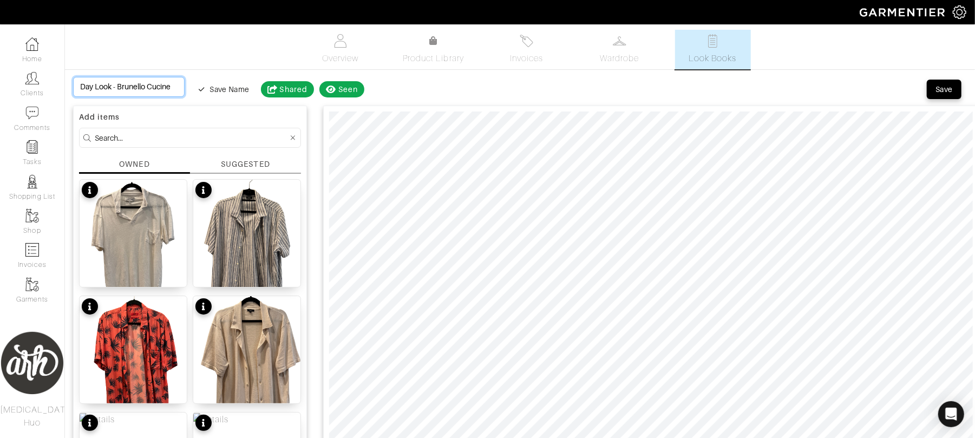
type input "Casual Day Look - Brunello Cucinel"
type input "Casual Day Look - Brunello Cucinell"
type input "Casual Day Look - Brunello Cucinelli"
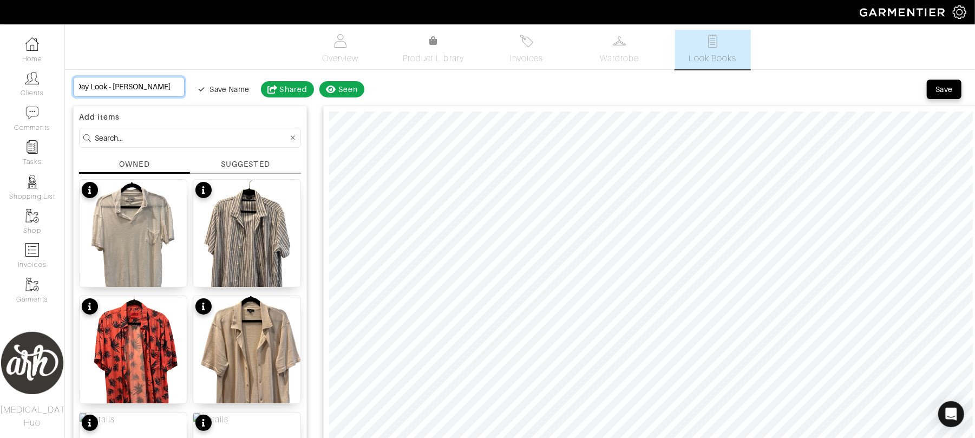
type input "Casual Day Look - Brunello Cucinelli"
type input "Casual Day Look - Brunello Cucinelli S"
type input "Casual Day Look - Brunello Cucinelli Sh"
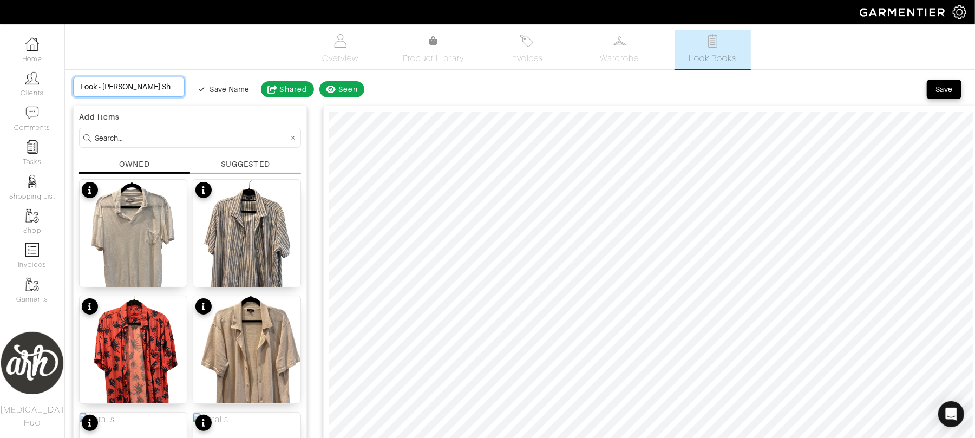
type input "Casual Day Look - Brunello Cucinelli Shi"
type input "Casual Day Look - Brunello Cucinelli Shir"
type input "Casual Day Look - Brunello Cucinelli Shirt"
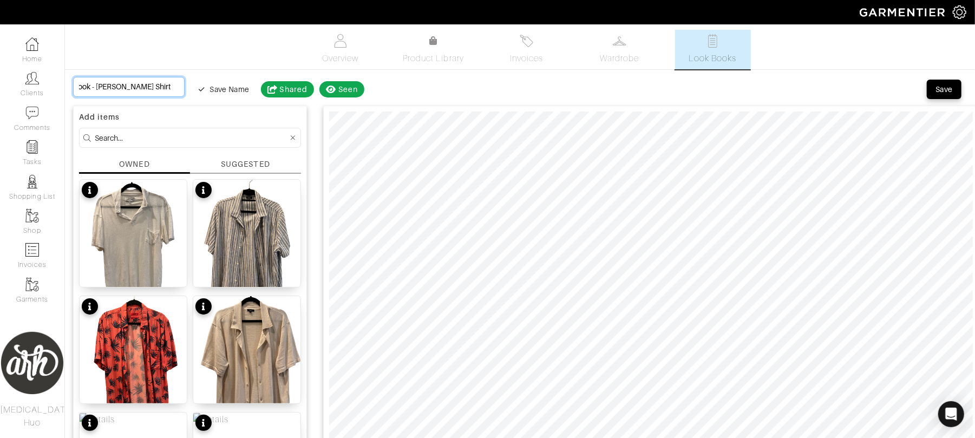
scroll to position [0, 60]
type input "Casual Day Look - Brunello Cucinelli Shirt"
click at [953, 85] on span "Save" at bounding box center [943, 89] width 23 height 11
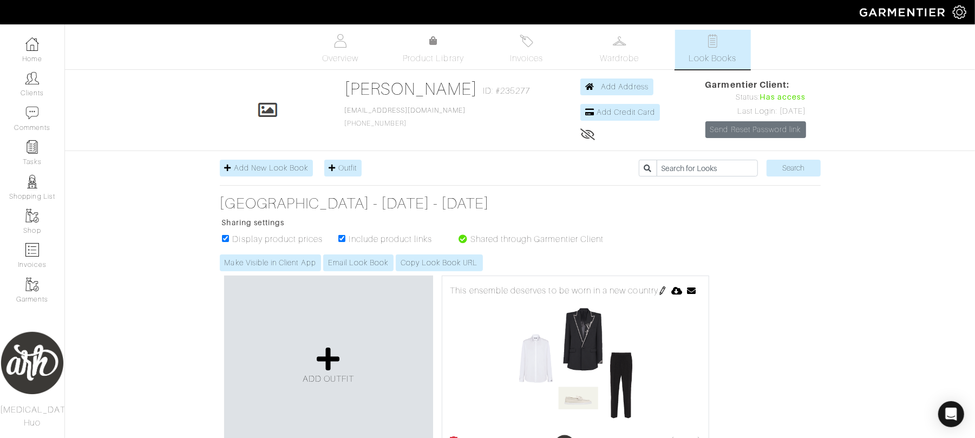
click at [446, 58] on span "Product Library" at bounding box center [433, 58] width 61 height 13
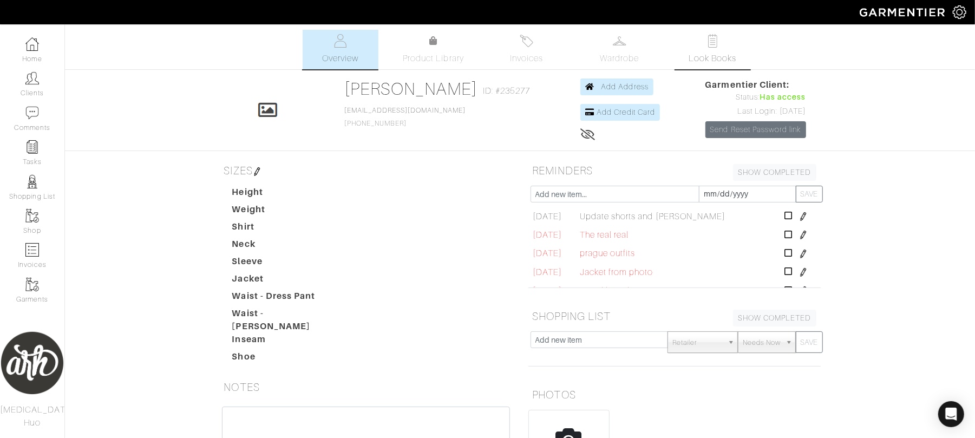
click at [724, 50] on link "Look Books" at bounding box center [713, 50] width 76 height 40
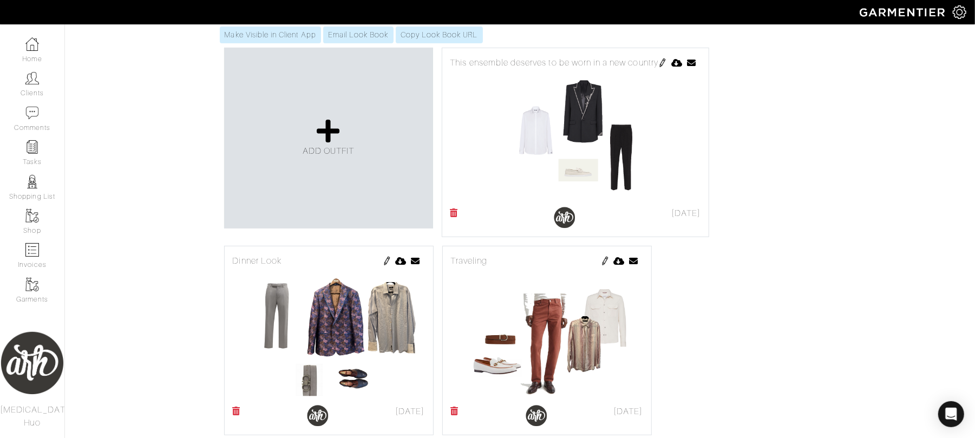
scroll to position [216, 0]
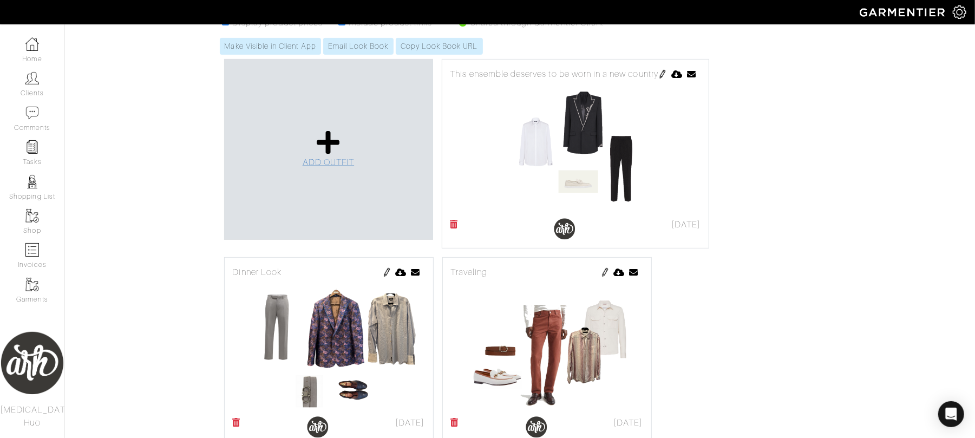
click at [338, 159] on span "ADD OUTFIT" at bounding box center [328, 162] width 52 height 10
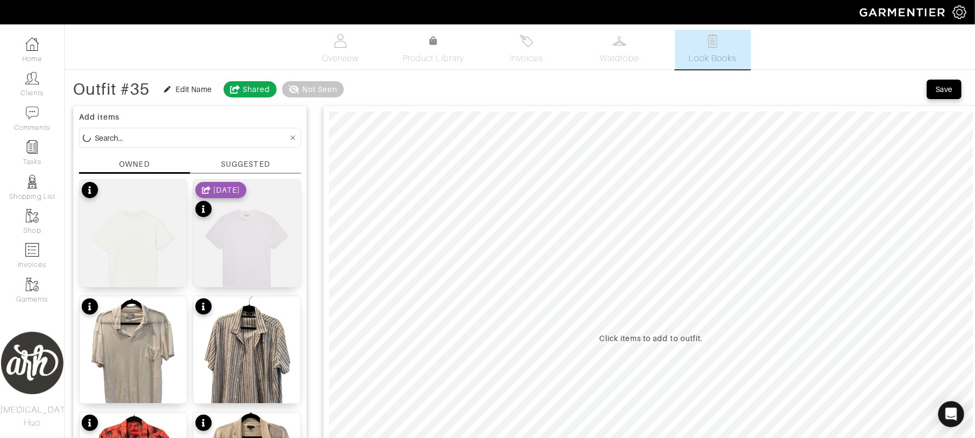
click at [228, 139] on input at bounding box center [191, 138] width 193 height 14
type input "bottom"
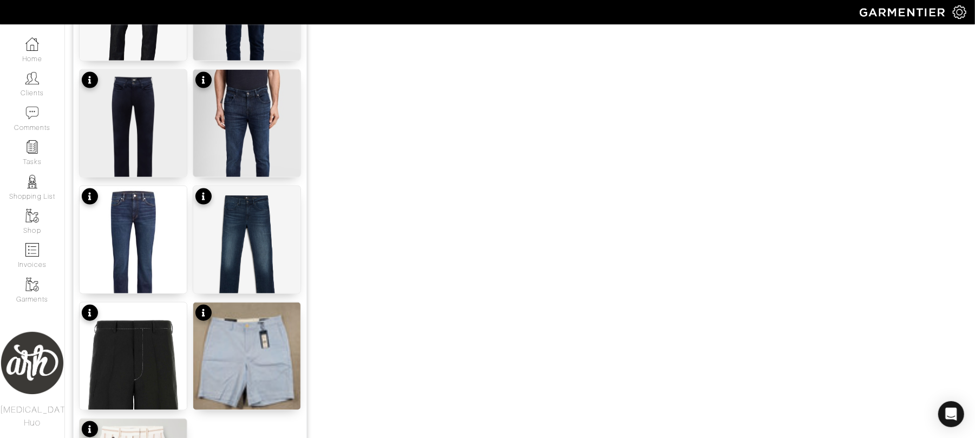
scroll to position [1332, 0]
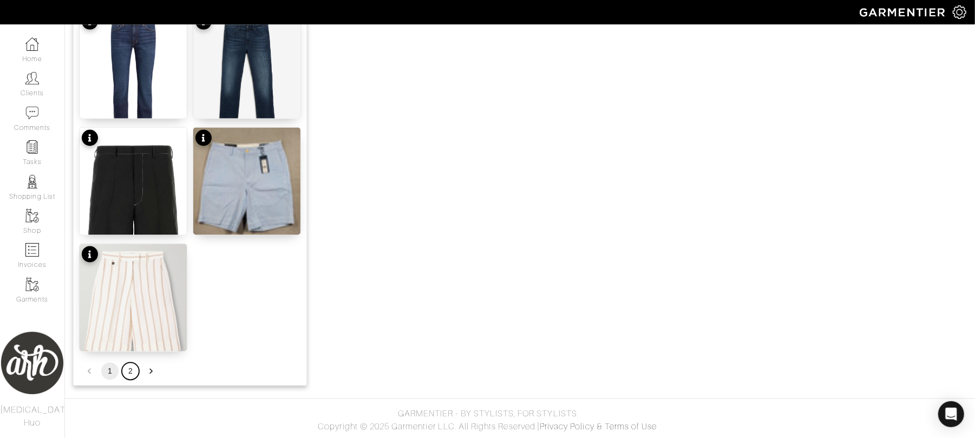
click at [131, 370] on button "2" at bounding box center [130, 371] width 17 height 17
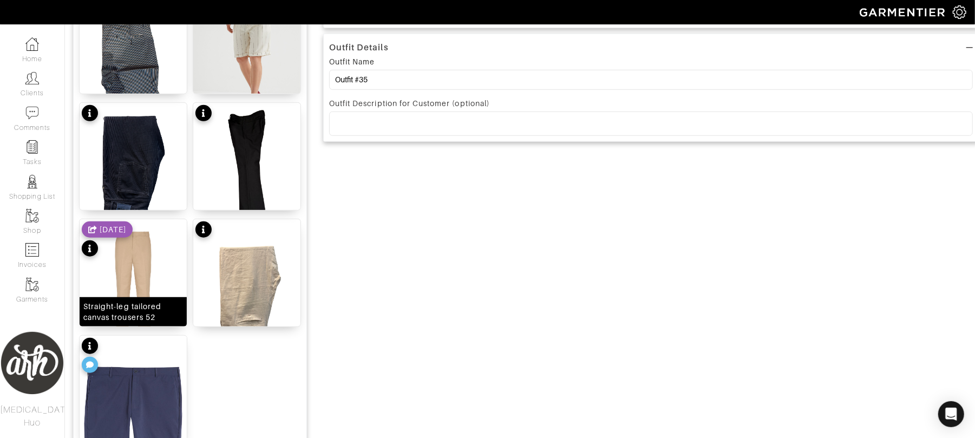
click at [158, 278] on img at bounding box center [133, 291] width 107 height 145
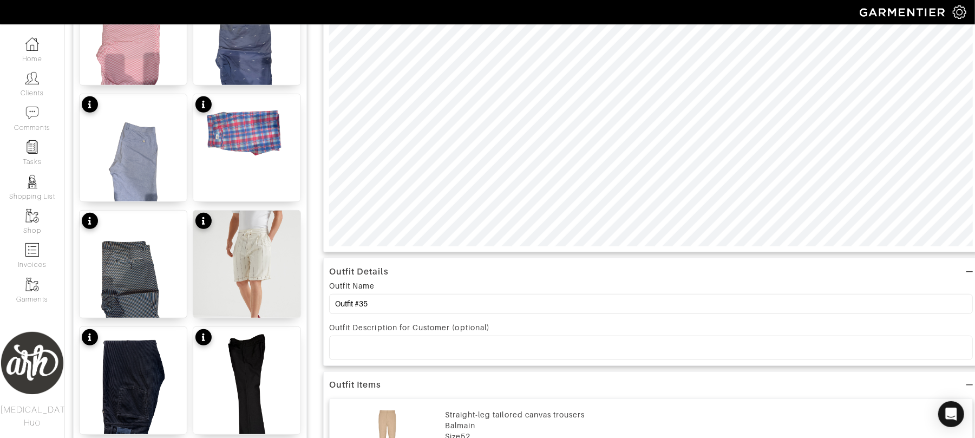
scroll to position [323, 0]
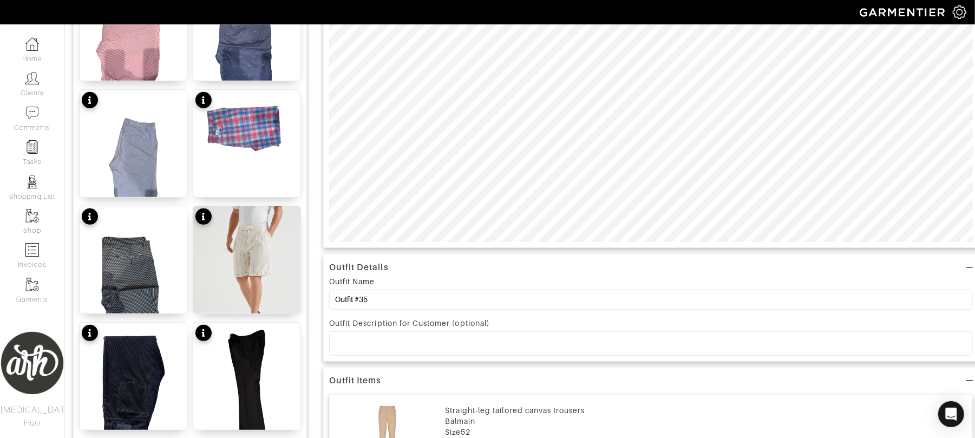
click at [579, 302] on div "Outfit Details Outfit Name Outfit #35 Outfit Description for Customer (optional…" at bounding box center [650, 237] width 655 height 919
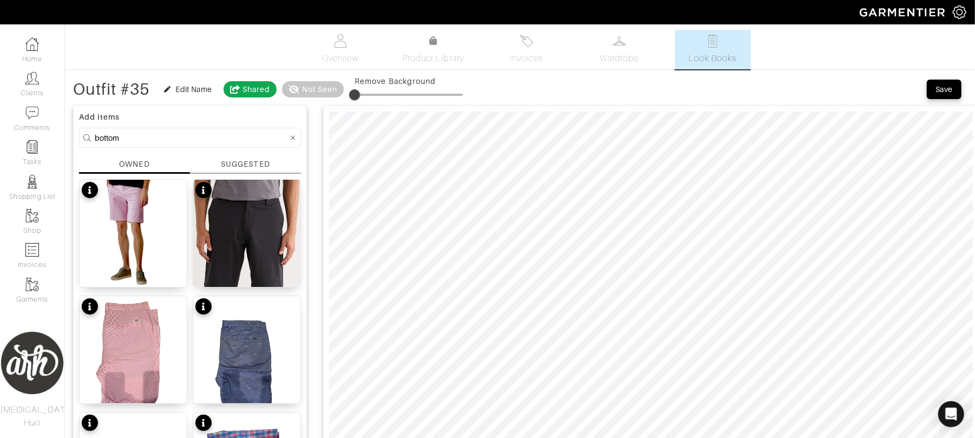
click at [291, 137] on icon at bounding box center [293, 137] width 5 height 5
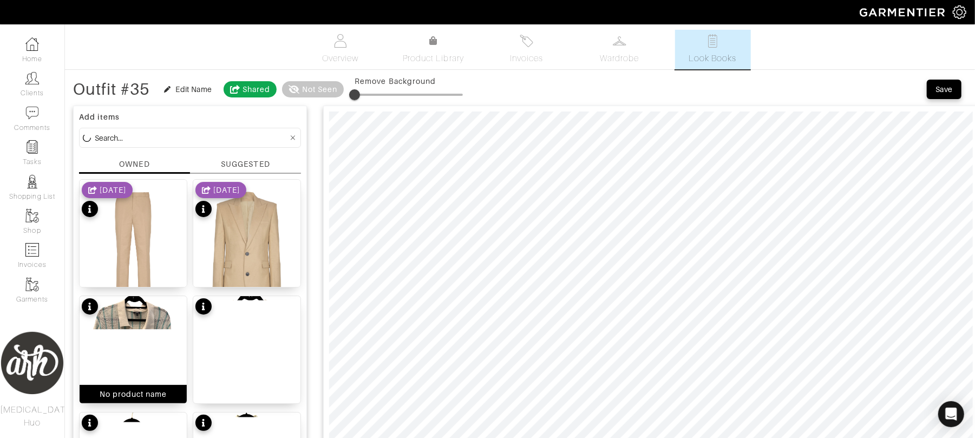
scroll to position [1332, 0]
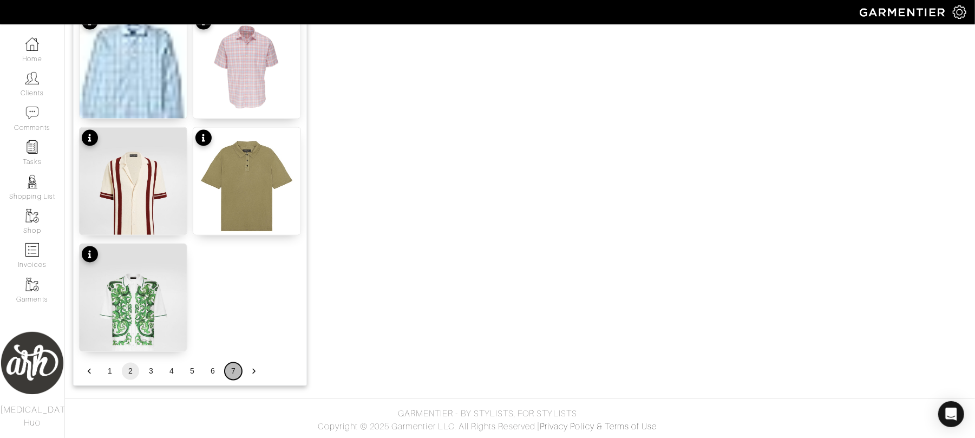
click at [234, 371] on button "7" at bounding box center [233, 371] width 17 height 17
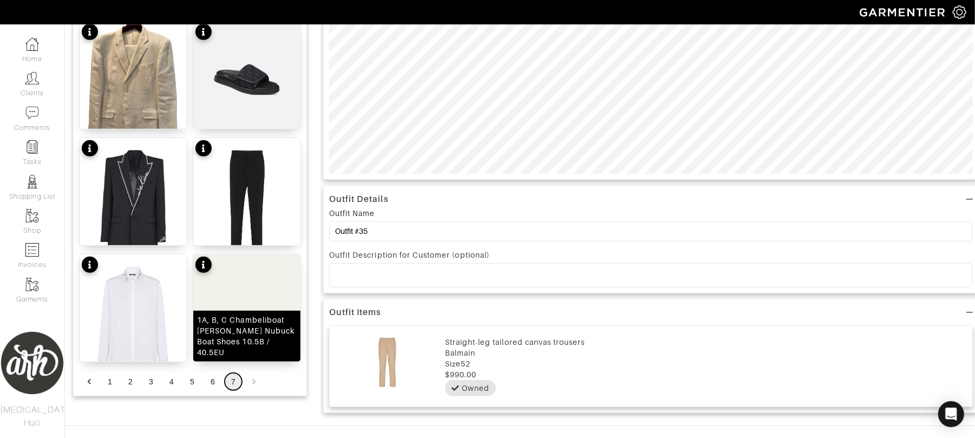
scroll to position [420, 0]
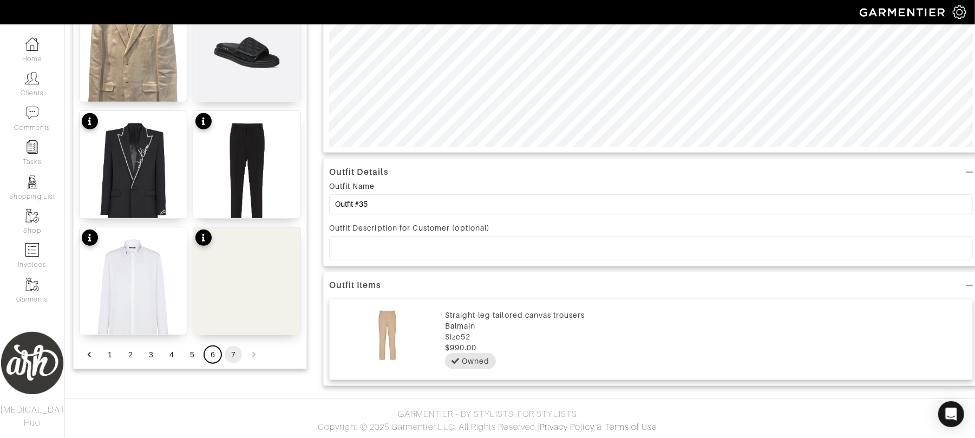
click at [215, 353] on button "6" at bounding box center [212, 354] width 17 height 17
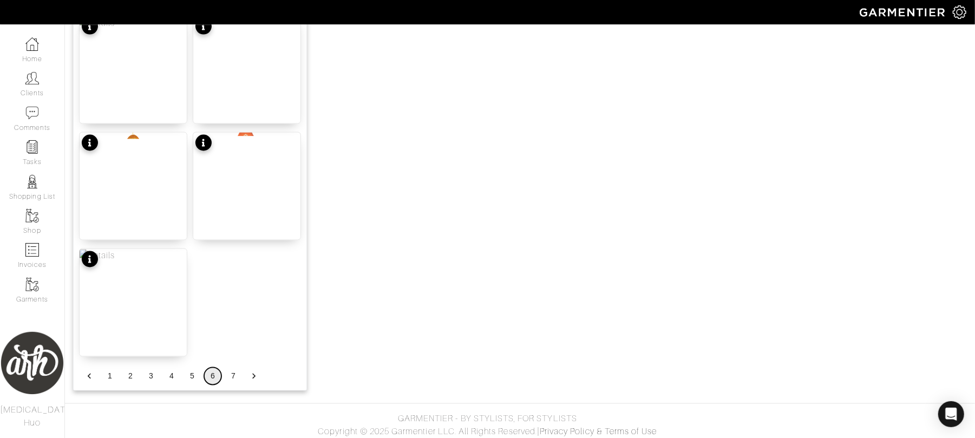
scroll to position [1332, 0]
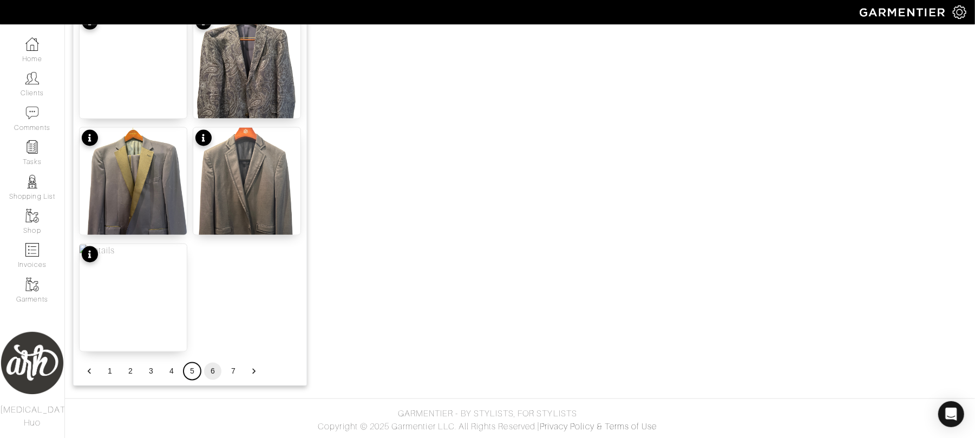
click at [191, 372] on button "5" at bounding box center [191, 371] width 17 height 17
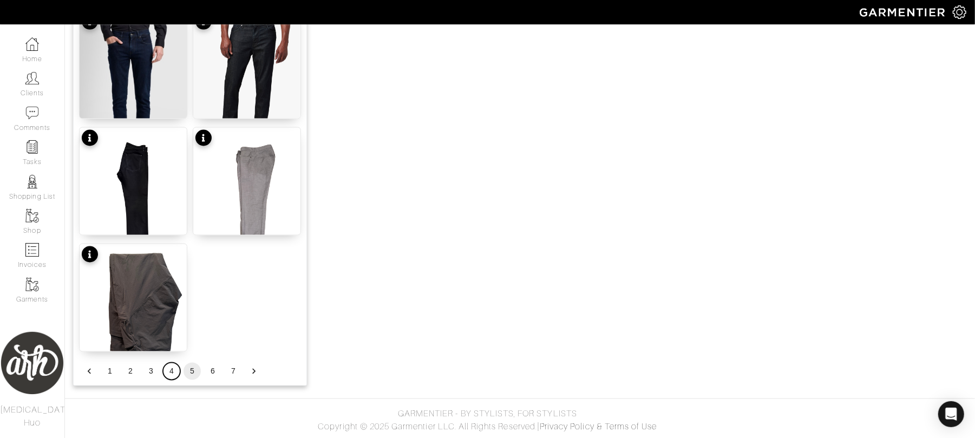
click at [172, 372] on button "4" at bounding box center [171, 371] width 17 height 17
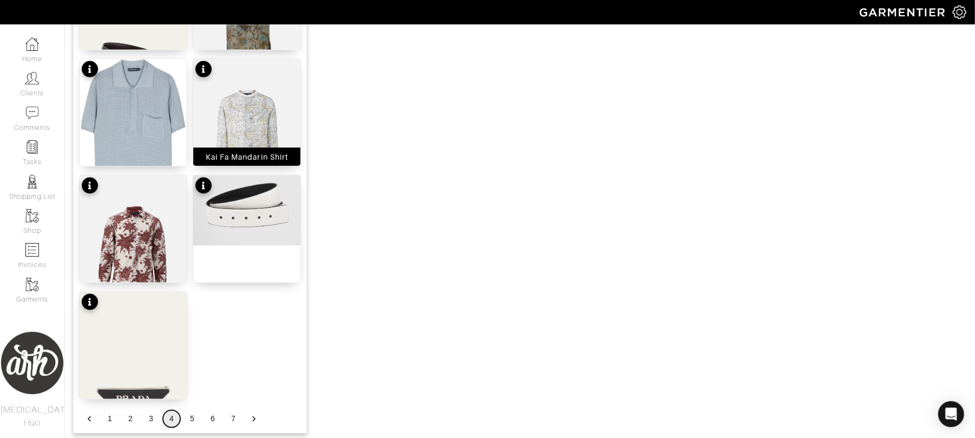
scroll to position [1327, 0]
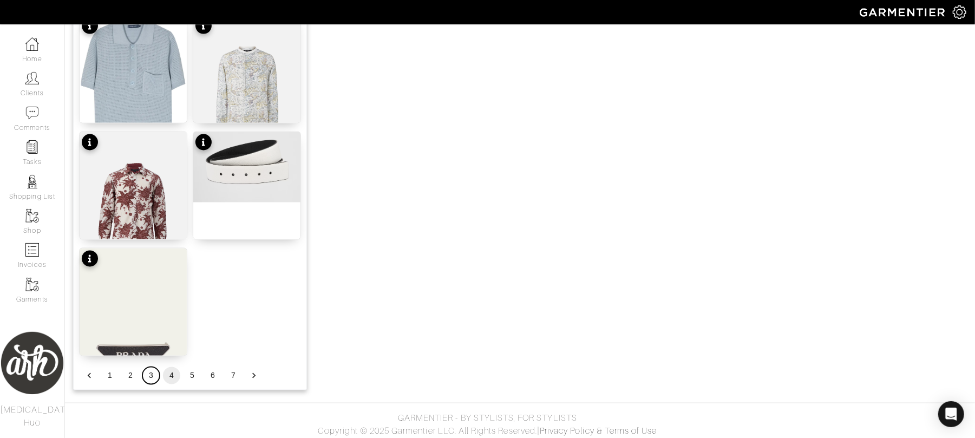
click at [150, 373] on button "3" at bounding box center [150, 375] width 17 height 17
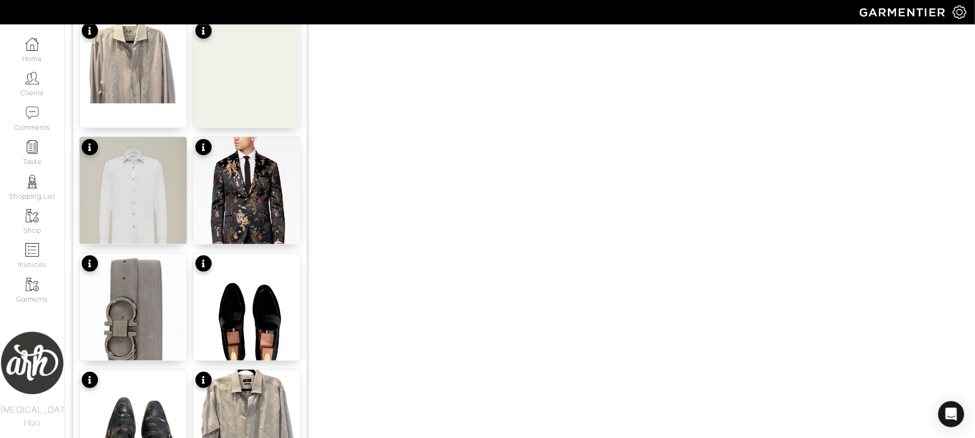
scroll to position [851, 0]
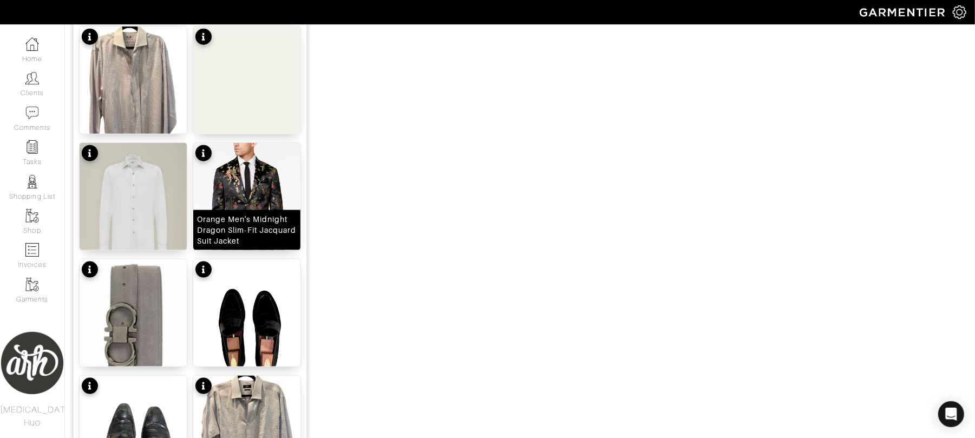
click at [244, 231] on div "Orange Men's Midnight Dragon Slim-Fit Jacquard Suit Jacket" at bounding box center [247, 230] width 100 height 32
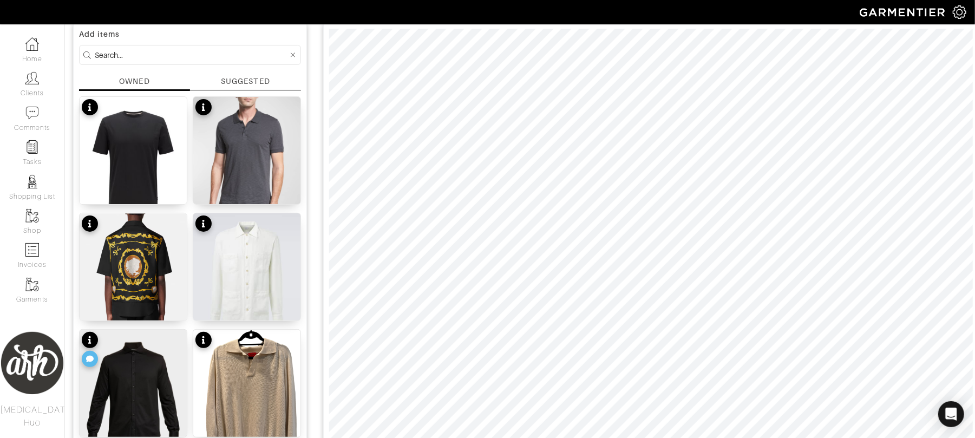
scroll to position [43, 0]
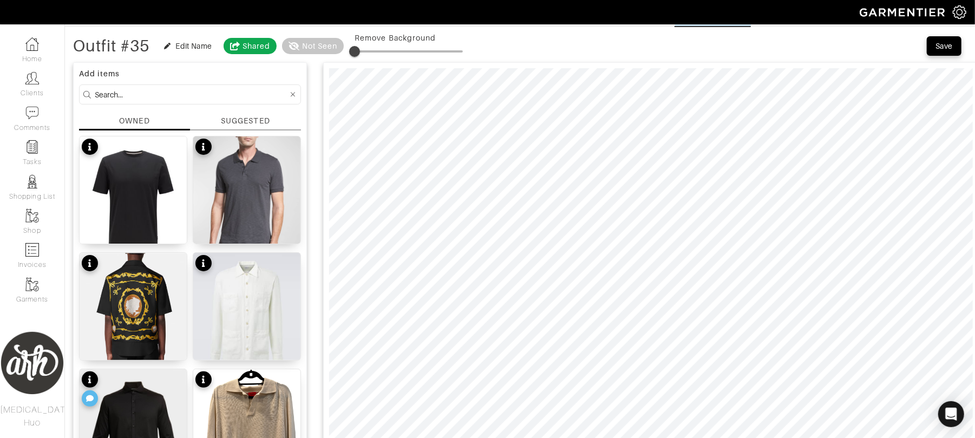
click at [169, 95] on input at bounding box center [191, 95] width 193 height 14
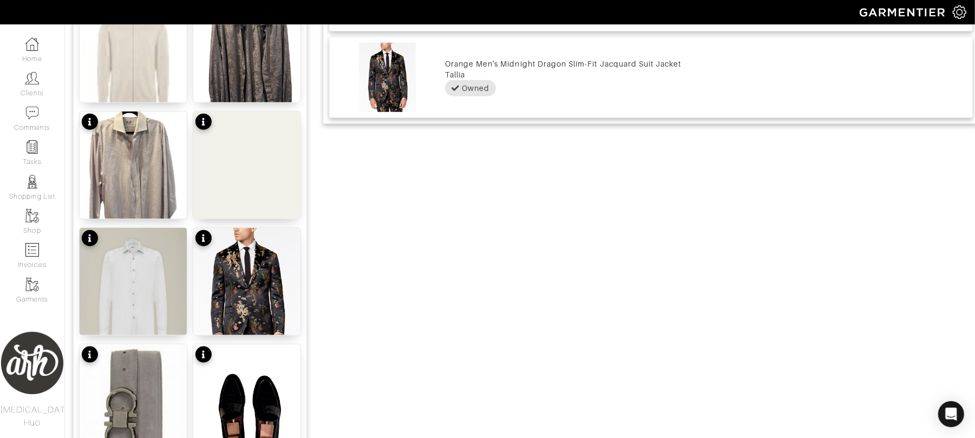
scroll to position [1332, 0]
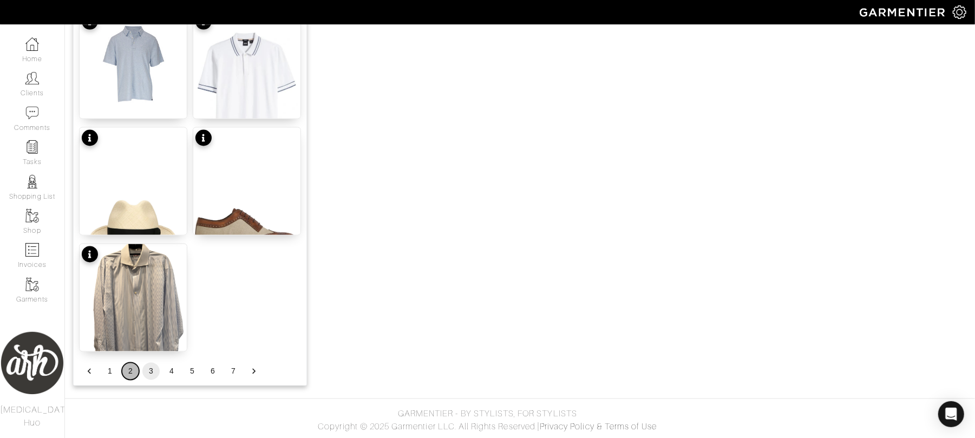
click at [133, 370] on button "2" at bounding box center [130, 371] width 17 height 17
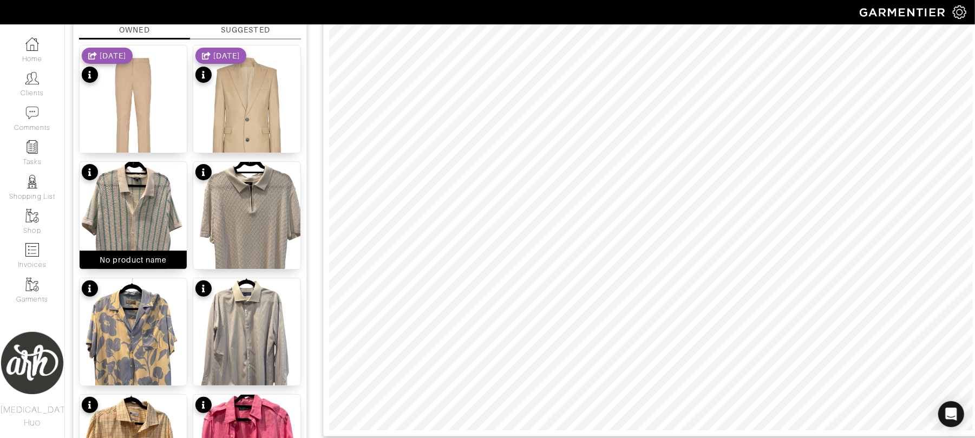
scroll to position [0, 0]
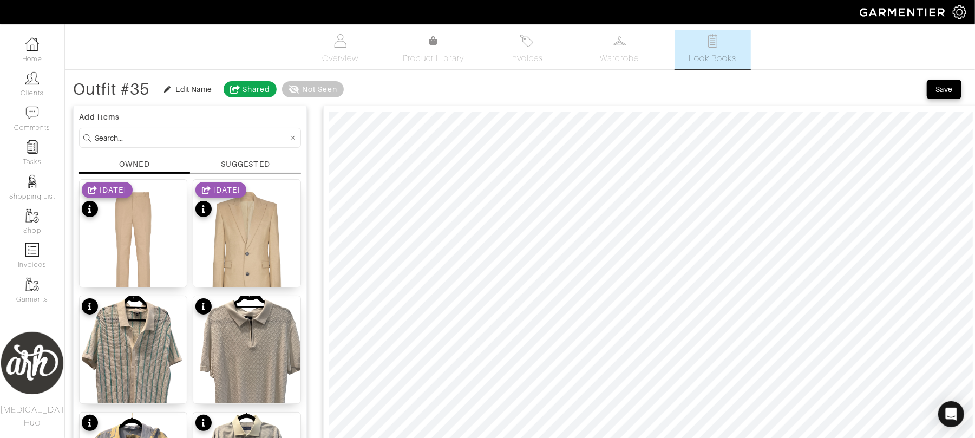
click at [168, 141] on input at bounding box center [191, 138] width 193 height 14
type input "white"
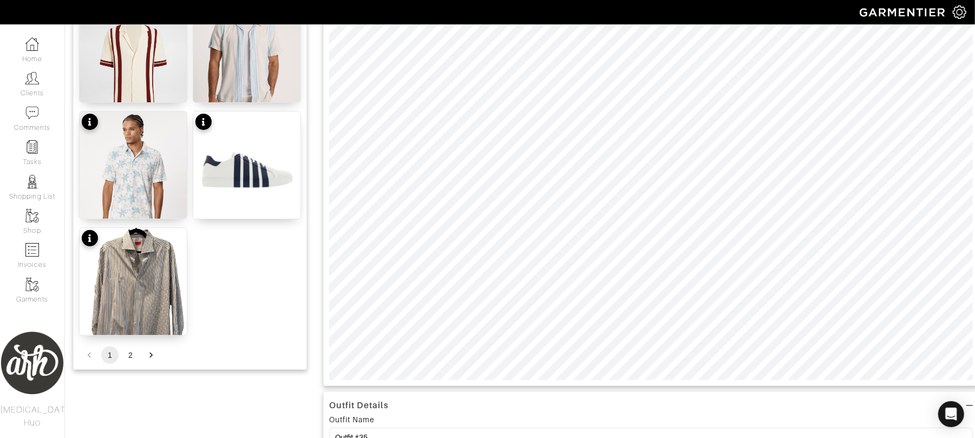
scroll to position [187, 0]
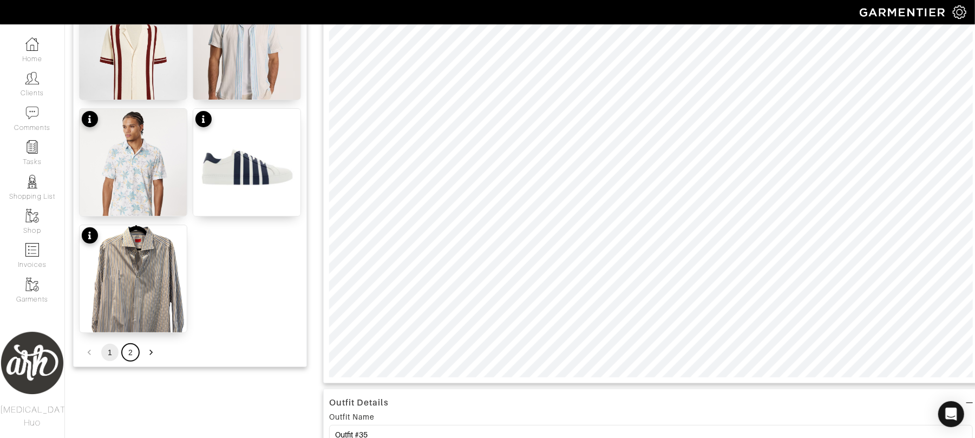
click at [127, 353] on button "2" at bounding box center [130, 352] width 17 height 17
click at [110, 352] on button "1" at bounding box center [109, 352] width 17 height 17
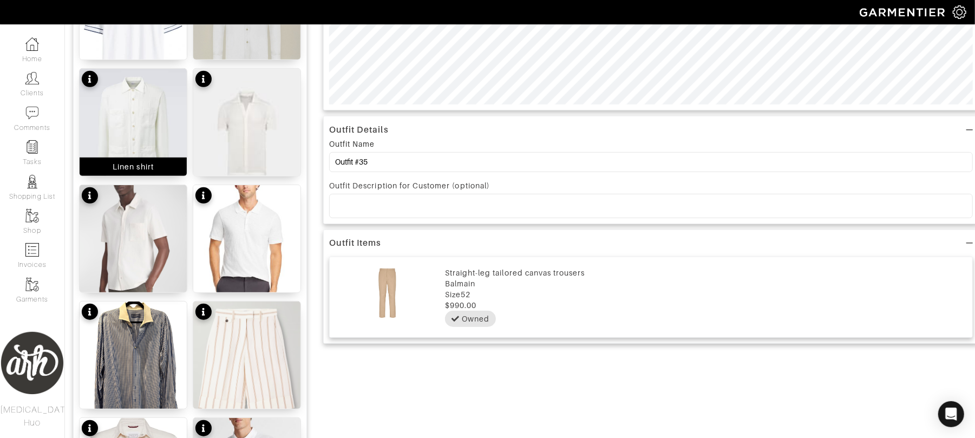
scroll to position [457, 0]
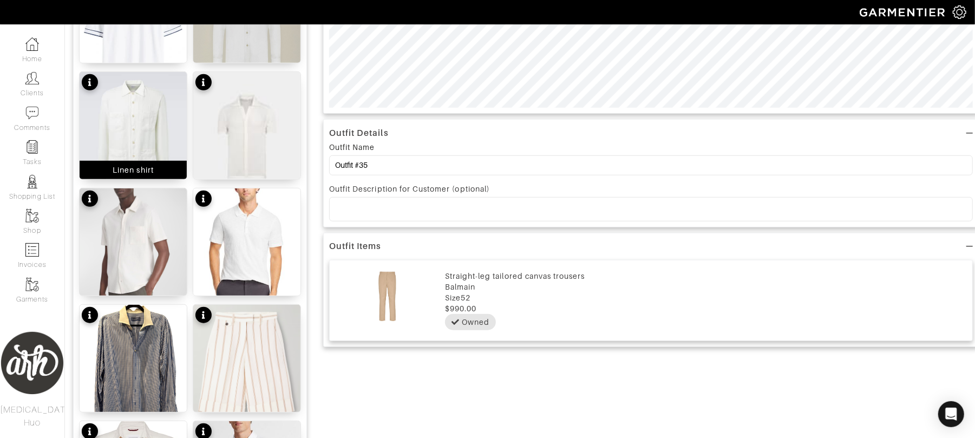
click at [137, 150] on img at bounding box center [133, 132] width 107 height 121
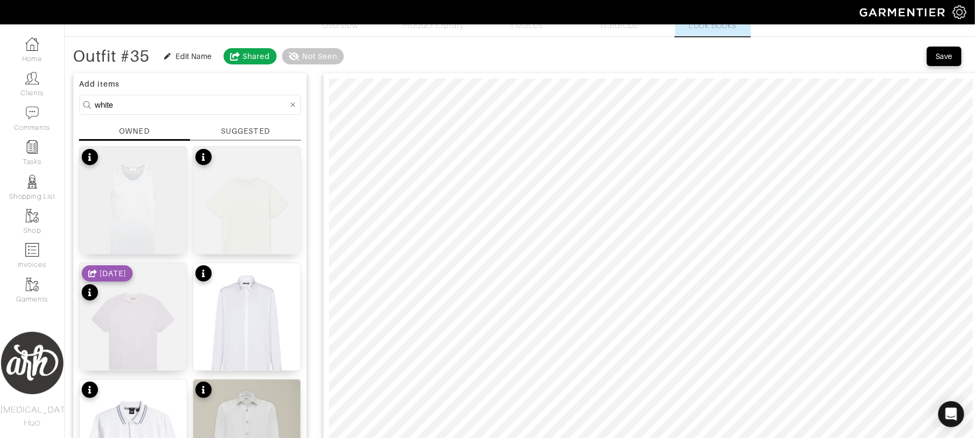
scroll to position [0, 0]
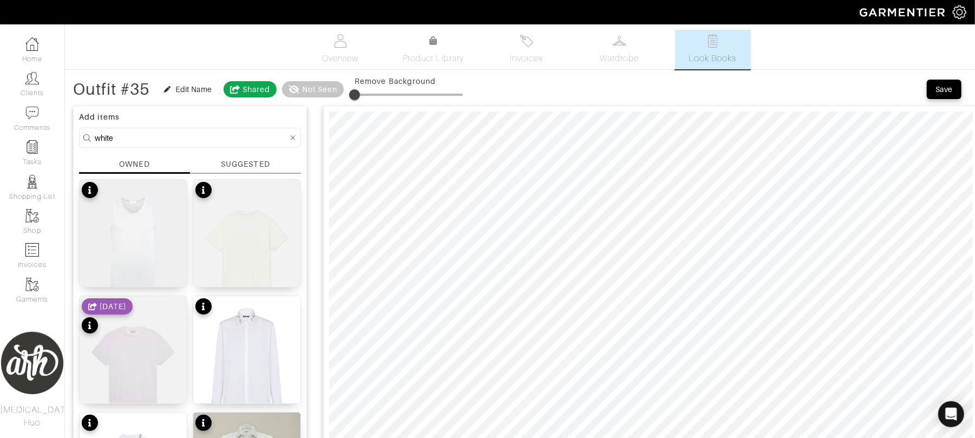
type input "0"
drag, startPoint x: 356, startPoint y: 90, endPoint x: 293, endPoint y: 103, distance: 64.1
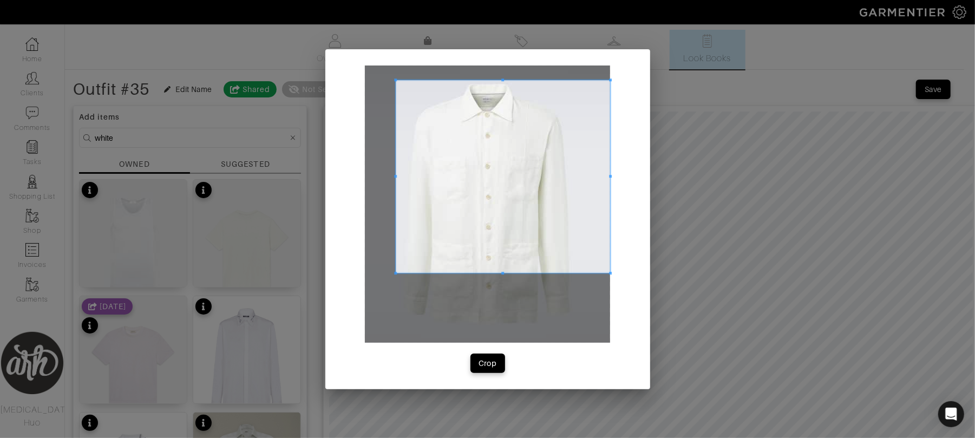
click at [394, 78] on span at bounding box center [395, 79] width 3 height 3
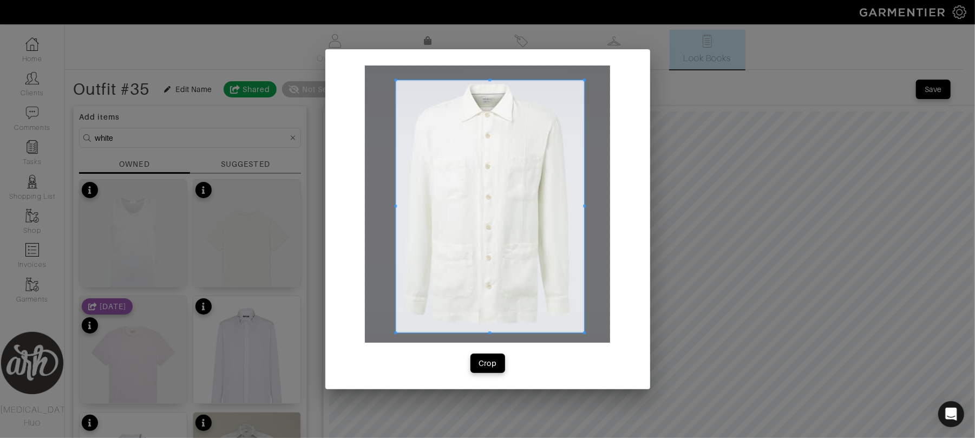
click at [583, 332] on span at bounding box center [584, 333] width 3 height 3
click at [489, 358] on div "Crop" at bounding box center [487, 363] width 18 height 11
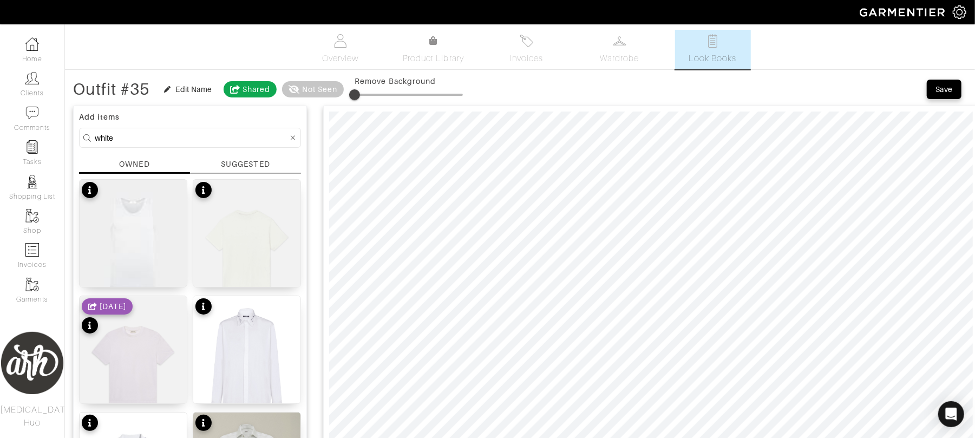
click at [185, 143] on input "white" at bounding box center [191, 138] width 193 height 14
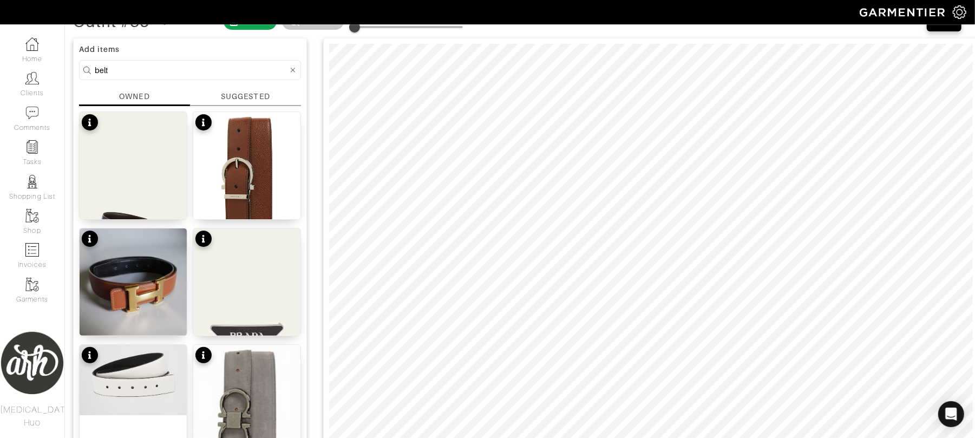
scroll to position [72, 0]
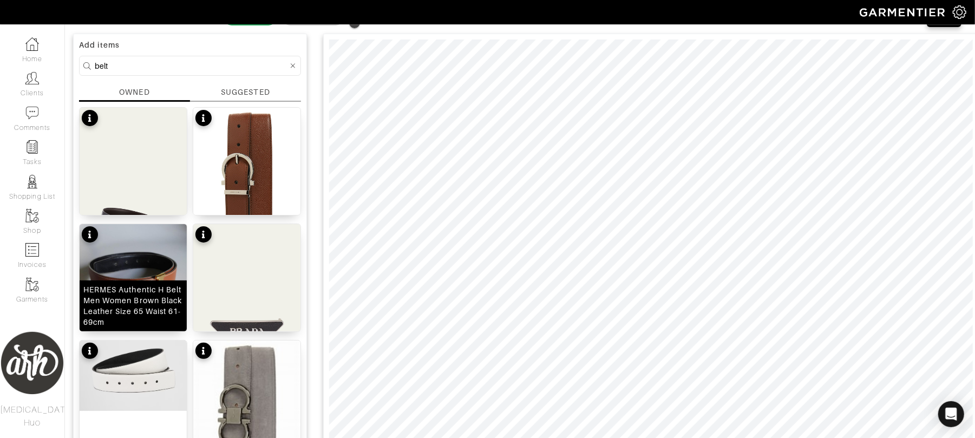
click at [149, 275] on img at bounding box center [133, 277] width 107 height 107
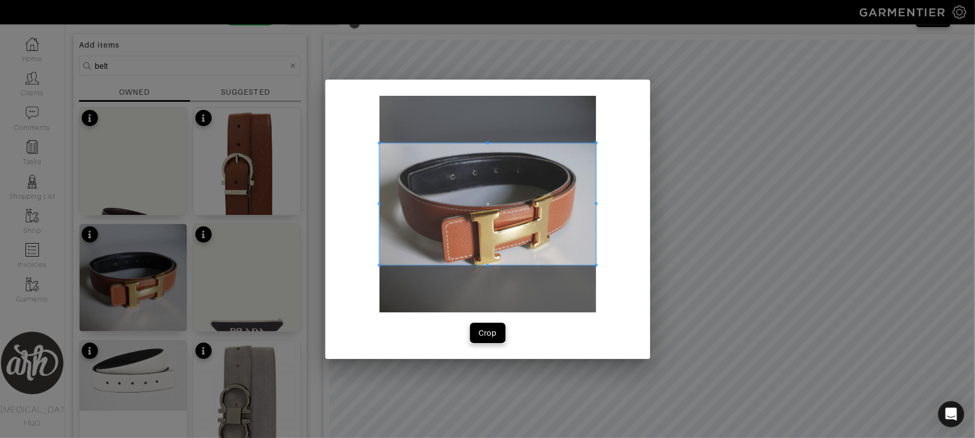
click at [495, 335] on div "Crop" at bounding box center [487, 332] width 18 height 11
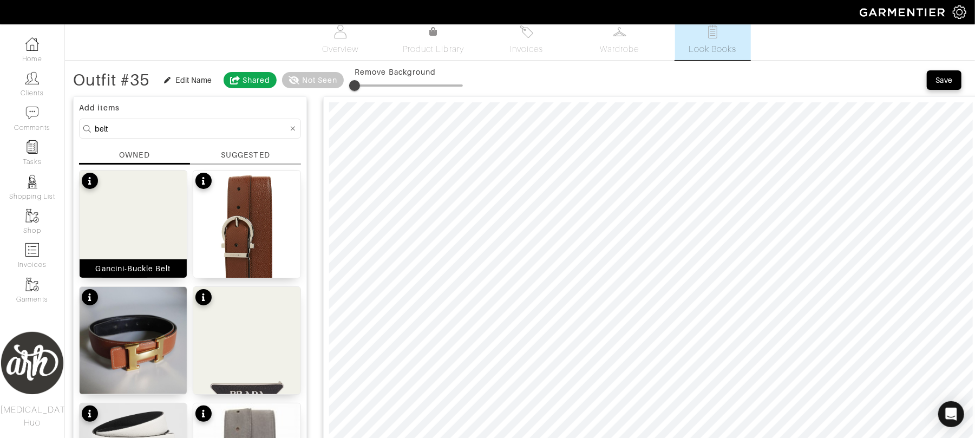
scroll to position [0, 0]
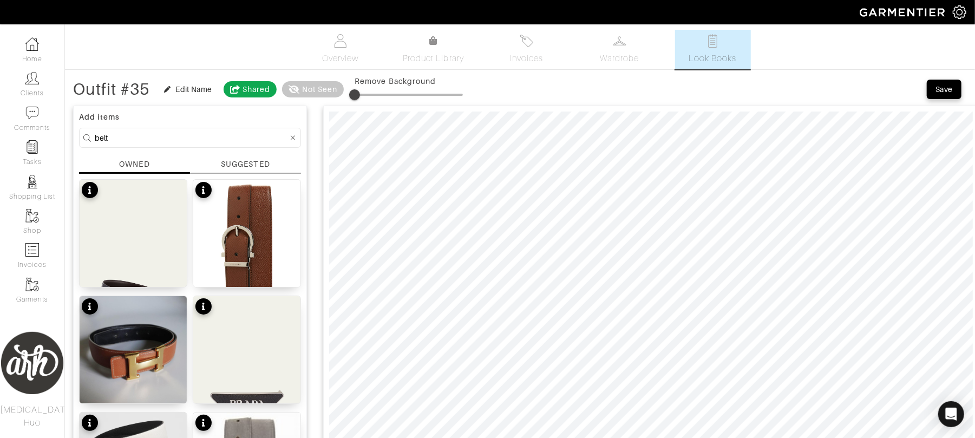
click at [166, 141] on input "belt" at bounding box center [191, 138] width 193 height 14
type input "shoe"
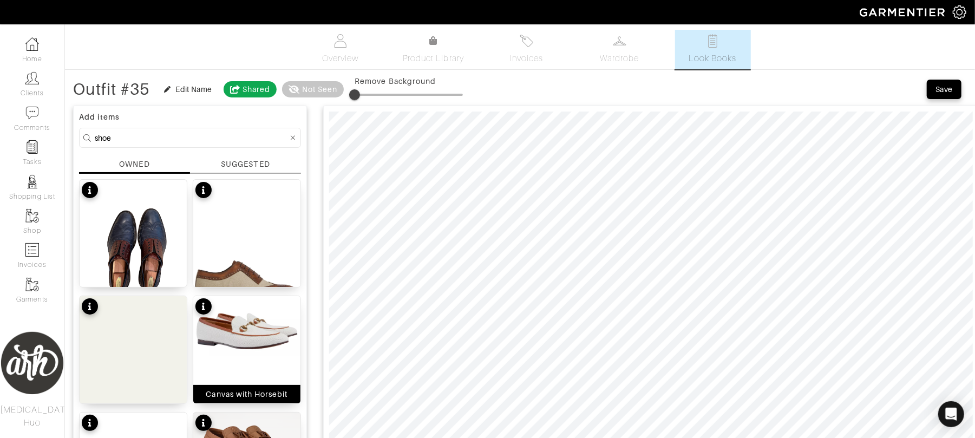
click at [232, 337] on img at bounding box center [246, 330] width 107 height 69
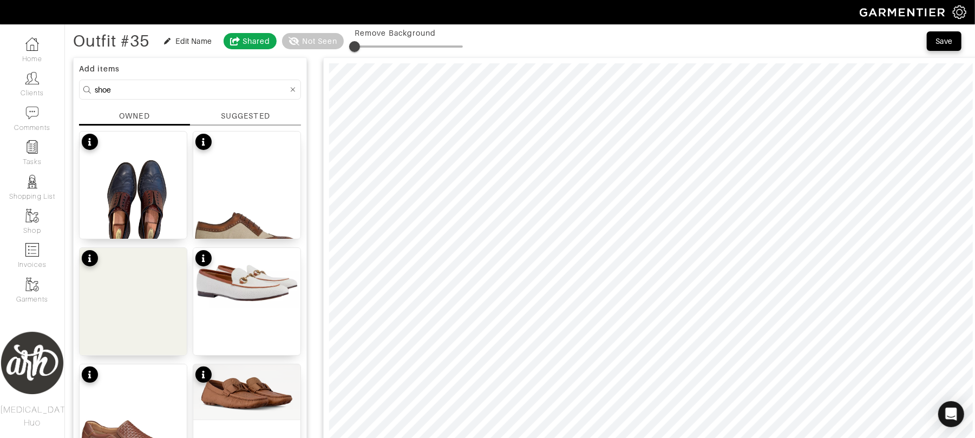
scroll to position [43, 0]
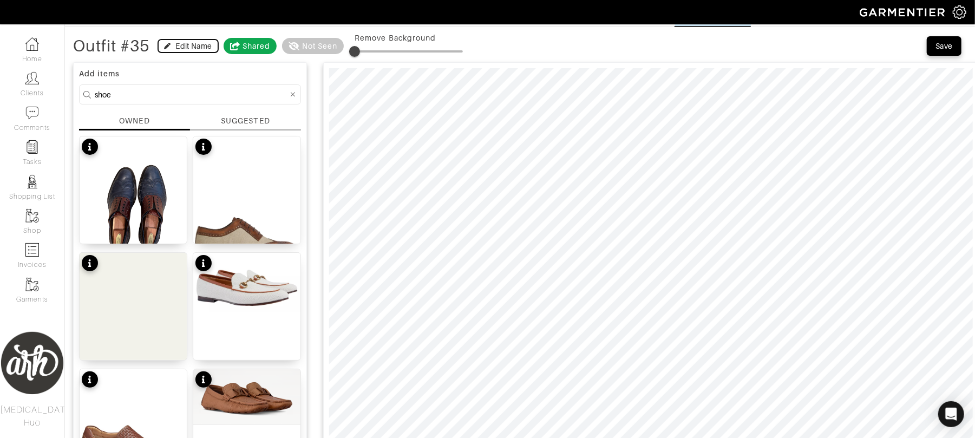
click at [187, 52] on button "Edit Name" at bounding box center [188, 46] width 60 height 13
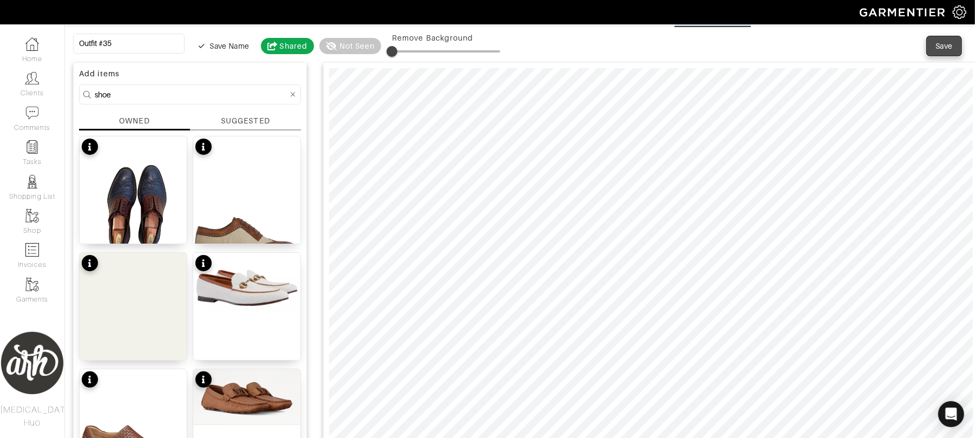
click at [933, 47] on span "Save" at bounding box center [943, 46] width 23 height 11
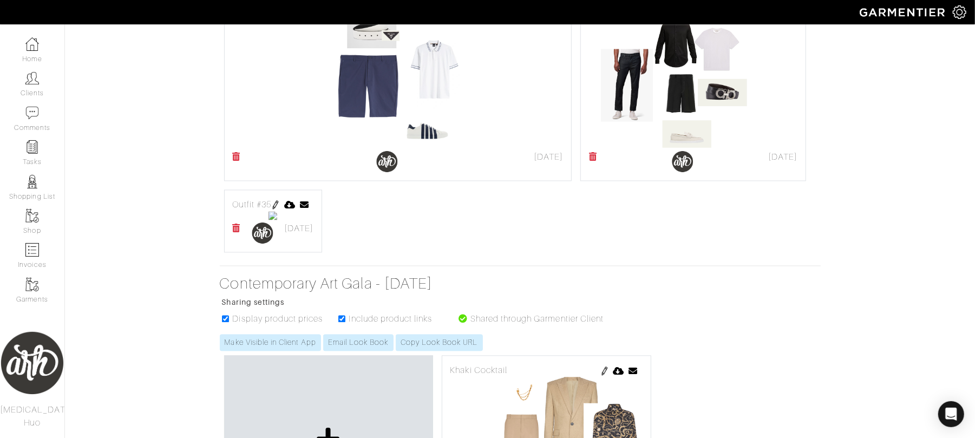
scroll to position [1549, 0]
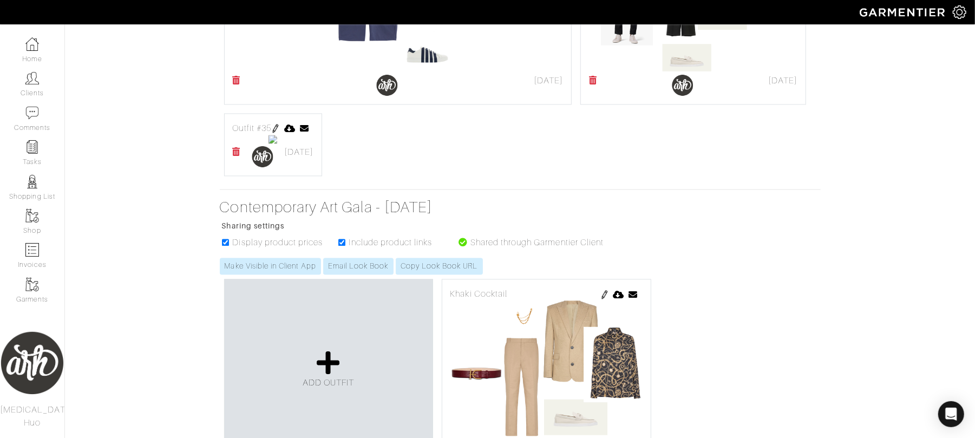
click at [280, 133] on img at bounding box center [275, 128] width 9 height 9
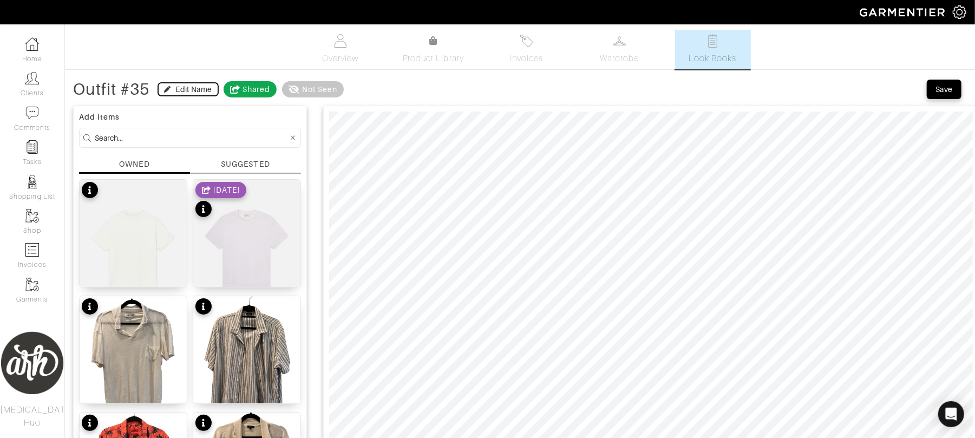
click at [188, 91] on div "Edit Name" at bounding box center [194, 89] width 36 height 11
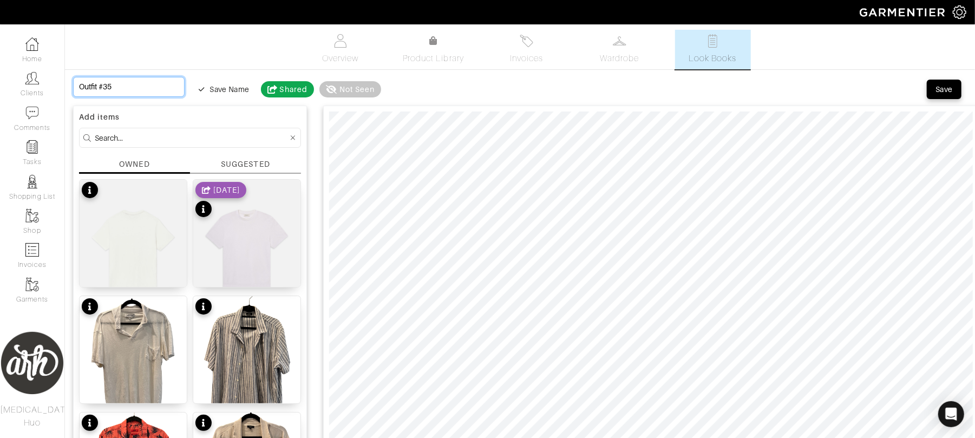
click at [148, 90] on input "Outfit #35" at bounding box center [128, 87] width 111 height 20
type input "D"
type input "Di"
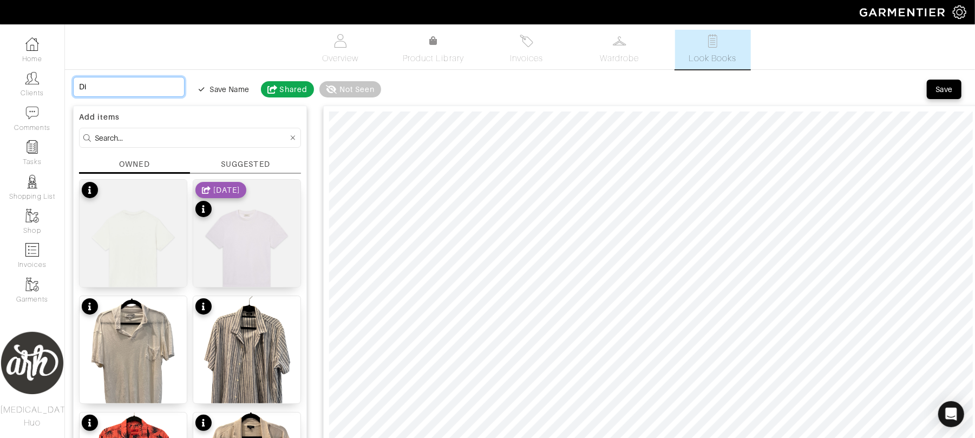
type input "Din"
type input "Dinn"
type input "Dinne"
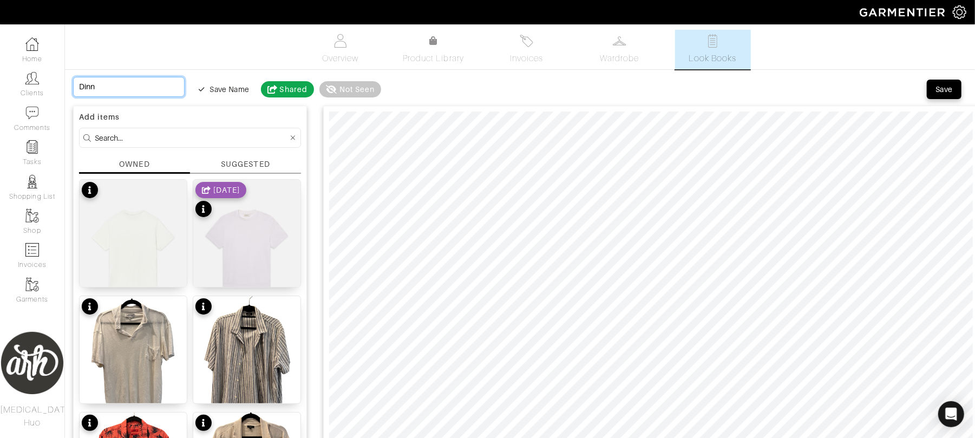
type input "Dinne"
type input "Dinner"
type input "Dinne"
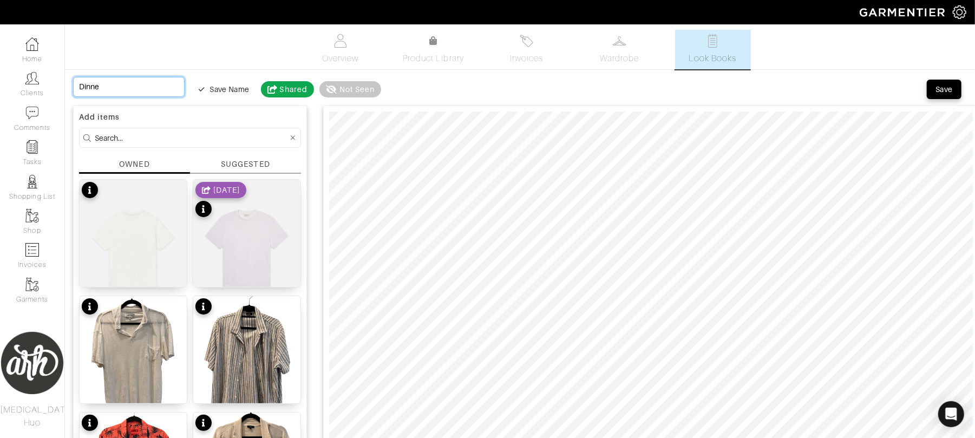
type input "Dinn"
type input "Din"
type input "Di"
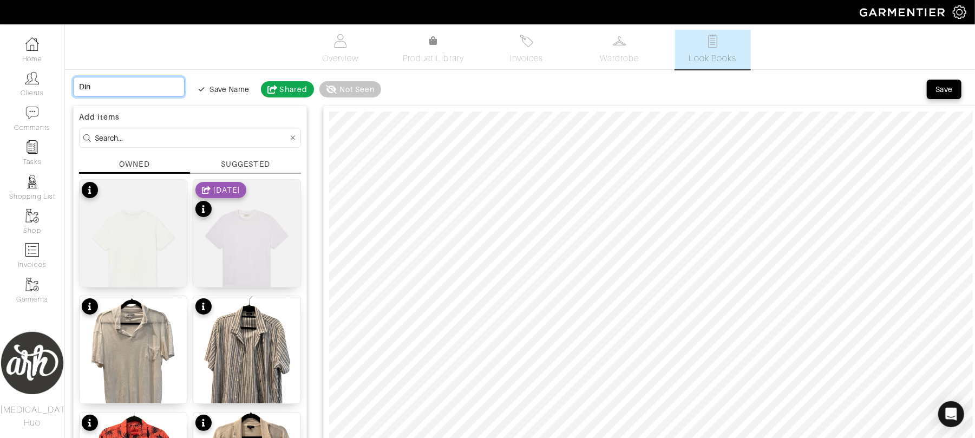
type input "Di"
type input "D"
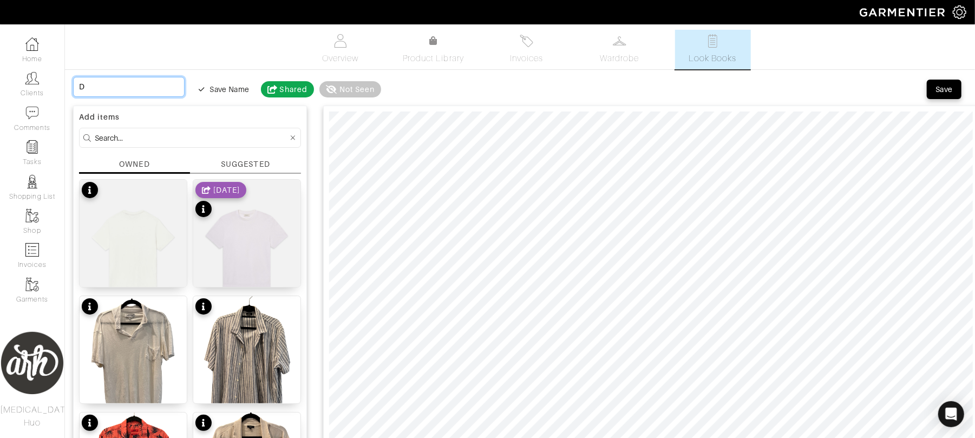
type input "Da"
type input "Day"
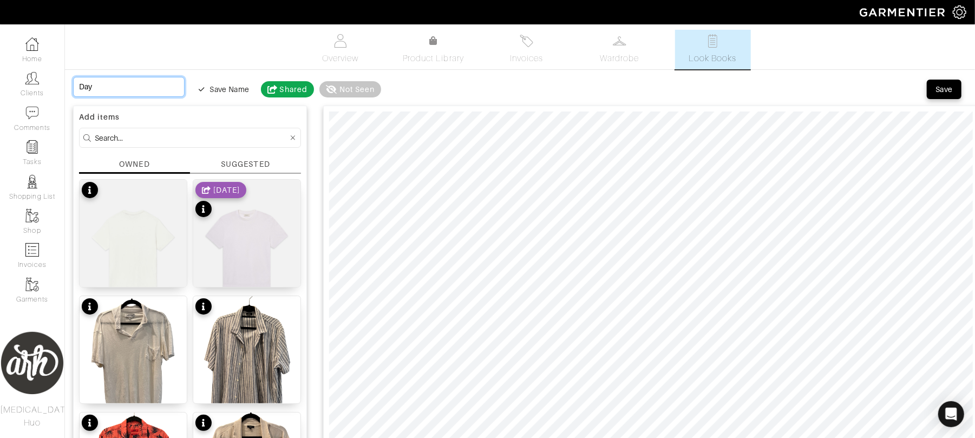
type input "Day"
type input "Day t"
type input "Day to"
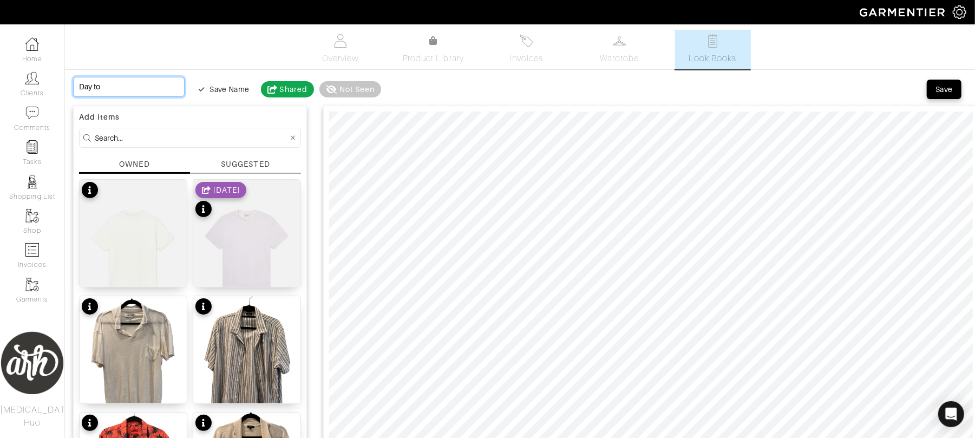
type input "Day to"
type input "Day to N"
type input "Day to Ni"
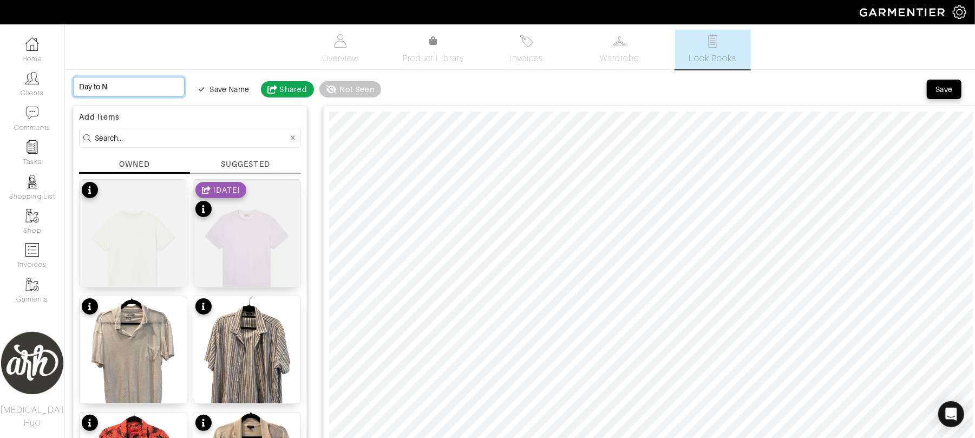
type input "Day to Ni"
type input "Day to Nig"
type input "Day to Nigh"
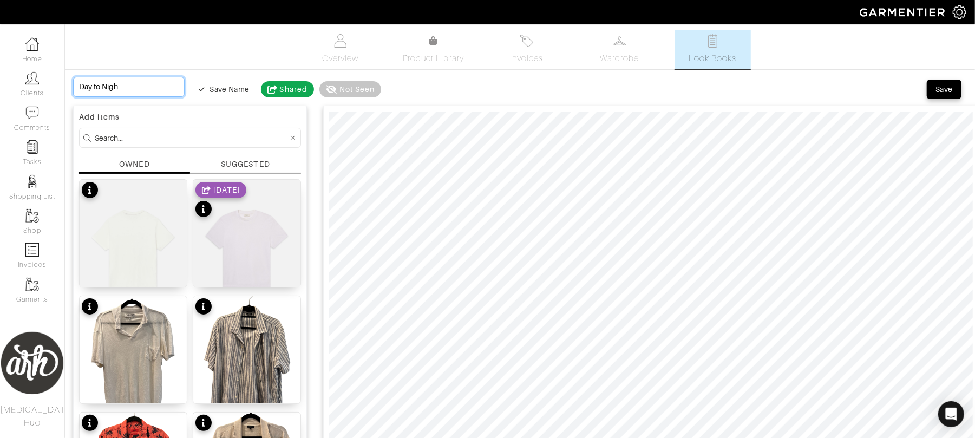
type input "Day to Night"
type input "Day to Night L"
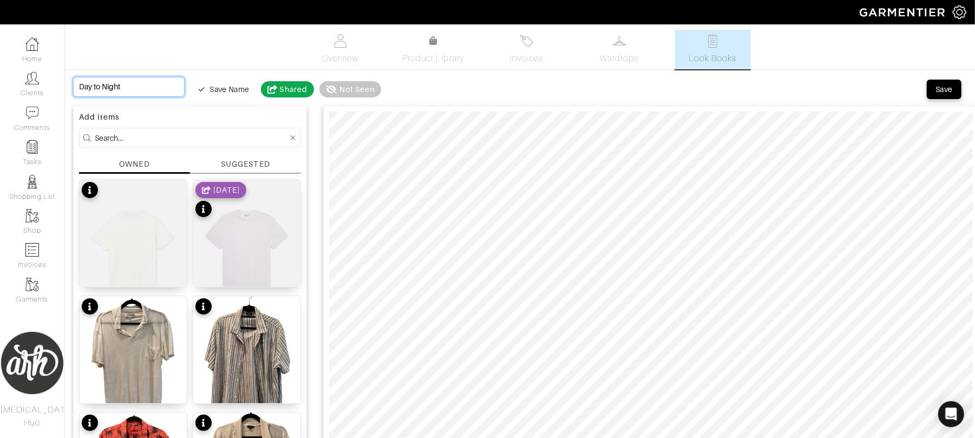
type input "Day to Night L"
type input "Day to Night Lo"
type input "Day to Night Loo"
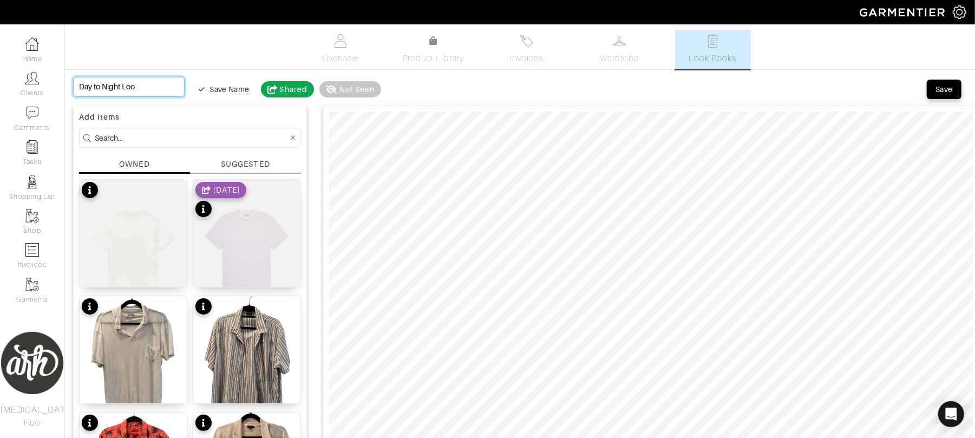
type input "Day to Night Look"
click at [946, 95] on button "Save" at bounding box center [943, 89] width 35 height 19
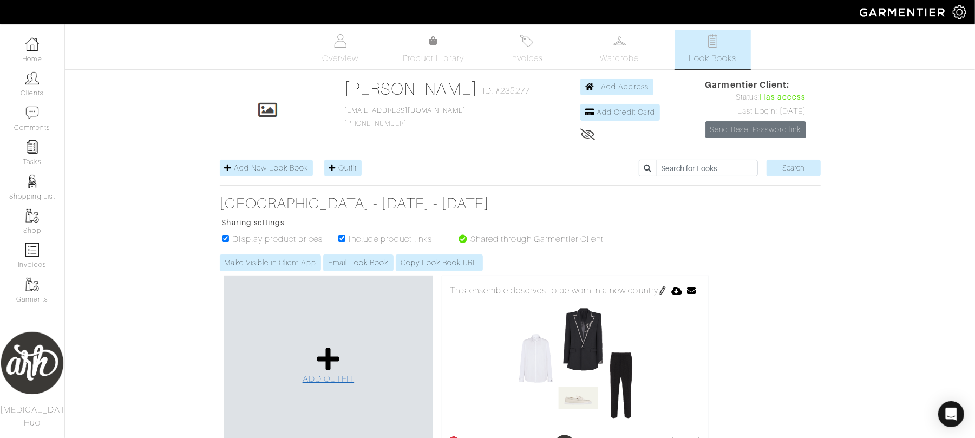
click at [330, 377] on span "ADD OUTFIT" at bounding box center [328, 379] width 52 height 10
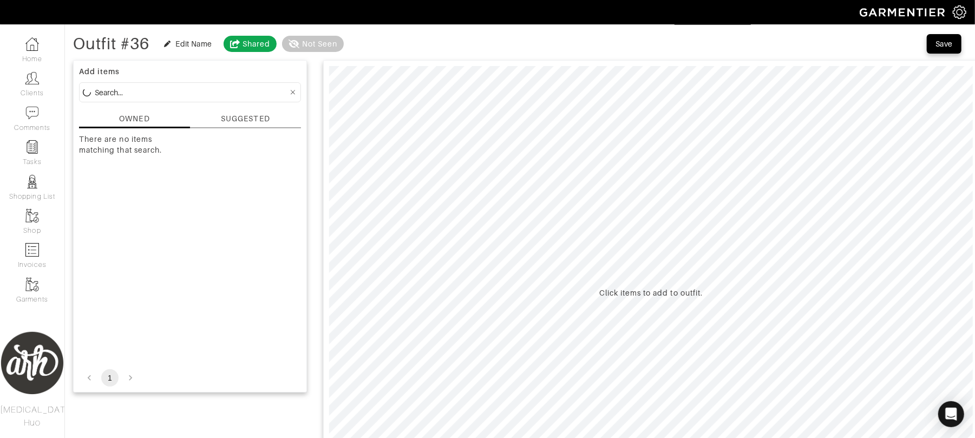
scroll to position [57, 0]
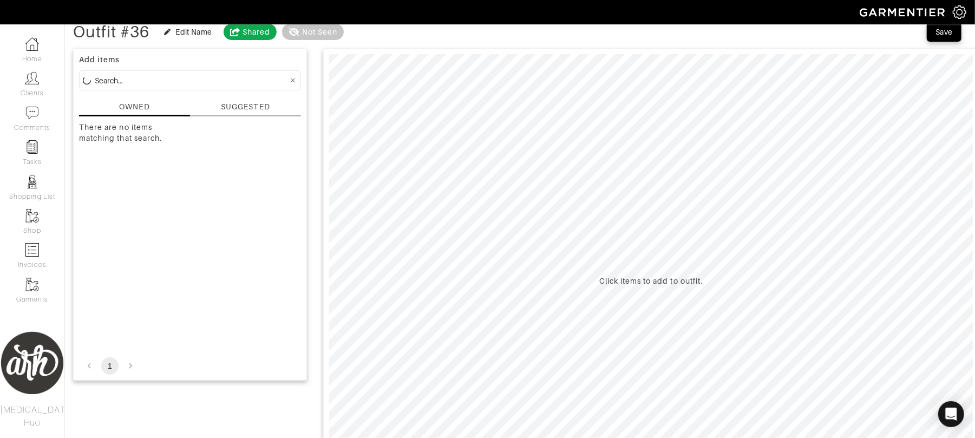
click at [197, 83] on input at bounding box center [191, 81] width 193 height 14
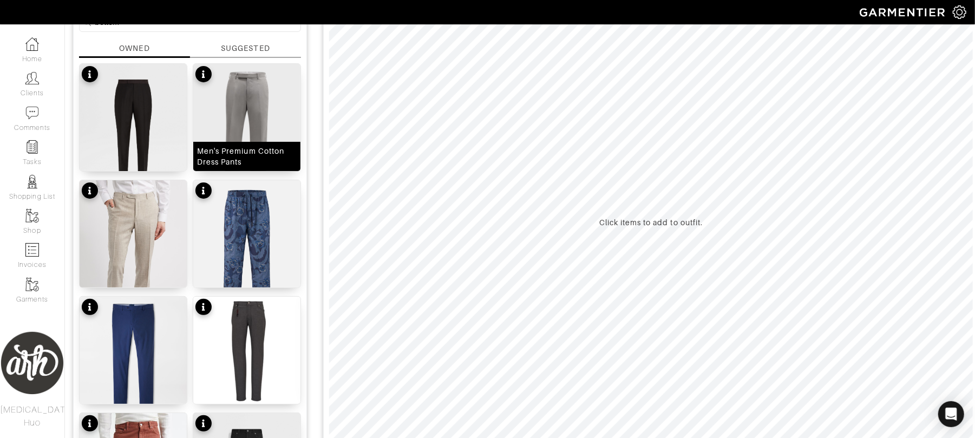
scroll to position [101, 0]
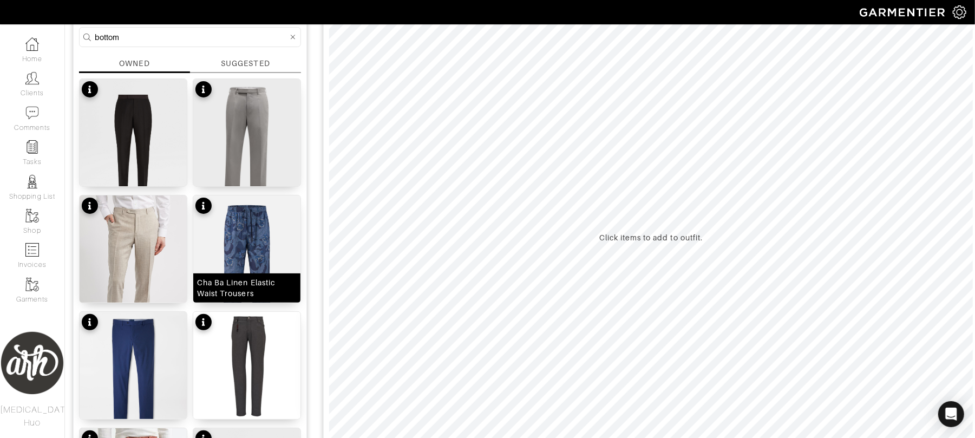
click at [232, 246] on img at bounding box center [246, 266] width 107 height 143
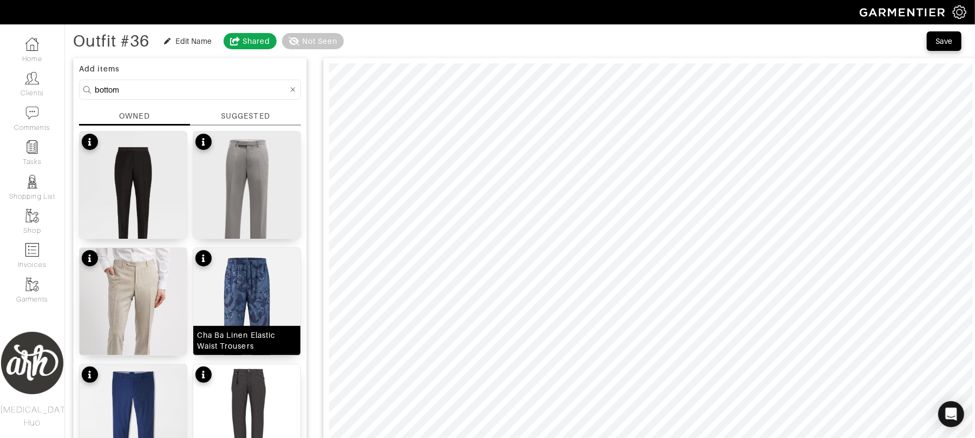
scroll to position [52, 0]
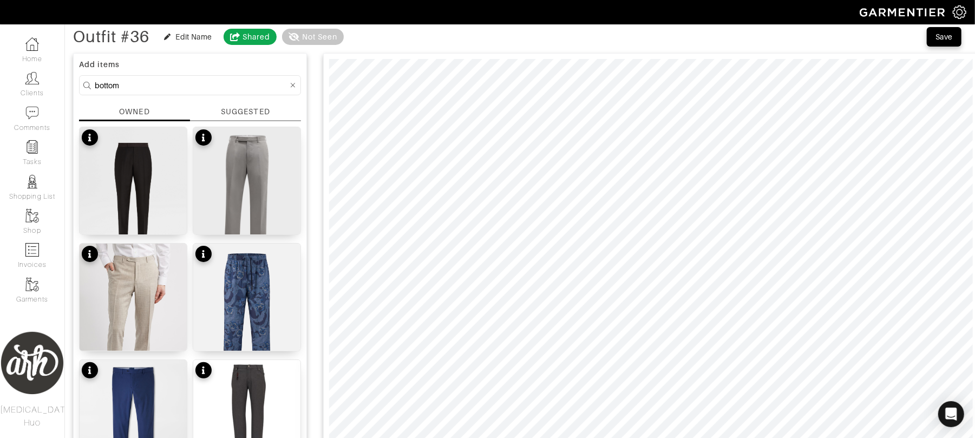
click at [243, 87] on input "bottom" at bounding box center [191, 85] width 193 height 14
type input "blue"
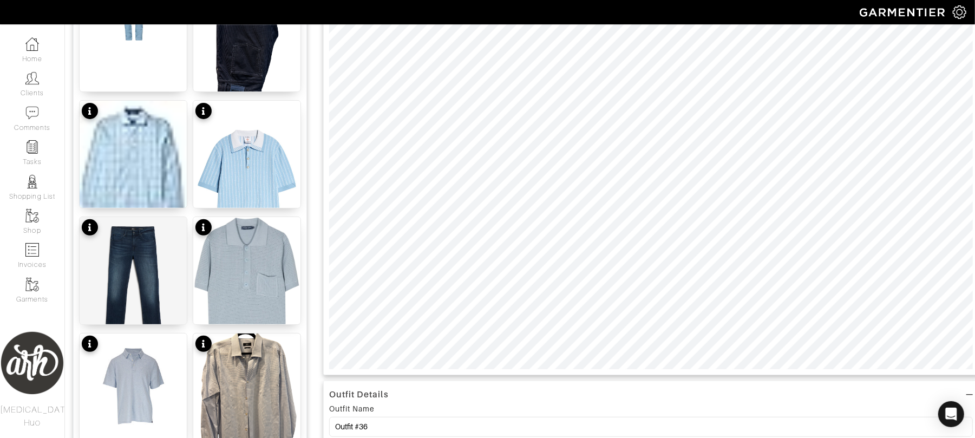
scroll to position [196, 0]
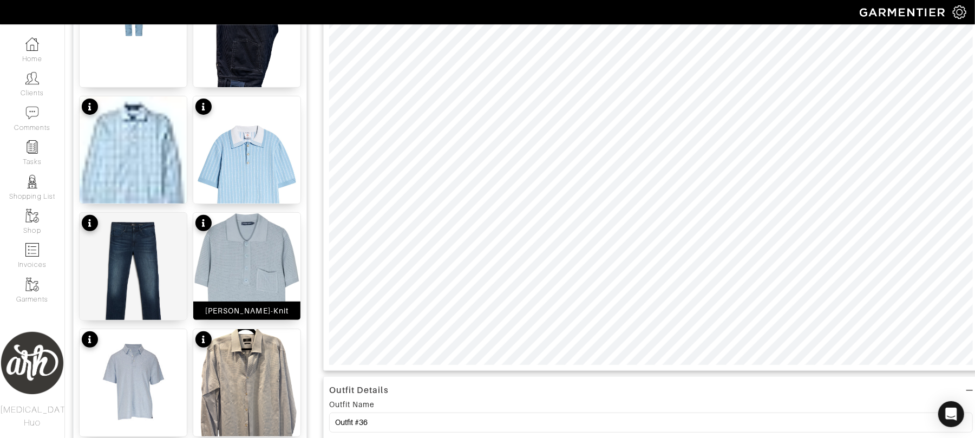
scroll to position [200, 0]
click at [214, 294] on img at bounding box center [246, 283] width 107 height 143
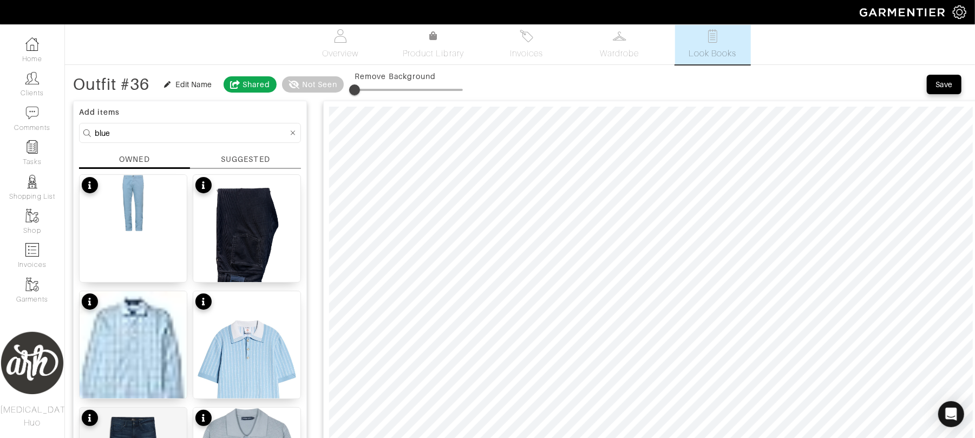
scroll to position [0, 0]
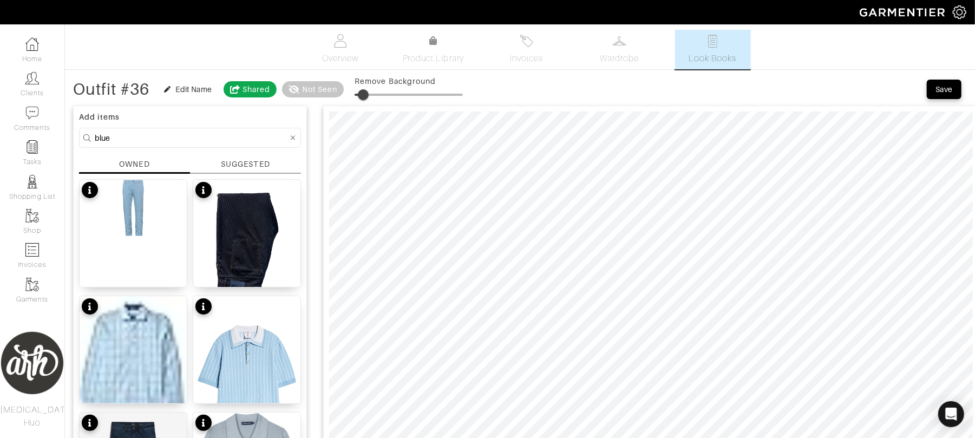
type input "11"
drag, startPoint x: 356, startPoint y: 94, endPoint x: 369, endPoint y: 94, distance: 12.5
click at [369, 94] on span at bounding box center [366, 94] width 11 height 11
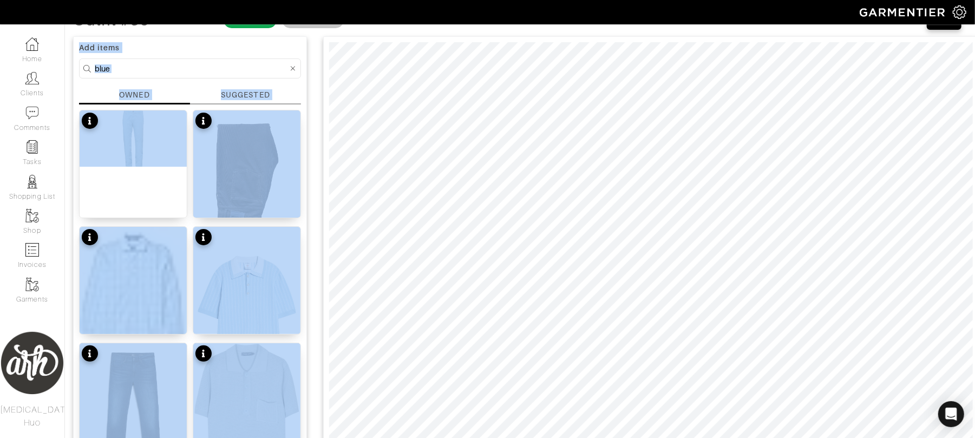
scroll to position [52, 0]
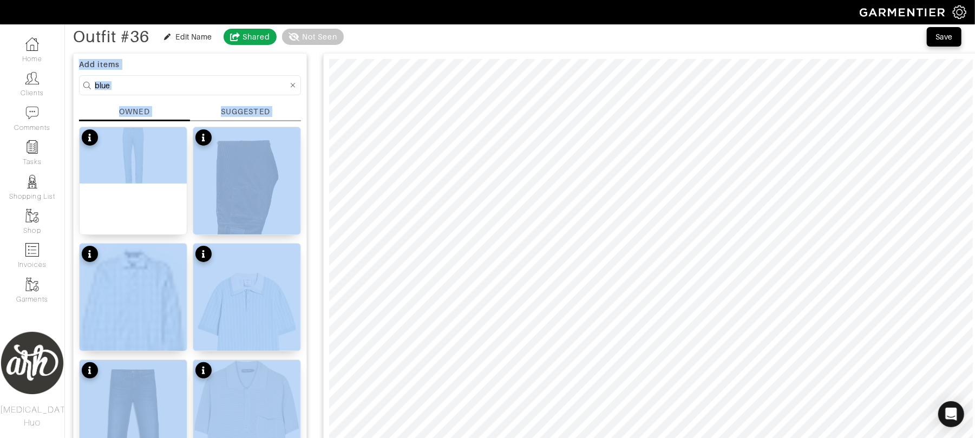
click at [202, 89] on input "blue" at bounding box center [191, 85] width 193 height 14
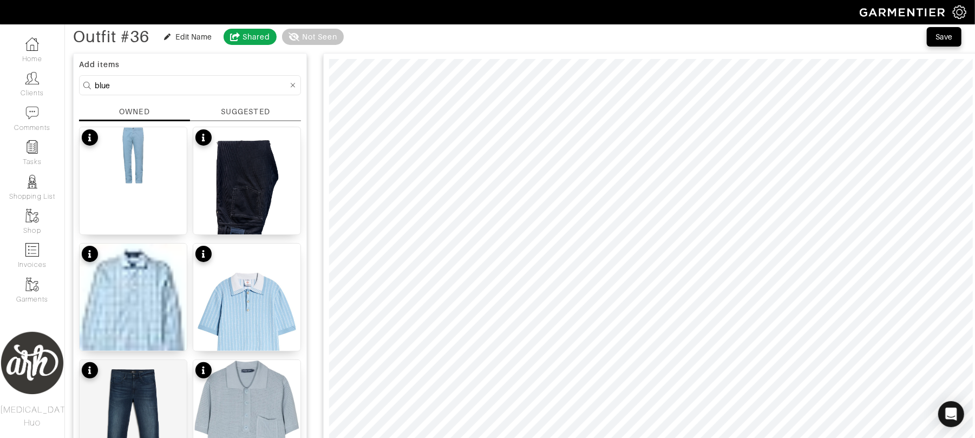
click at [202, 89] on input "blue" at bounding box center [191, 85] width 193 height 14
click at [291, 85] on icon at bounding box center [293, 86] width 5 height 8
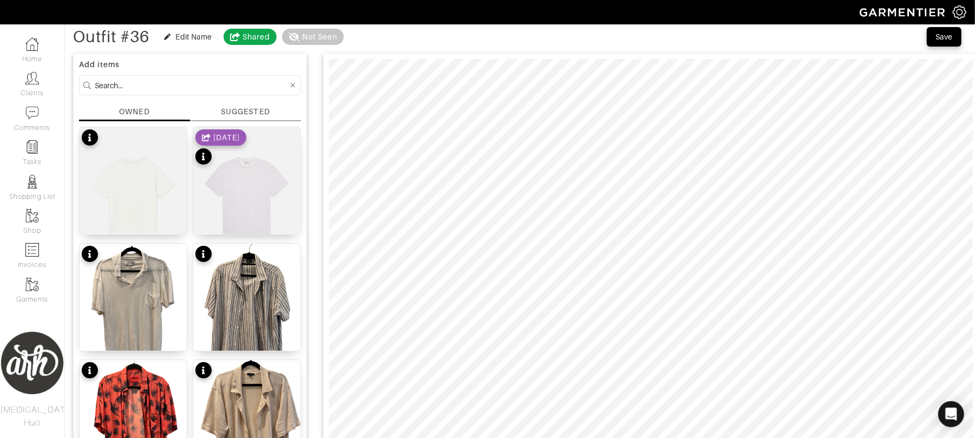
click at [253, 83] on input at bounding box center [191, 85] width 193 height 14
type input "shoe"
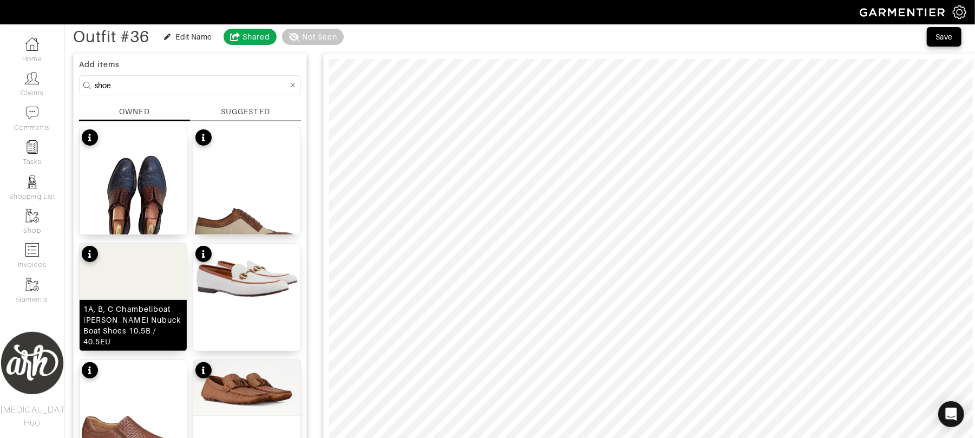
click at [134, 299] on img at bounding box center [133, 319] width 107 height 150
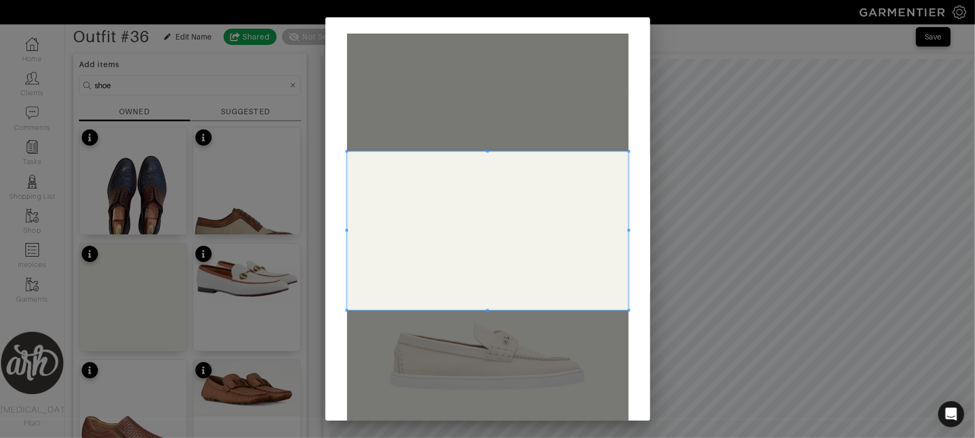
click at [449, 310] on span at bounding box center [487, 231] width 281 height 159
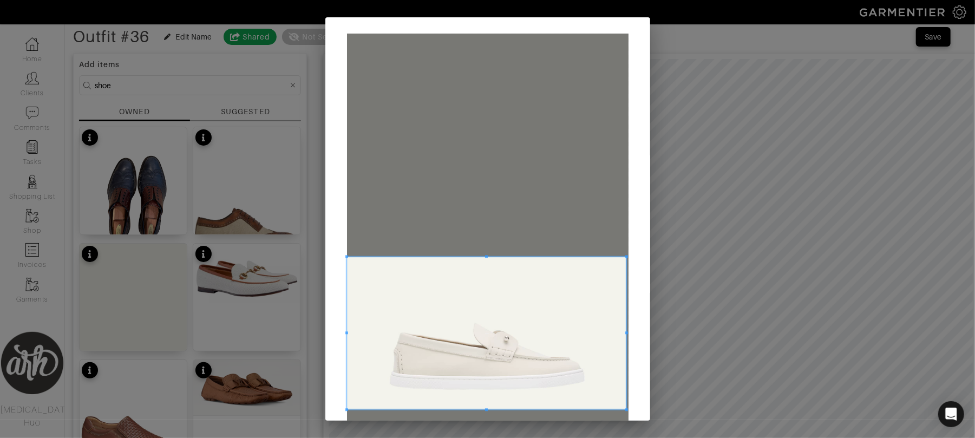
click at [625, 258] on span at bounding box center [626, 256] width 3 height 3
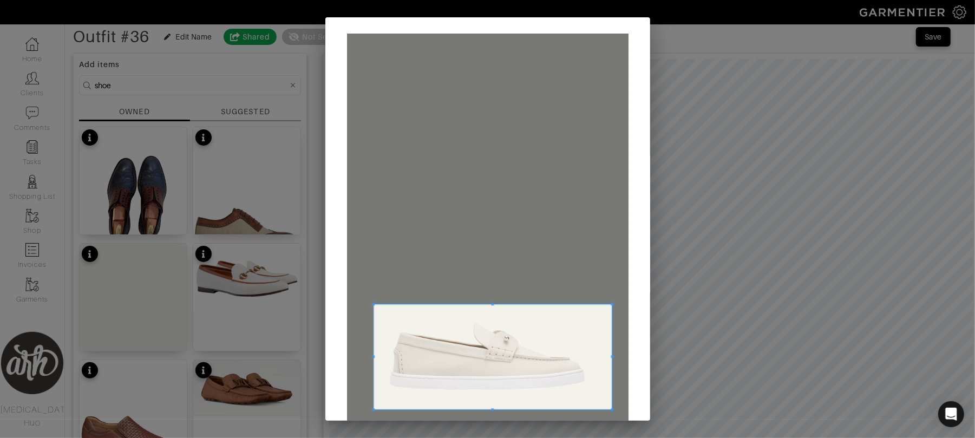
click at [372, 304] on span at bounding box center [373, 303] width 3 height 3
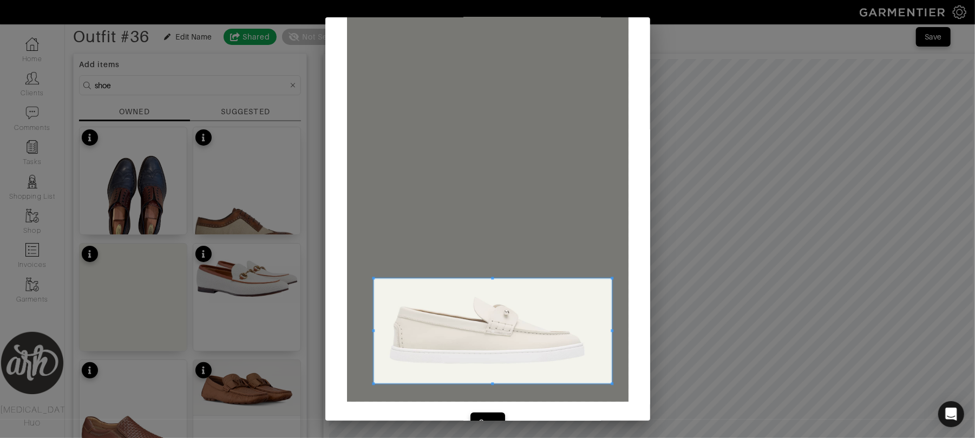
scroll to position [53, 0]
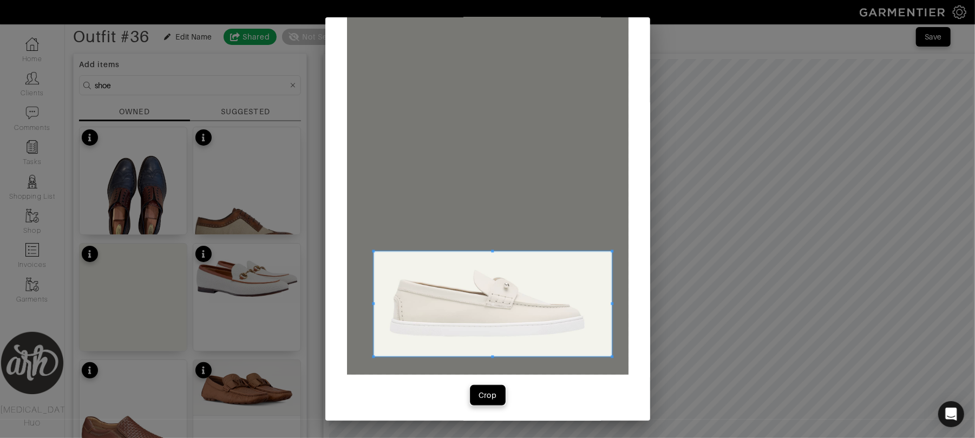
click at [479, 394] on div "Crop" at bounding box center [487, 395] width 18 height 11
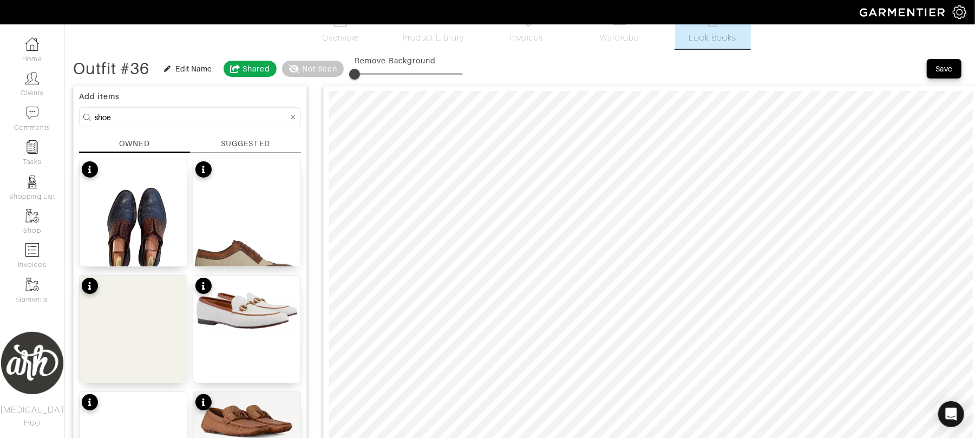
scroll to position [0, 0]
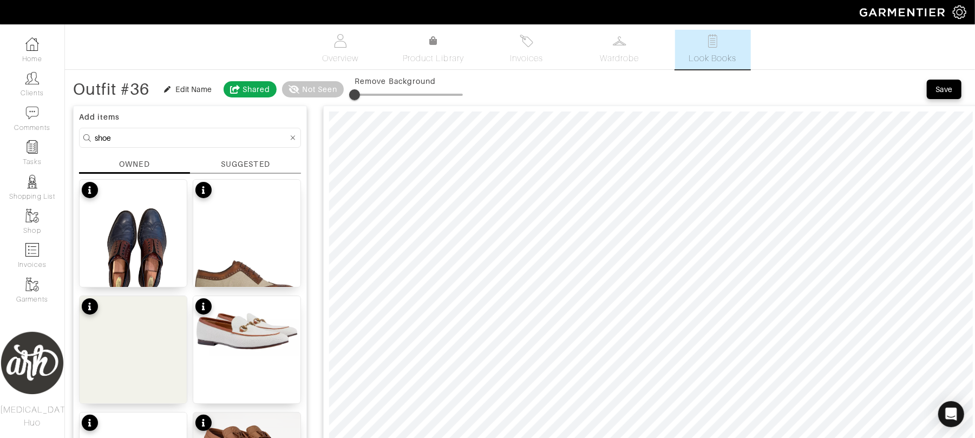
click at [189, 80] on div "Outfit #36 Edit Name Shared Not Seen Remove Background" at bounding box center [268, 89] width 390 height 22
click at [187, 89] on div "Edit Name" at bounding box center [194, 89] width 36 height 11
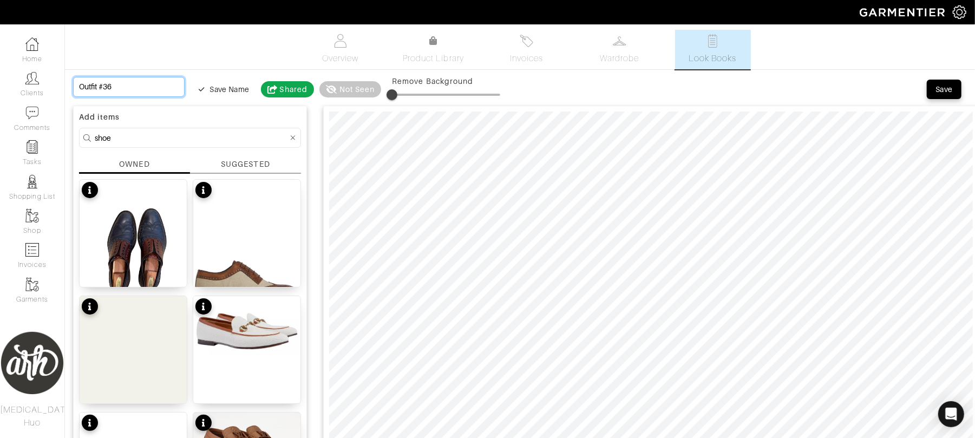
click at [142, 90] on input "Outfit #36" at bounding box center [128, 87] width 111 height 20
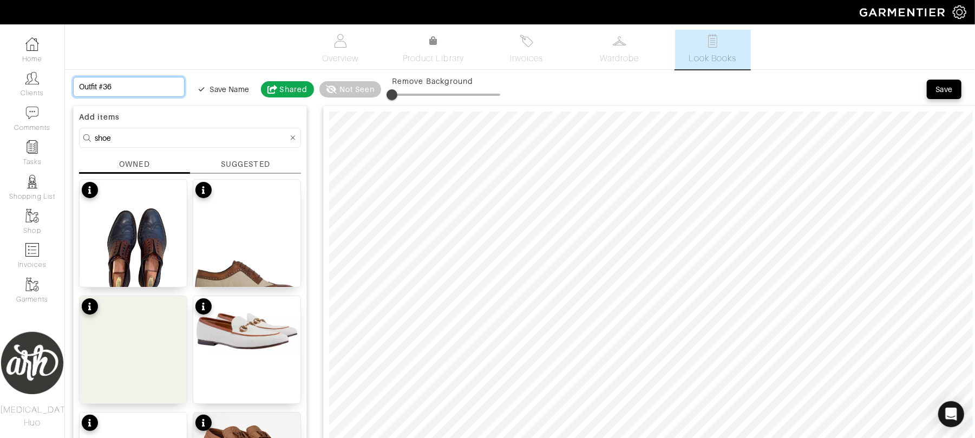
type input "C"
type input "Ca"
type input "Cas"
type input "Casu"
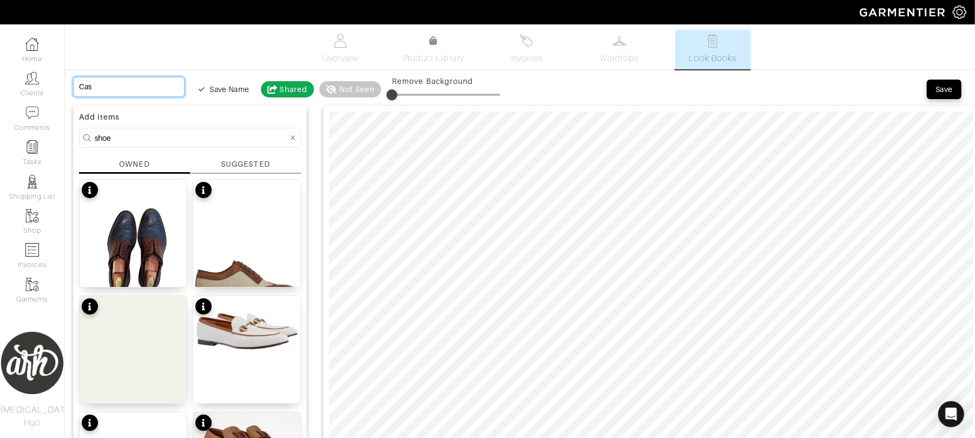
type input "Casu"
type input "Casua"
type input "Casual"
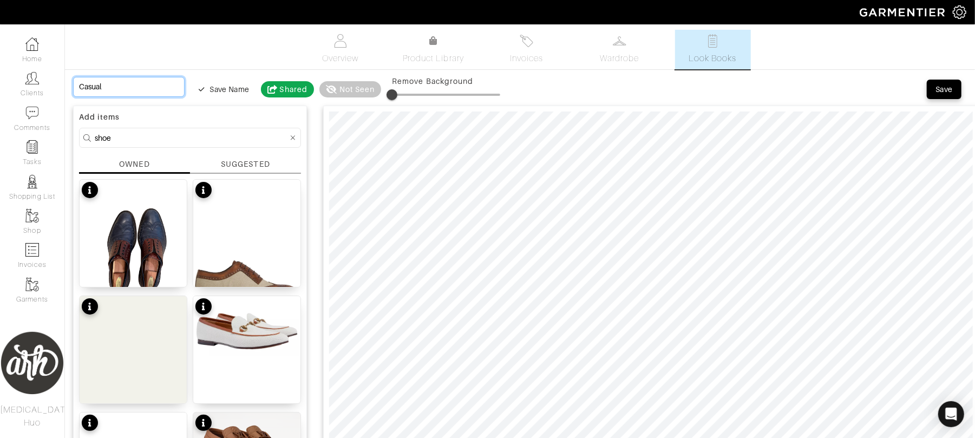
type input "Casual"
type input "Casual T"
type input "Casual Tr"
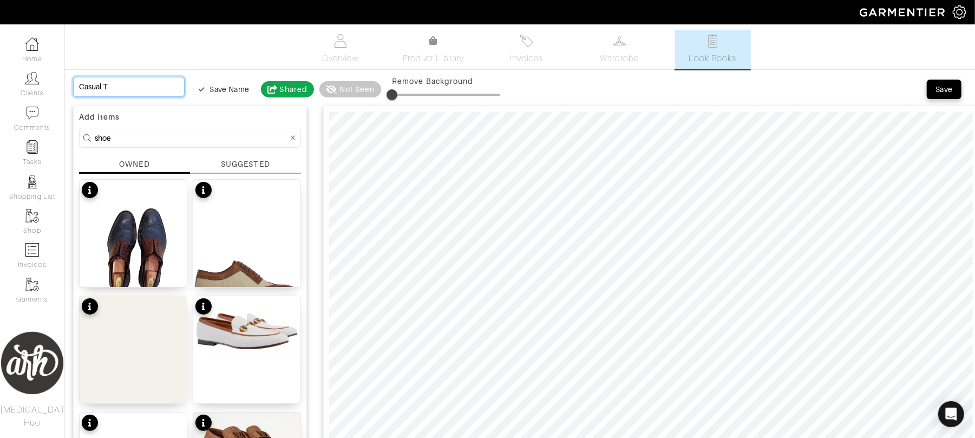
type input "Casual Tr"
type input "Casual Tra"
type input "Casual Trav"
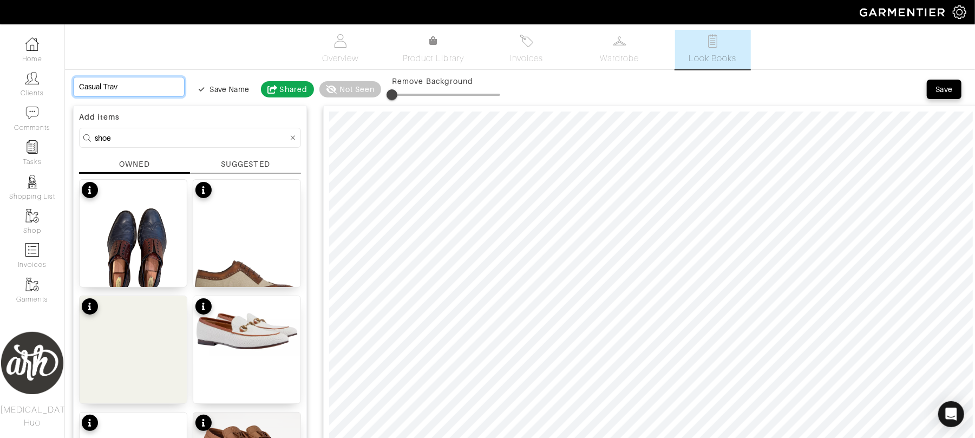
type input "Casual Trave"
type input "Casual Travel"
click at [254, 143] on input "shoe" at bounding box center [191, 138] width 193 height 14
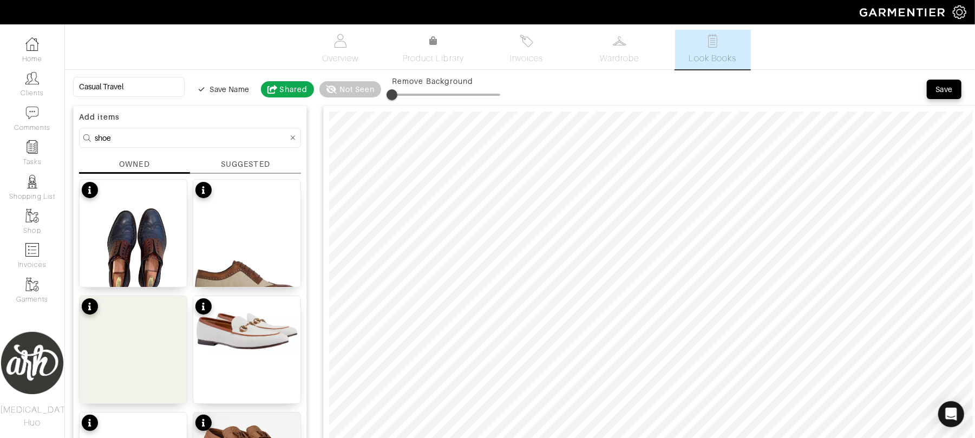
click at [254, 143] on input "shoe" at bounding box center [191, 138] width 193 height 14
click at [292, 139] on icon at bounding box center [293, 138] width 5 height 8
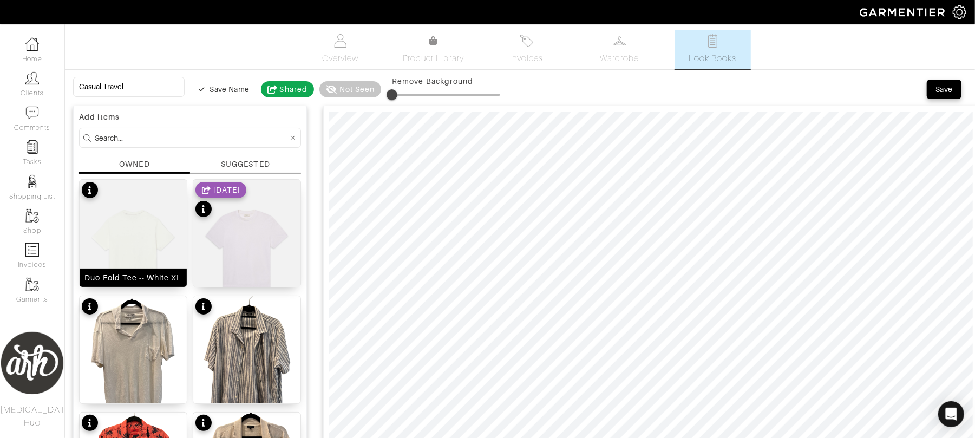
click at [141, 234] on img at bounding box center [133, 251] width 107 height 143
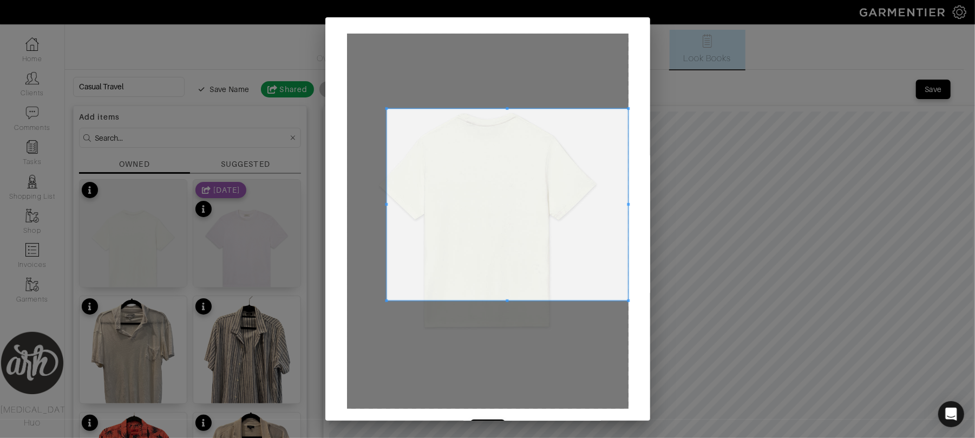
click at [385, 109] on span at bounding box center [386, 108] width 3 height 3
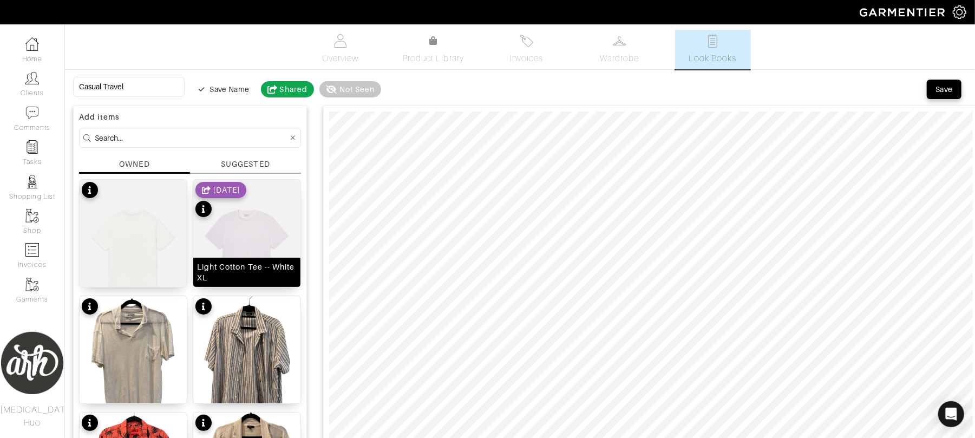
click at [255, 236] on img at bounding box center [246, 251] width 107 height 143
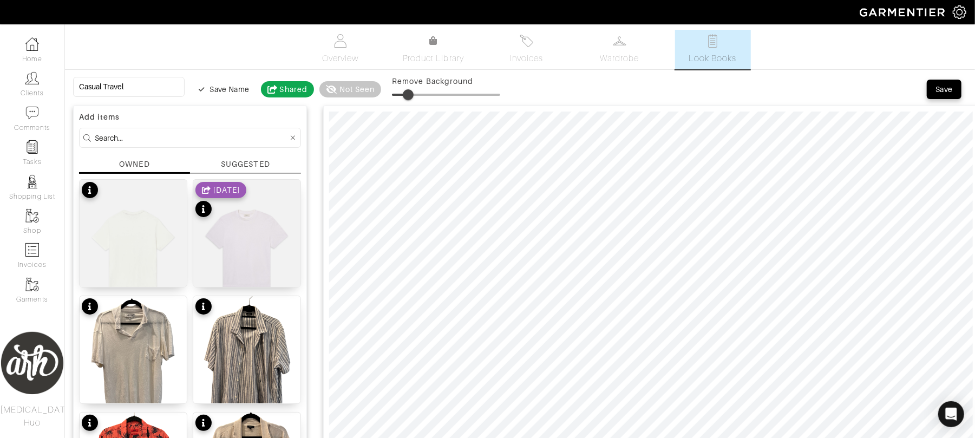
type input "0"
drag, startPoint x: 391, startPoint y: 94, endPoint x: 378, endPoint y: 97, distance: 13.5
click at [386, 97] on span at bounding box center [391, 94] width 11 height 11
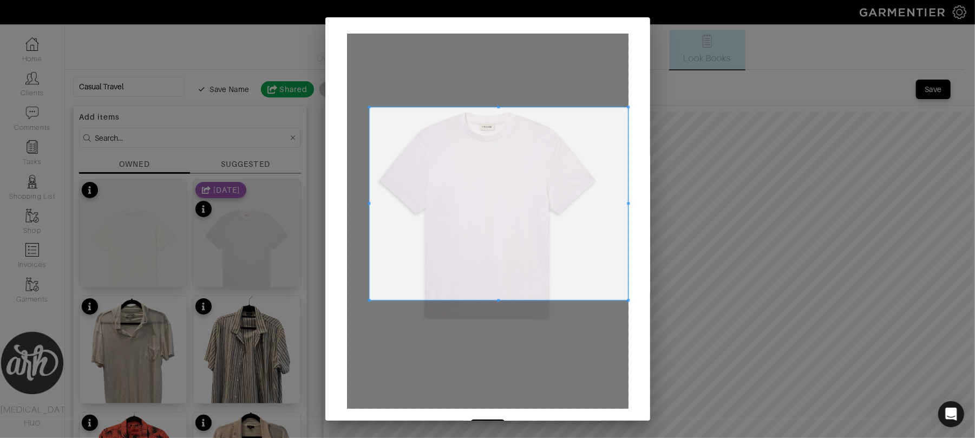
click at [367, 106] on span at bounding box center [368, 107] width 3 height 3
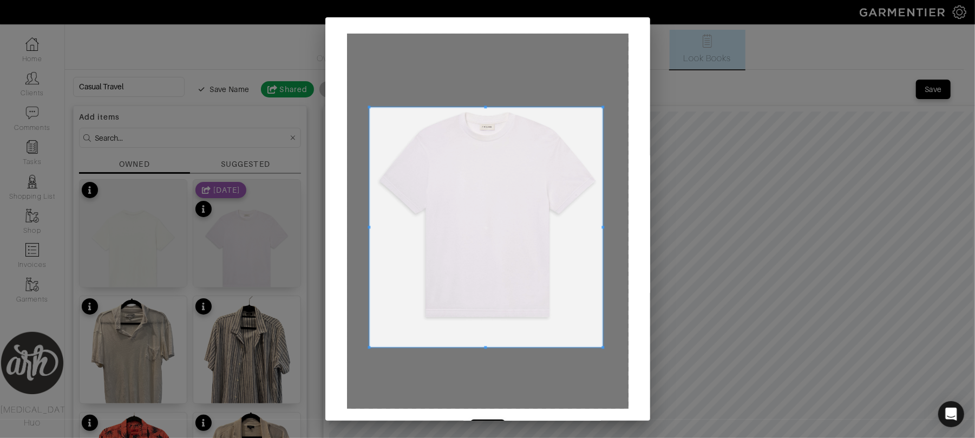
click at [602, 346] on span at bounding box center [603, 347] width 3 height 3
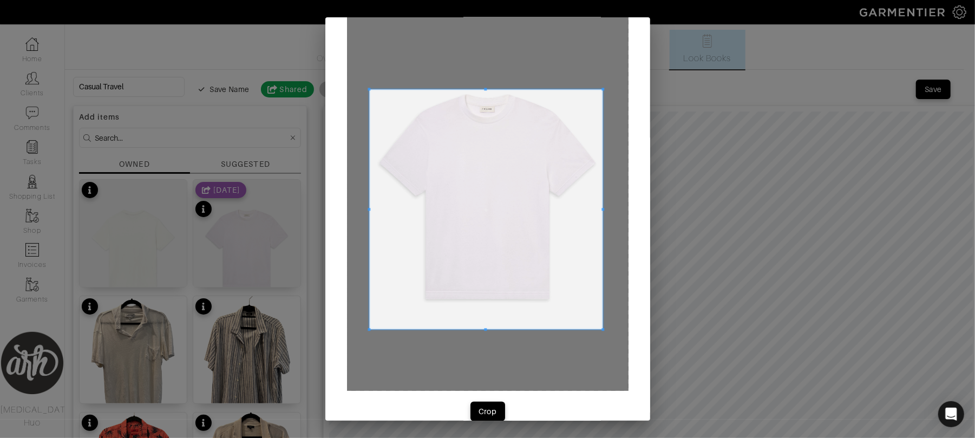
scroll to position [35, 0]
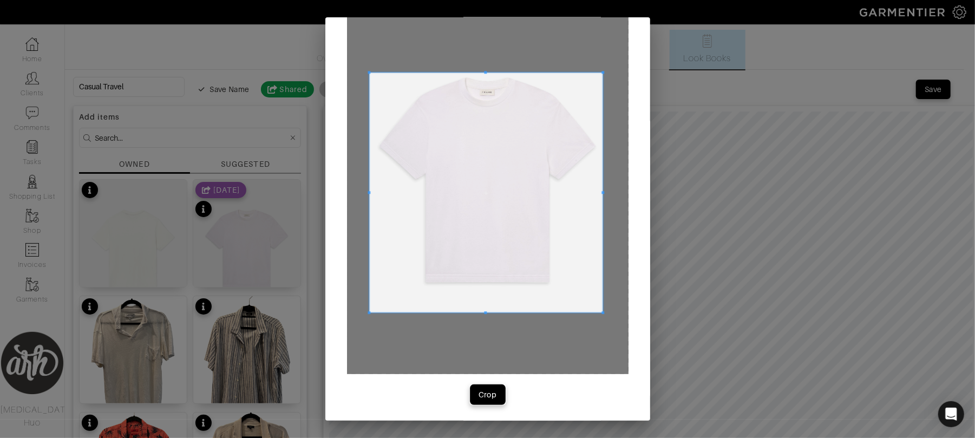
click at [483, 394] on div "Crop" at bounding box center [487, 394] width 18 height 11
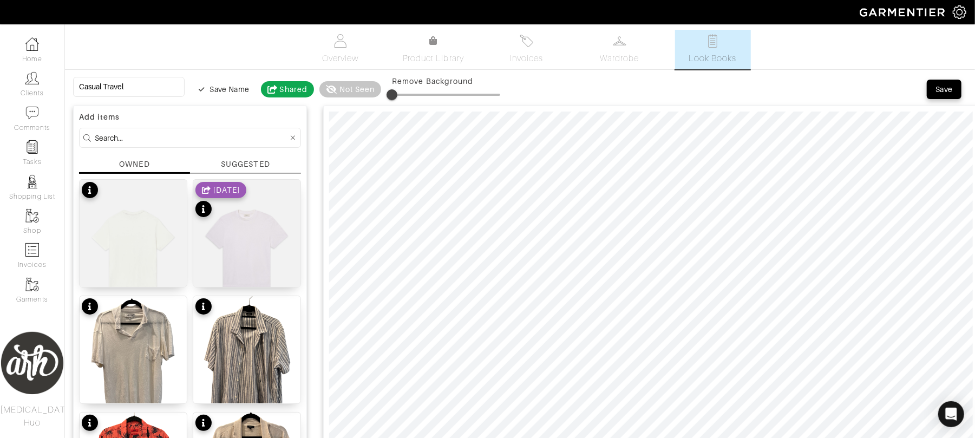
click at [210, 133] on input at bounding box center [191, 138] width 193 height 14
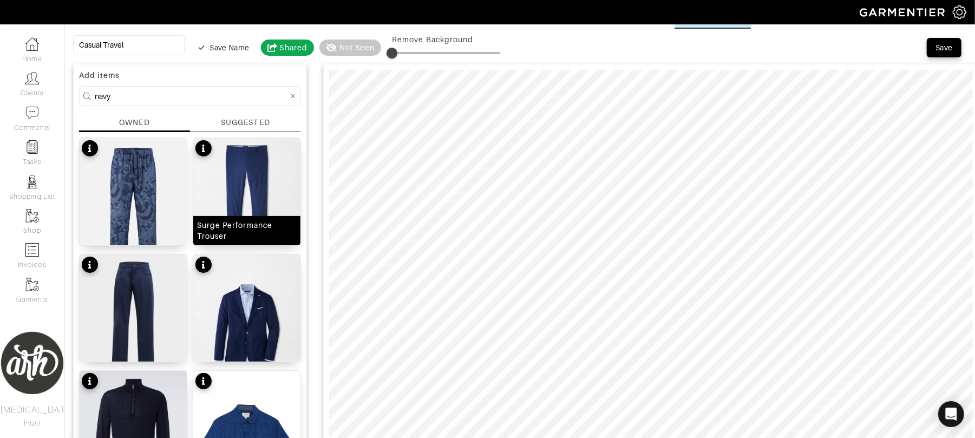
scroll to position [0, 0]
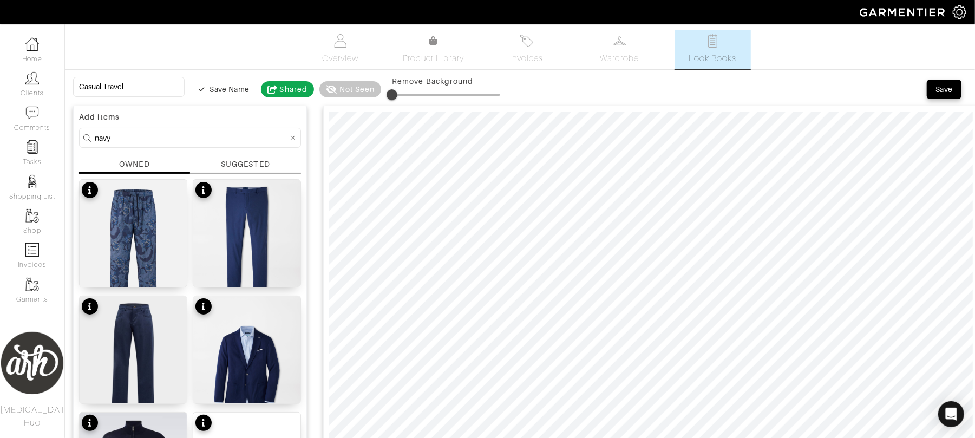
click at [202, 141] on input "navy" at bounding box center [191, 138] width 193 height 14
type input "top"
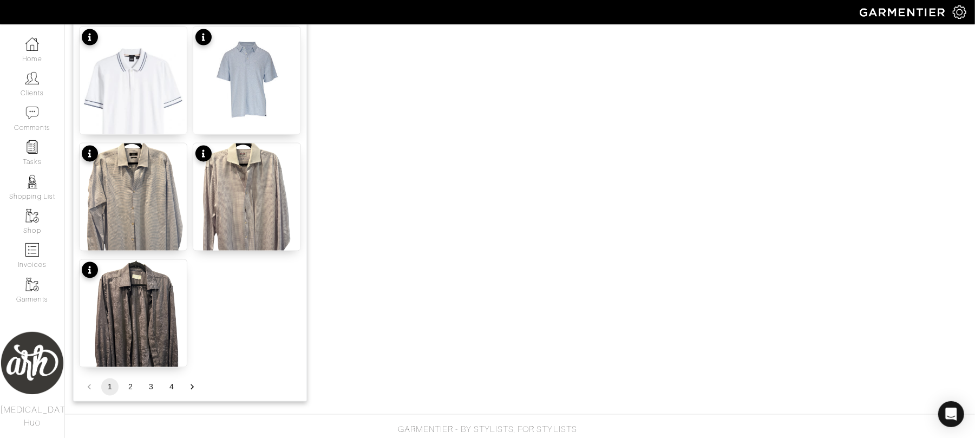
scroll to position [1332, 0]
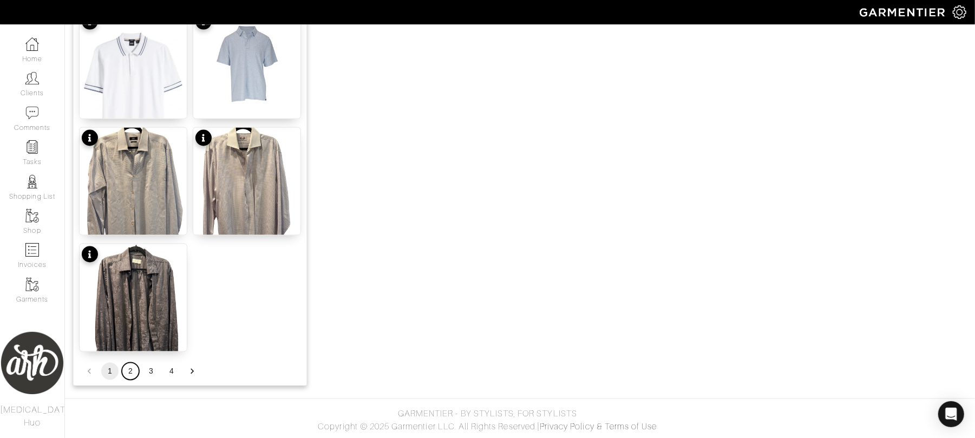
click at [132, 367] on button "2" at bounding box center [130, 371] width 17 height 17
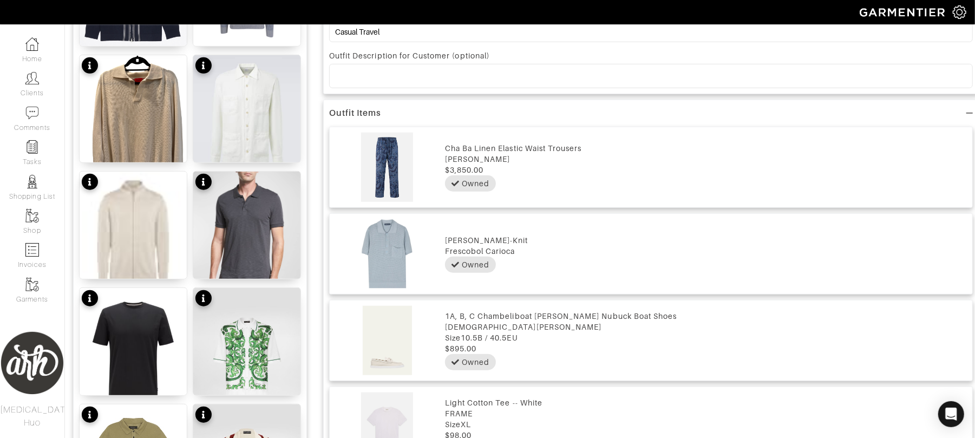
scroll to position [659, 0]
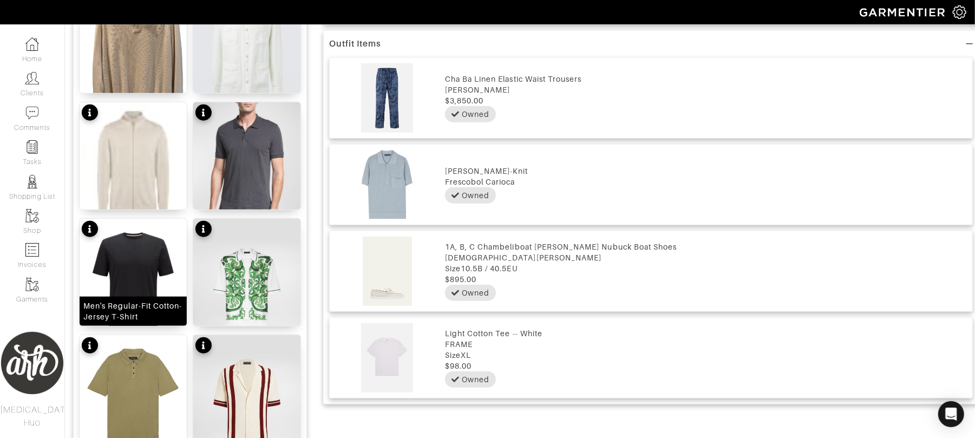
click at [156, 284] on img at bounding box center [133, 284] width 107 height 130
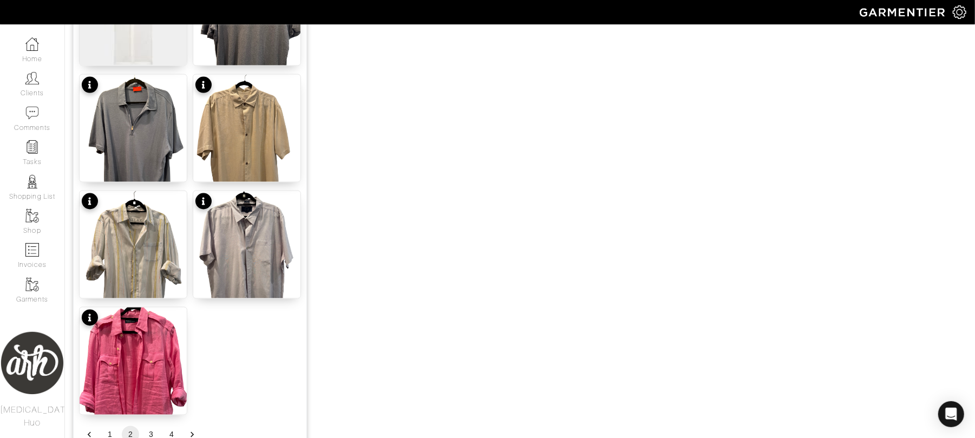
scroll to position [1299, 0]
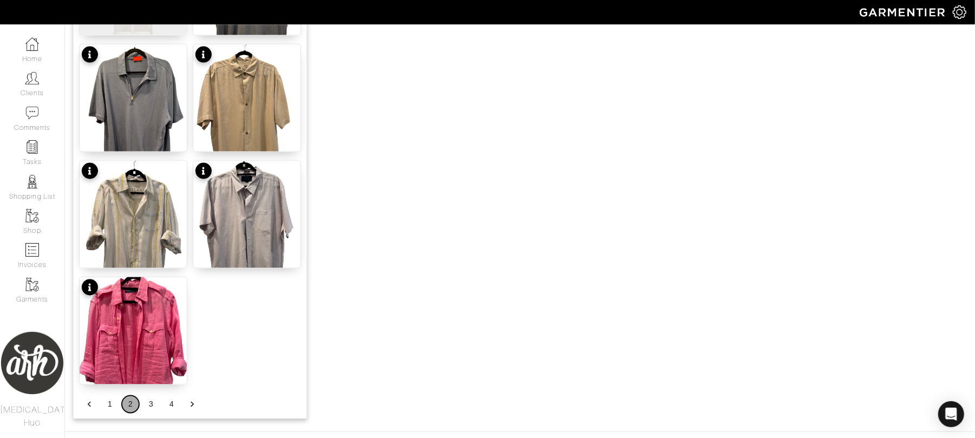
click at [128, 405] on button "2" at bounding box center [130, 404] width 17 height 17
click at [150, 405] on button "3" at bounding box center [150, 404] width 17 height 17
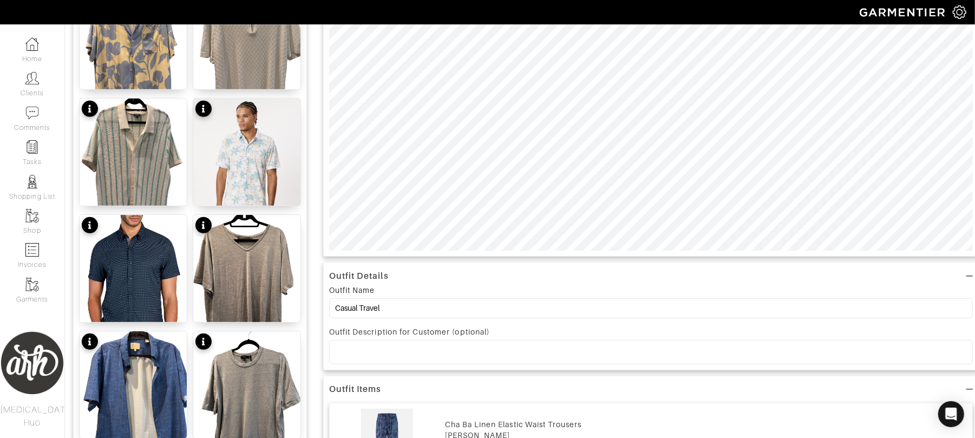
scroll to position [313, 0]
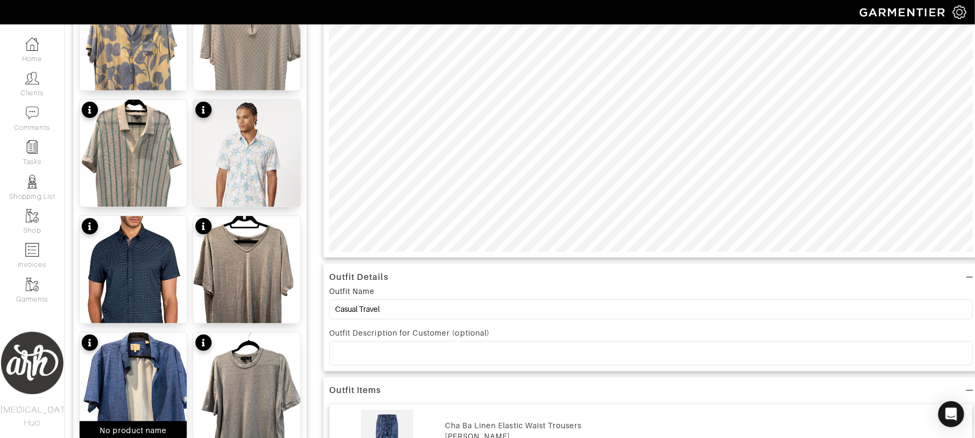
click at [154, 371] on img at bounding box center [133, 403] width 107 height 143
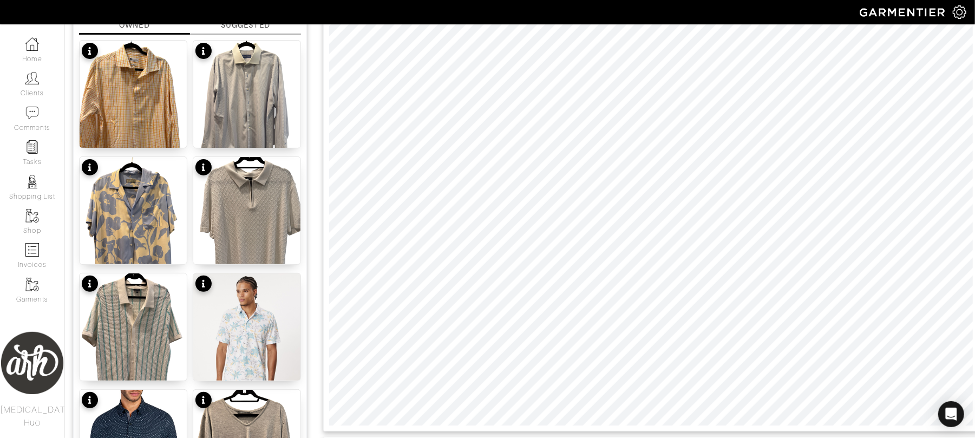
scroll to position [0, 0]
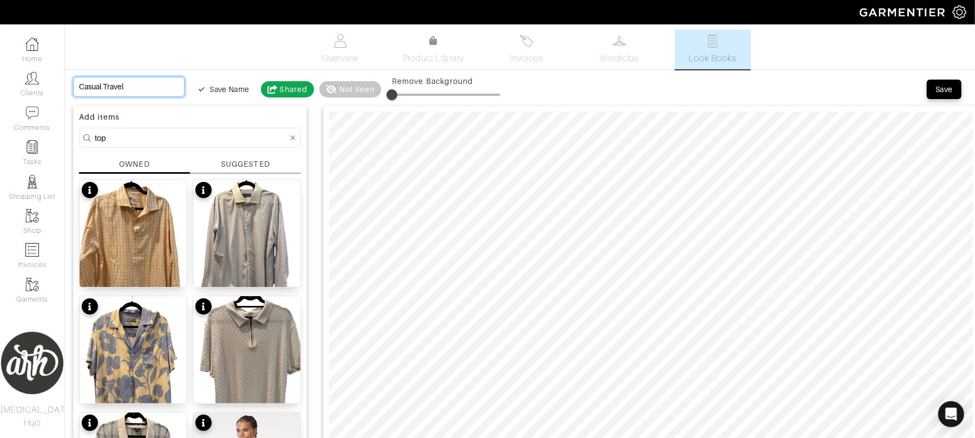
click at [149, 87] on input "Casual Travel" at bounding box center [128, 87] width 111 height 20
type input "Casual Travel"
type input "Casual Travel -"
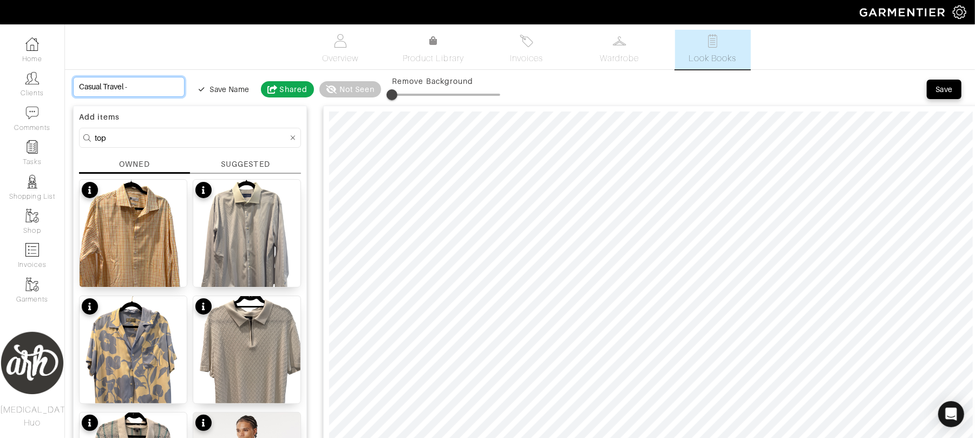
type input "Casual Travel -"
type input "Casual Travel - C"
type input "Casual Travel - Ca"
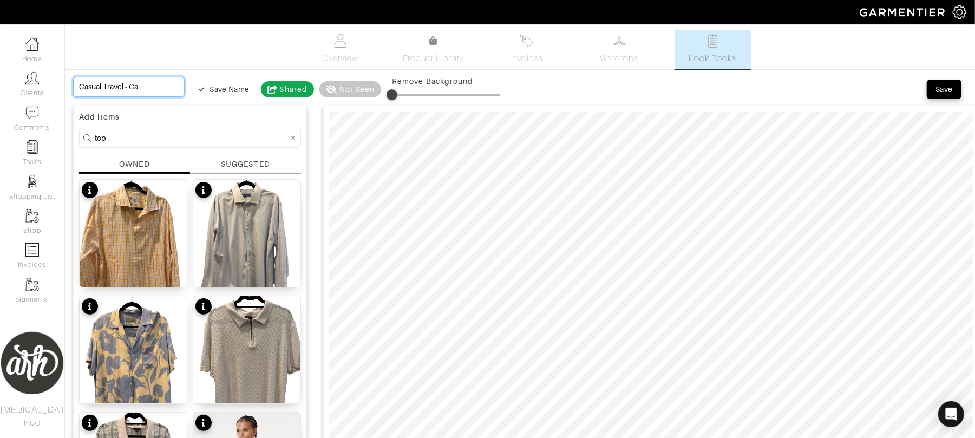
type input "Casual Travel - Can"
type input "Casual Travel - Can b"
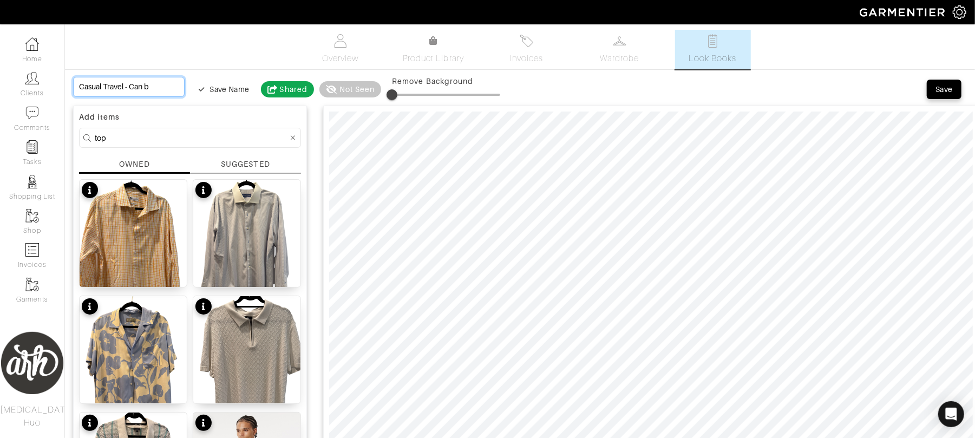
type input "Casual Travel - Can be"
type input "Casual Travel - Can be w"
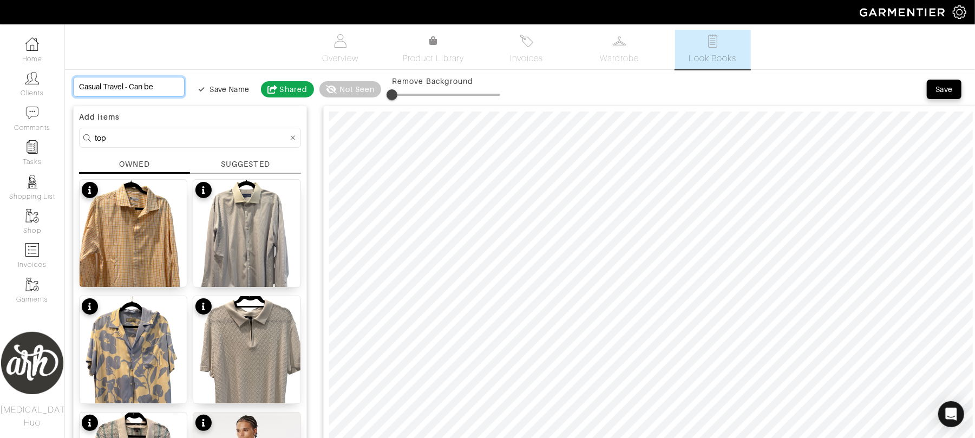
type input "Casual Travel - Can be w"
type input "Casual Travel - Can be wo"
type input "Casual Travel - Can be wor"
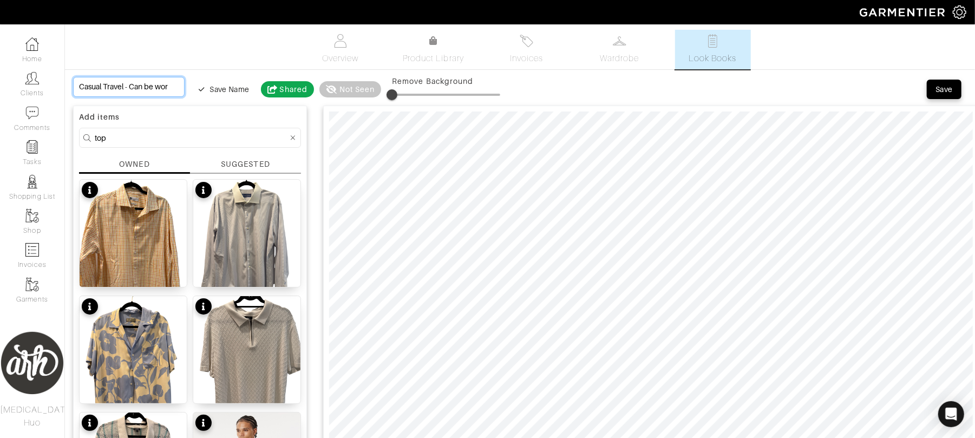
type input "Casual Travel - Can be worn"
type input "Casual Travel - Can be worn 2"
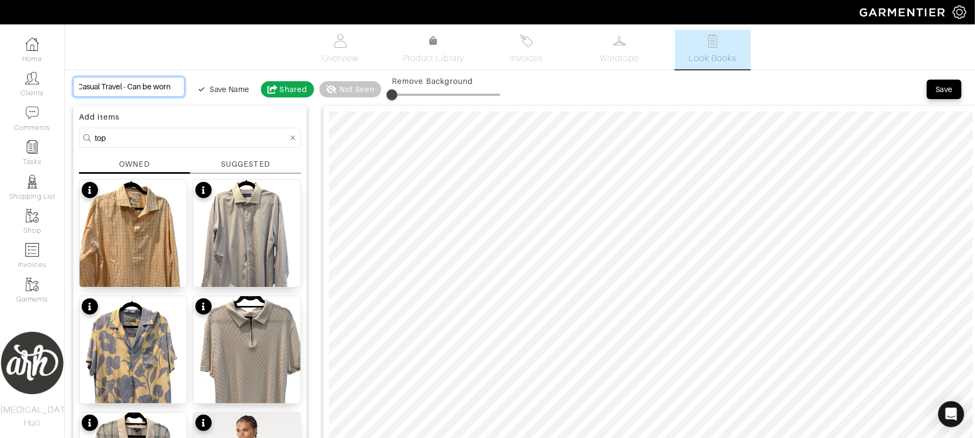
type input "Casual Travel - Can be worn 2"
type input "Casual Travel - Can be worn 2 w"
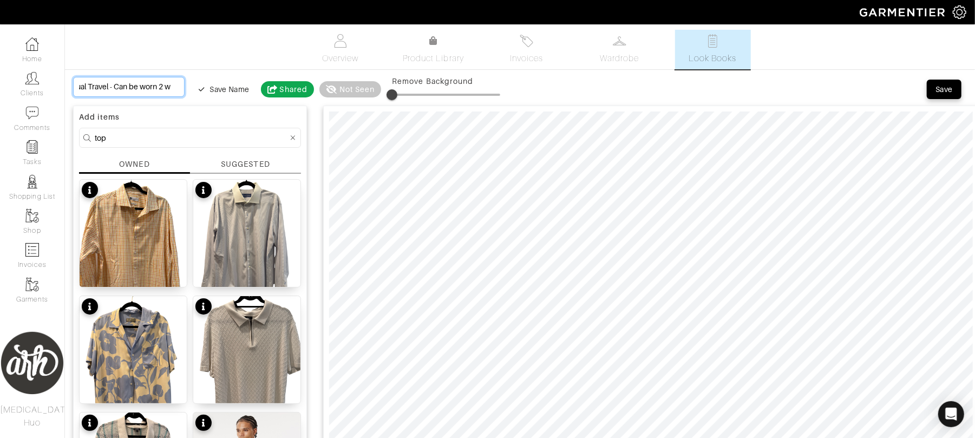
type input "Casual Travel - Can be worn 2 wa"
type input "Casual Travel - Can be worn 2 way"
type input "Casual Travel - Can be worn 2 ways"
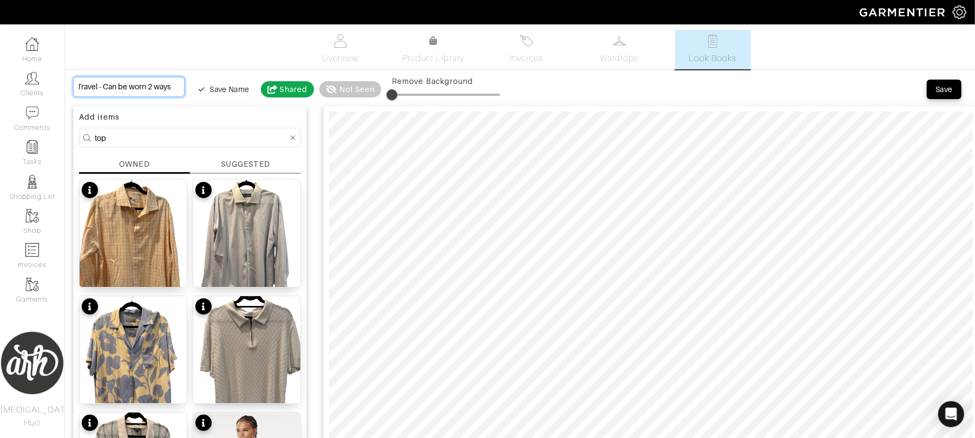
type input "Casual Travel - Can be worn 2 way"
type input "Casual Travel - Can be worn 2 wa"
type input "Casual Travel - Can be worn 2 w"
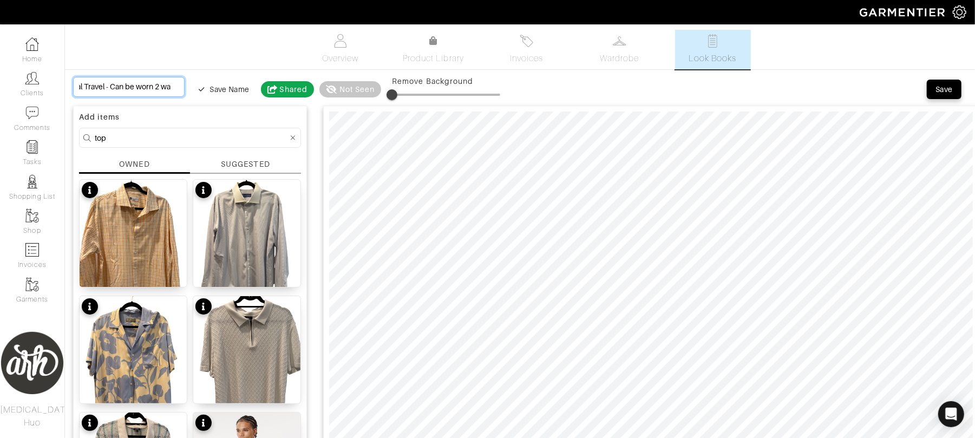
type input "Casual Travel - Can be worn 2 w"
type input "Casual Travel - Can be worn 2"
type input "Casual Travel - Can be worn"
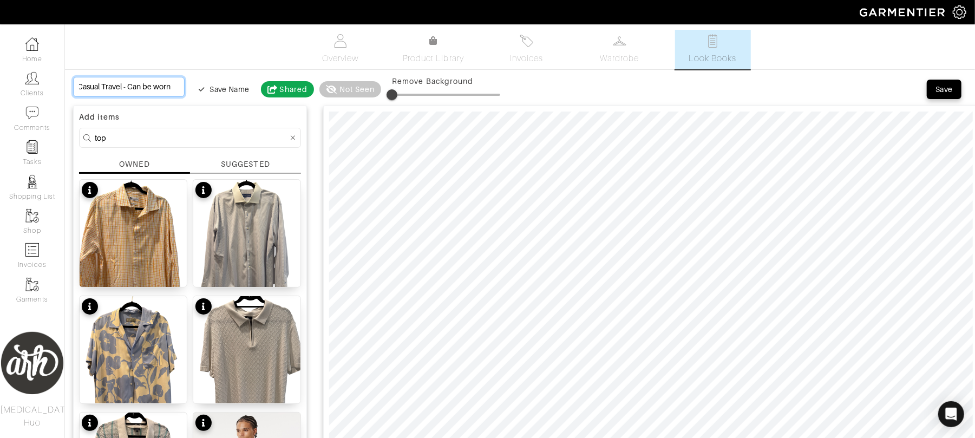
type input "Casual Travel - Can be worn w"
type input "Casual Travel - Can be worn wi"
type input "Casual Travel - Can be worn wit"
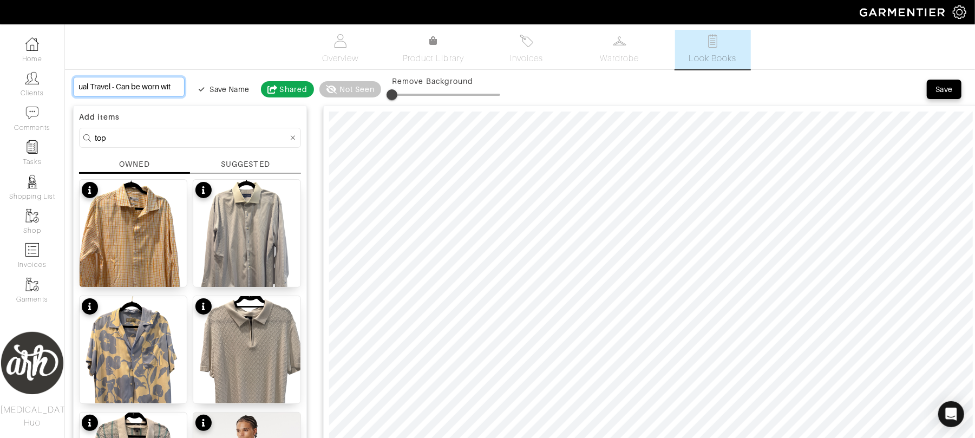
type input "Casual Travel - Can be worn with"
type input "Casual Travel - Can be worn with e"
type input "Casual Travel - Can be worn with ei"
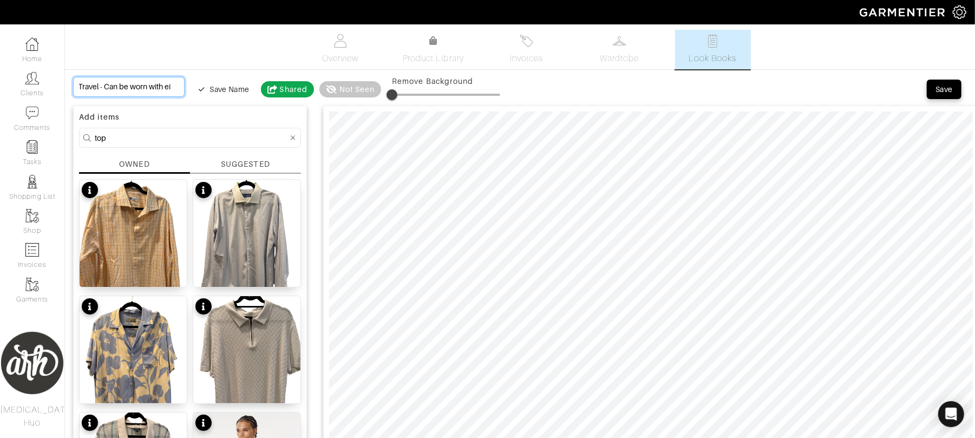
type input "Casual Travel - Can be worn with eit"
type input "Casual Travel - Can be worn with eith"
type input "Casual Travel - Can be worn with eithe"
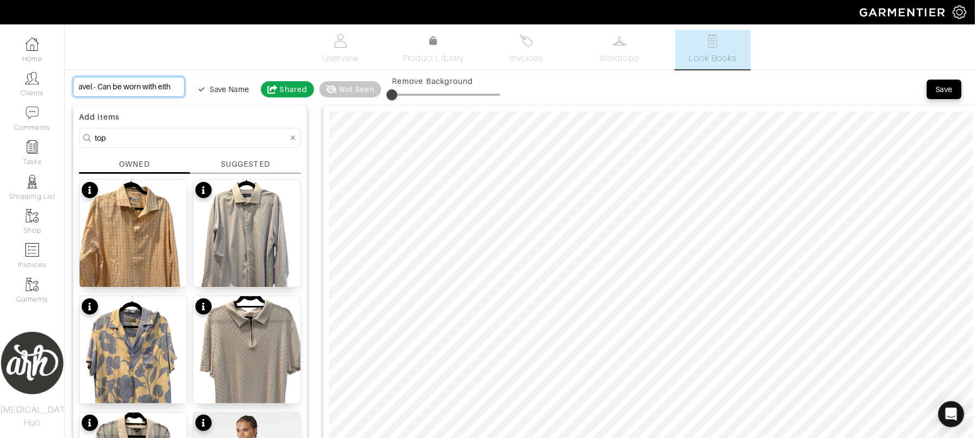
type input "Casual Travel - Can be worn with eithe"
type input "Casual Travel - Can be worn with either"
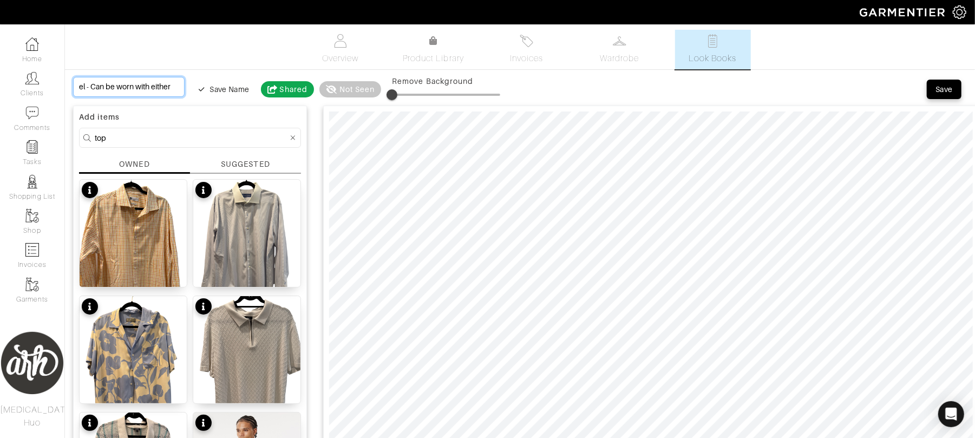
type input "Casual Travel - Can be worn with either t"
type input "Casual Travel - Can be worn with either to"
type input "Casual Travel - Can be worn with either top"
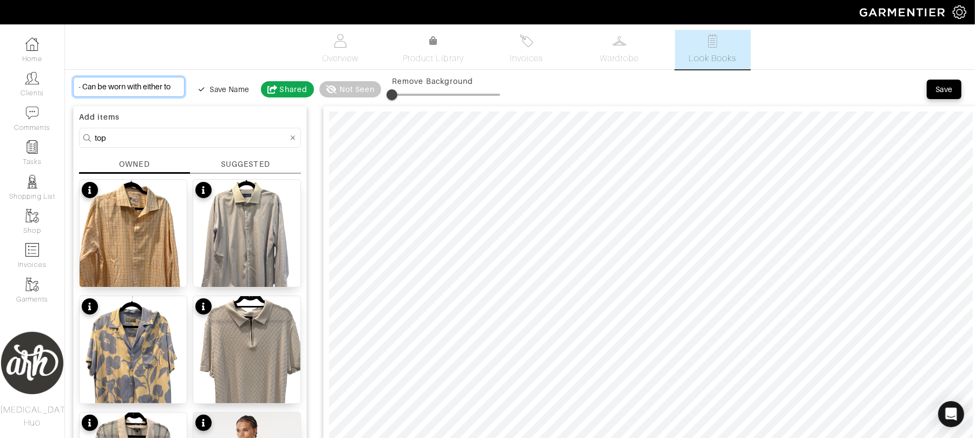
type input "Casual Travel - Can be worn with either top"
type input "Casual Travel - Can be worn with either top o"
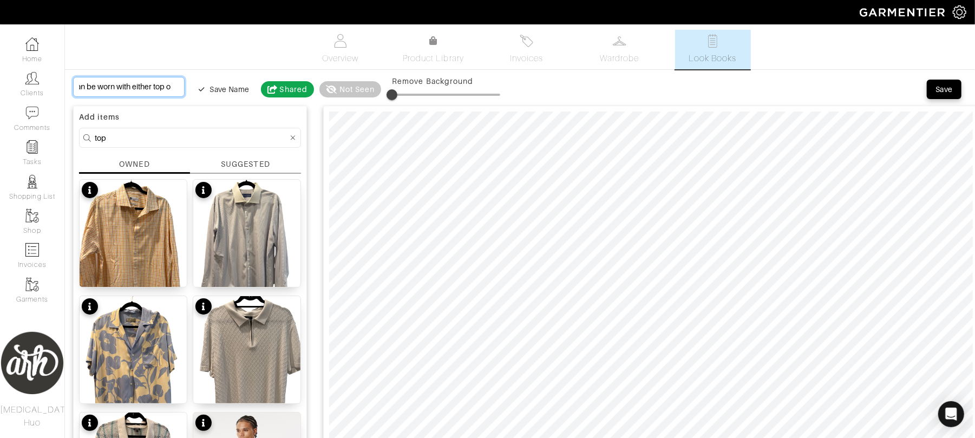
type input "Casual Travel - Can be worn with either top op"
type input "Casual Travel - Can be worn with either top opt"
type input "Casual Travel - Can be worn with either top opti"
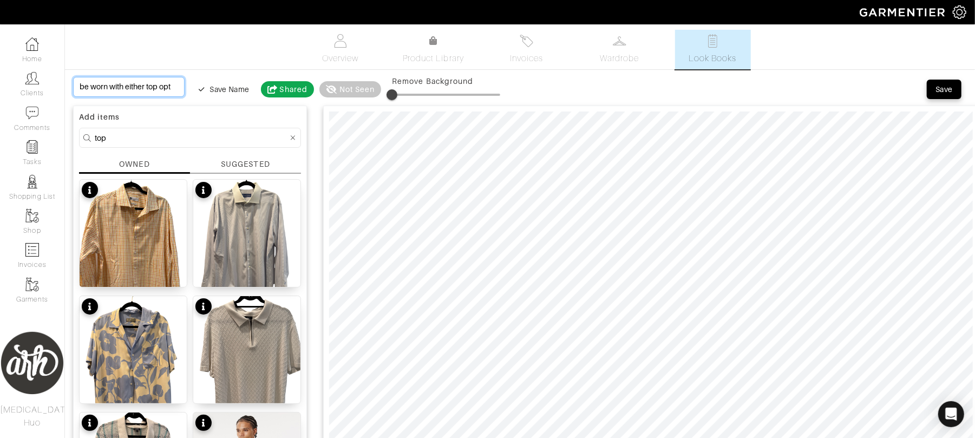
type input "Casual Travel - Can be worn with either top opti"
type input "Casual Travel - Can be worn with either top optio"
type input "Casual Travel - Can be worn with either top option"
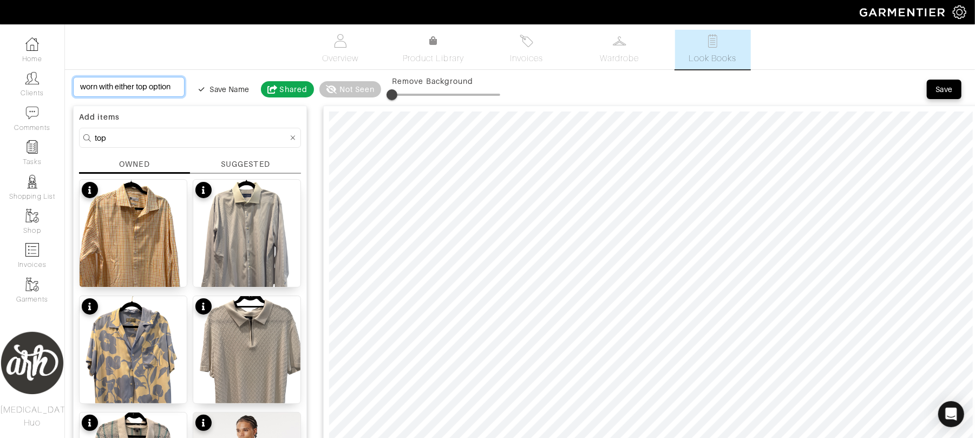
type input "Casual Travel - Can be worn with either top option"
click at [945, 89] on div "Save" at bounding box center [943, 89] width 17 height 11
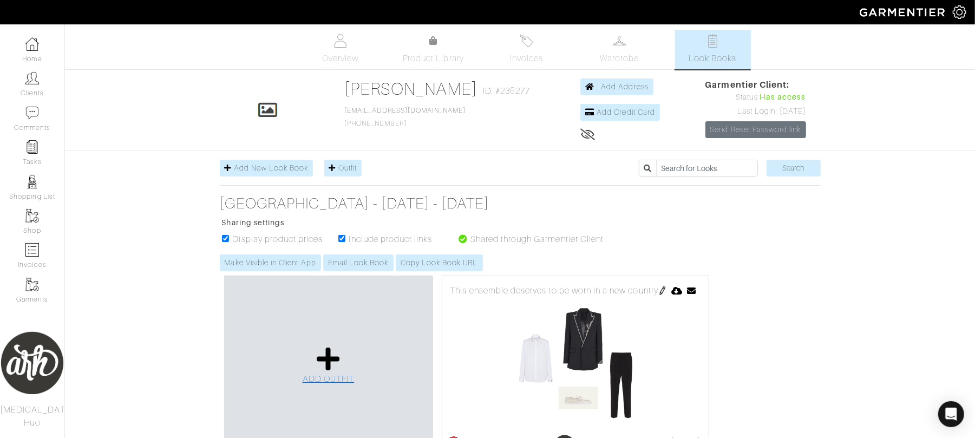
click at [313, 375] on span "ADD OUTFIT" at bounding box center [328, 379] width 52 height 10
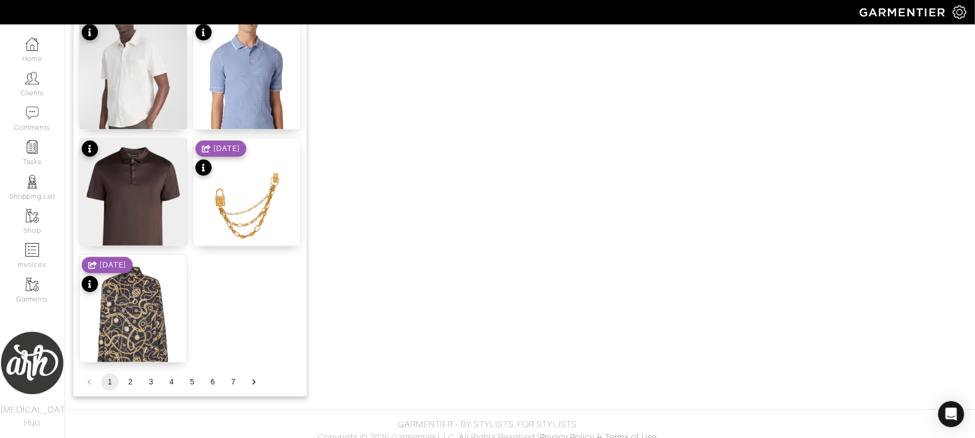
scroll to position [1332, 0]
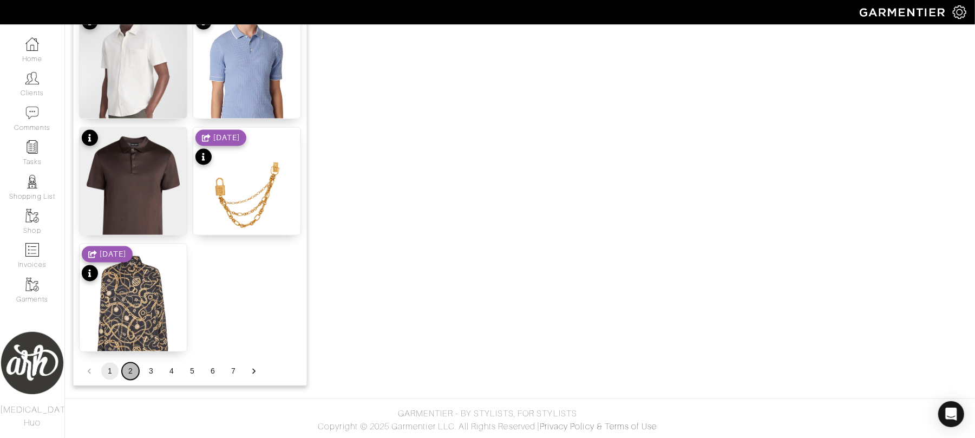
click at [123, 369] on button "2" at bounding box center [130, 371] width 17 height 17
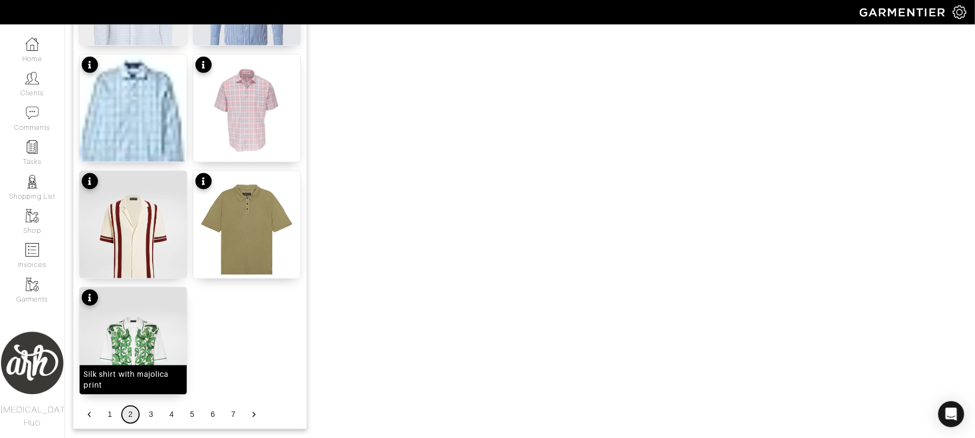
scroll to position [1299, 0]
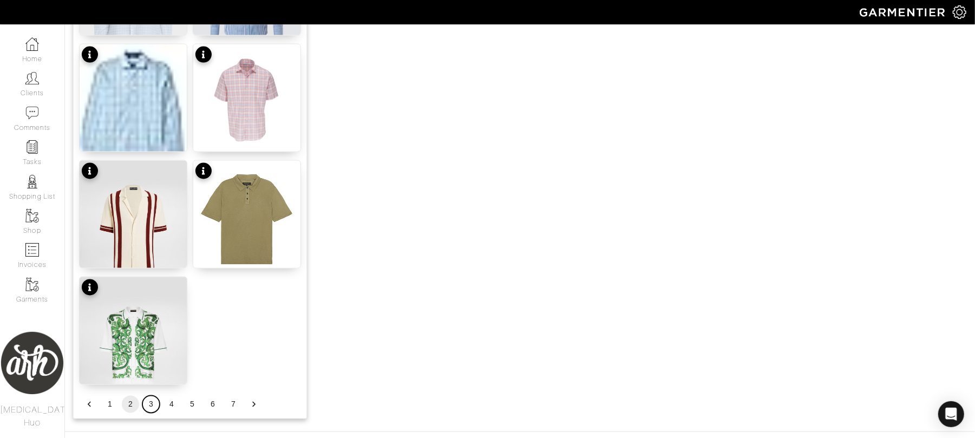
click at [149, 406] on button "3" at bounding box center [150, 404] width 17 height 17
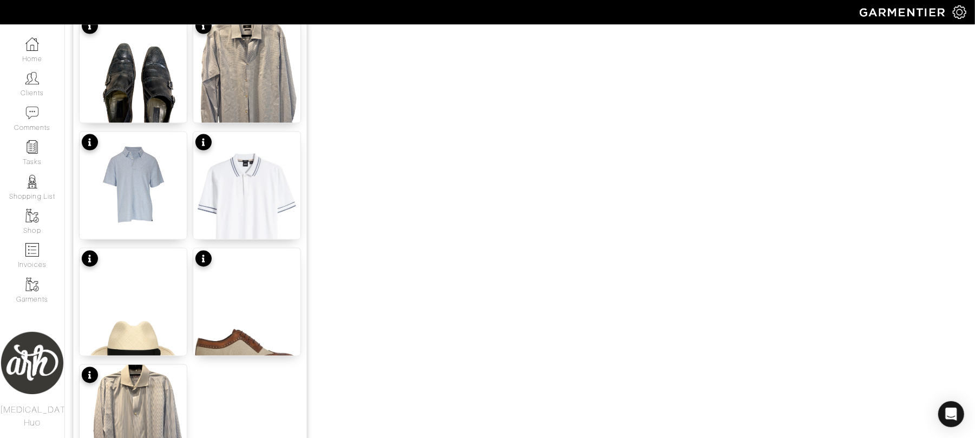
scroll to position [1332, 0]
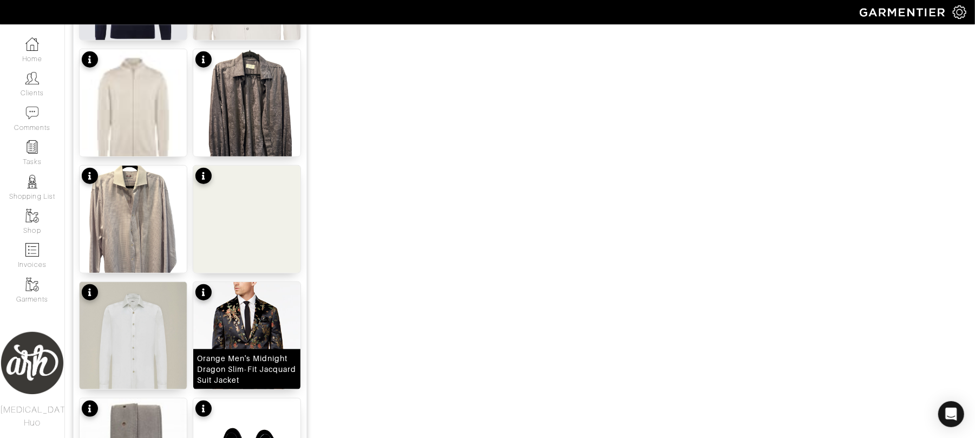
click at [260, 356] on div "Orange Men's Midnight Dragon Slim-Fit Jacquard Suit Jacket" at bounding box center [247, 369] width 100 height 32
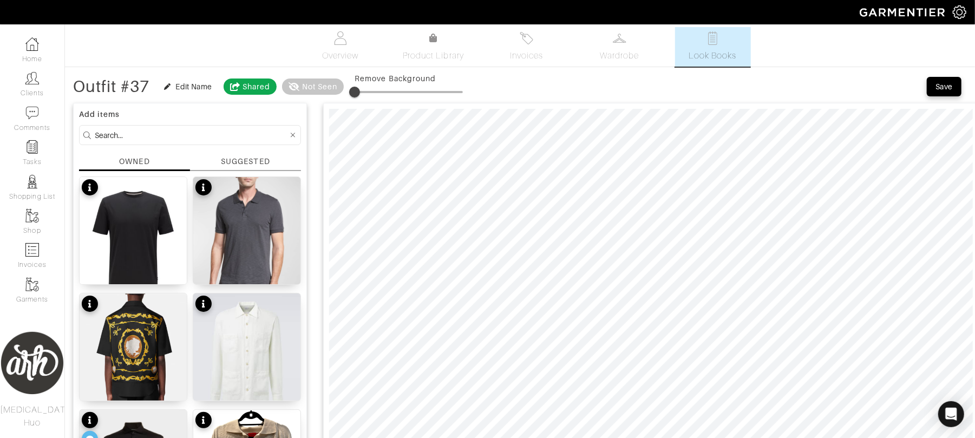
scroll to position [5, 0]
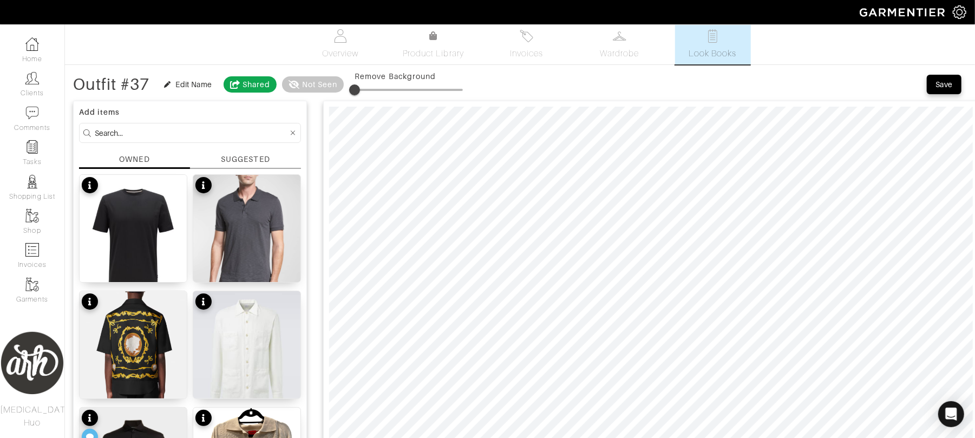
click at [161, 137] on input at bounding box center [191, 133] width 193 height 14
type input "black"
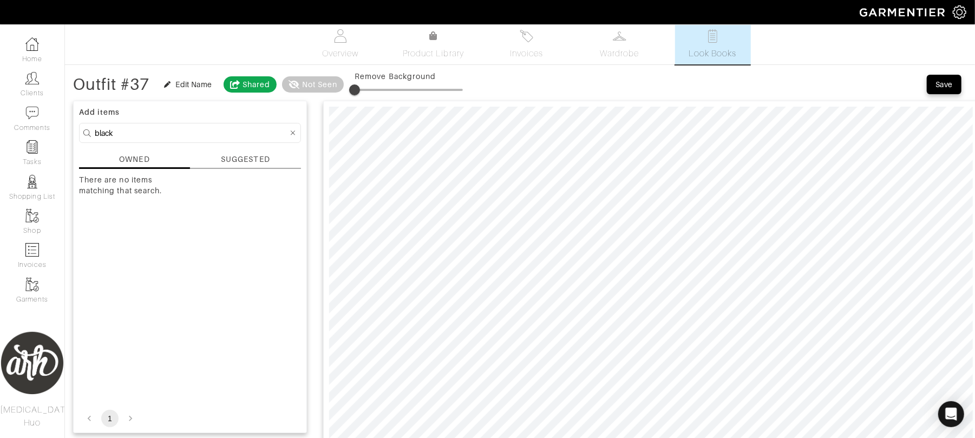
click at [156, 134] on input "black" at bounding box center [191, 133] width 193 height 14
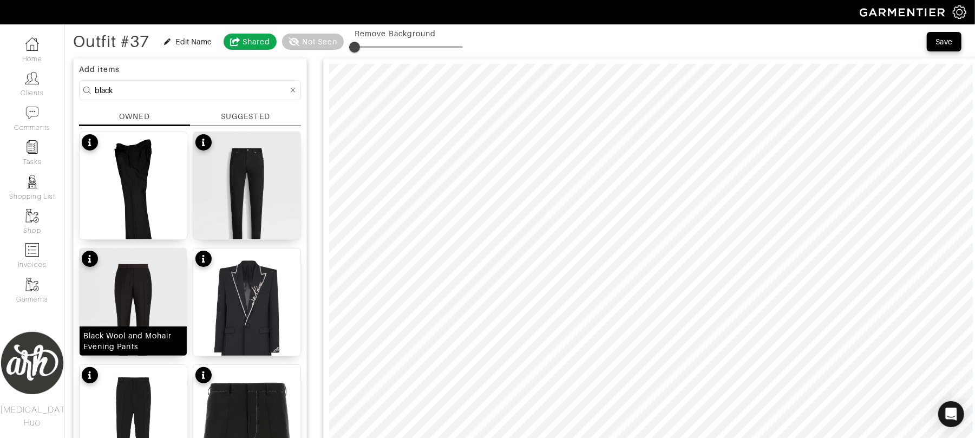
scroll to position [67, 0]
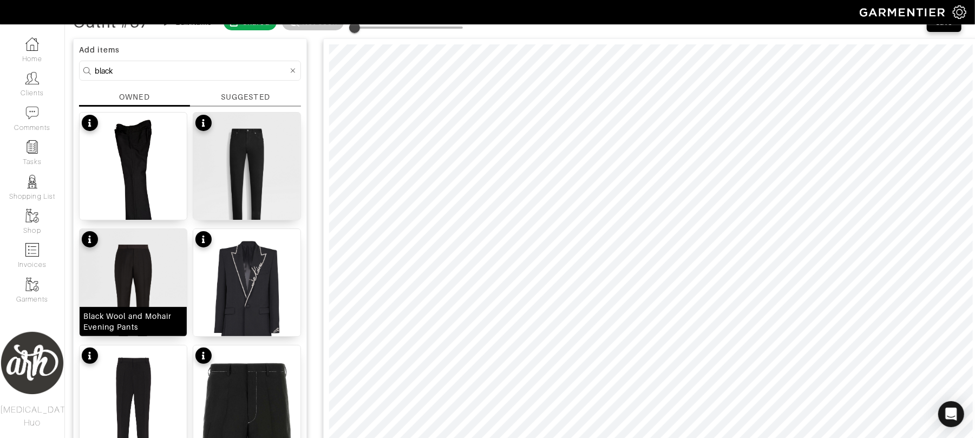
click at [143, 269] on img at bounding box center [133, 300] width 107 height 143
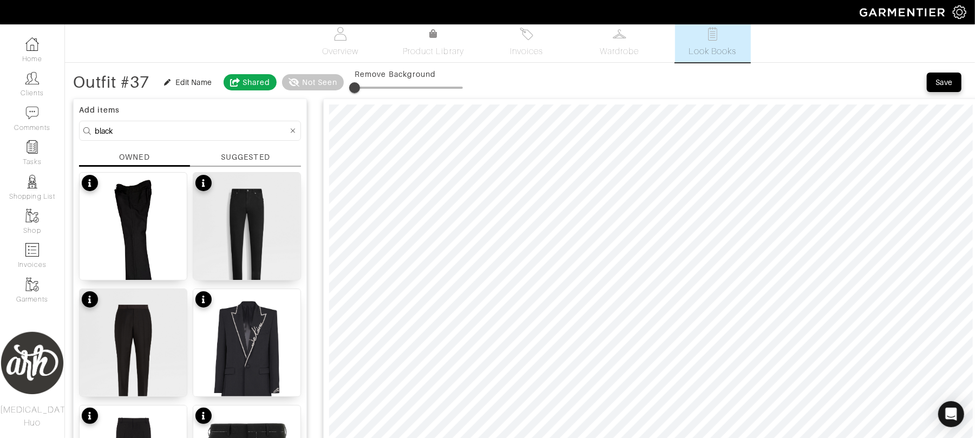
scroll to position [0, 0]
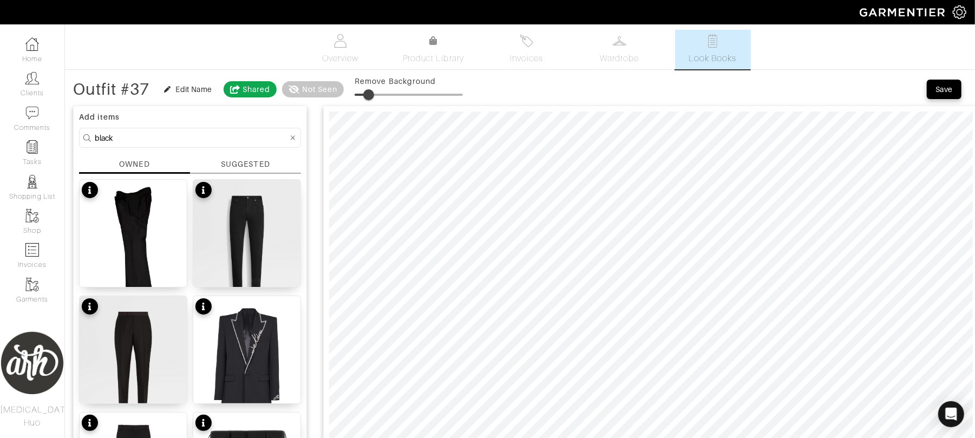
type input "17"
drag, startPoint x: 357, startPoint y: 94, endPoint x: 375, endPoint y: 96, distance: 18.1
click at [375, 96] on span at bounding box center [372, 94] width 11 height 11
drag, startPoint x: 355, startPoint y: 96, endPoint x: 364, endPoint y: 96, distance: 9.2
click at [364, 96] on span at bounding box center [362, 94] width 11 height 11
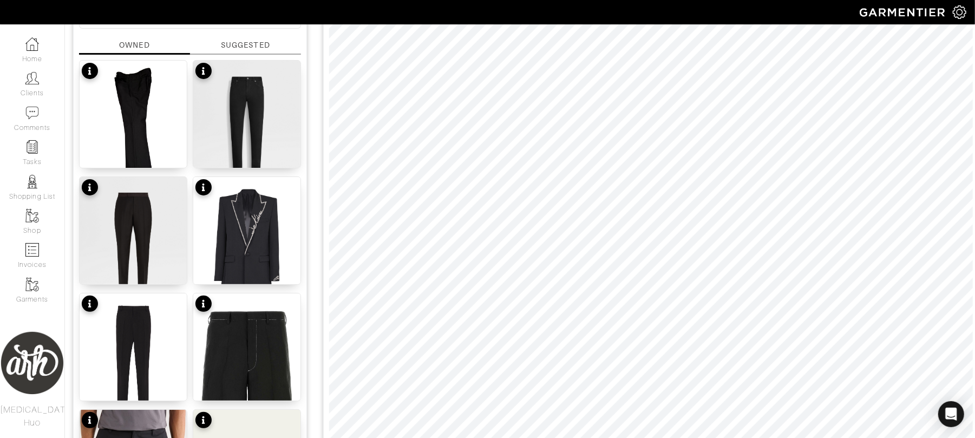
scroll to position [120, 0]
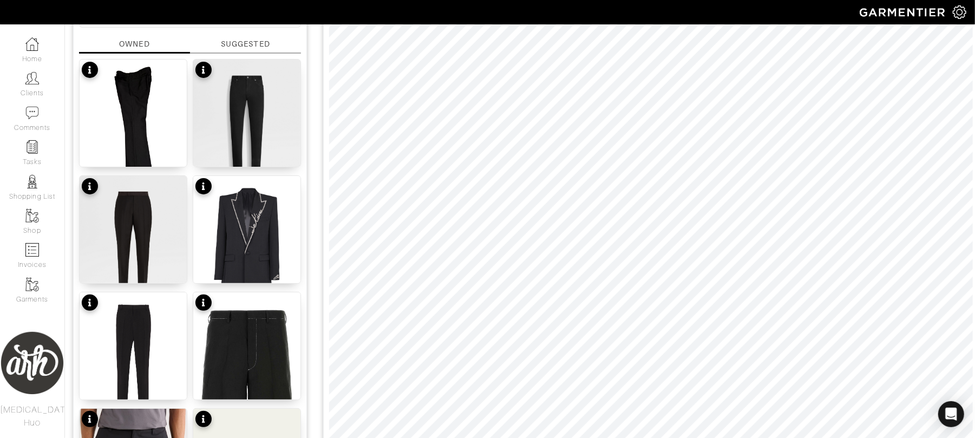
type input "17"
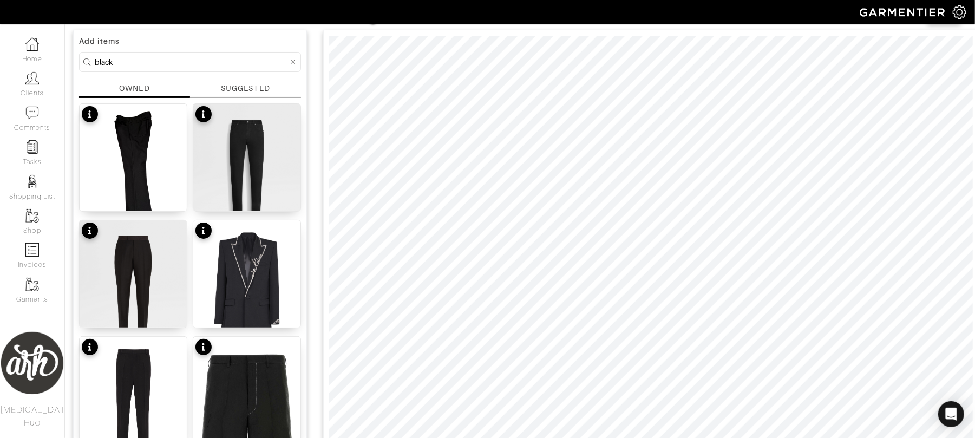
scroll to position [0, 0]
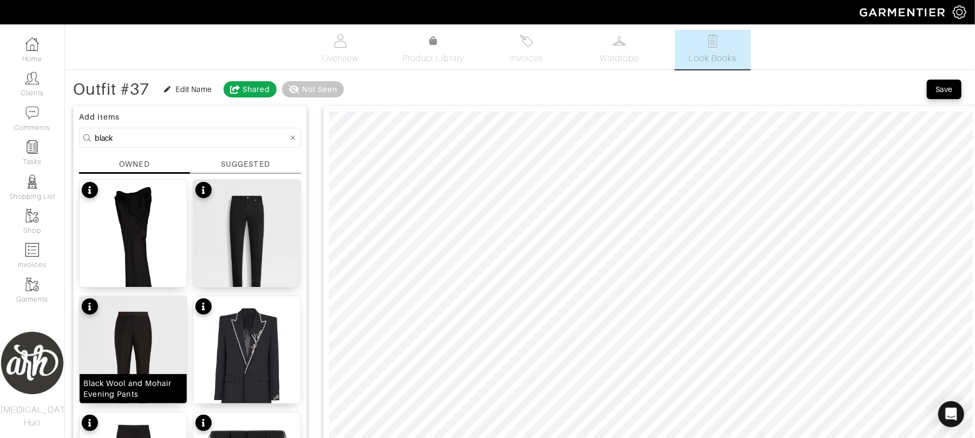
click at [124, 340] on img at bounding box center [133, 367] width 107 height 143
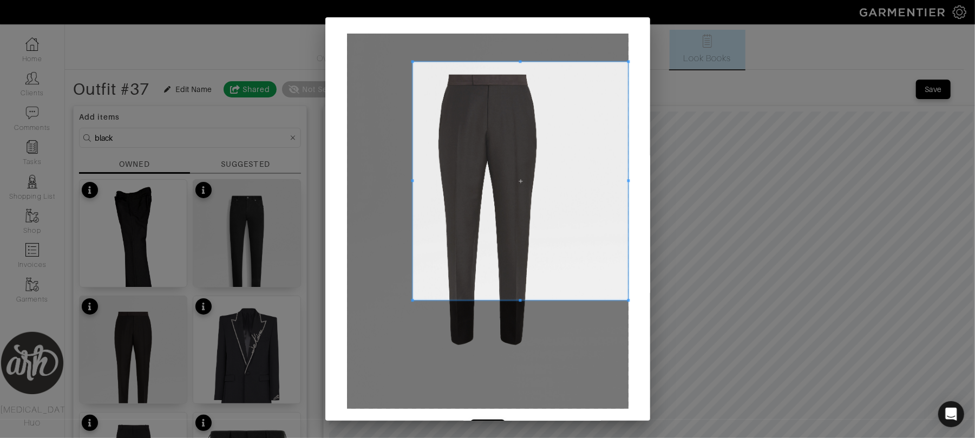
click at [411, 62] on span at bounding box center [412, 61] width 3 height 3
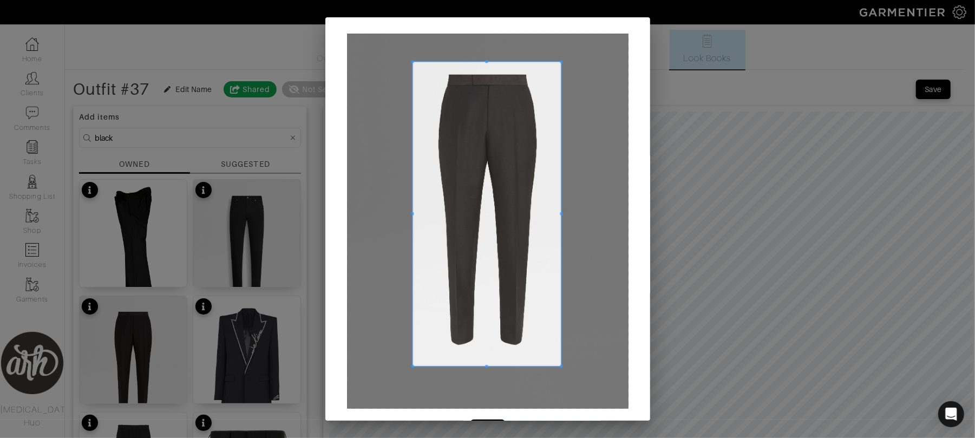
click at [560, 365] on span at bounding box center [561, 366] width 3 height 3
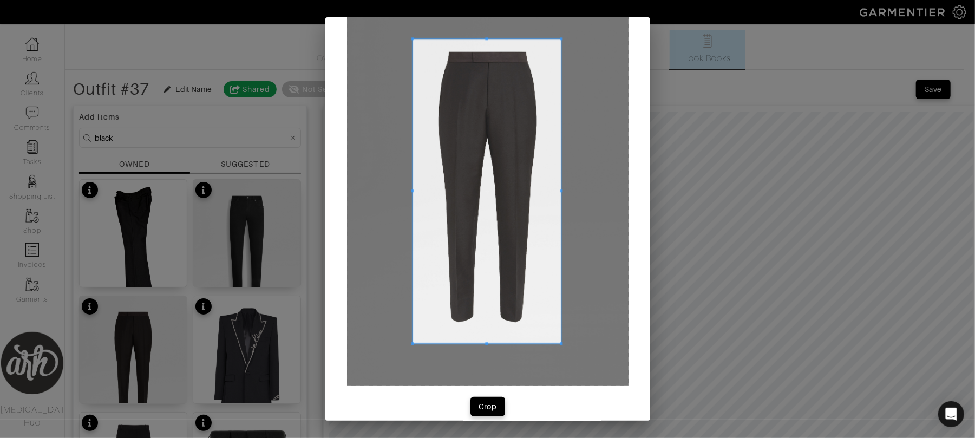
scroll to position [35, 0]
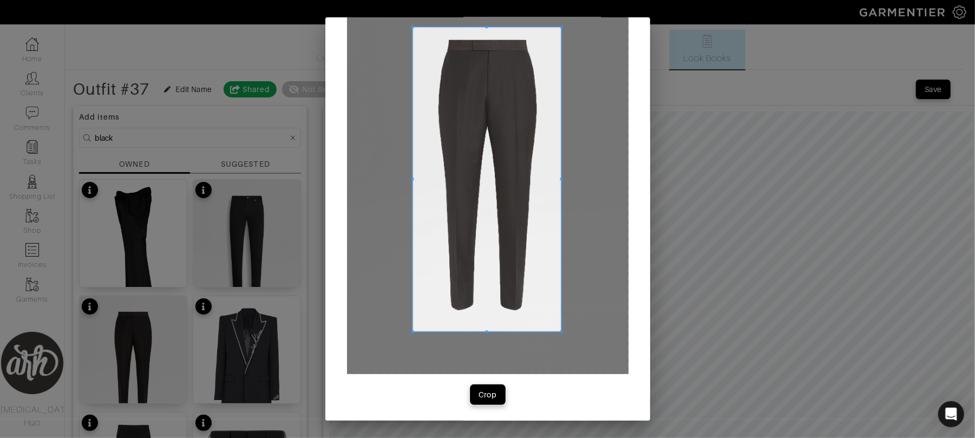
click at [486, 402] on button "Crop" at bounding box center [487, 394] width 35 height 19
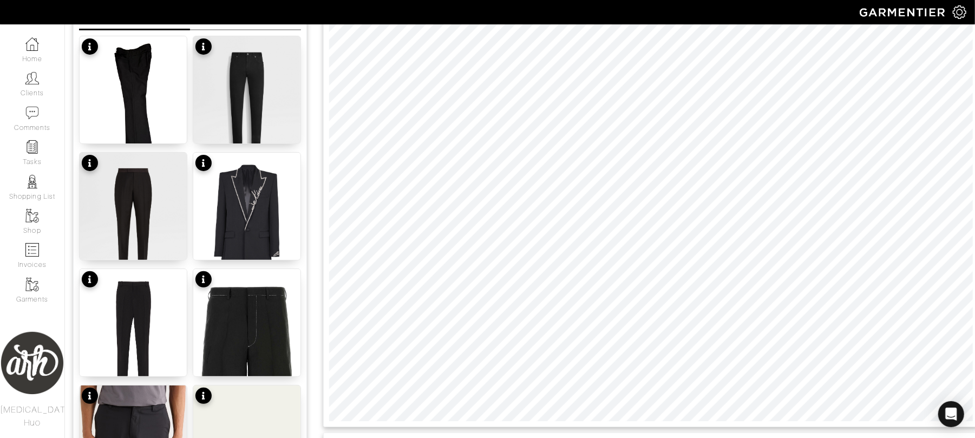
scroll to position [144, 0]
click at [527, 420] on div at bounding box center [650, 194] width 655 height 465
type input "7"
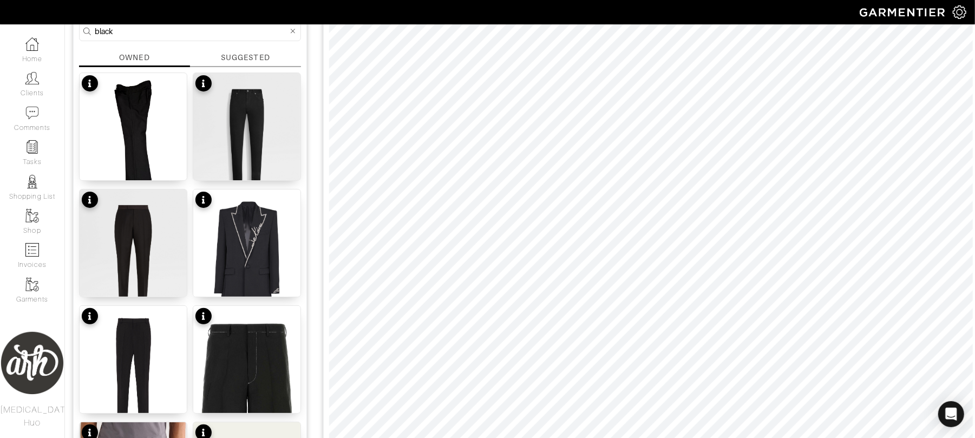
scroll to position [87, 0]
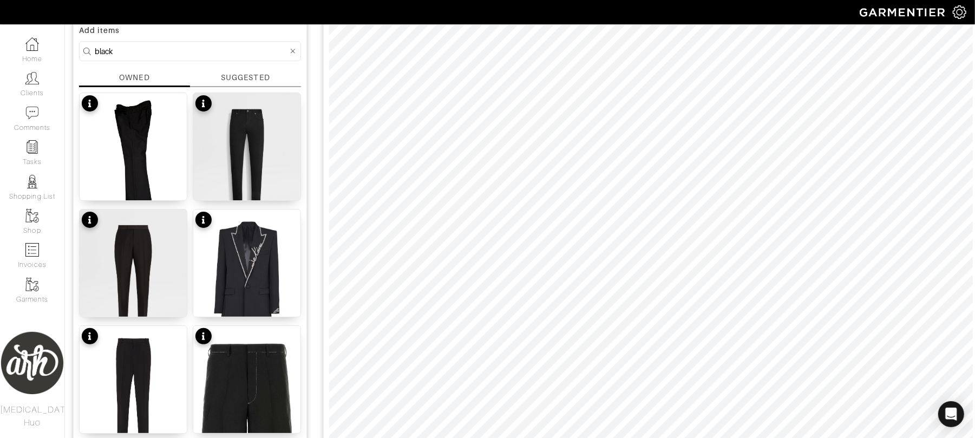
click at [252, 49] on input "black" at bounding box center [191, 51] width 193 height 14
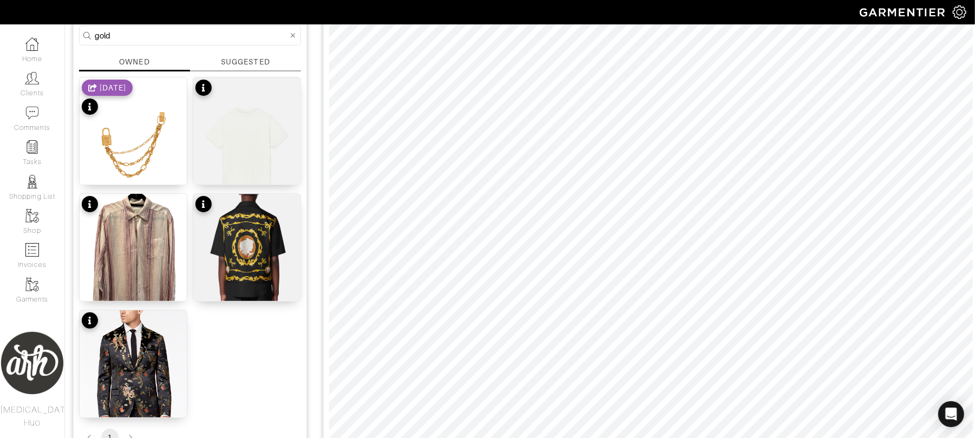
scroll to position [96, 0]
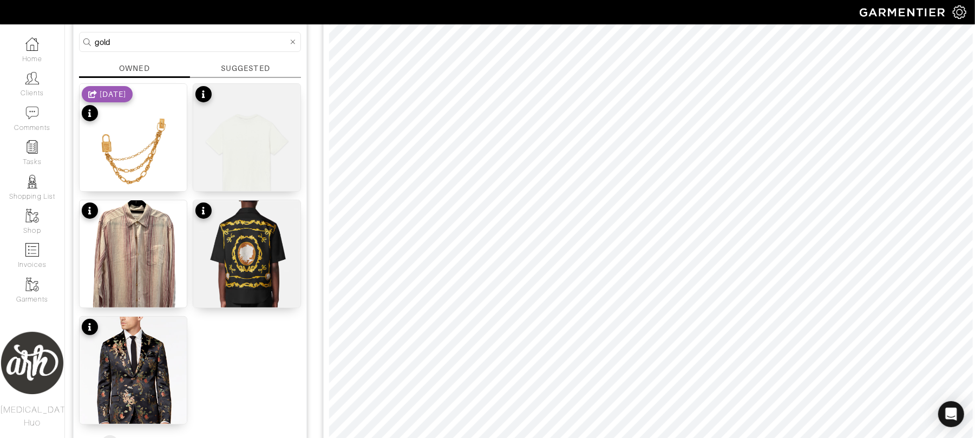
click at [187, 44] on input "gold" at bounding box center [191, 42] width 193 height 14
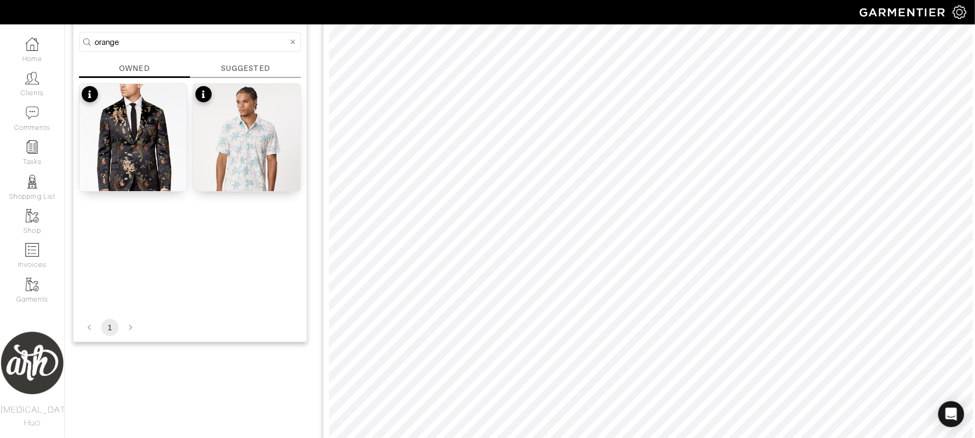
click at [150, 42] on input "orange" at bounding box center [191, 42] width 193 height 14
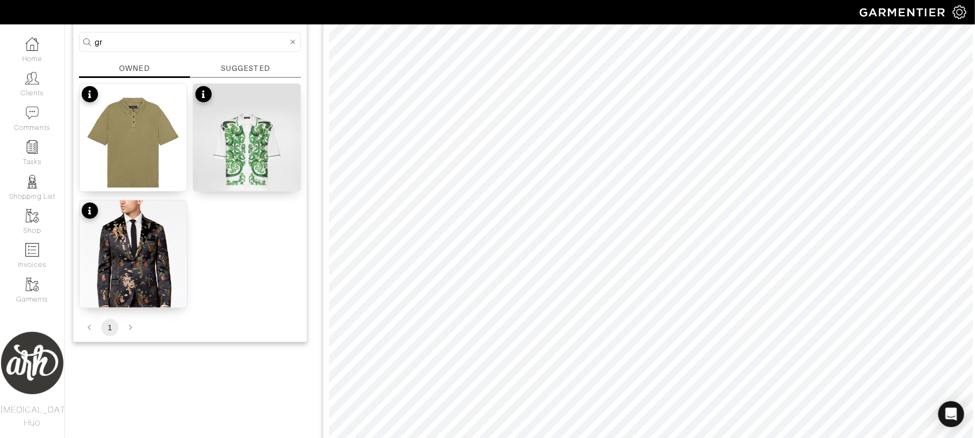
type input "g"
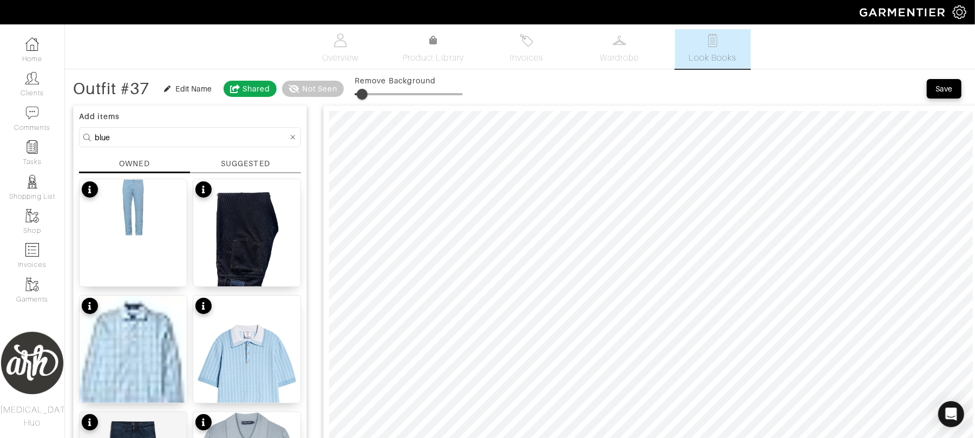
scroll to position [0, 0]
drag, startPoint x: 194, startPoint y: 126, endPoint x: 194, endPoint y: 137, distance: 10.8
click at [194, 141] on input "blue" at bounding box center [191, 138] width 193 height 14
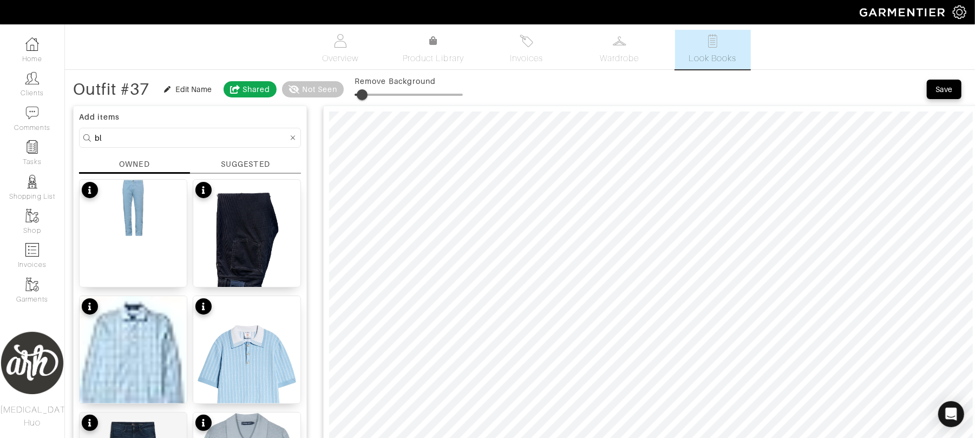
type input "b"
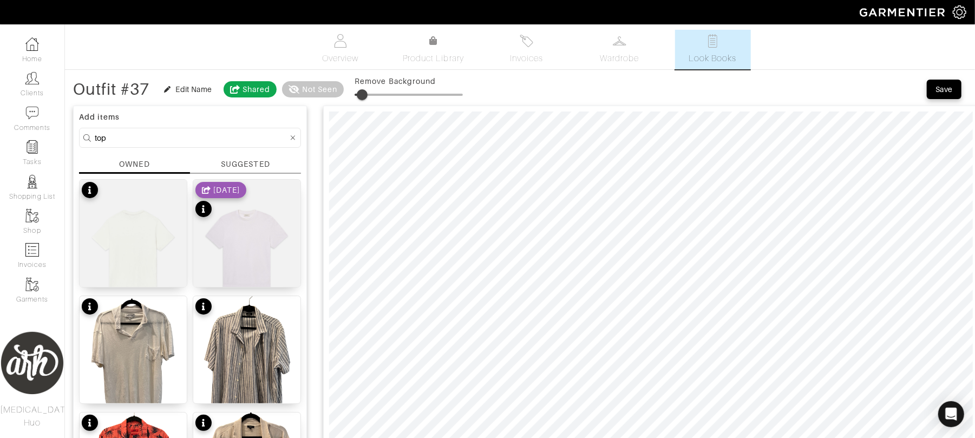
type input "top"
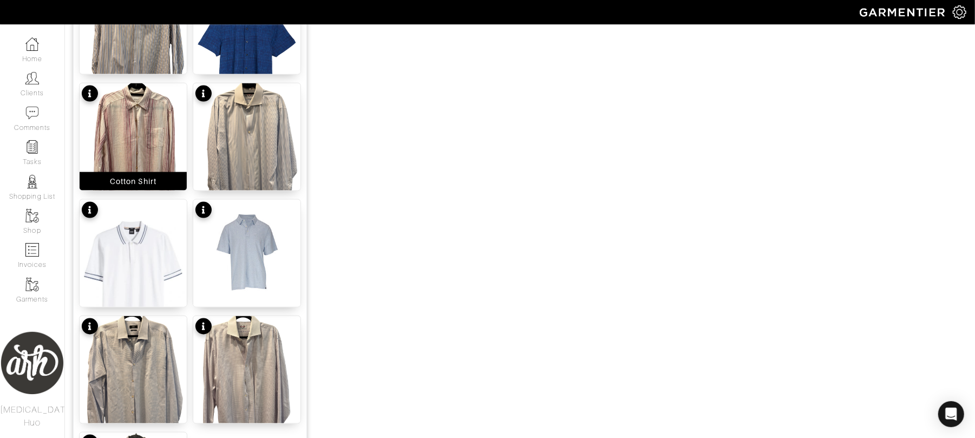
scroll to position [1145, 0]
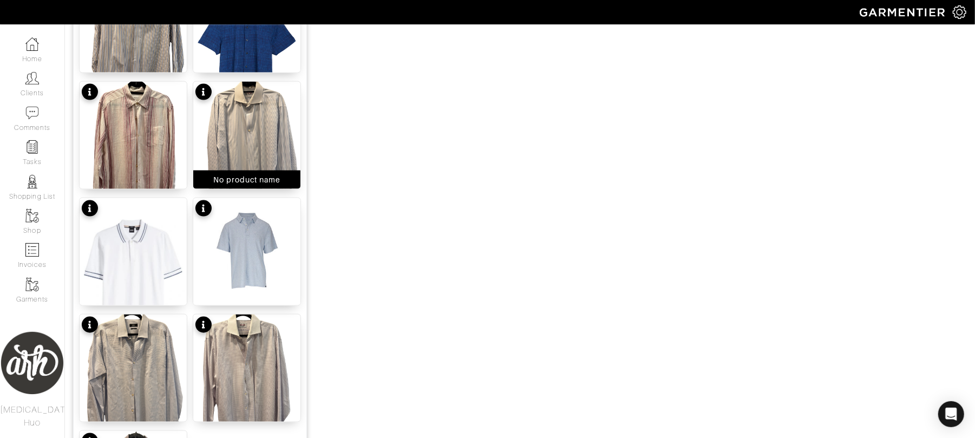
click at [246, 144] on img at bounding box center [246, 153] width 107 height 143
type input "7"
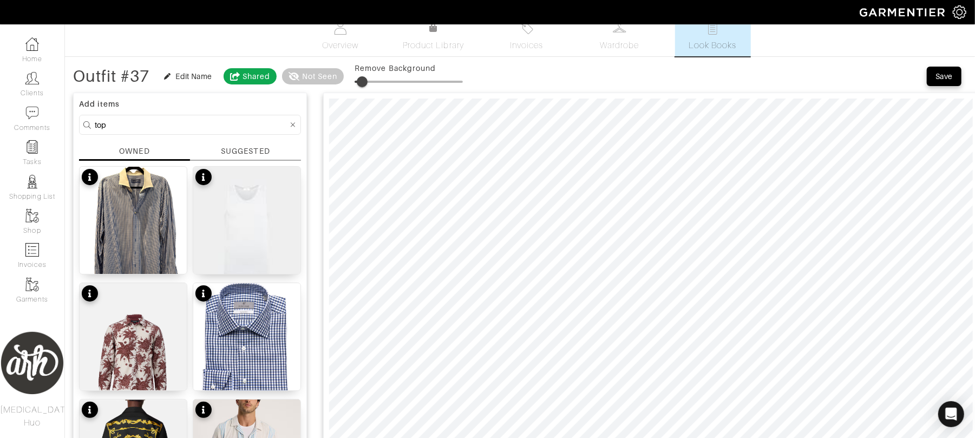
scroll to position [0, 0]
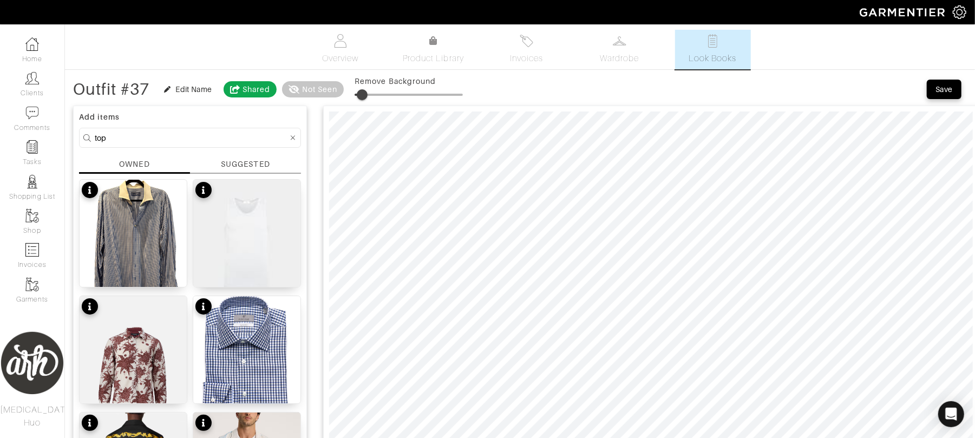
click at [165, 128] on form "top" at bounding box center [190, 138] width 222 height 20
click at [165, 135] on input "top" at bounding box center [191, 138] width 193 height 14
type input "shoe"
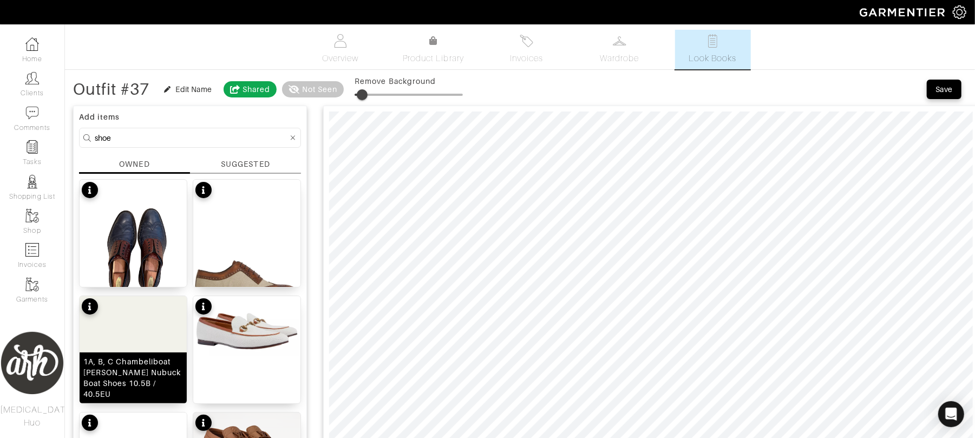
click at [152, 360] on img at bounding box center [133, 371] width 107 height 150
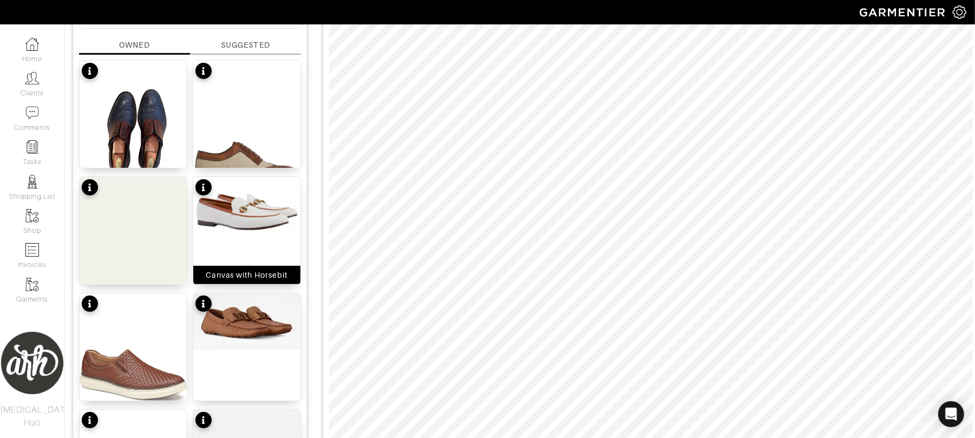
scroll to position [120, 0]
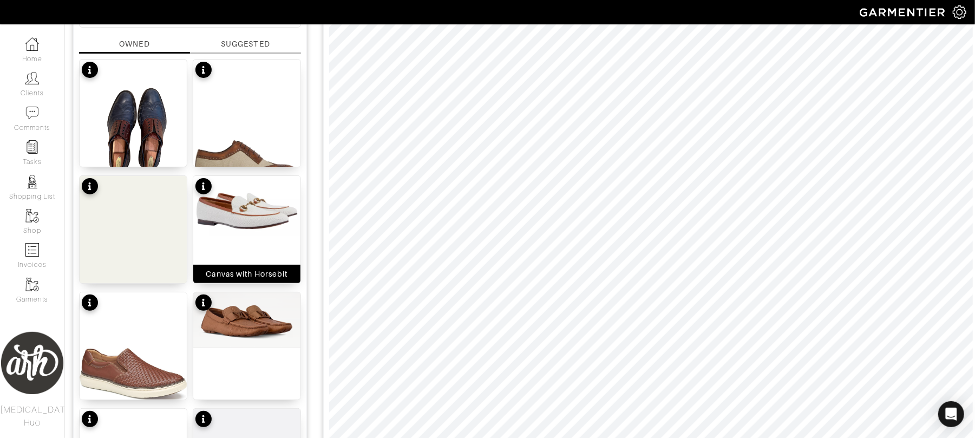
type input "7"
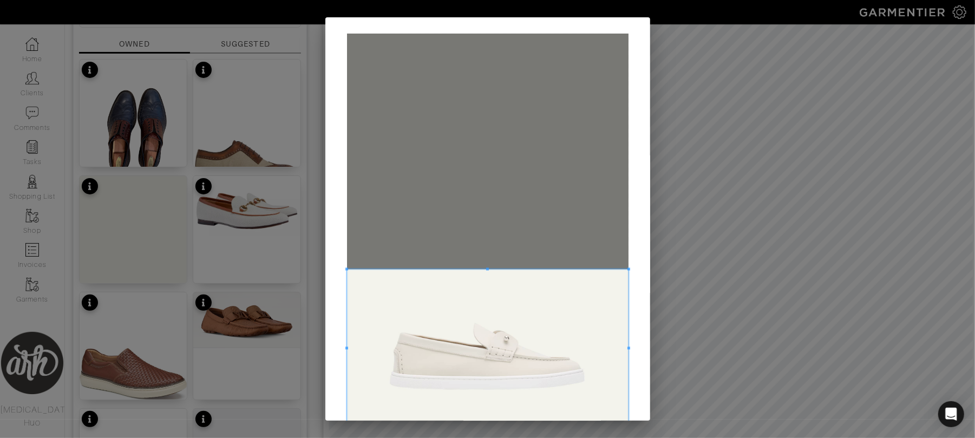
click at [487, 386] on span at bounding box center [487, 348] width 281 height 159
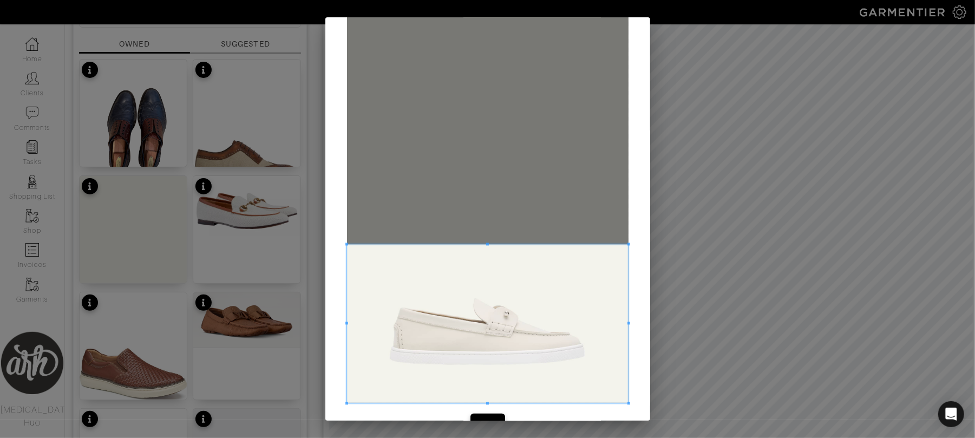
scroll to position [53, 0]
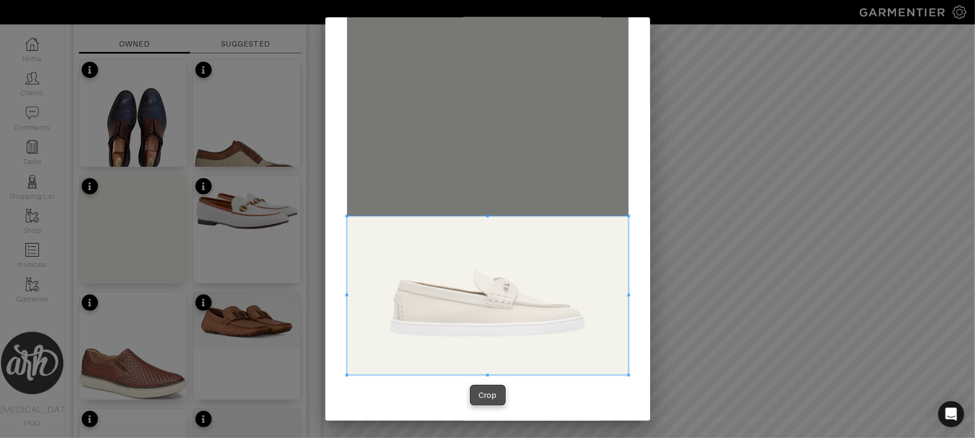
click at [487, 395] on div "Crop" at bounding box center [487, 395] width 18 height 11
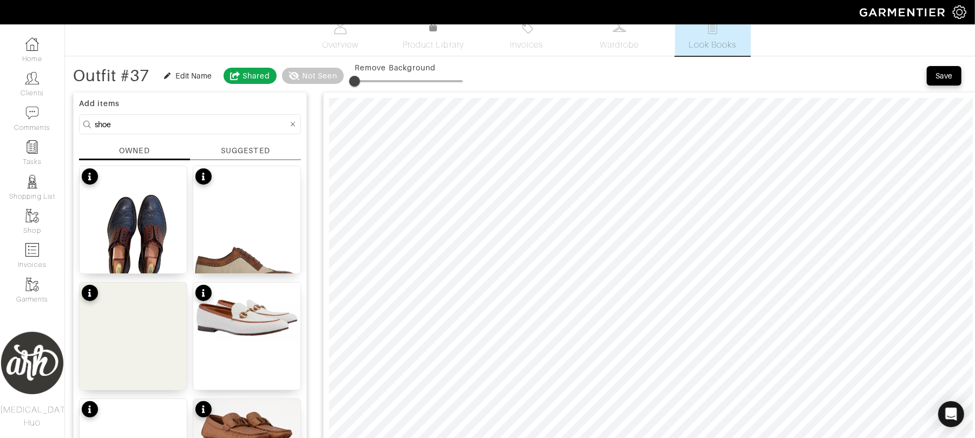
scroll to position [0, 0]
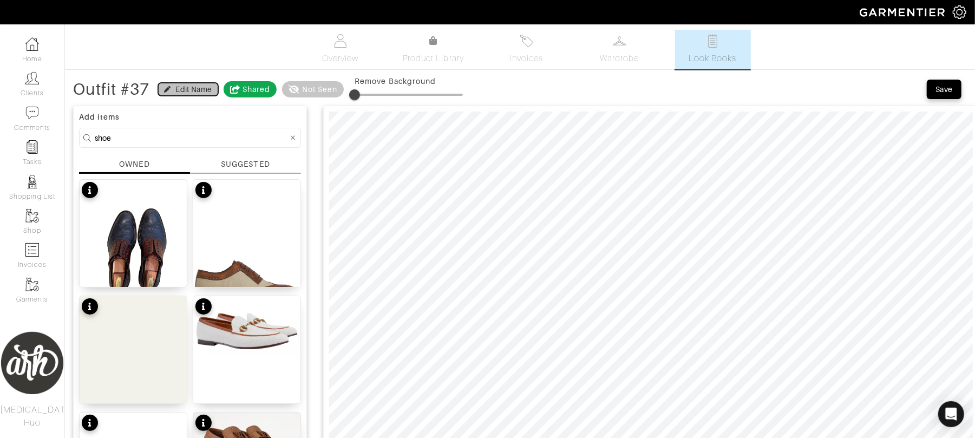
click at [176, 95] on button "Edit Name" at bounding box center [188, 89] width 60 height 13
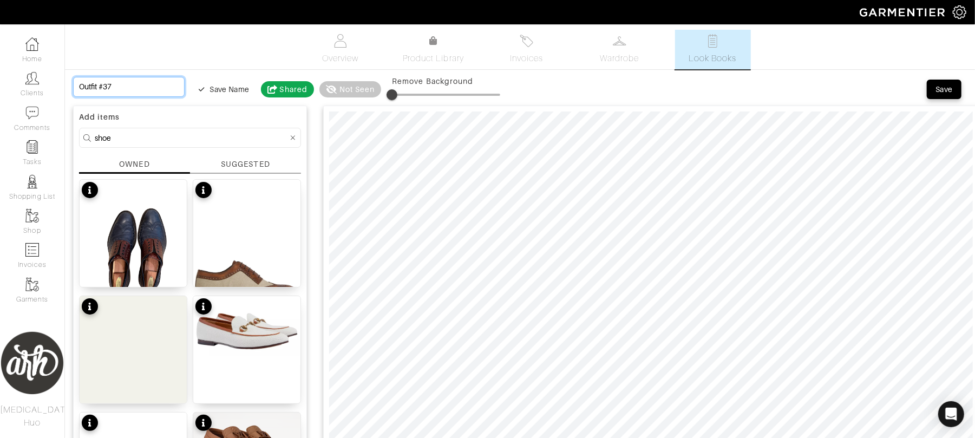
click at [145, 87] on input "Outfit #37" at bounding box center [128, 87] width 111 height 20
type input "D"
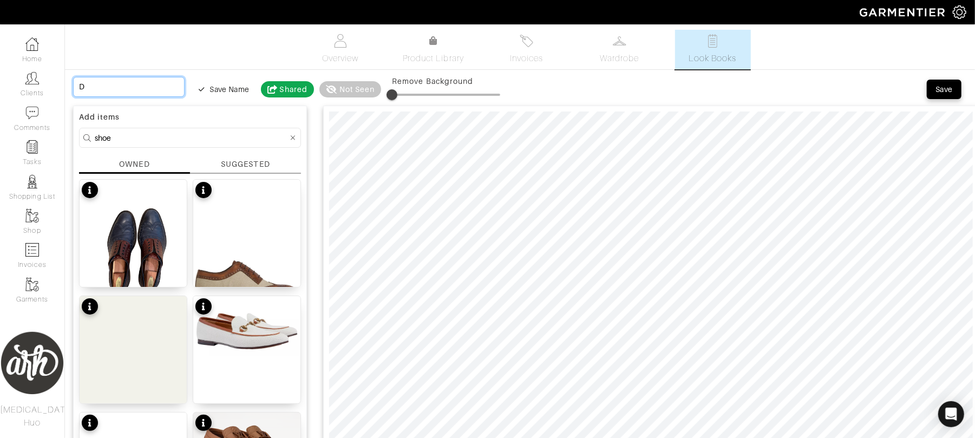
type input "Di"
type input "Din"
type input "Dinn"
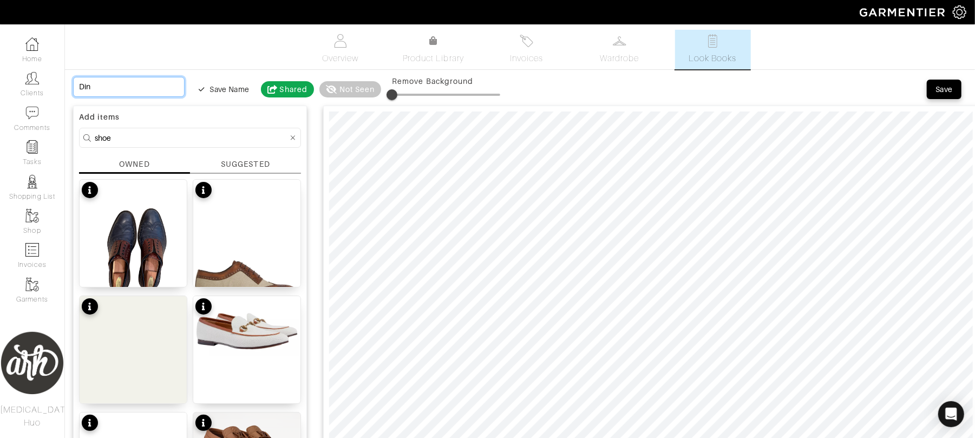
type input "Dinn"
type input "Dinne"
type input "Dinner"
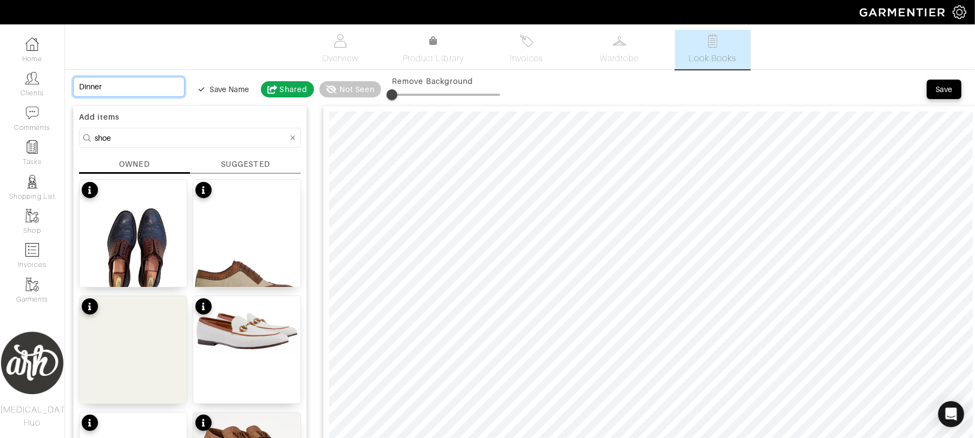
type input "Dinner -"
type input "Dinner - C"
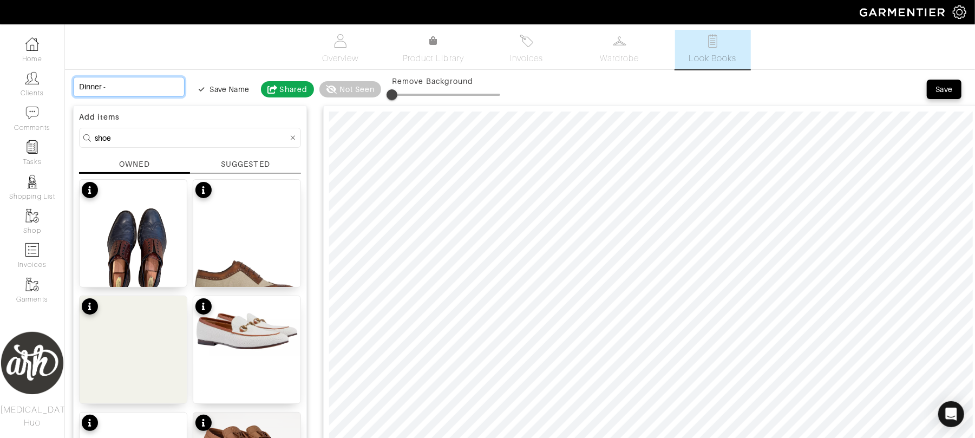
type input "Dinner - C"
type input "Dinner - Cu"
type input "Dinner - Cus"
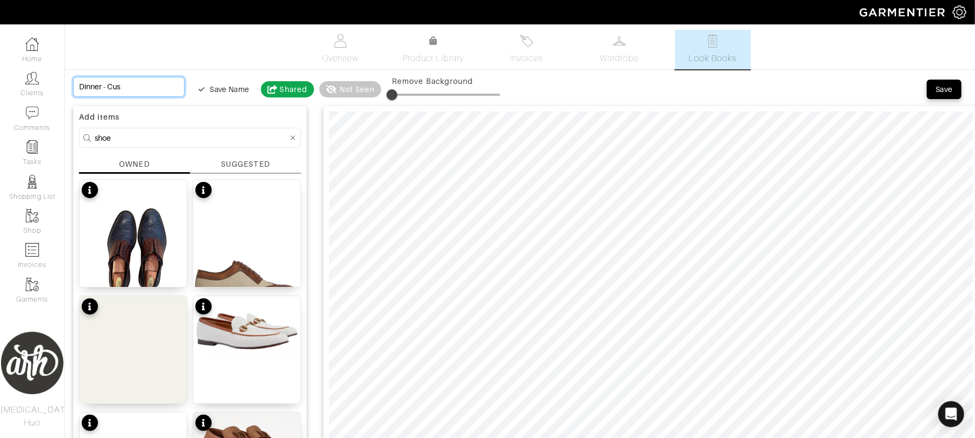
type input "Dinner - Cus="
type input "Dinner - Cus"
type input "Dinner - Cu"
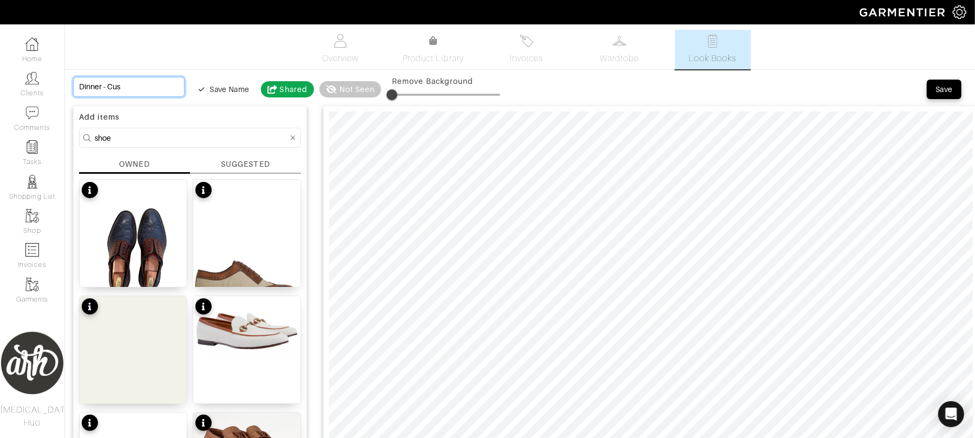
type input "Dinner - Cu"
type input "Dinner - C"
type input "Dinner -"
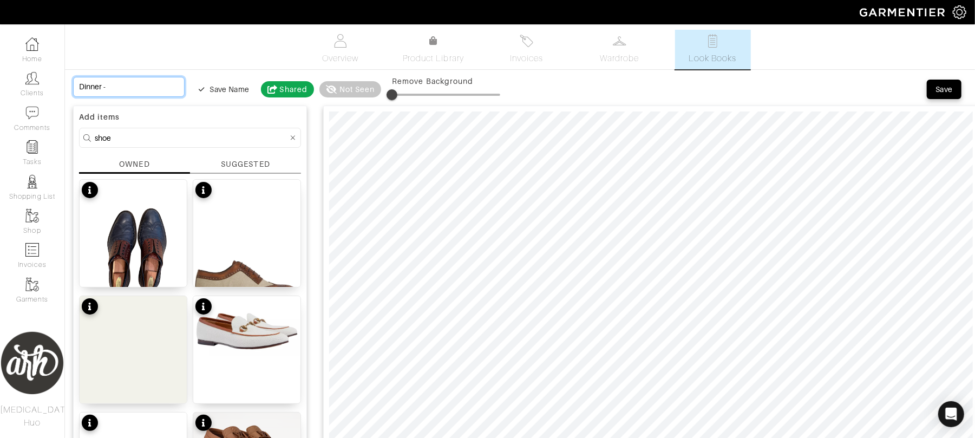
type input "Dinner - S"
type input "Dinner - Sh"
type input "Dinner - Shi"
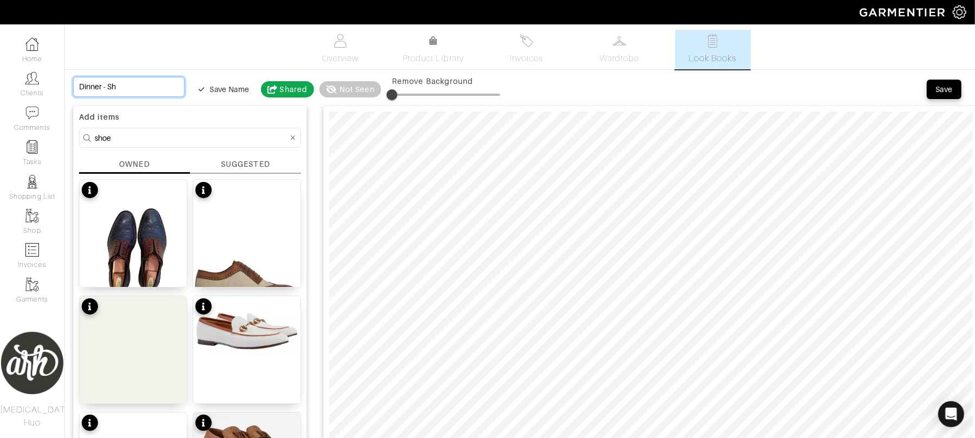
type input "Dinner - Shi"
type input "Dinner - Shir"
type input "Dinner - Shirt"
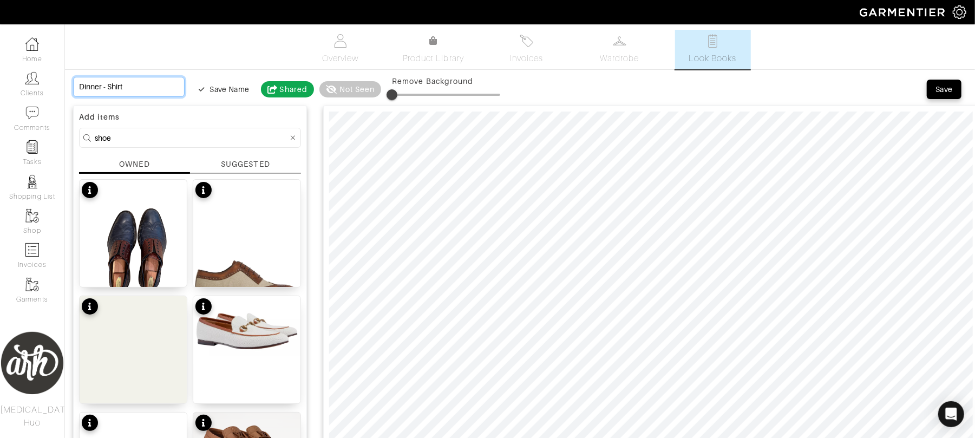
type input "Dinner - Shirt"
type input "Dinner - Shirt i"
type input "Dinner - Shirt is"
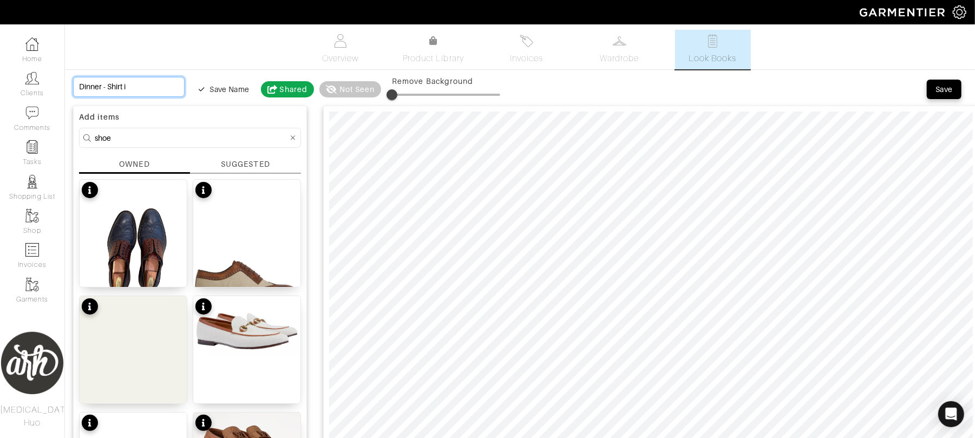
type input "Dinner - Shirt is"
type input "Dinner - Shirt is l"
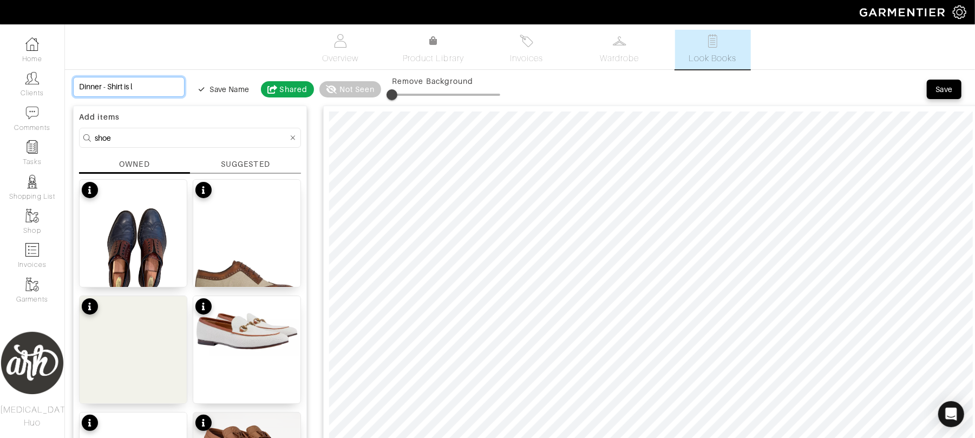
type input "Dinner - Shirt is li"
type input "Dinner - Shirt is li="
type input "Dinner - Shirt is li"
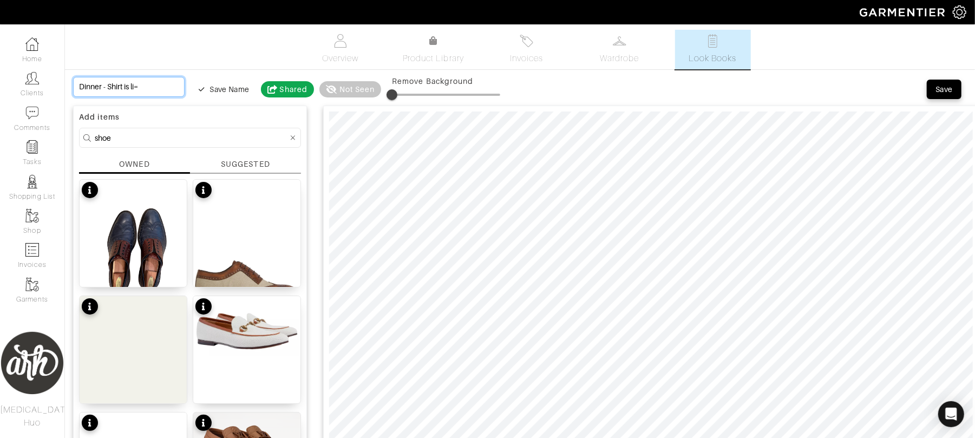
type input "Dinner - Shirt is li"
type input "Dinner - Shirt is l"
type input "Dinner - Shirt is"
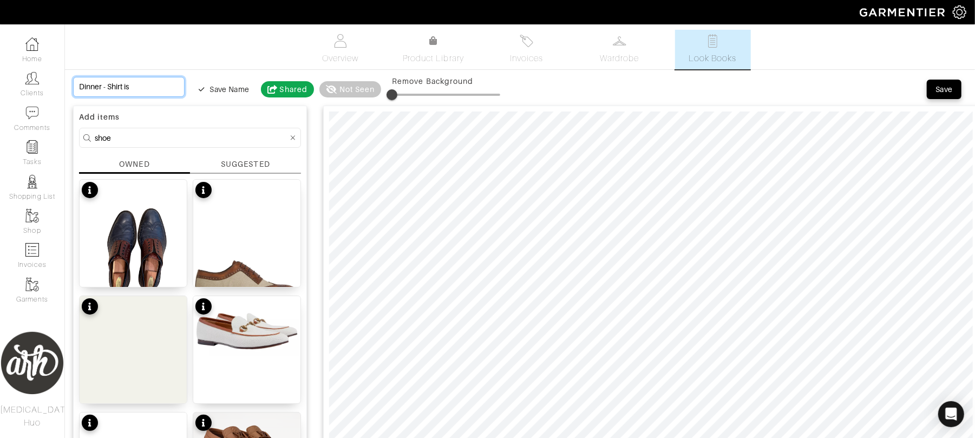
type input "Dinner - Shirt is C"
type input "Dinner - Shirt is Cu"
type input "Dinner - Shirt is Cus"
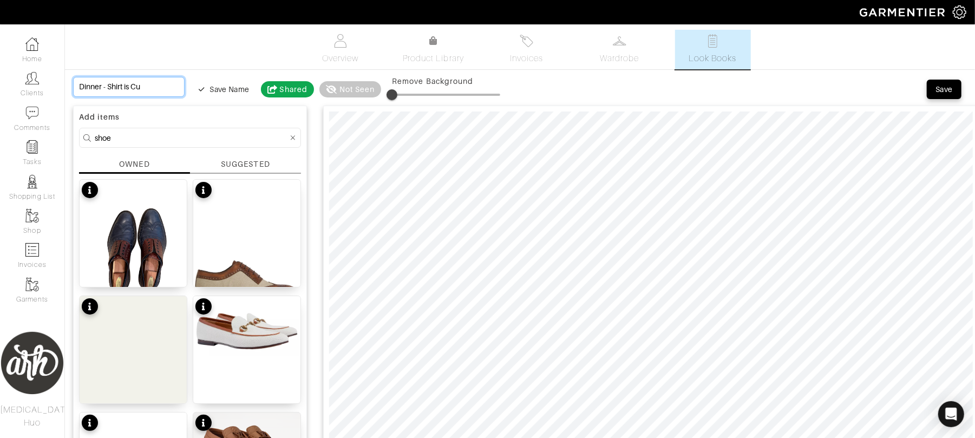
type input "Dinner - Shirt is Cus"
type input "Dinner - Shirt is Cust"
type input "Dinner - Shirt is Custo"
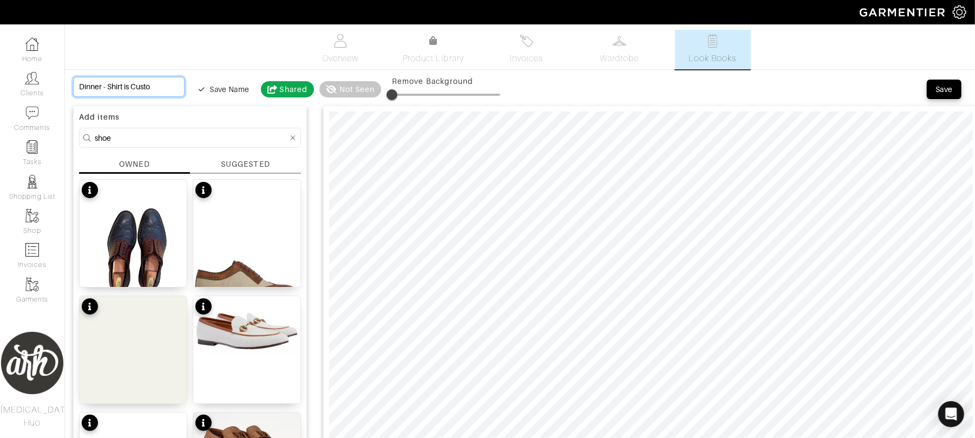
type input "Dinner - Shirt is Custom"
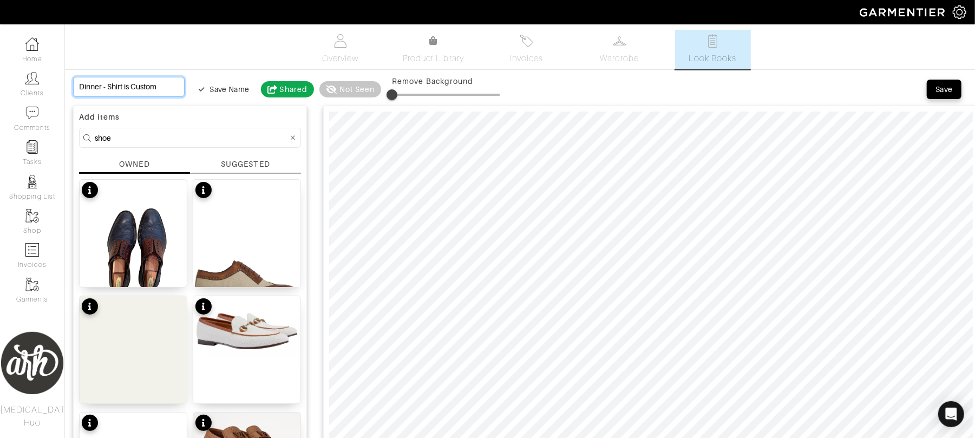
type input "Dinner - Shirt is Custom"
type input "Dinner - Shirt is Custom b"
type input "Dinner - Shirt is Custom by"
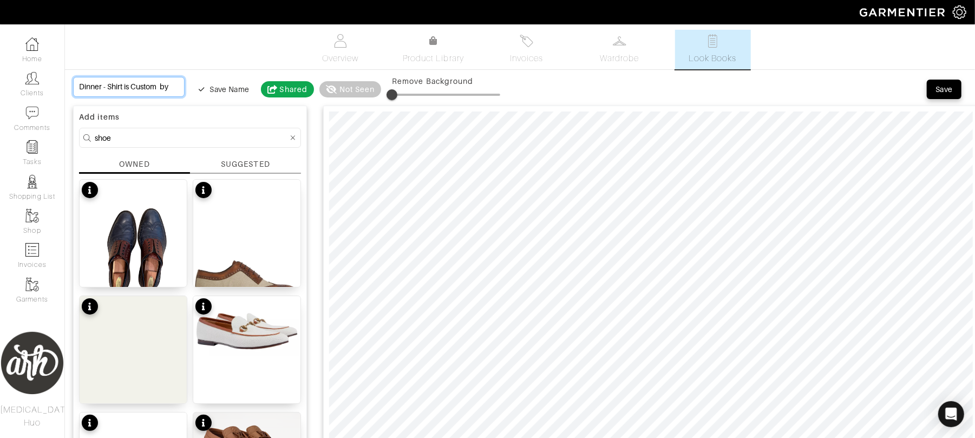
scroll to position [0, 11]
type input "Dinner - Shirt is Custom b"
type input "Dinner - Shirt is Custom"
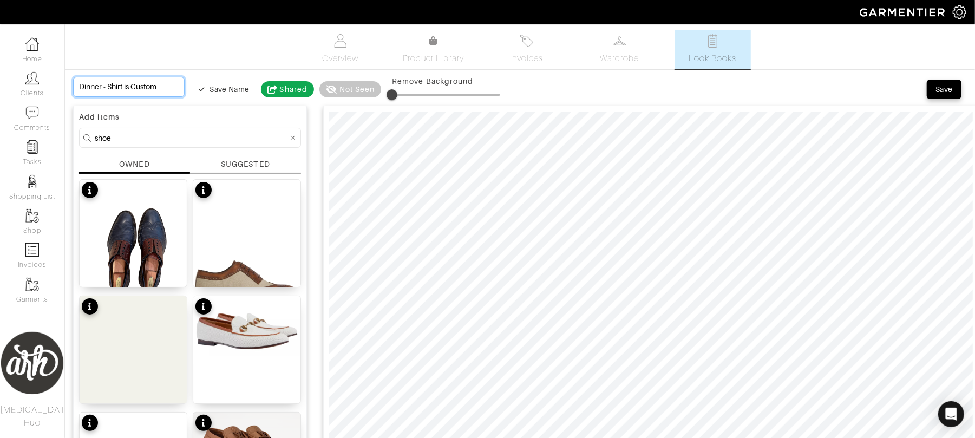
type input "Dinner - Shirt is Custom"
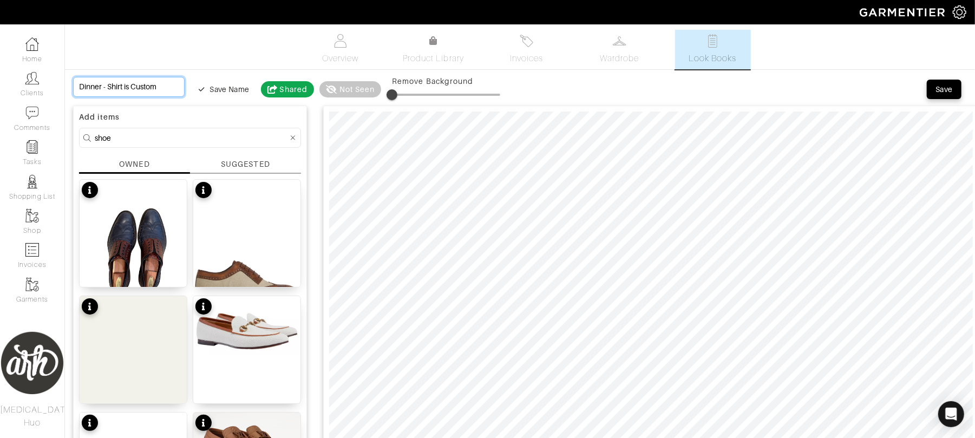
scroll to position [0, 0]
type input "Dinner - Shirt is Custom,"
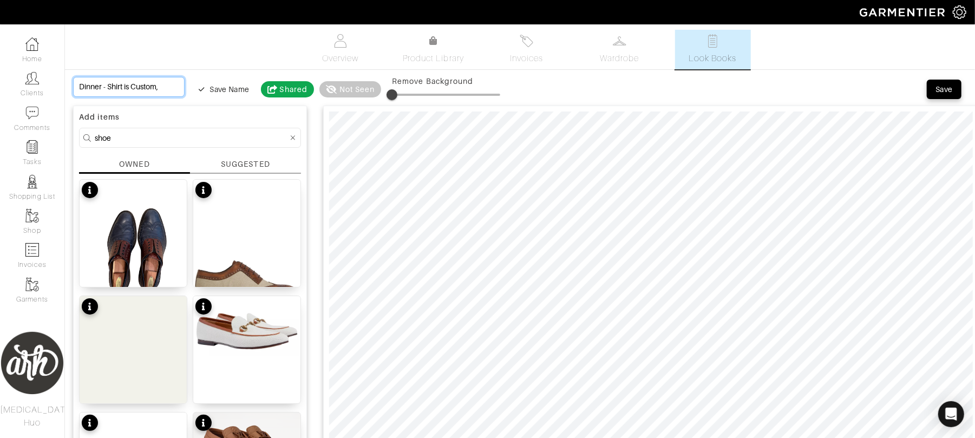
type input "Dinner - Shirt is Custom, P"
type input "Dinner - Shirt is Custom, Pr"
type input "Dinner - Shirt is Custom, Pre"
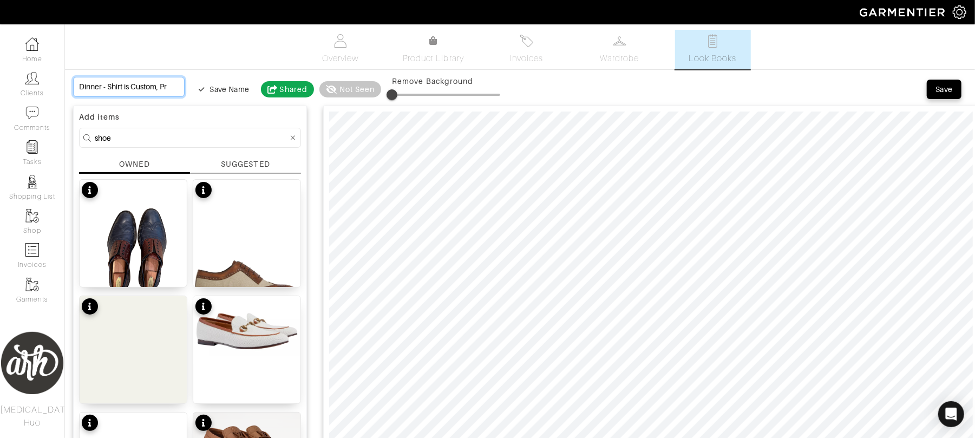
type input "Dinner - Shirt is Custom, Pre"
type input "Dinner - Shirt is Custom, Prem"
type input "Dinner - Shirt is Custom, Premi"
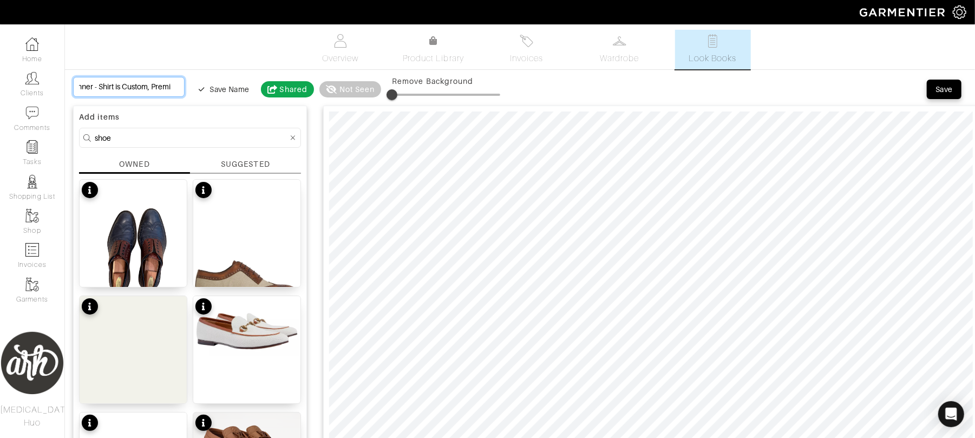
type input "Dinner - Shirt is Custom, Premie"
type input "Dinner - Shirt is Custom, Premier"
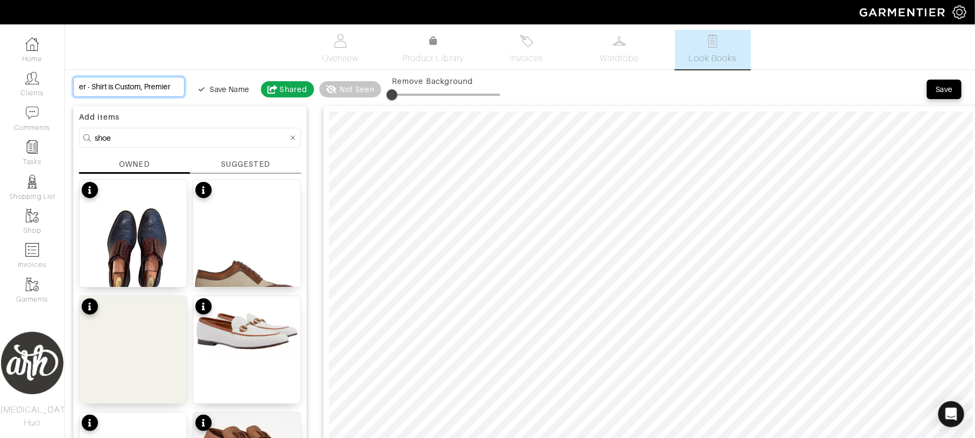
type input "Dinner - Shirt is Custom, Premier"
type input "Dinner - Shirt is Custom, Premier C"
type input "Dinner - Shirt is Custom, Premier Cl"
type input "Dinner - Shirt is Custom, Premier Clo"
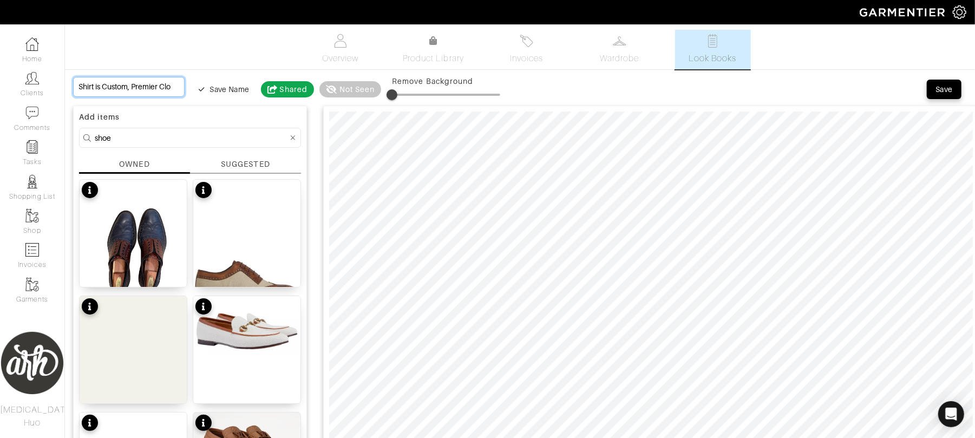
type input "Dinner - Shirt is Custom, Premier Clot"
type input "Dinner - Shirt is Custom, Premier Cloth"
type input "Dinner - Shirt is Custom, Premier Clothi"
type input "Dinner - Shirt is Custom, Premier Clothin"
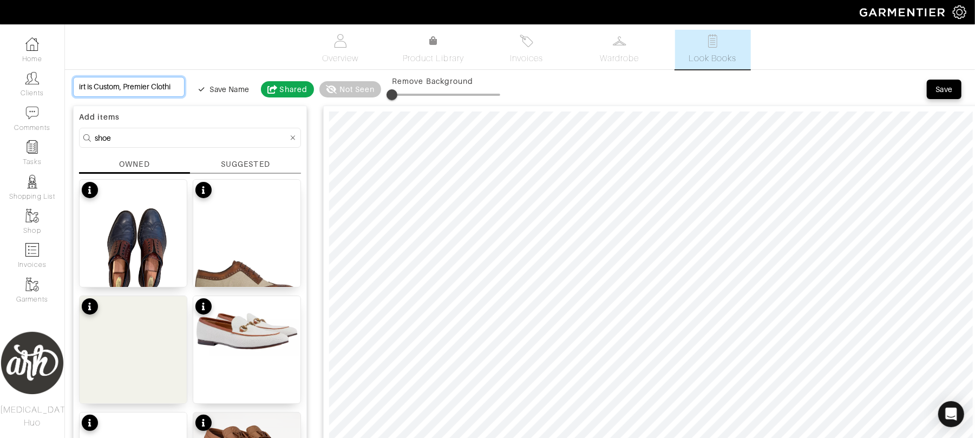
type input "Dinner - Shirt is Custom, Premier Clothin"
type input "Dinner - Shirt is Custom, Premier Clothing"
type input "Dinner - Shirt is Custom, Premier Clothing,"
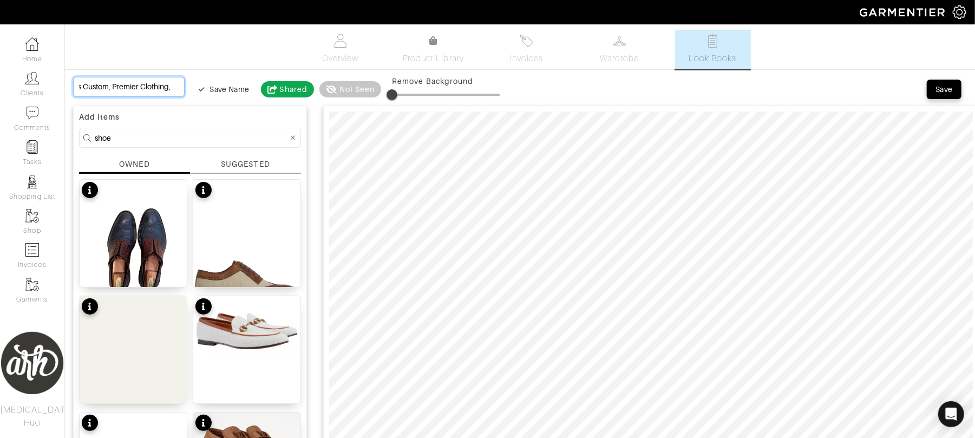
type input "Dinner - Shirt is Custom, Premier Clothing,"
type input "Dinner - Shirt is Custom, Premier Clothing, L"
type input "Dinner - Shirt is Custom, Premier Clothing, Li"
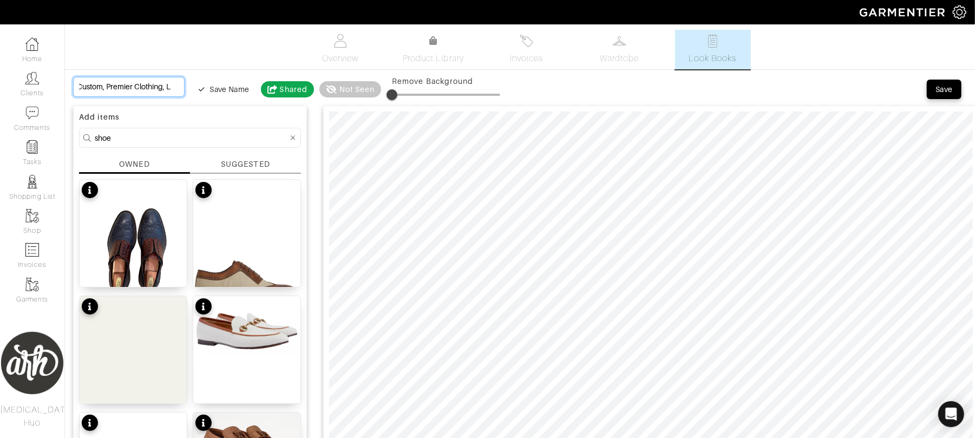
type input "Dinner - Shirt is Custom, Premier Clothing, Li"
type input "Dinner - Shirt is Custom, Premier Clothing, Lig"
type input "Dinner - Shirt is Custom, Premier Clothing, Ligh"
type input "Dinner - Shirt is Custom, Premier Clothing, Light"
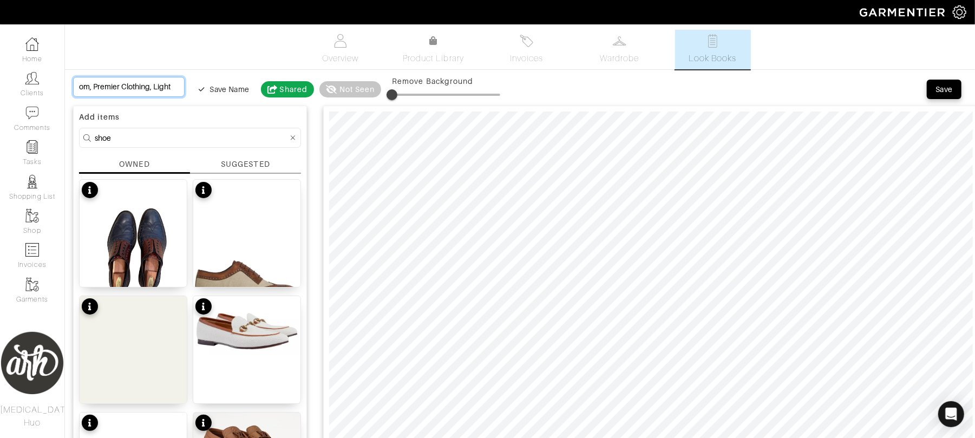
type input "Dinner - Shirt is Custom, Premier Clothing, Light"
type input "Dinner - Shirt is Custom, Premier Clothing, Light B"
type input "Dinner - Shirt is Custom, Premier Clothing, Light Bl"
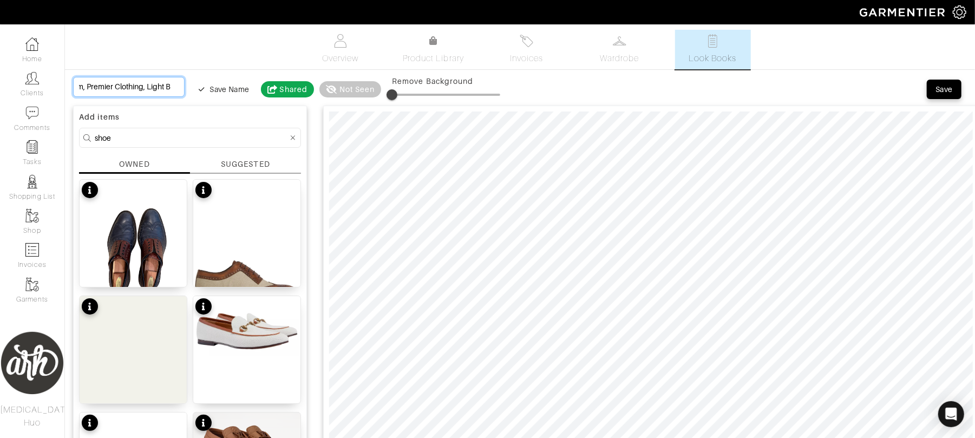
type input "Dinner - Shirt is Custom, Premier Clothing, Light Bl"
type input "Dinner - Shirt is Custom, Premier Clothing, Light Blu"
type input "Dinner - Shirt is Custom, Premier Clothing, Light Blue"
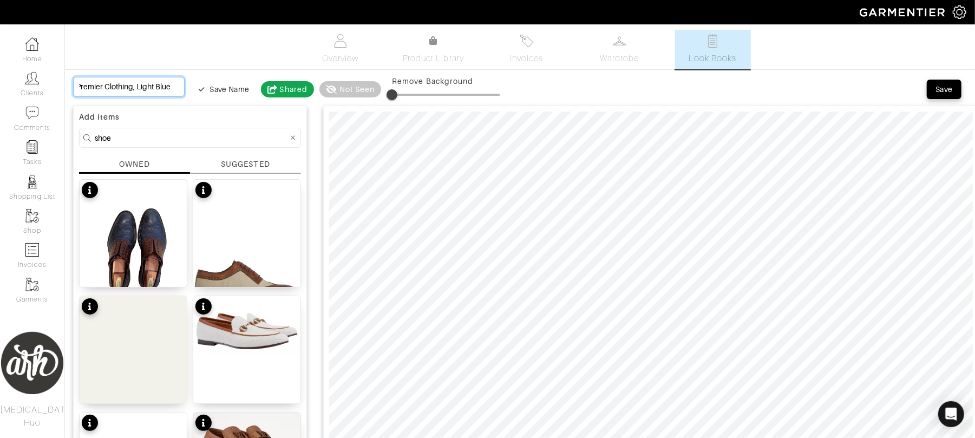
type input "Dinner - Shirt is Custom, Premier Clothing, Light Blue"
type input "Dinner - Shirt is Custom, Premier Clothing, Light Blue S"
type input "Dinner - Shirt is Custom, Premier Clothing, Light Blue St"
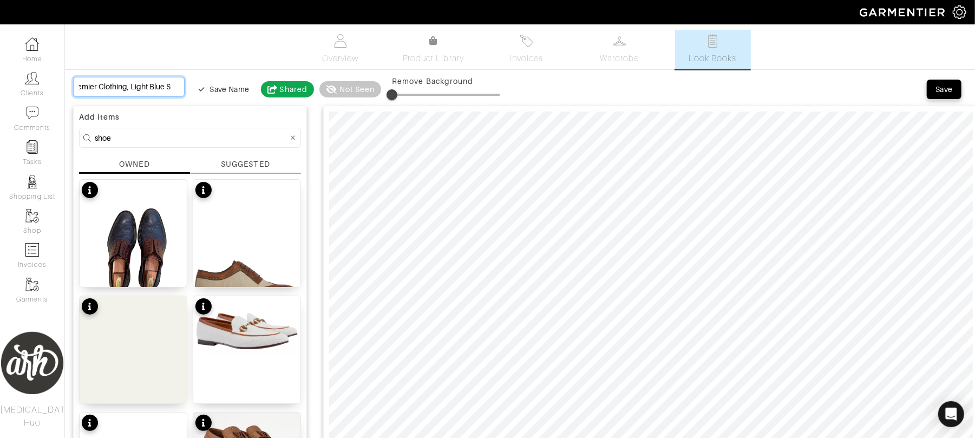
type input "Dinner - Shirt is Custom, Premier Clothing, Light Blue St"
type input "Dinner - Shirt is Custom, Premier Clothing, Light Blue Str"
type input "Dinner - Shirt is Custom, Premier Clothing, Light Blue Stri"
type input "Dinner - Shirt is Custom, Premier Clothing, Light Blue Strip"
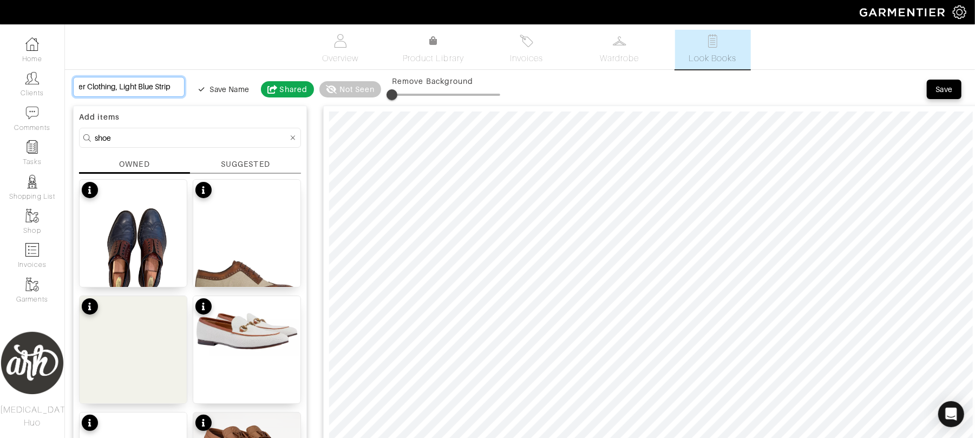
type input "Dinner - Shirt is Custom, Premier Clothing, Light Blue Stripe"
click at [951, 85] on div "Save" at bounding box center [943, 89] width 17 height 11
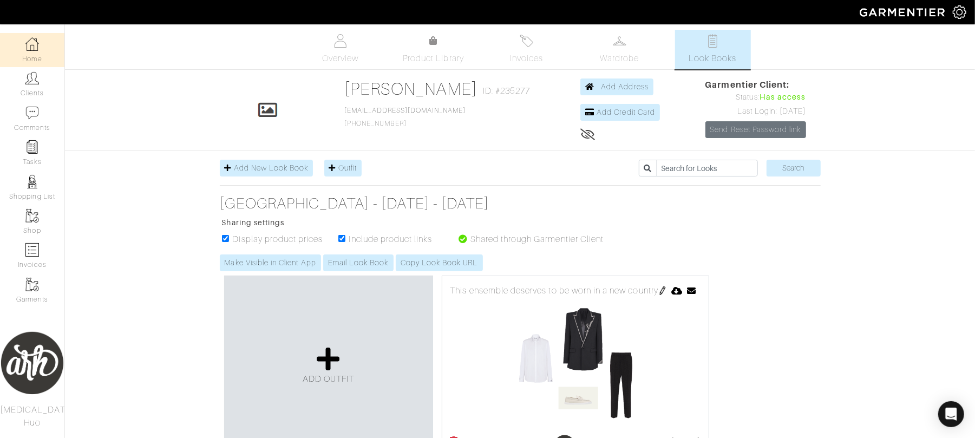
click at [30, 55] on link "Home" at bounding box center [32, 50] width 64 height 34
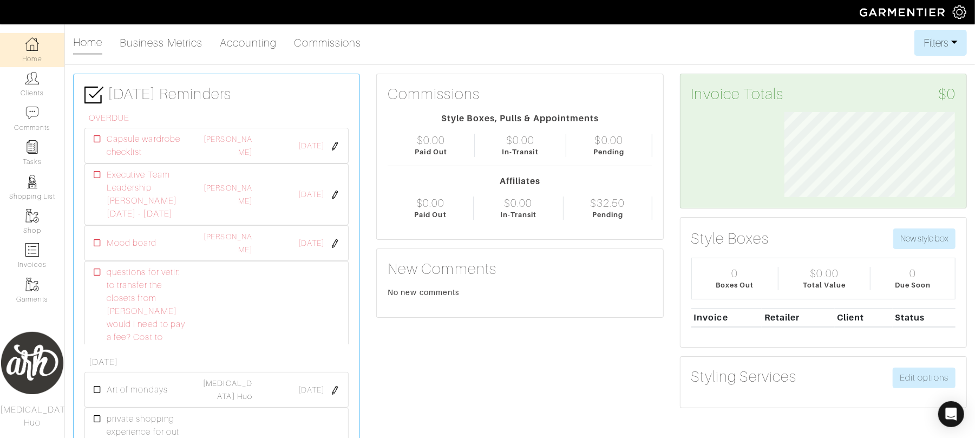
scroll to position [85, 187]
click at [955, 21] on div "Company Settings Manage Subscription My Profile Stylists Sign Out" at bounding box center [963, 12] width 22 height 24
click at [957, 18] on img at bounding box center [959, 12] width 14 height 14
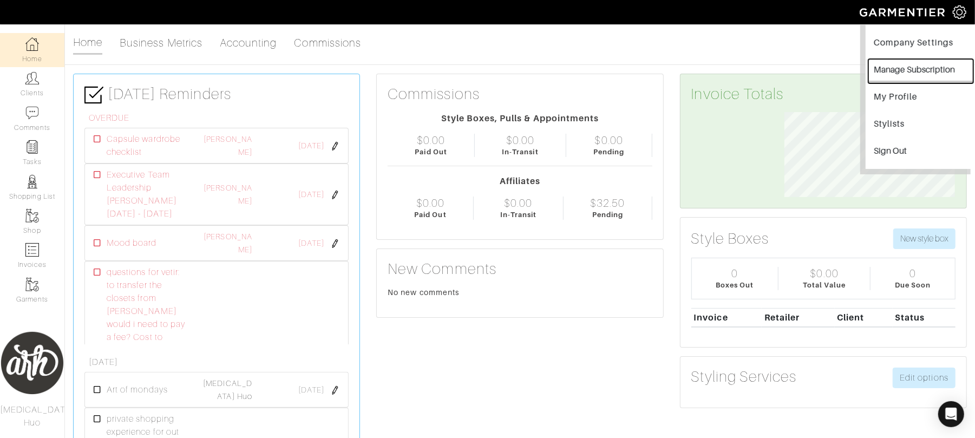
click at [899, 75] on button "Manage Subscription" at bounding box center [920, 71] width 105 height 24
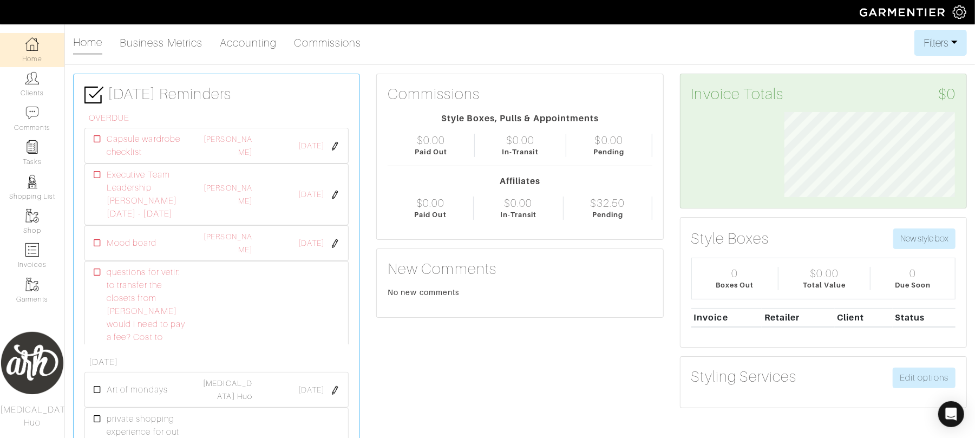
scroll to position [85, 187]
click at [958, 6] on img at bounding box center [959, 12] width 14 height 14
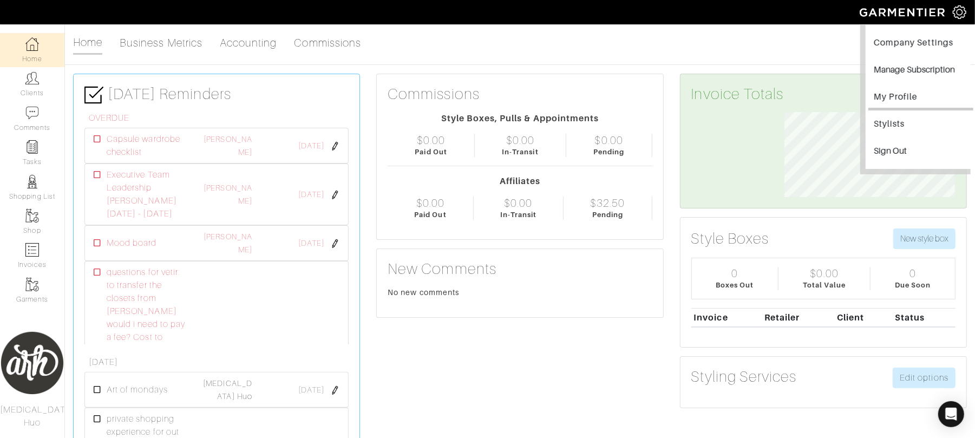
click at [899, 98] on link "My Profile" at bounding box center [920, 98] width 105 height 24
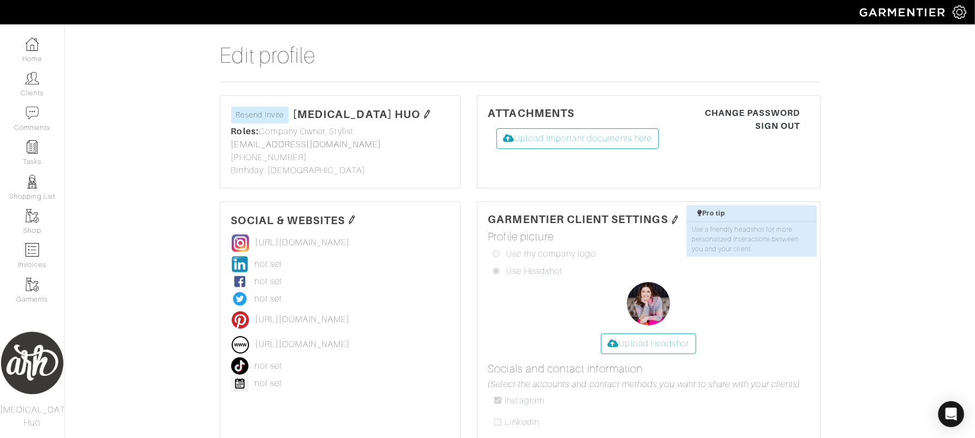
click at [960, 16] on img at bounding box center [959, 12] width 14 height 14
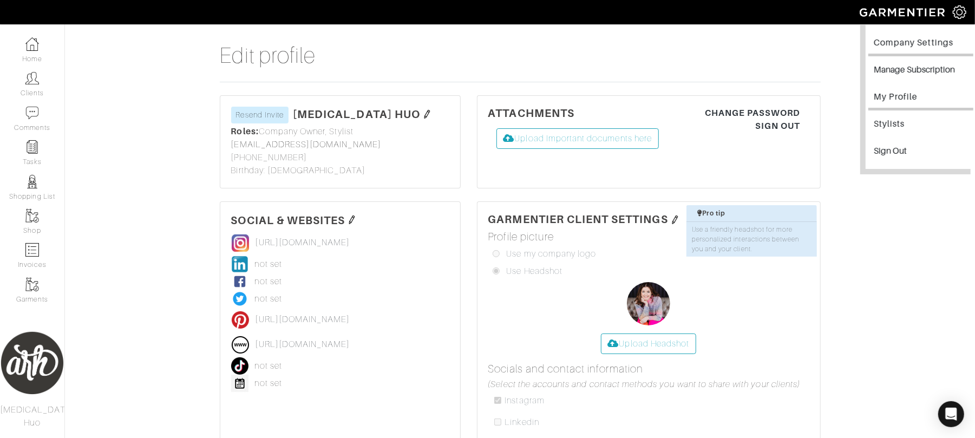
click at [897, 42] on link "Company Settings" at bounding box center [920, 44] width 105 height 24
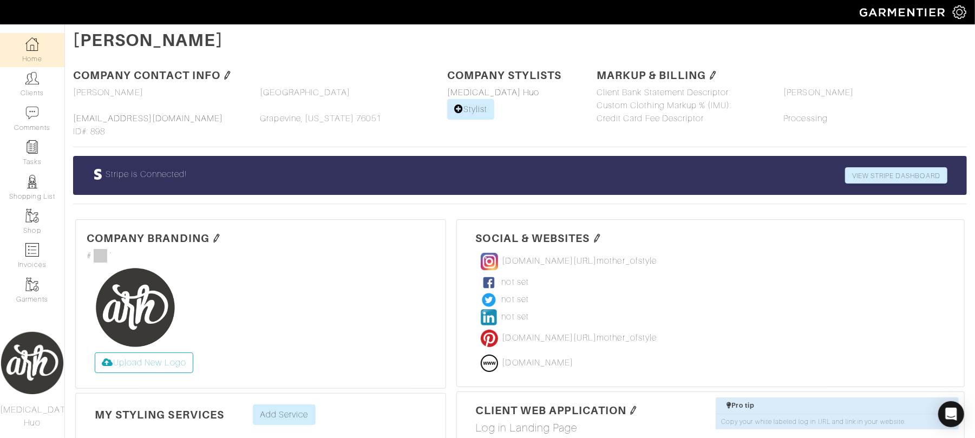
click at [24, 50] on link "Home" at bounding box center [32, 50] width 64 height 34
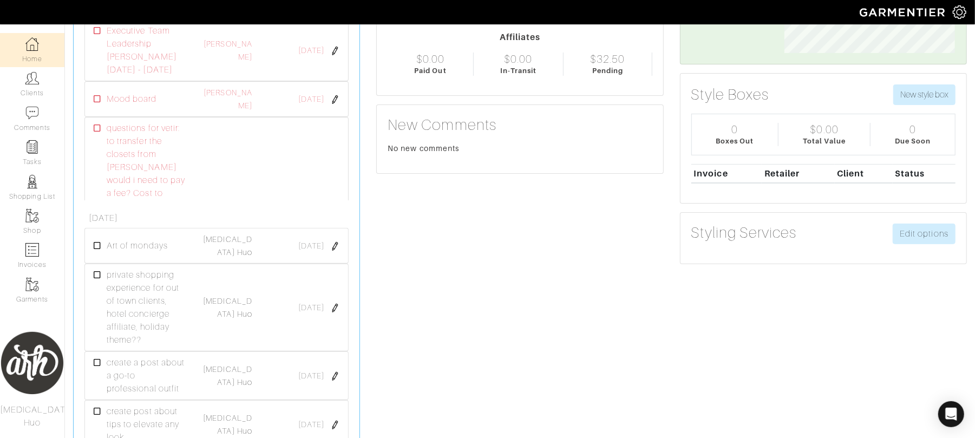
scroll to position [340, 0]
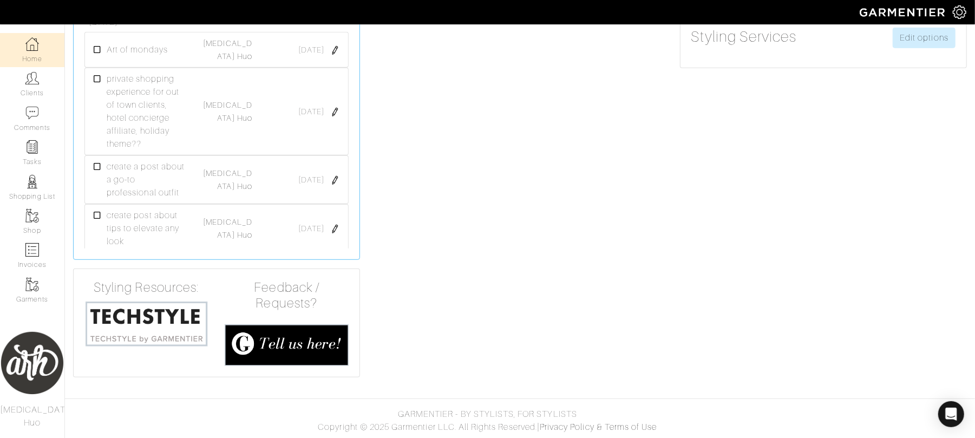
click at [35, 366] on img at bounding box center [32, 362] width 64 height 81
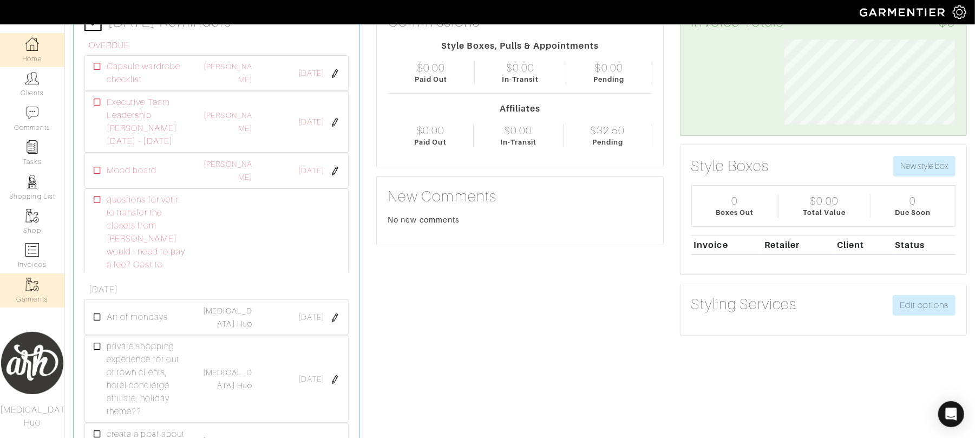
scroll to position [0, 0]
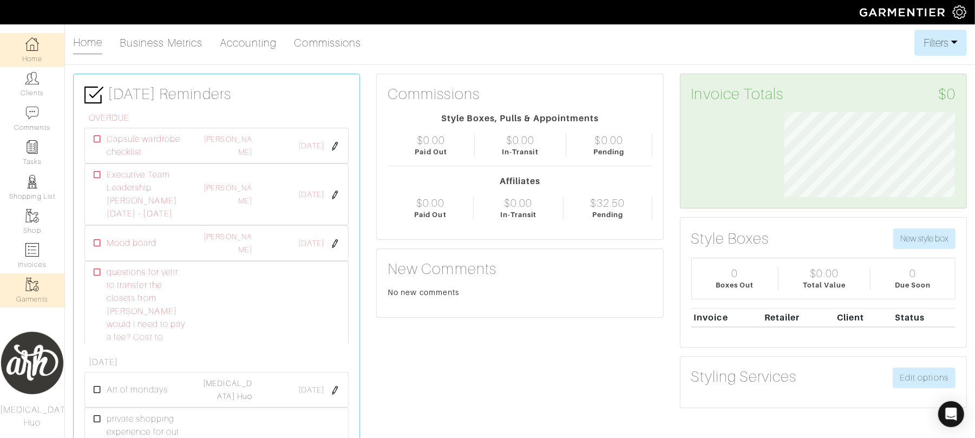
click at [31, 295] on link "Garments" at bounding box center [32, 290] width 64 height 34
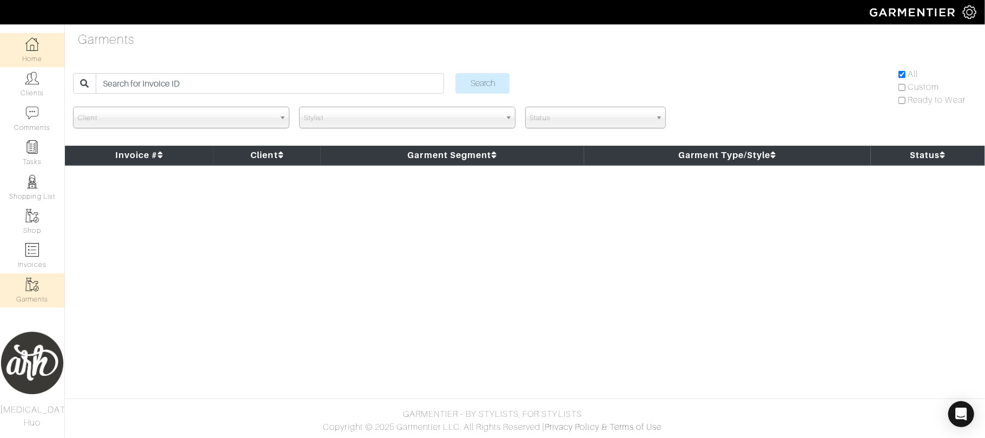
click at [32, 55] on link "Home" at bounding box center [32, 50] width 64 height 34
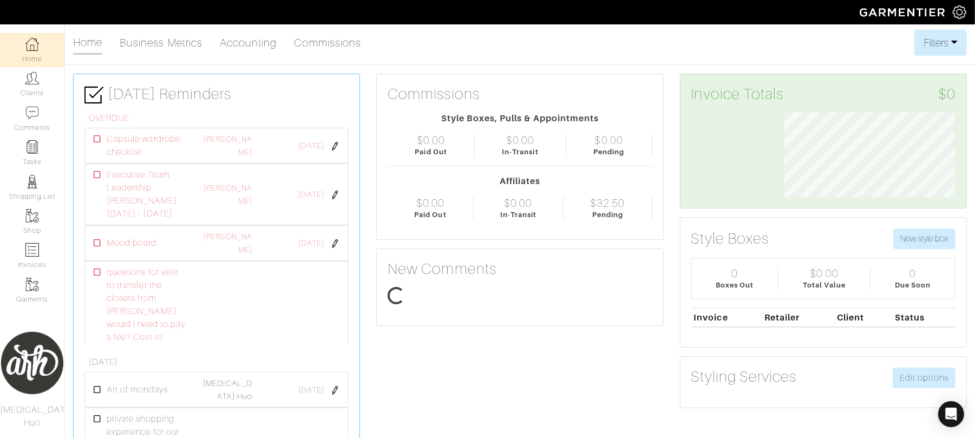
scroll to position [85, 187]
click at [959, 9] on img at bounding box center [959, 12] width 14 height 14
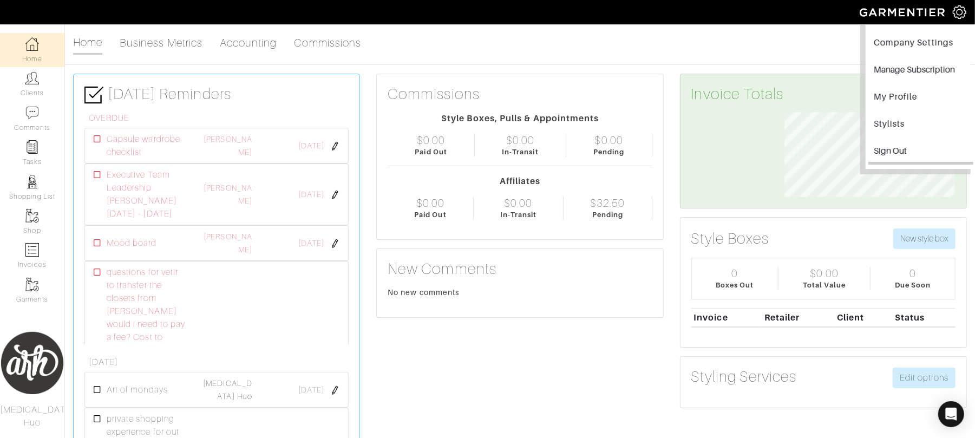
click at [889, 147] on input "Sign Out" at bounding box center [920, 152] width 105 height 24
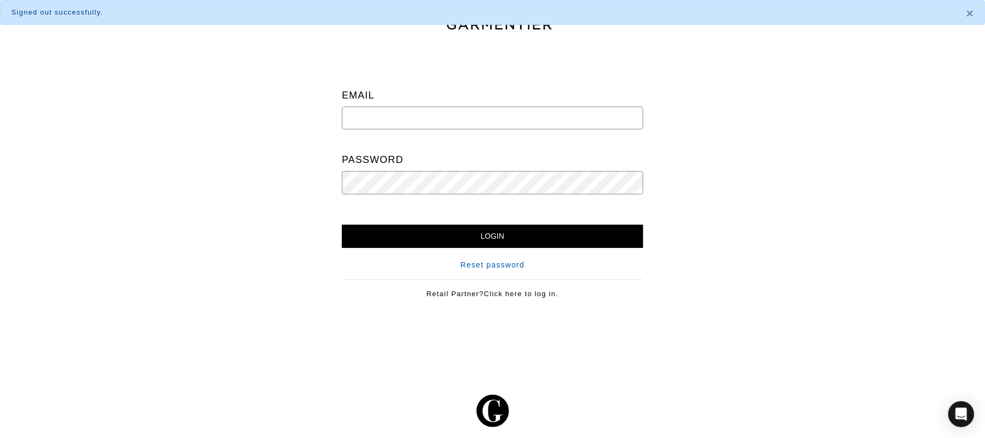
click at [496, 269] on link "Reset password" at bounding box center [492, 264] width 64 height 11
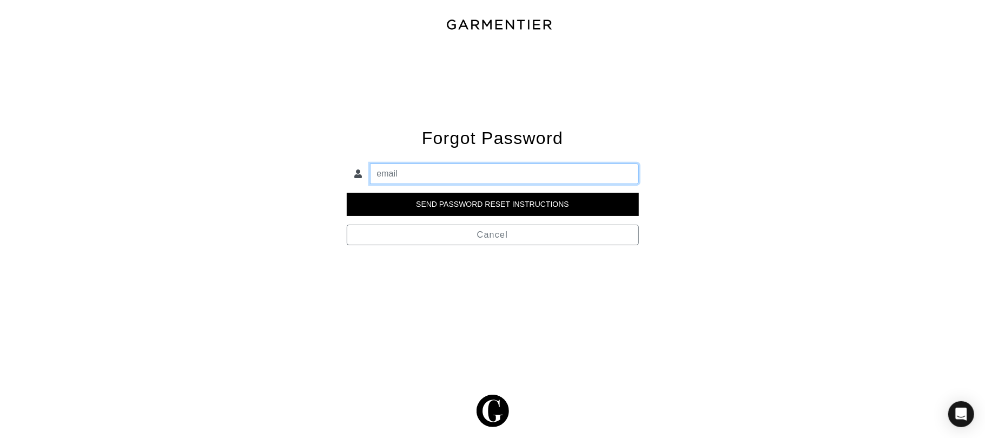
click at [492, 179] on input "email" at bounding box center [504, 173] width 269 height 21
type input "[EMAIL_ADDRESS][DOMAIN_NAME]"
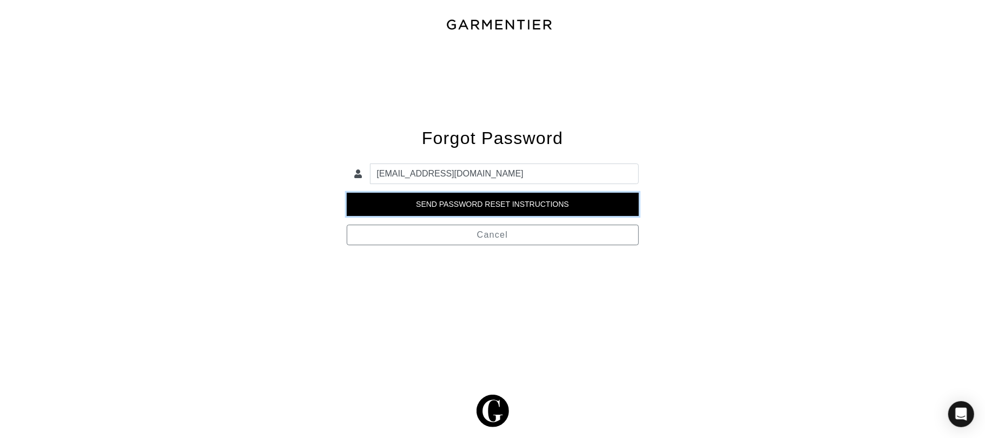
click at [483, 209] on input "Send Password Reset Instructions" at bounding box center [493, 204] width 292 height 23
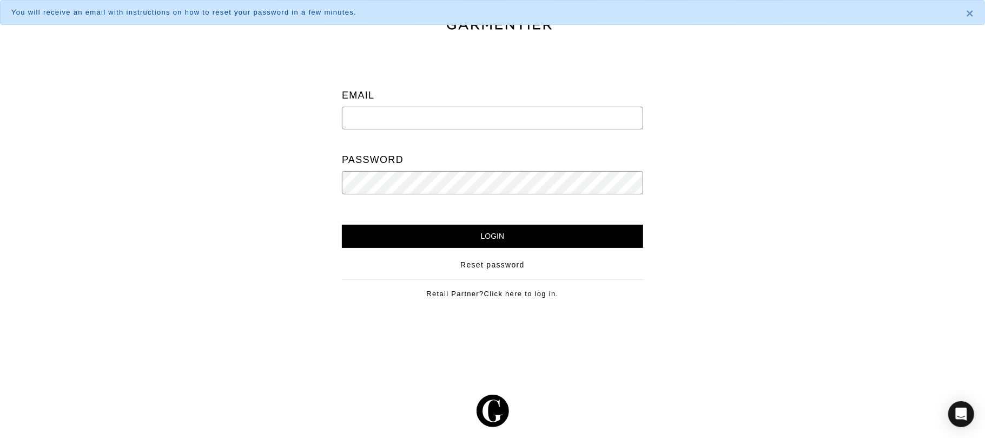
click at [392, 117] on input "email" at bounding box center [492, 118] width 301 height 23
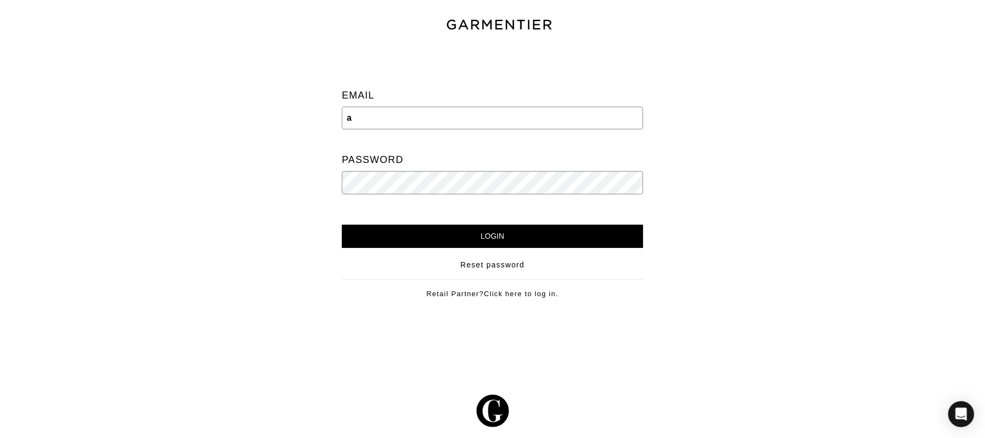
type input "[EMAIL_ADDRESS][DOMAIN_NAME]"
click at [800, 256] on div at bounding box center [827, 181] width 334 height 268
click at [579, 238] on input "Login" at bounding box center [492, 236] width 301 height 23
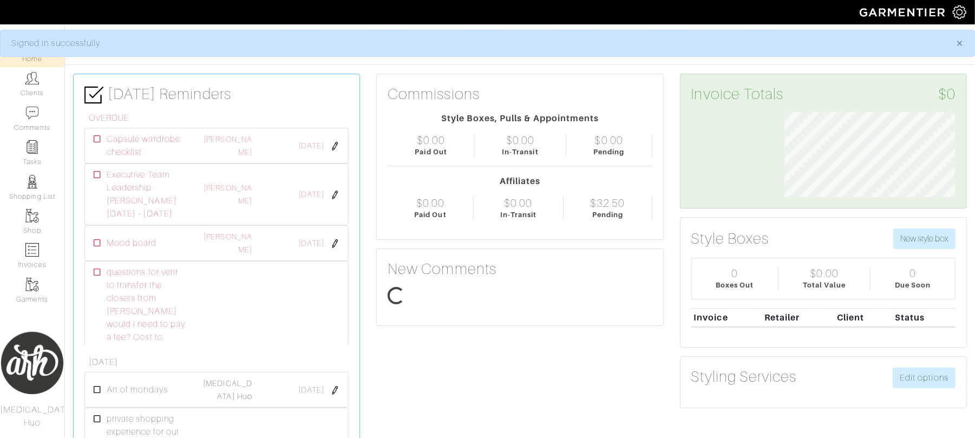
scroll to position [85, 187]
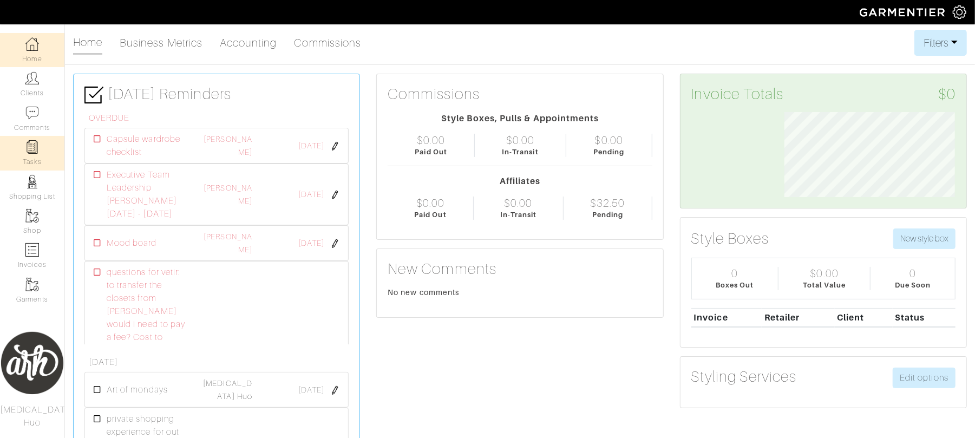
click at [40, 166] on link "Tasks" at bounding box center [32, 153] width 64 height 34
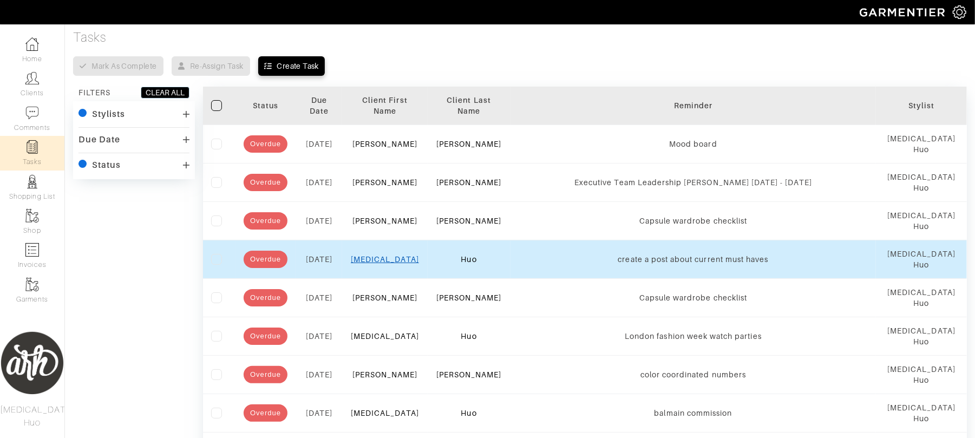
click at [389, 258] on link "[MEDICAL_DATA]" at bounding box center [385, 259] width 68 height 9
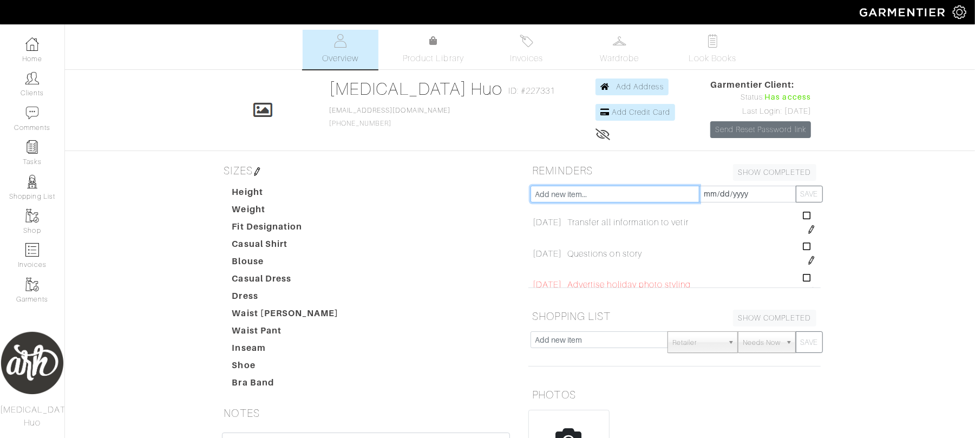
click at [627, 189] on input "text" at bounding box center [614, 194] width 169 height 17
type input "follow up with [PERSON_NAME]"
click at [806, 191] on button "SAVE" at bounding box center [808, 194] width 27 height 17
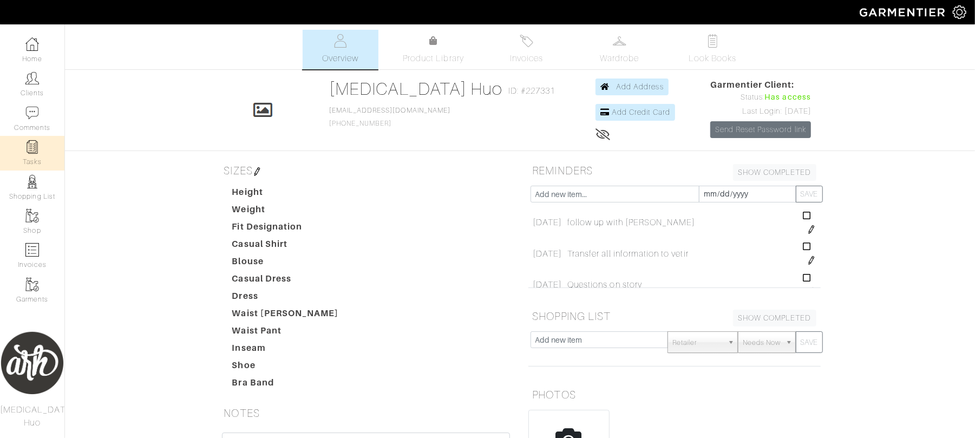
click at [28, 145] on img at bounding box center [32, 147] width 14 height 14
